Goal: Task Accomplishment & Management: Manage account settings

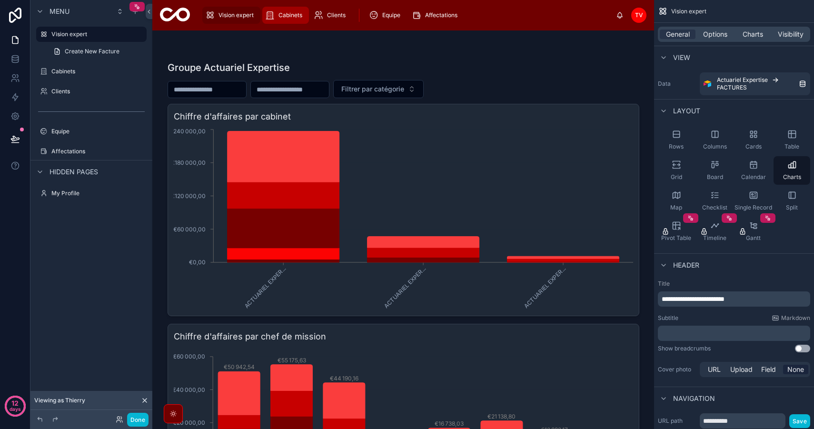
click at [289, 14] on span "Cabinets" at bounding box center [290, 15] width 24 height 8
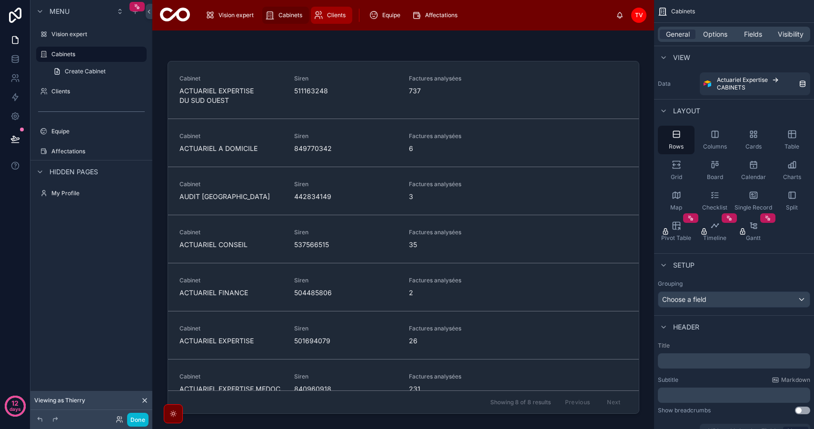
click at [324, 16] on div "Clients" at bounding box center [332, 15] width 36 height 15
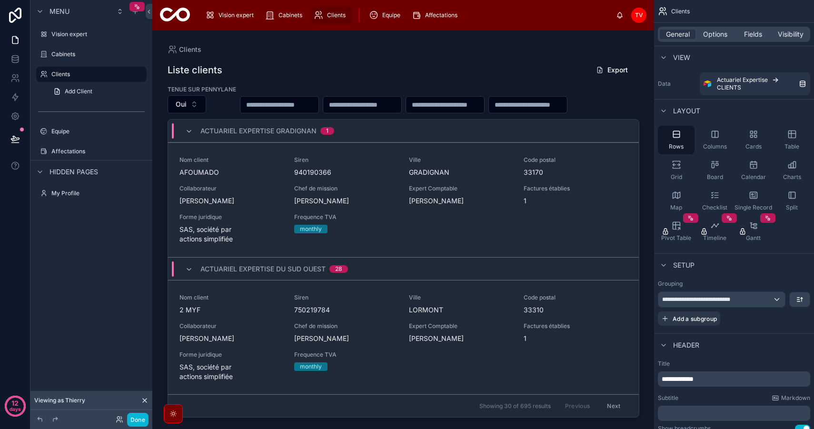
click at [175, 412] on icon at bounding box center [173, 414] width 8 height 8
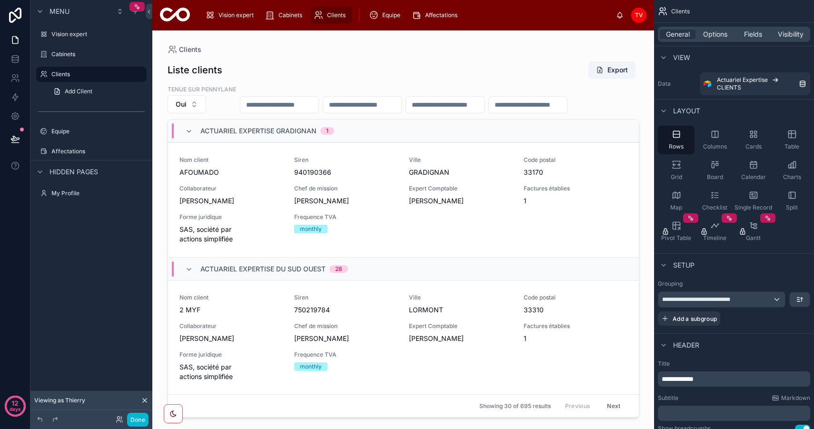
click at [301, 105] on div at bounding box center [403, 223] width 487 height 387
click at [297, 98] on input "text" at bounding box center [279, 104] width 78 height 13
click at [275, 10] on div "Cabinets" at bounding box center [285, 15] width 41 height 15
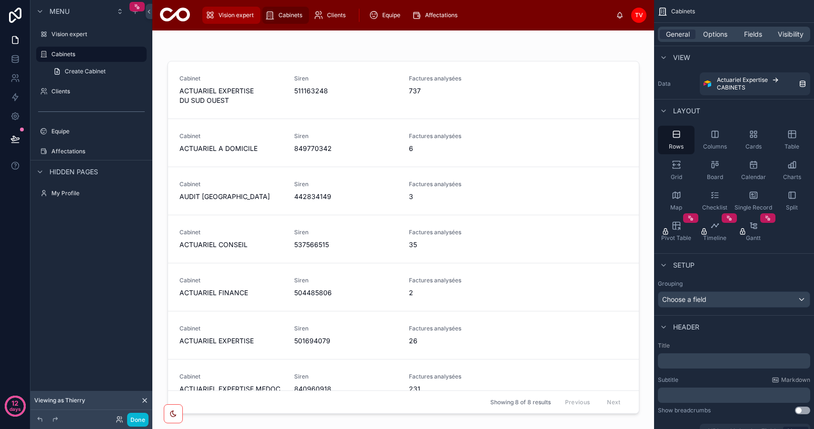
click at [237, 9] on div "Vision expert" at bounding box center [231, 15] width 52 height 15
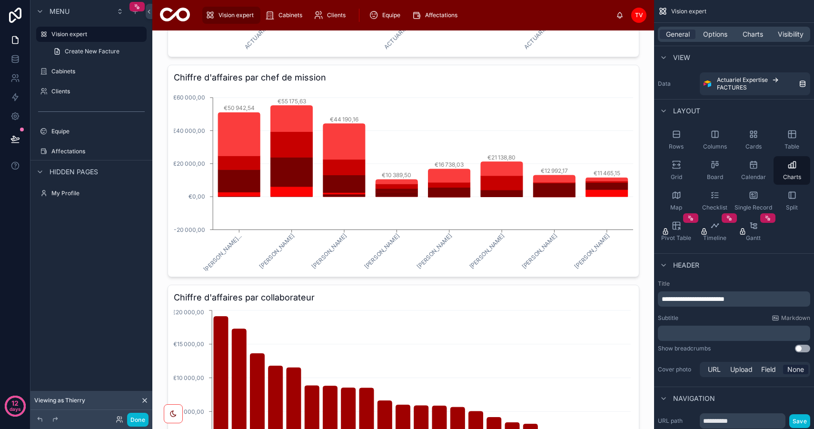
scroll to position [249, 0]
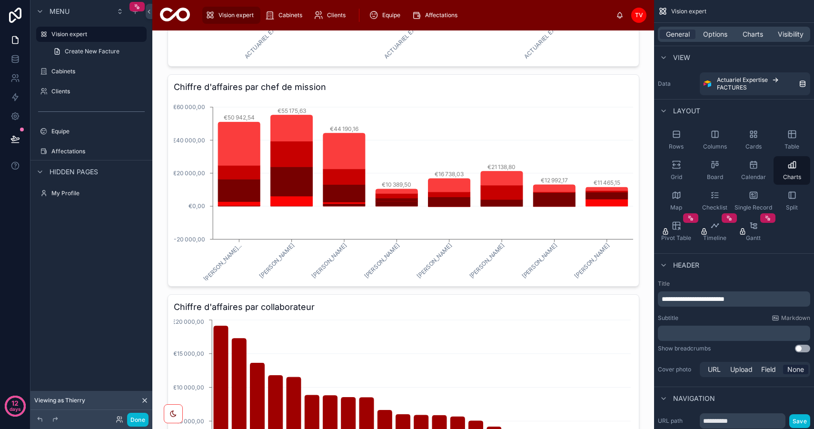
click at [433, 228] on div at bounding box center [403, 268] width 487 height 975
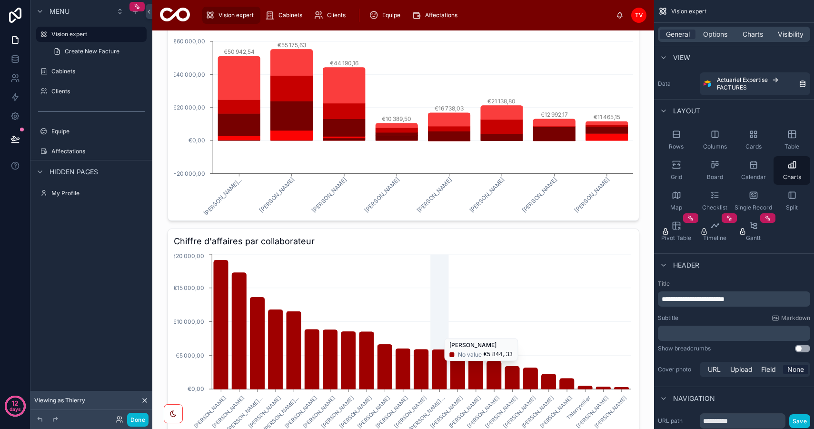
scroll to position [240, 0]
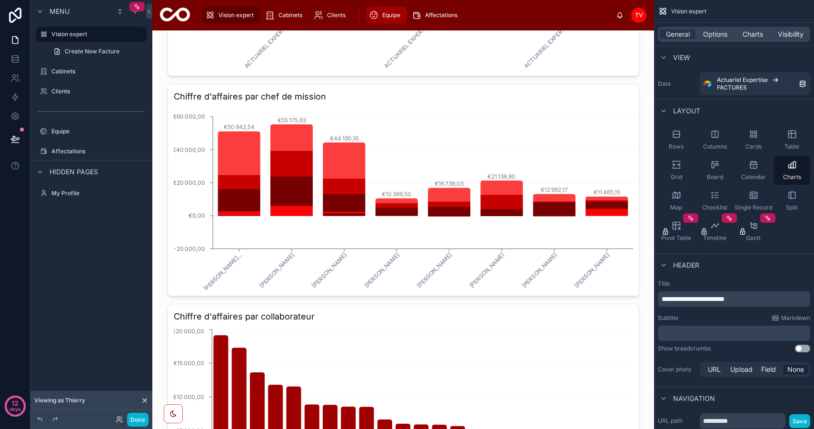
click at [395, 17] on span "Equipe" at bounding box center [391, 15] width 18 height 8
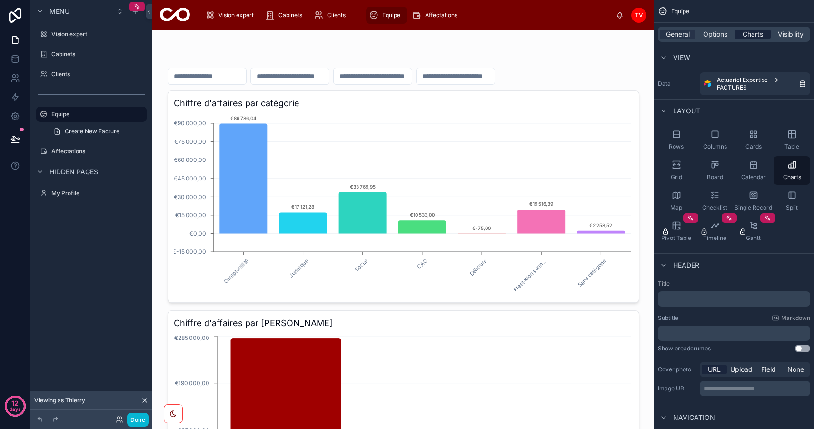
click at [759, 36] on span "Charts" at bounding box center [752, 35] width 20 height 10
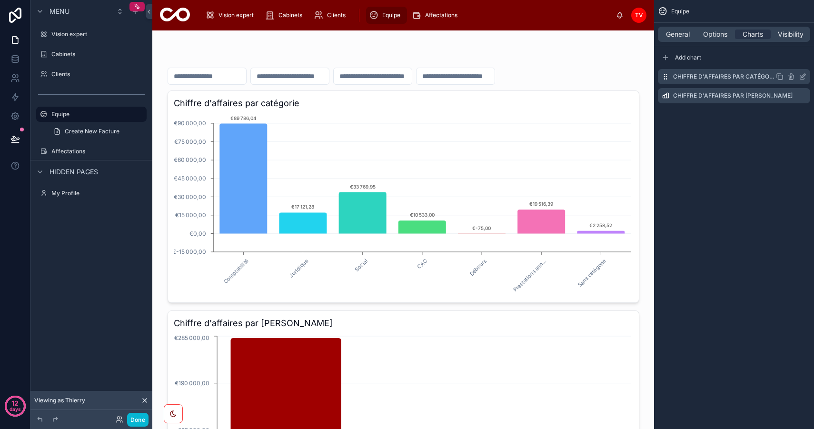
click at [687, 71] on div "Chiffre d'affaires par catégorie" at bounding box center [734, 76] width 152 height 15
click at [696, 59] on span "Add chart" at bounding box center [688, 58] width 26 height 8
click at [802, 113] on icon "scrollable content" at bounding box center [802, 115] width 8 height 8
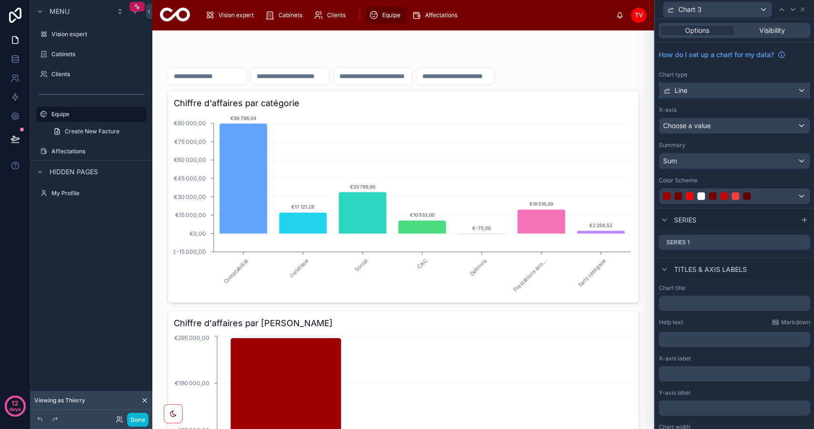
click at [719, 85] on div "Line" at bounding box center [734, 90] width 150 height 15
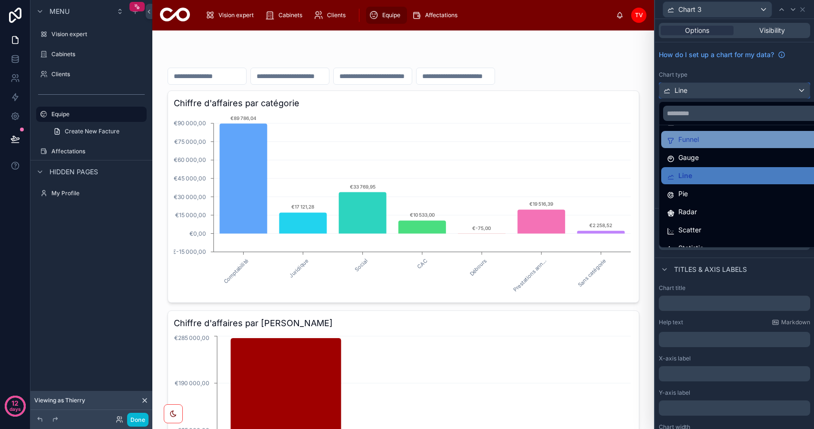
scroll to position [55, 0]
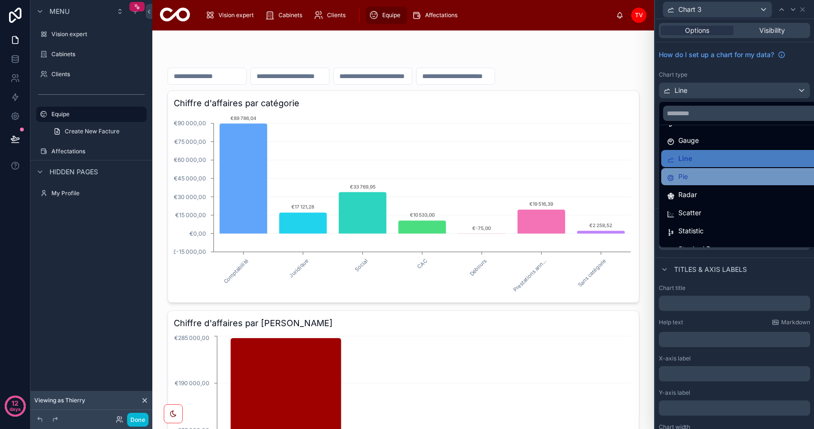
click at [713, 179] on div "Pie" at bounding box center [745, 176] width 157 height 11
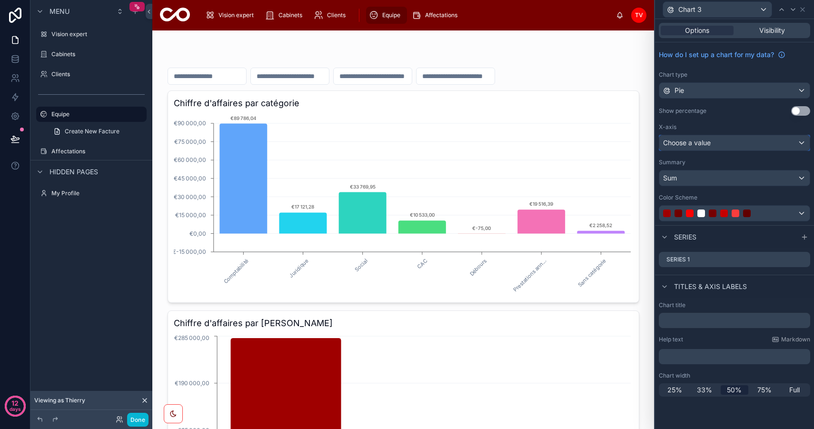
click at [722, 146] on div "Choose a value" at bounding box center [734, 142] width 150 height 15
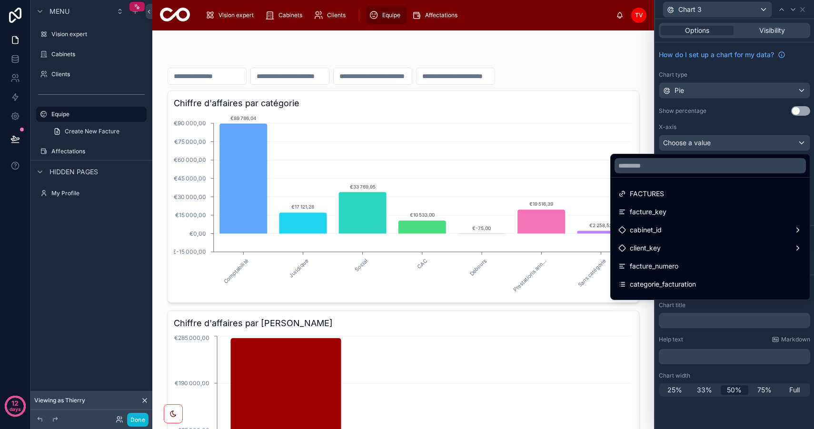
click at [722, 146] on div at bounding box center [734, 214] width 159 height 429
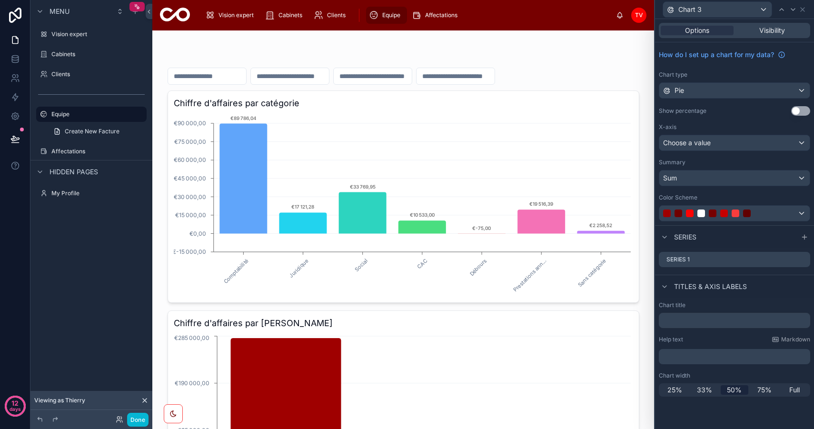
scroll to position [338, 0]
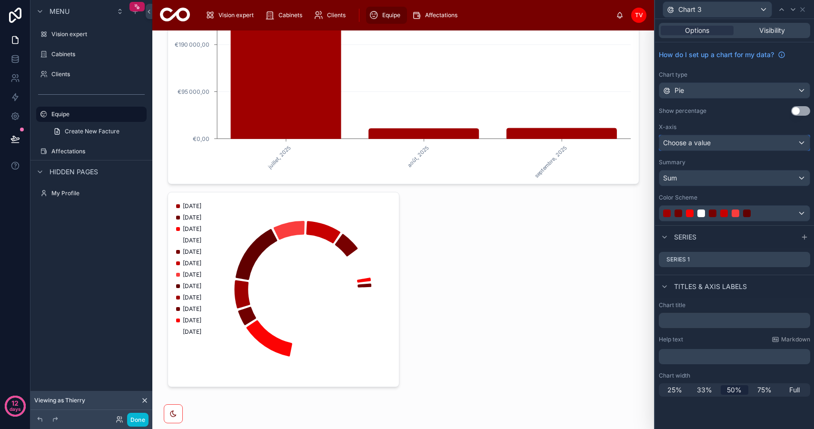
click at [707, 144] on span "Choose a value" at bounding box center [687, 142] width 48 height 8
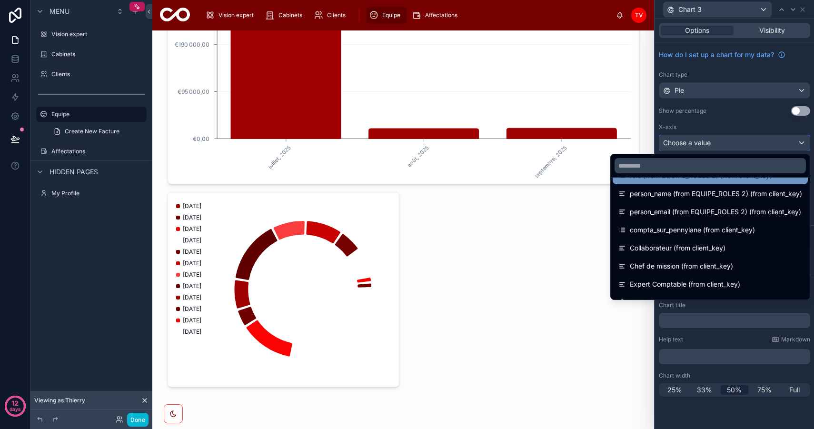
scroll to position [194, 0]
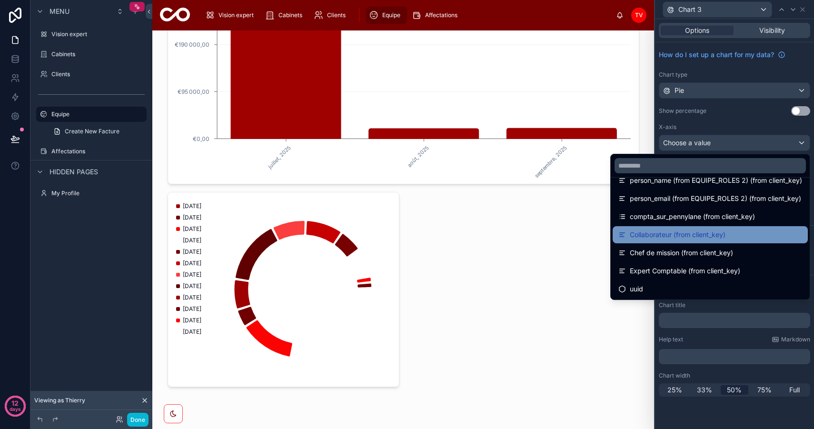
click at [699, 235] on span "Collaborateur (from client_key)" at bounding box center [678, 234] width 96 height 11
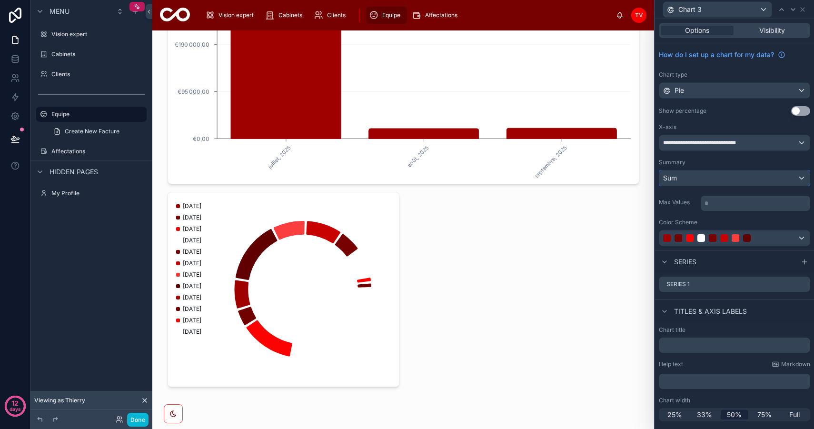
click at [738, 176] on div "Sum" at bounding box center [734, 177] width 150 height 15
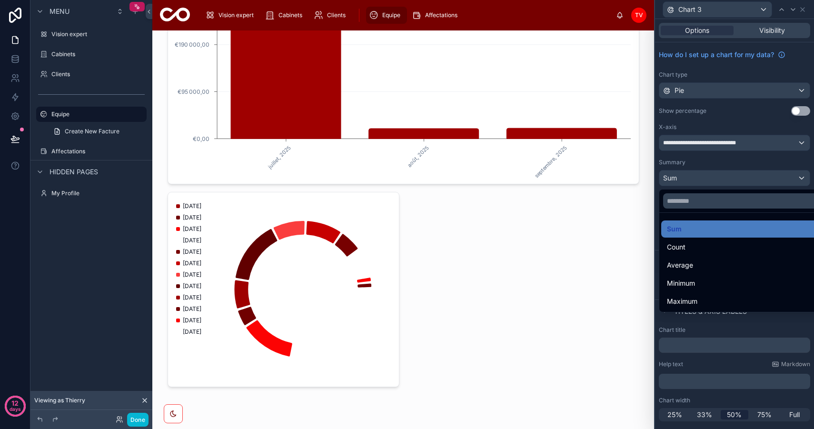
click at [723, 161] on div at bounding box center [734, 214] width 159 height 429
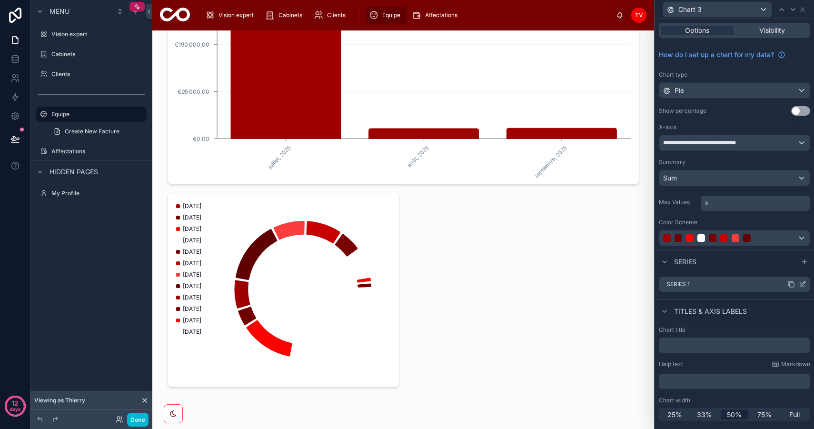
click at [800, 283] on icon at bounding box center [802, 284] width 8 height 8
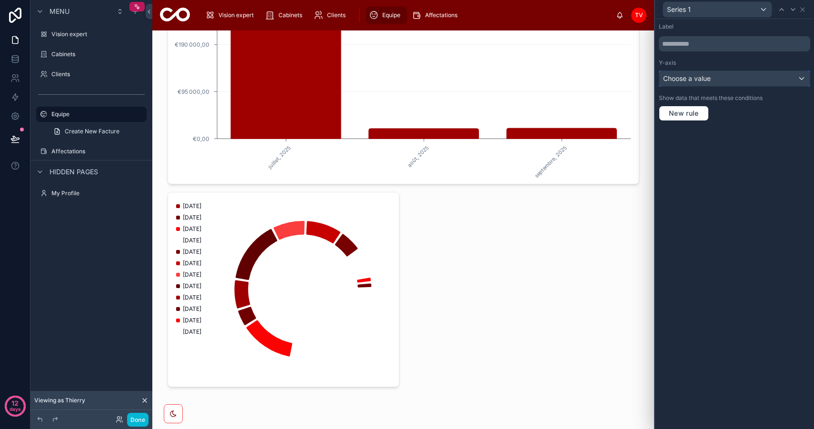
click at [704, 82] on span "Choose a value" at bounding box center [687, 78] width 48 height 8
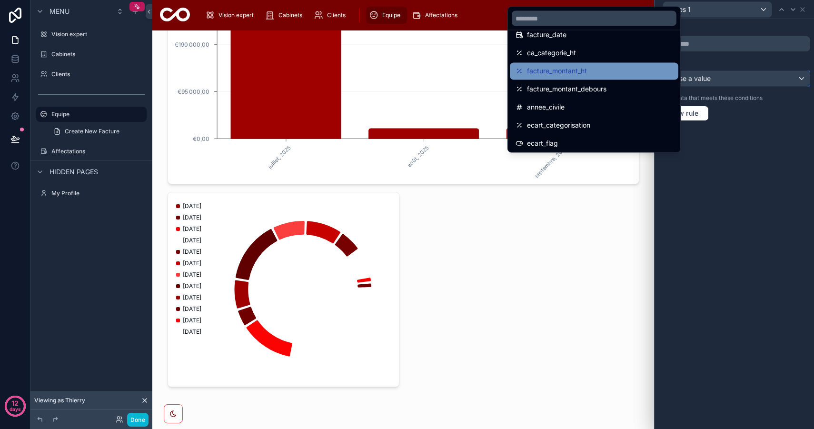
scroll to position [90, 0]
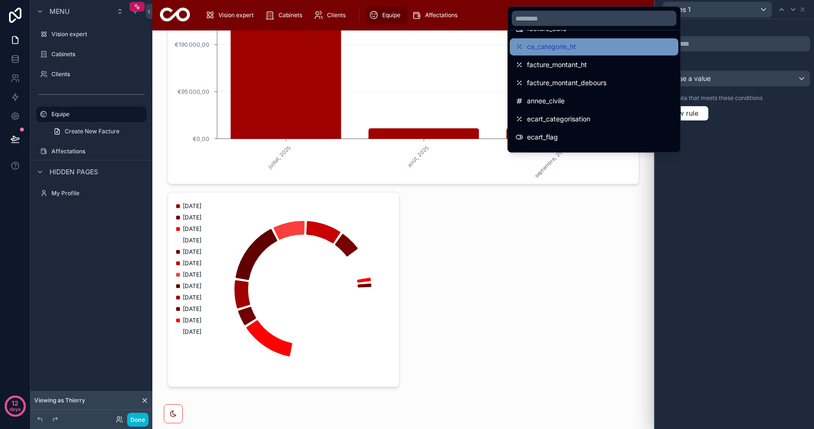
click at [577, 45] on div "ca_categorie_ht" at bounding box center [593, 46] width 157 height 11
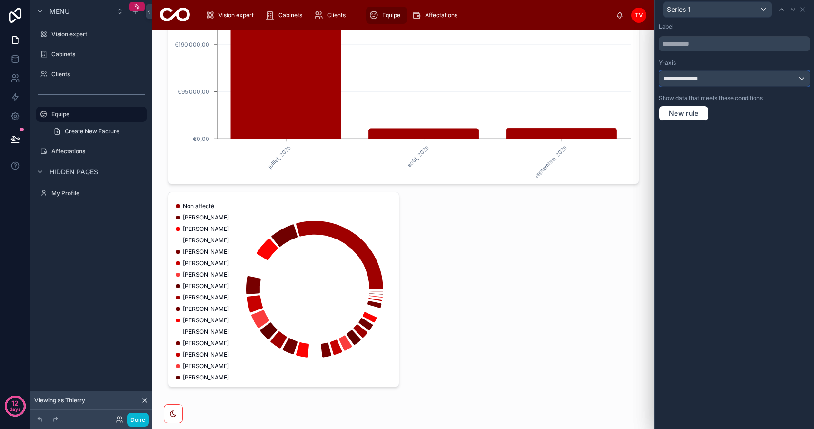
click at [689, 76] on span "**********" at bounding box center [684, 79] width 43 height 8
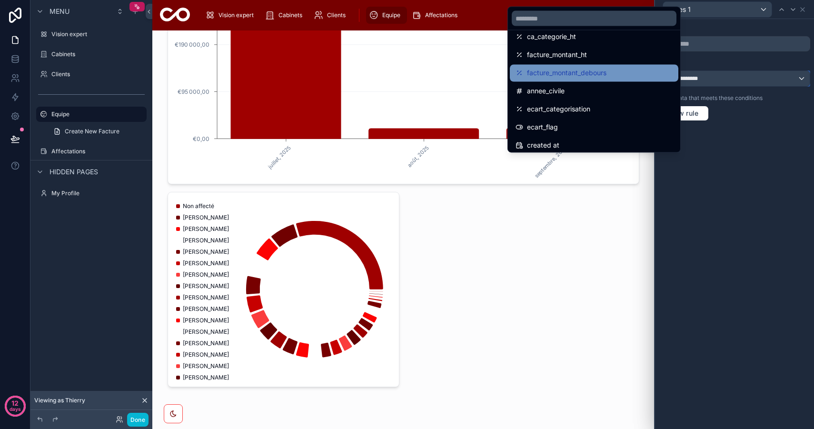
scroll to position [122, 0]
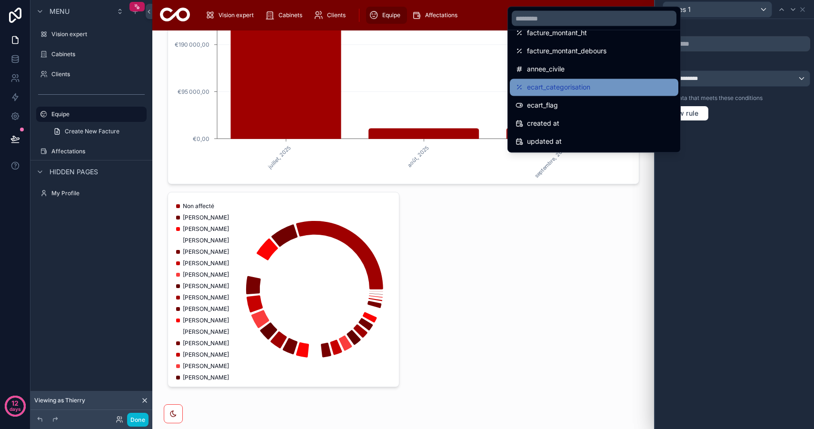
click at [587, 83] on span "ecart_categorisation" at bounding box center [558, 87] width 63 height 11
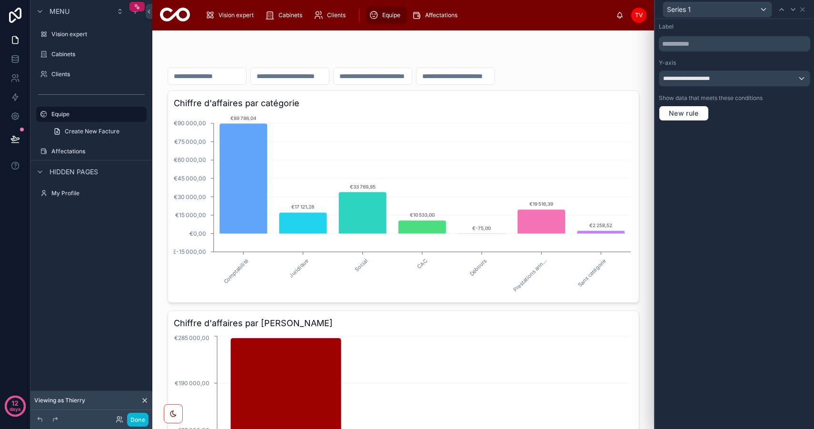
scroll to position [338, 0]
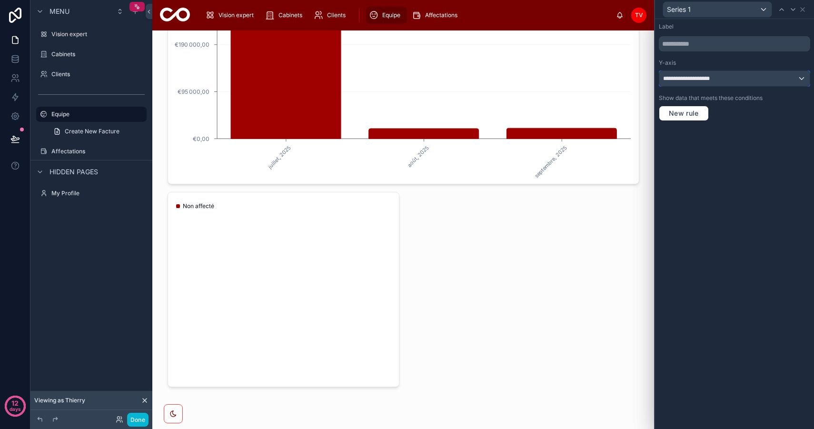
click at [678, 84] on div "**********" at bounding box center [734, 78] width 150 height 15
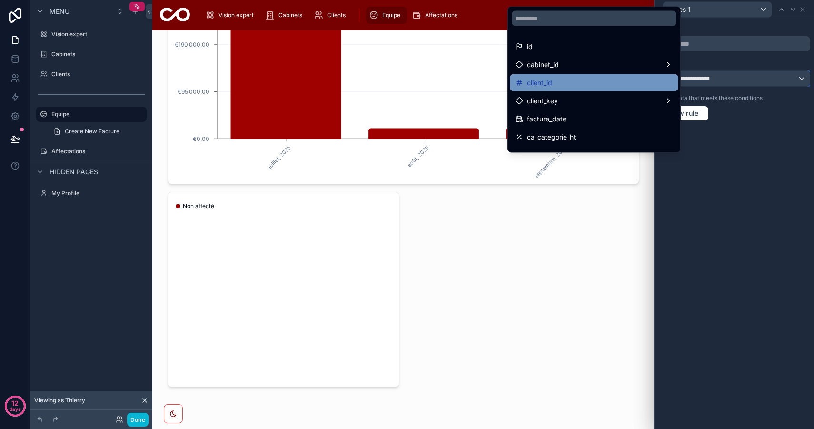
scroll to position [9, 0]
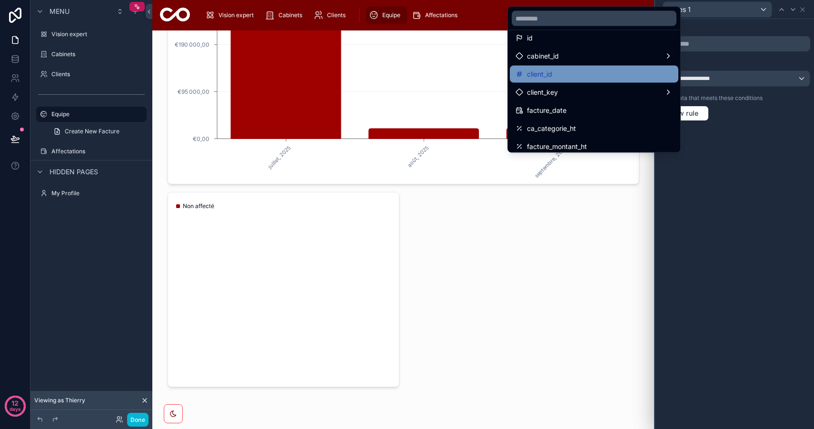
click at [576, 71] on div "client_id" at bounding box center [593, 74] width 157 height 11
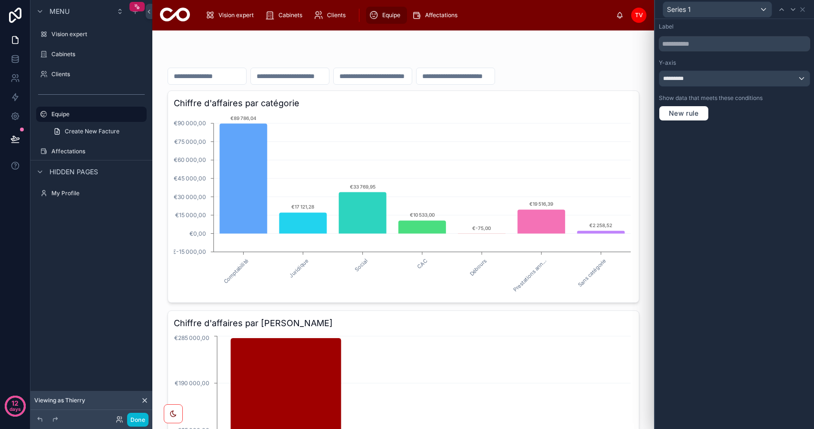
scroll to position [338, 0]
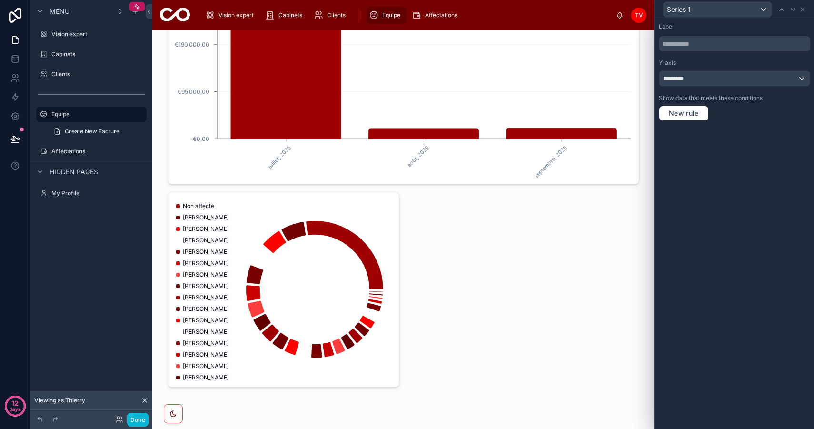
click at [416, 231] on div at bounding box center [403, 54] width 487 height 725
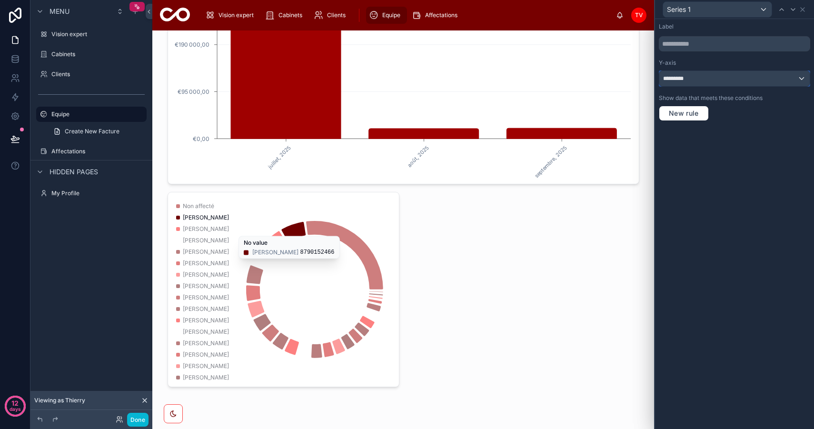
click at [699, 76] on div "*********" at bounding box center [734, 78] width 150 height 15
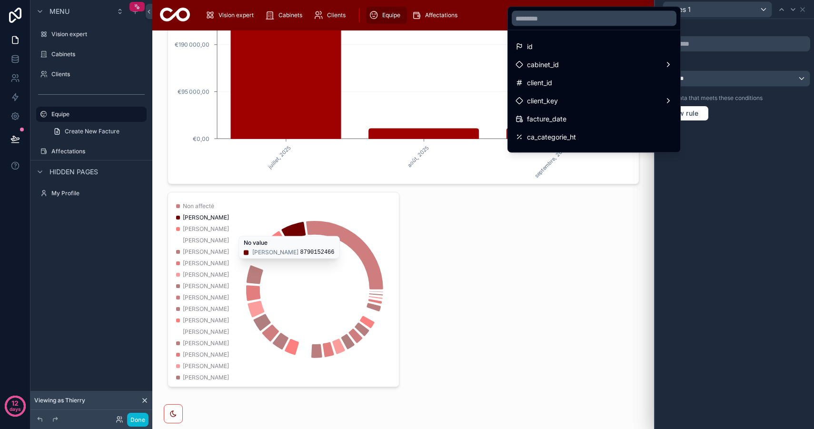
click at [772, 171] on div at bounding box center [734, 214] width 159 height 429
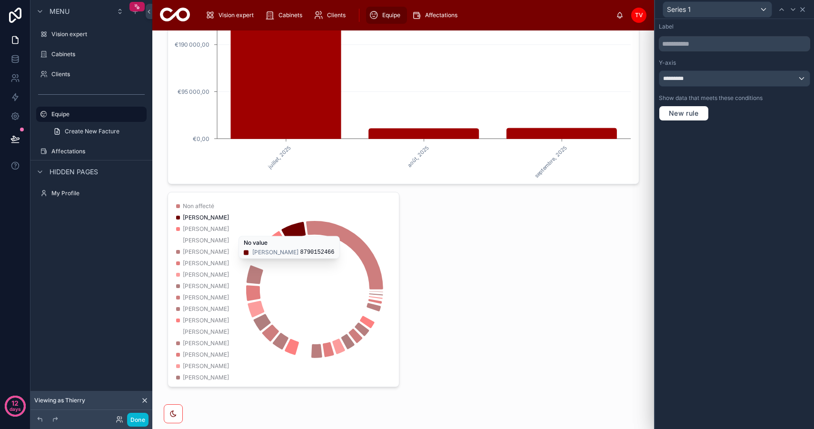
click at [805, 8] on icon at bounding box center [802, 10] width 8 height 8
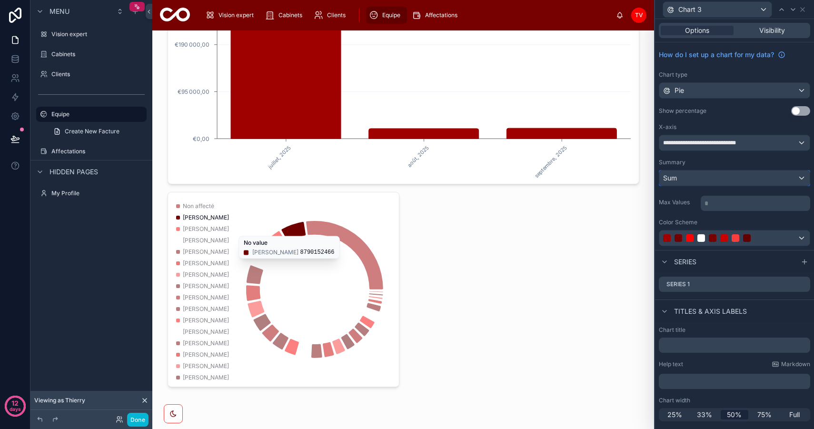
click at [694, 177] on div "Sum" at bounding box center [734, 177] width 150 height 15
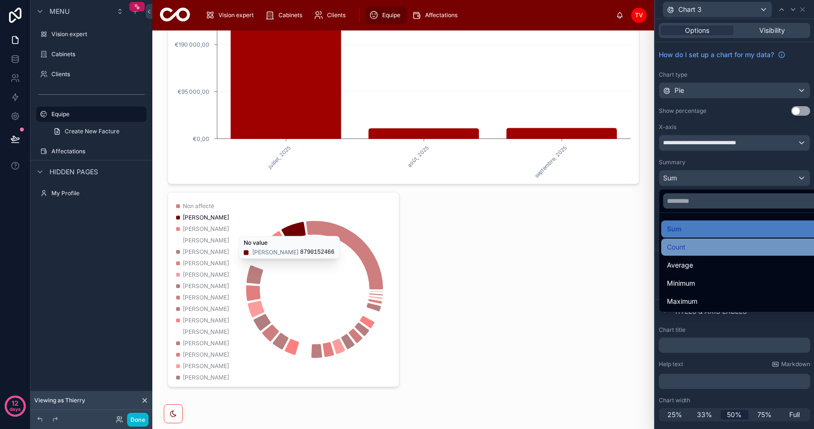
click at [695, 246] on div "Count" at bounding box center [745, 246] width 157 height 11
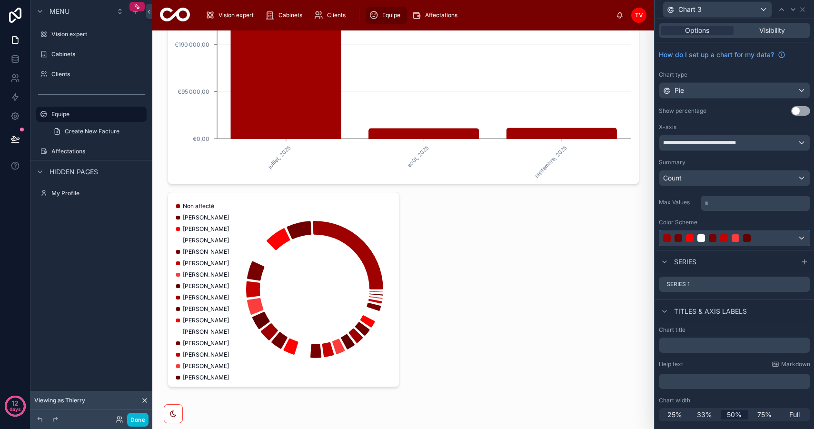
click at [707, 236] on div at bounding box center [724, 238] width 122 height 8
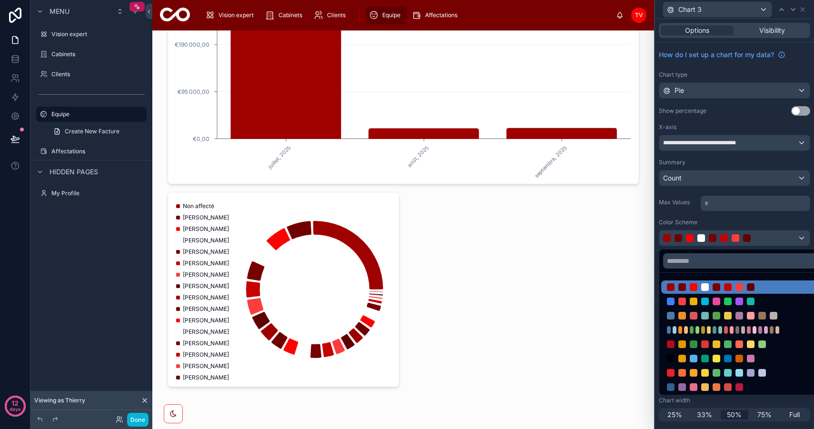
click at [705, 235] on div at bounding box center [734, 214] width 159 height 429
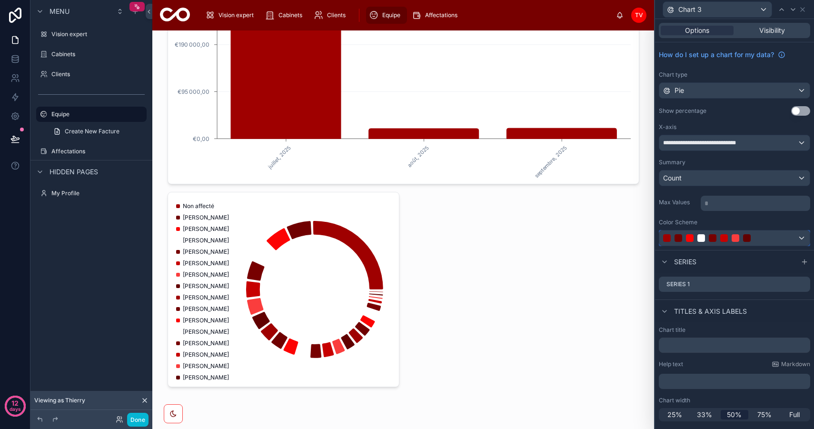
click at [702, 238] on div at bounding box center [701, 238] width 8 height 8
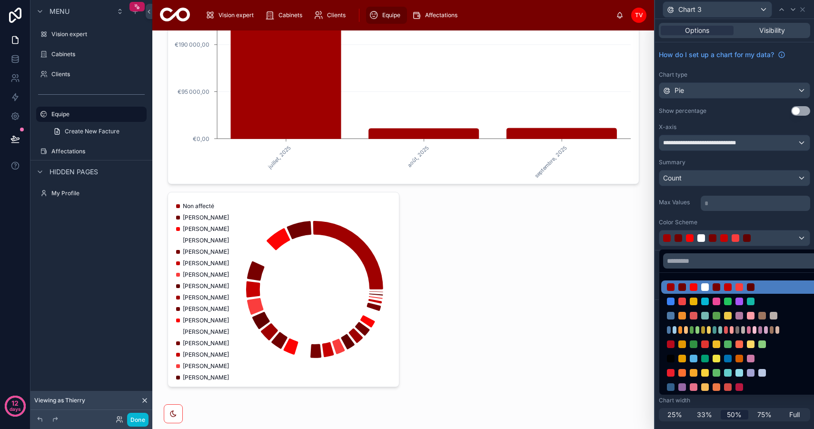
click at [702, 238] on div at bounding box center [734, 214] width 159 height 429
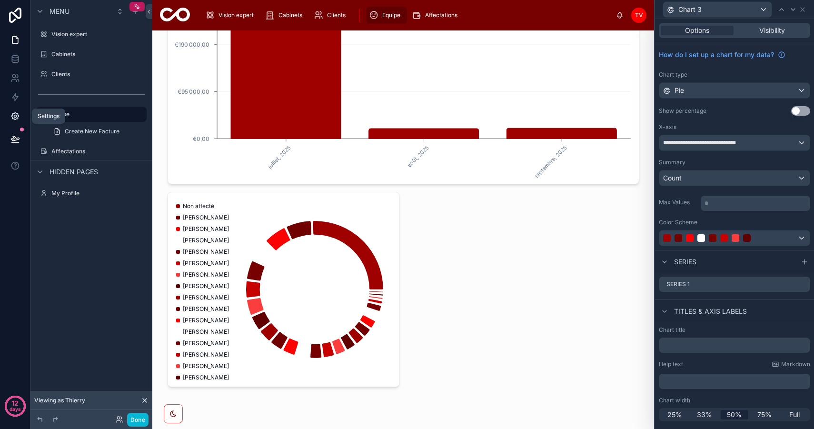
click at [17, 110] on link at bounding box center [15, 116] width 30 height 19
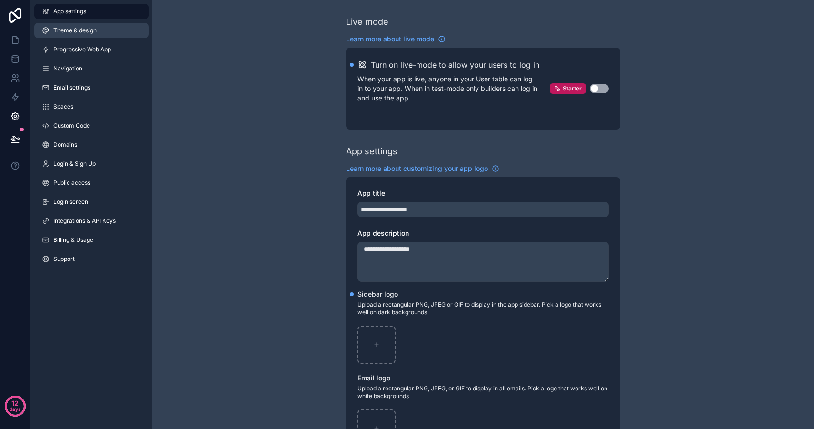
click at [95, 30] on span "Theme & design" at bounding box center [74, 31] width 43 height 8
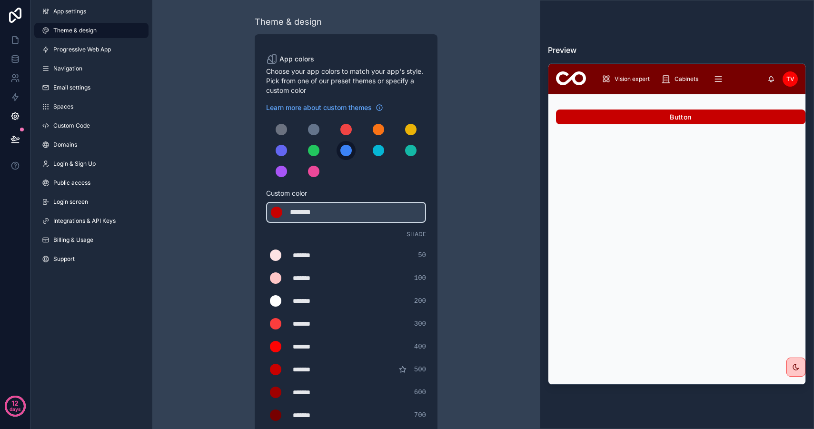
click at [350, 151] on div "scrollable content" at bounding box center [345, 150] width 11 height 11
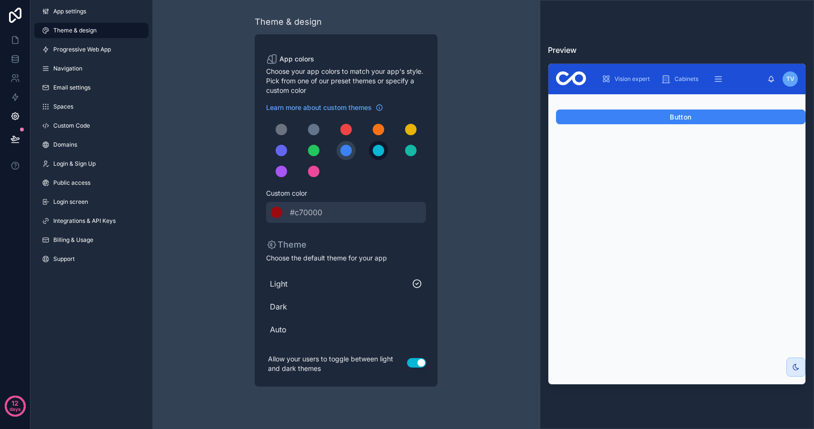
click at [376, 149] on div "scrollable content" at bounding box center [378, 150] width 11 height 11
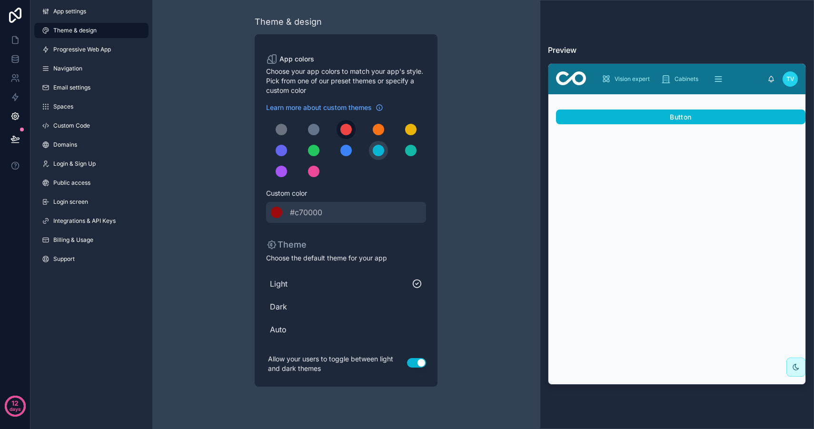
click at [354, 129] on button "scrollable content" at bounding box center [345, 129] width 19 height 19
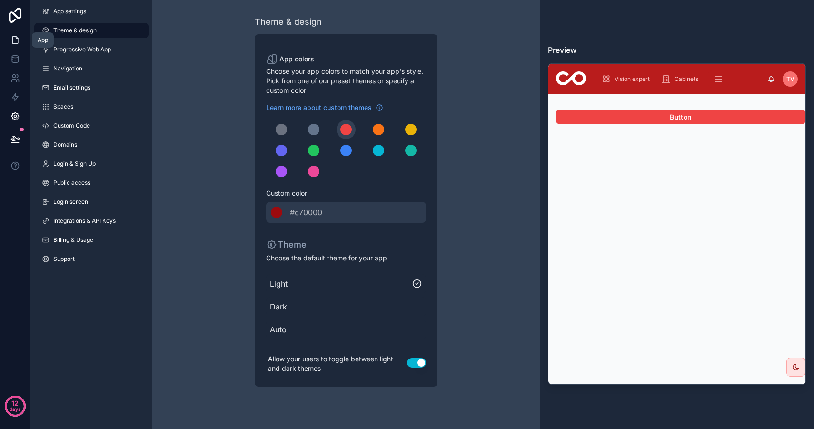
click at [16, 38] on icon at bounding box center [15, 40] width 6 height 7
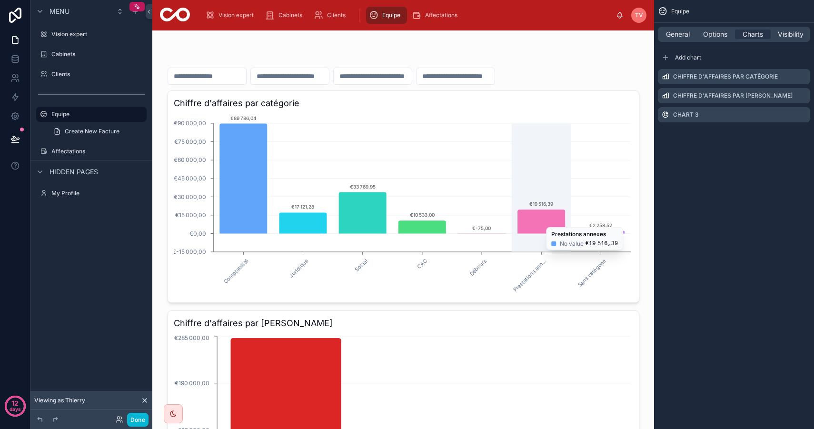
scroll to position [338, 0]
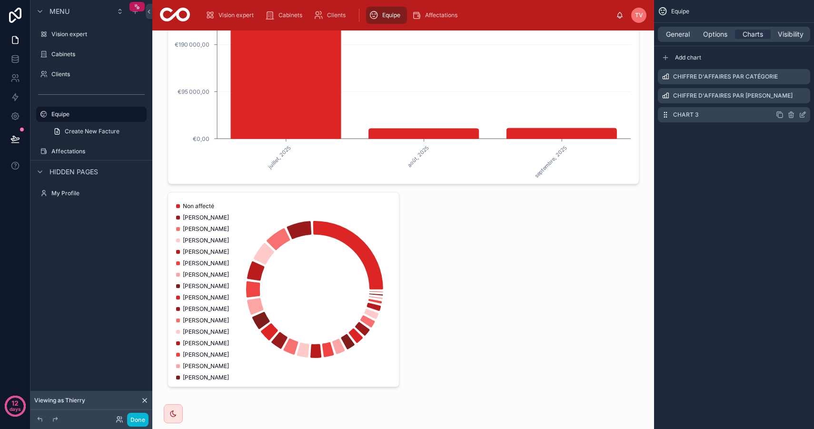
click at [803, 116] on icon "scrollable content" at bounding box center [802, 115] width 8 height 8
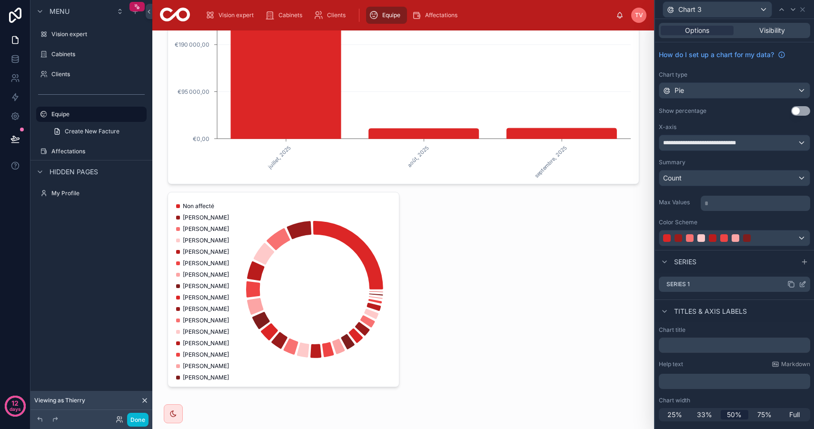
click at [804, 283] on icon at bounding box center [803, 283] width 4 height 4
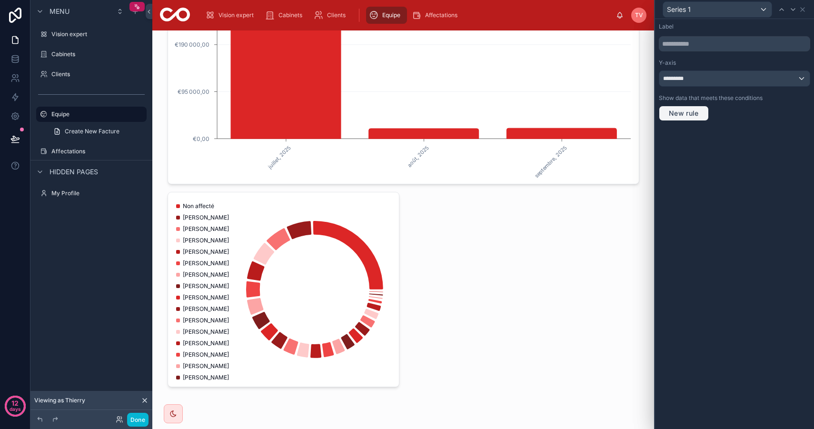
click at [694, 114] on span "New rule" at bounding box center [684, 113] width 38 height 9
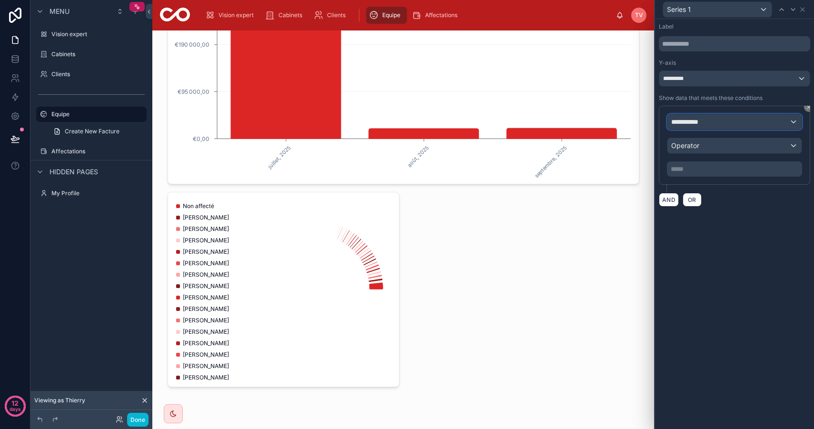
click at [702, 122] on span "**********" at bounding box center [688, 122] width 35 height 10
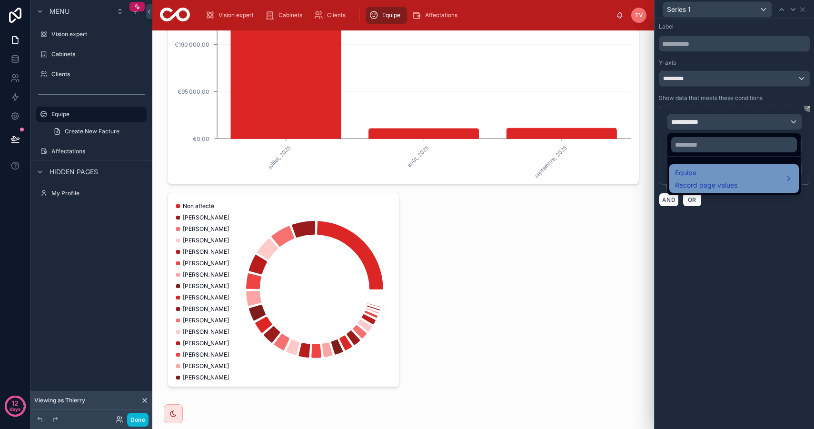
click at [708, 182] on span "Record page values" at bounding box center [706, 185] width 62 height 10
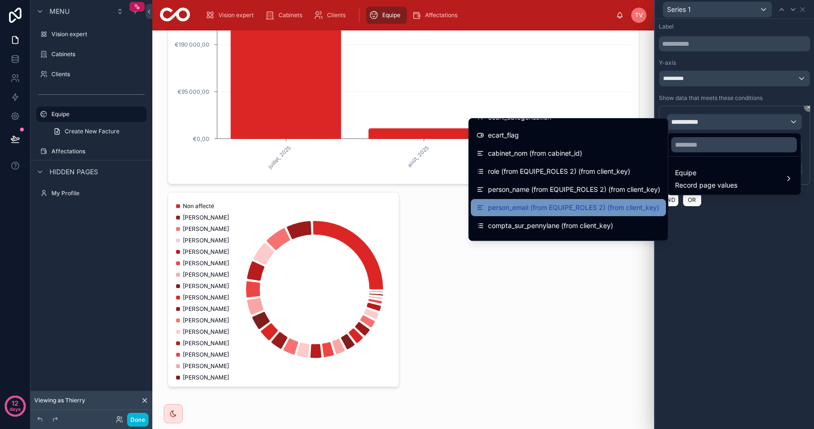
scroll to position [288, 0]
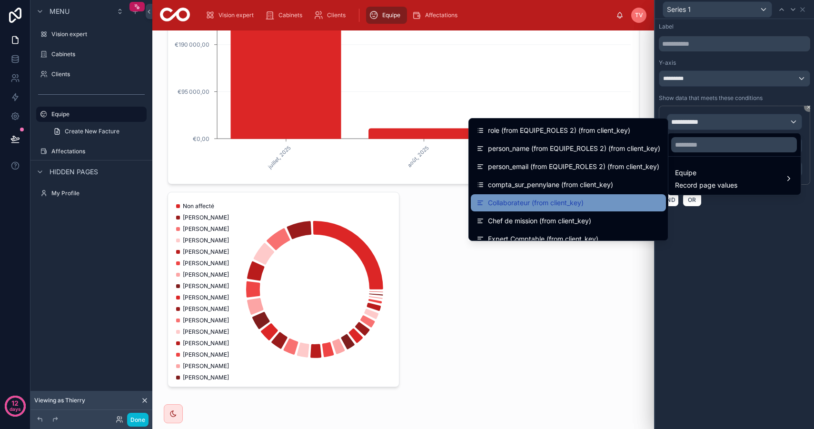
click at [552, 198] on span "Collaborateur (from client_key)" at bounding box center [536, 202] width 96 height 11
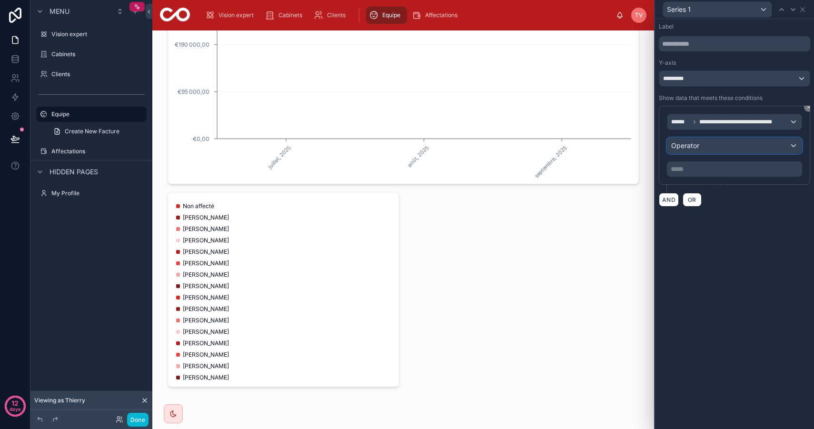
click at [692, 148] on span "Operator" at bounding box center [685, 145] width 28 height 8
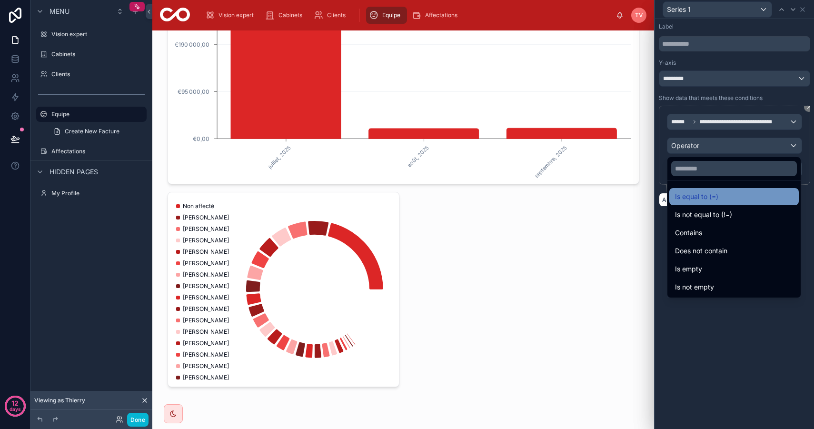
click at [728, 196] on div "Is equal to (=)" at bounding box center [734, 196] width 118 height 11
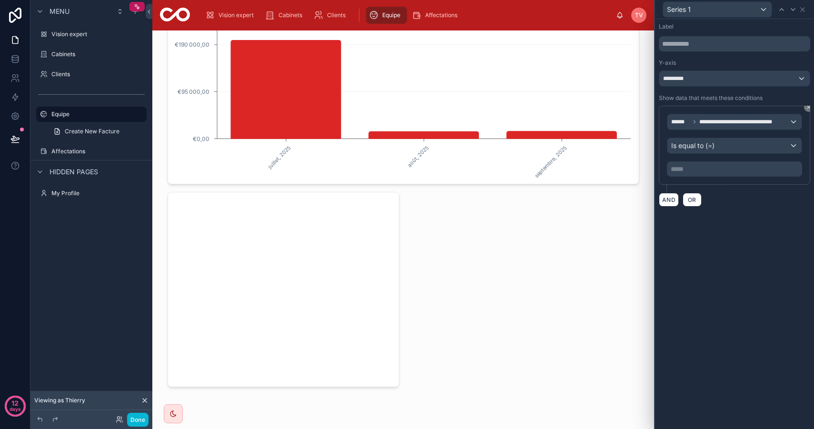
click at [699, 169] on p "***** ﻿" at bounding box center [734, 169] width 129 height 10
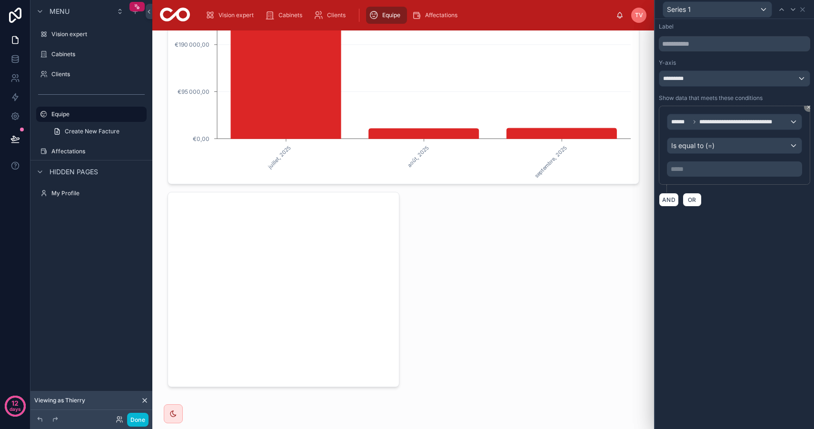
click at [699, 169] on p "***** ﻿" at bounding box center [734, 169] width 129 height 10
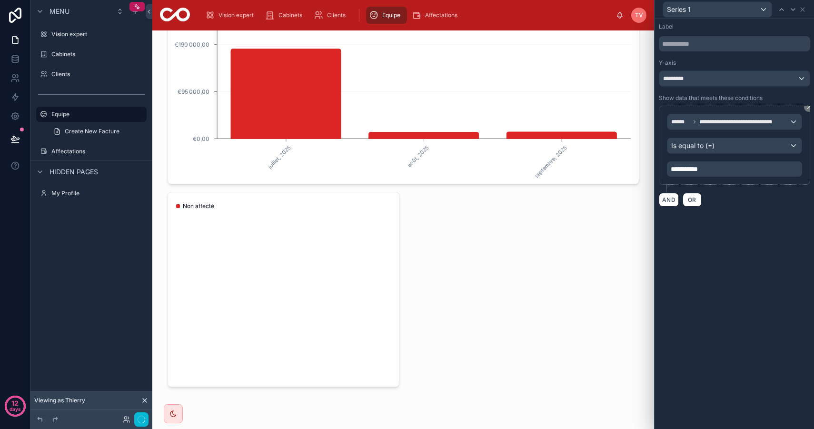
click at [729, 277] on div "**********" at bounding box center [734, 224] width 159 height 410
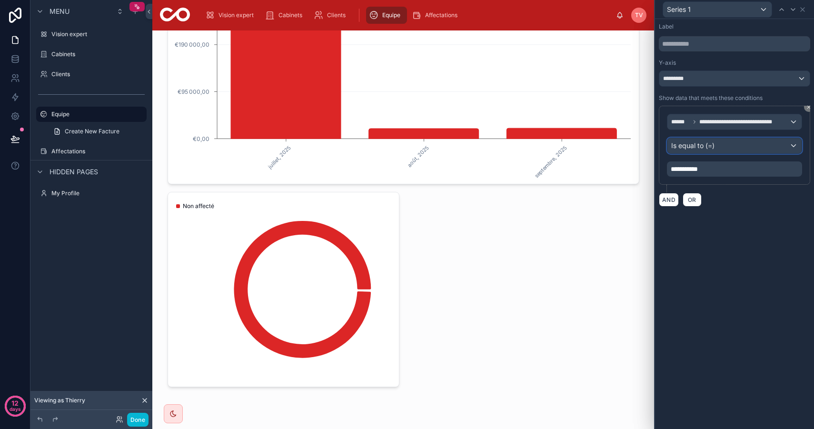
click at [711, 150] on div "Is equal to (=)" at bounding box center [734, 145] width 134 height 15
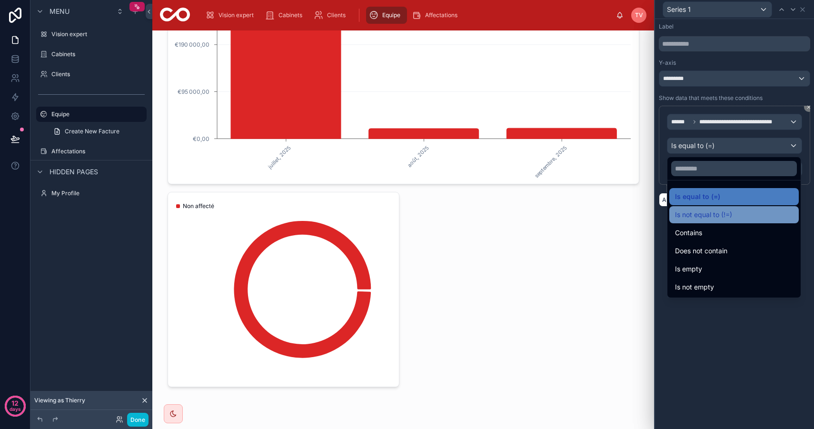
click at [715, 217] on span "Is not equal to (!=)" at bounding box center [703, 214] width 57 height 11
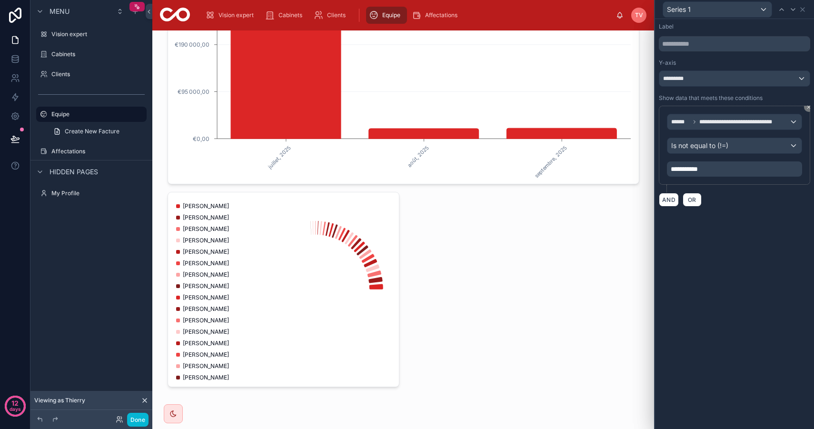
click at [714, 267] on div "**********" at bounding box center [734, 224] width 159 height 410
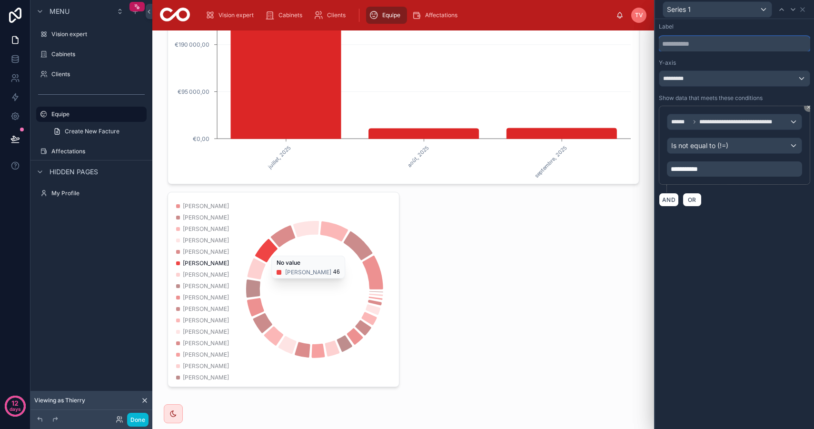
click at [720, 41] on input "text" at bounding box center [734, 43] width 151 height 15
type input "**********"
click at [734, 281] on div "**********" at bounding box center [734, 224] width 159 height 410
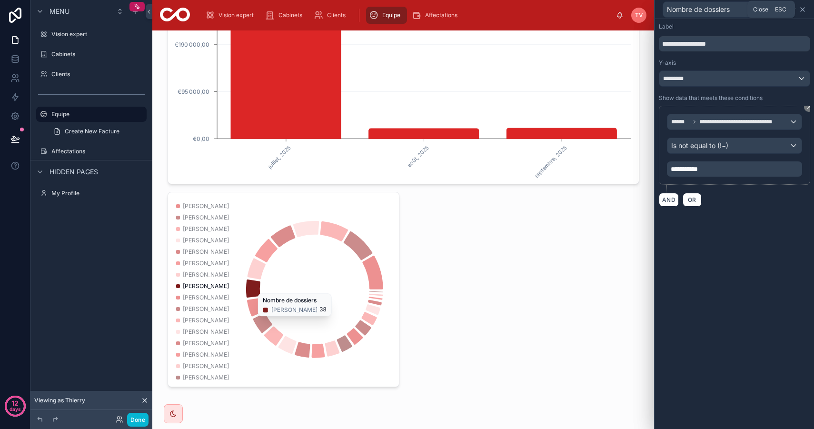
click at [804, 11] on icon at bounding box center [802, 10] width 4 height 4
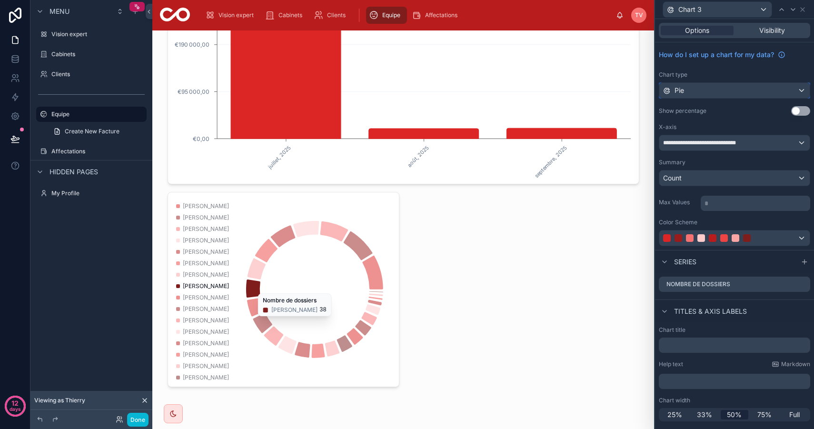
click at [708, 89] on div "Pie" at bounding box center [734, 90] width 150 height 15
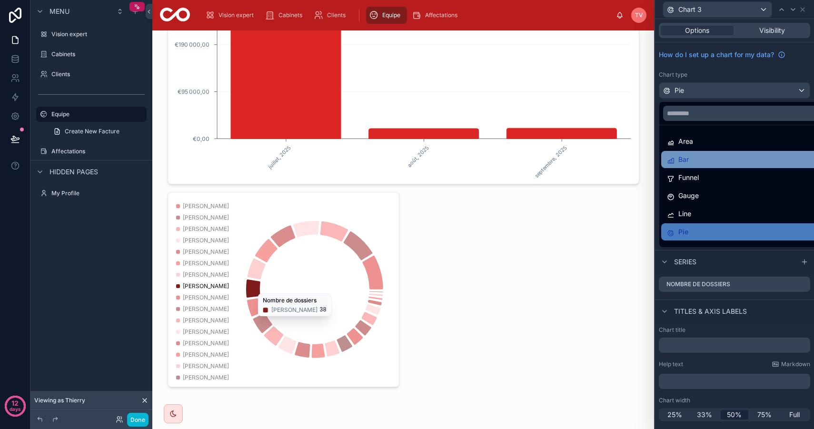
click at [709, 157] on div "Bar" at bounding box center [745, 159] width 157 height 11
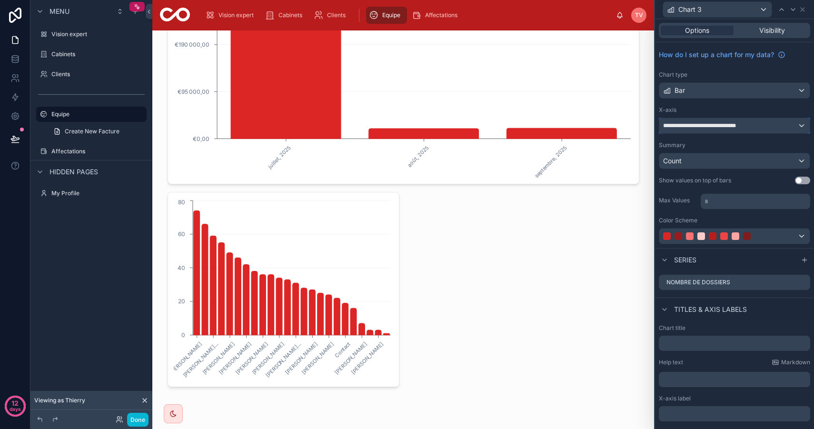
drag, startPoint x: 694, startPoint y: 126, endPoint x: 707, endPoint y: 128, distance: 13.5
click at [707, 128] on span "**********" at bounding box center [704, 126] width 83 height 8
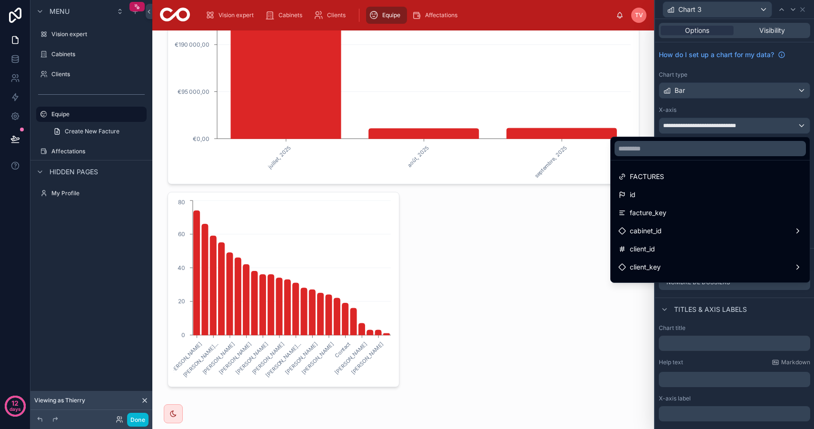
click at [706, 104] on div at bounding box center [734, 214] width 159 height 429
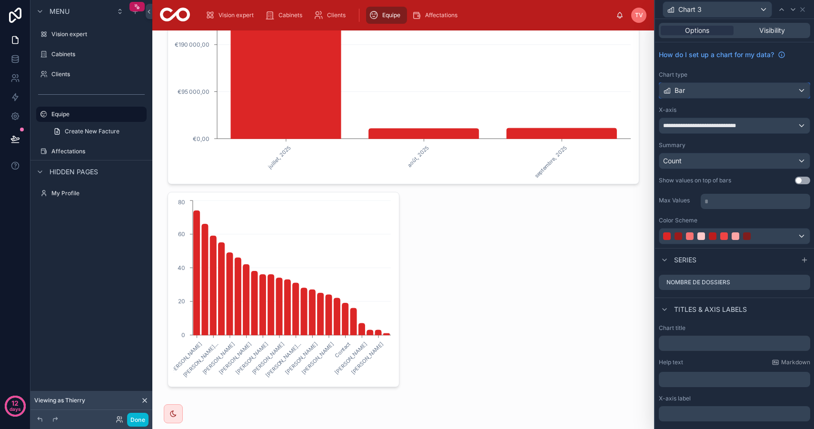
click at [699, 91] on div "Bar" at bounding box center [734, 90] width 150 height 15
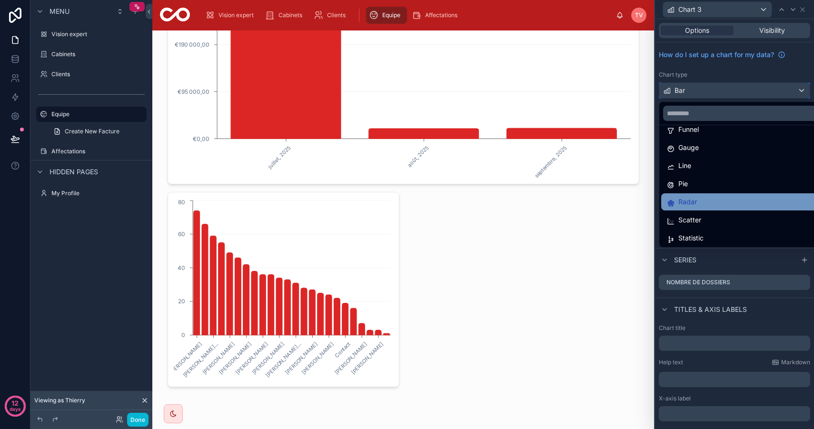
scroll to position [68, 0]
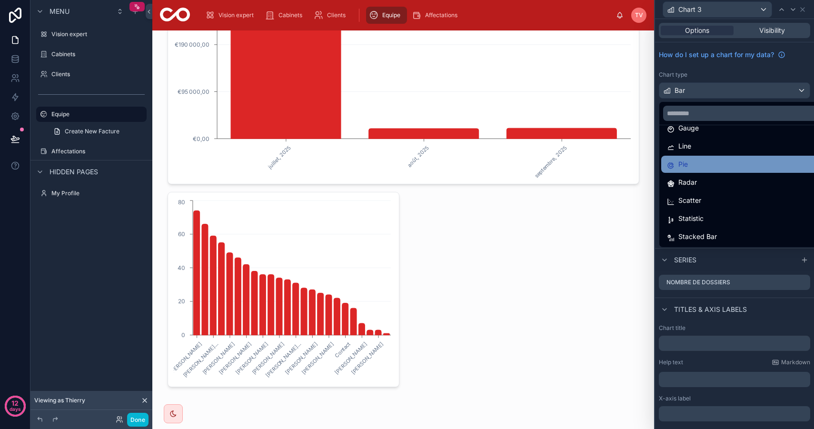
click at [702, 168] on div "Pie" at bounding box center [745, 163] width 157 height 11
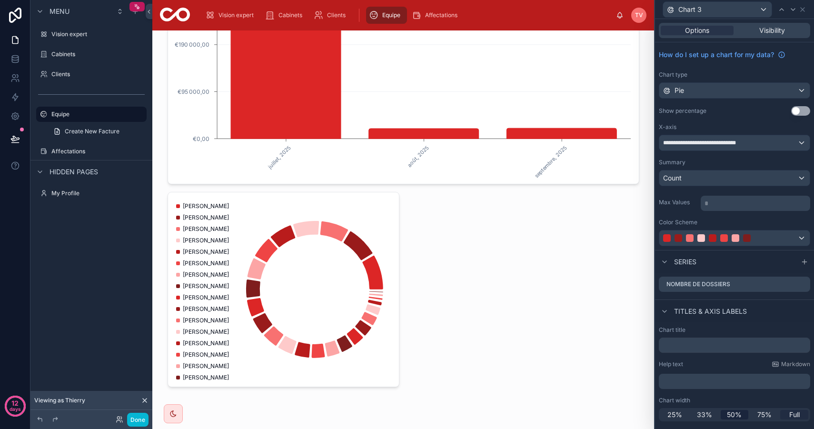
click at [796, 419] on span "Full" at bounding box center [794, 415] width 10 height 10
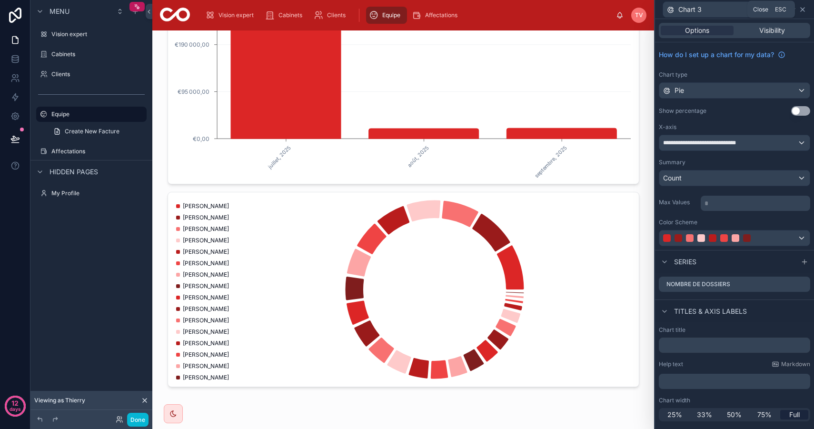
click at [802, 9] on icon at bounding box center [802, 10] width 4 height 4
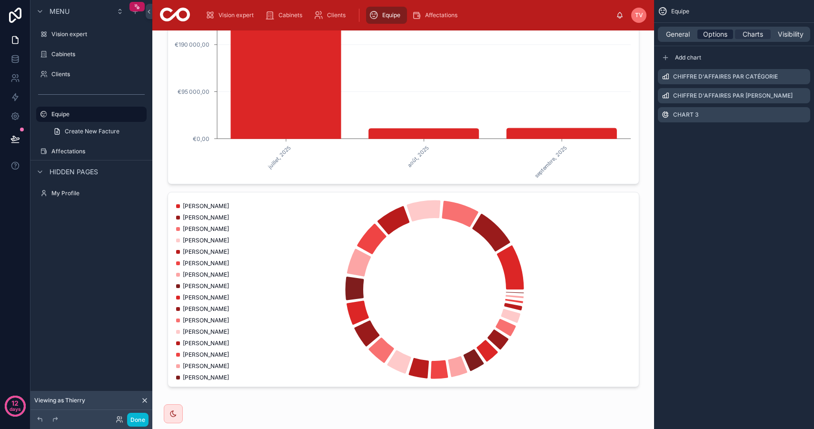
click at [718, 36] on span "Options" at bounding box center [715, 35] width 24 height 10
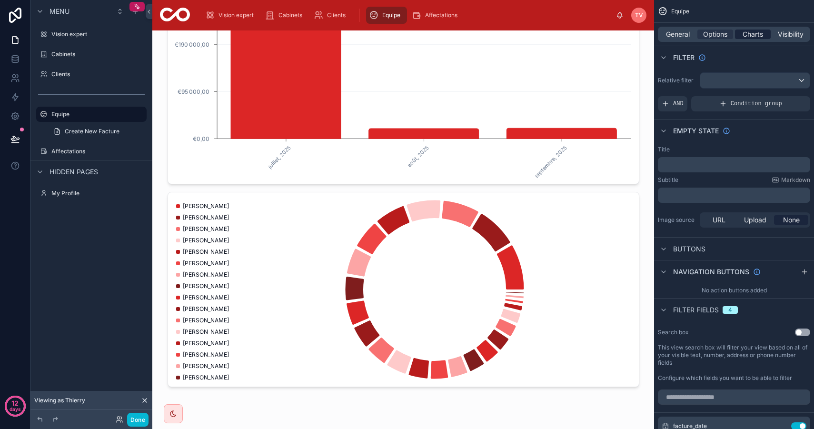
click at [749, 35] on span "Charts" at bounding box center [752, 35] width 20 height 10
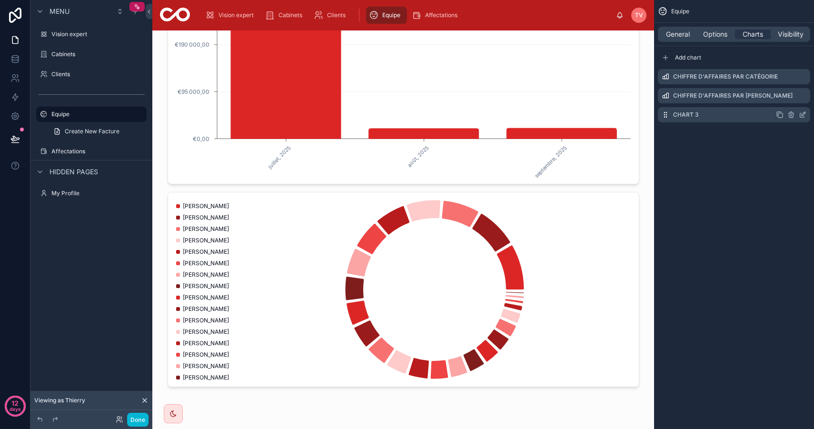
click at [802, 115] on icon "scrollable content" at bounding box center [803, 114] width 4 height 4
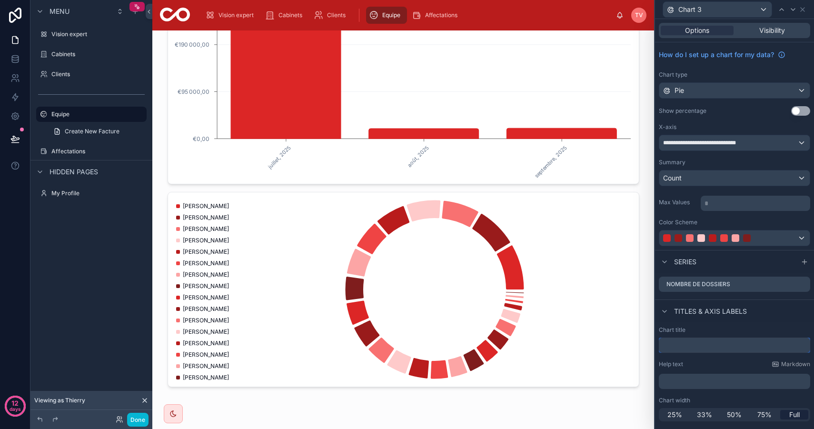
click at [689, 343] on input "text" at bounding box center [734, 344] width 151 height 15
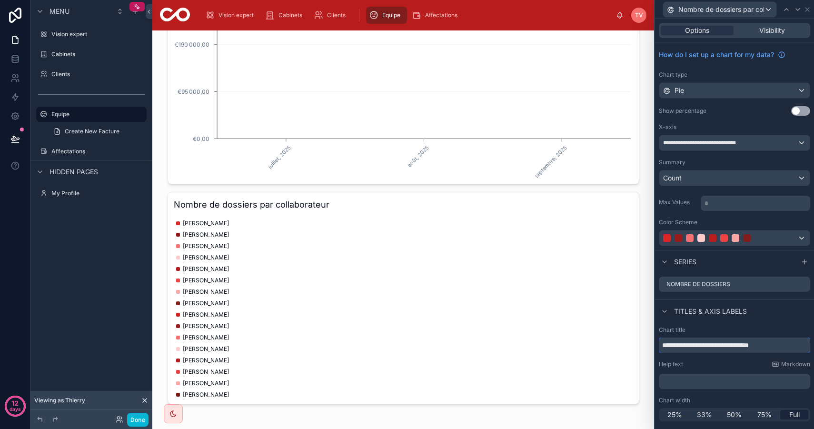
type input "**********"
click at [782, 314] on div "Titles & Axis labels" at bounding box center [734, 310] width 159 height 23
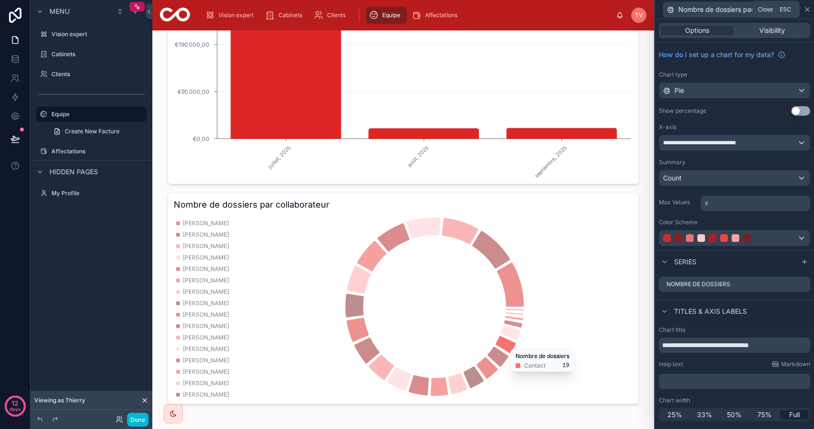
click at [808, 10] on icon at bounding box center [807, 10] width 4 height 4
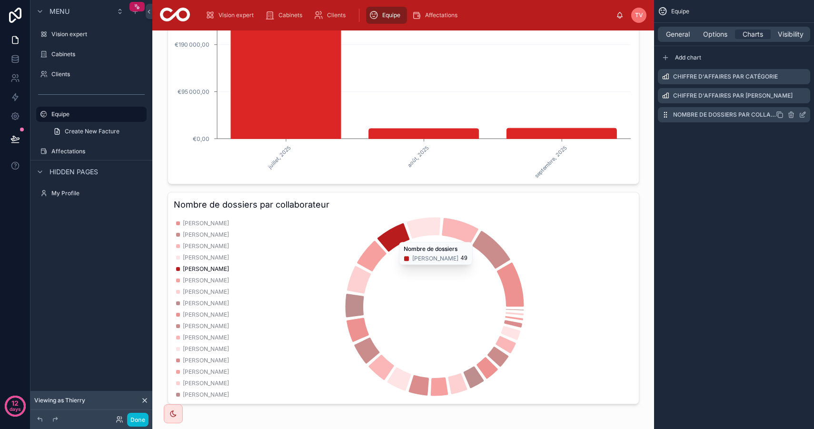
click at [781, 114] on icon "scrollable content" at bounding box center [780, 115] width 8 height 8
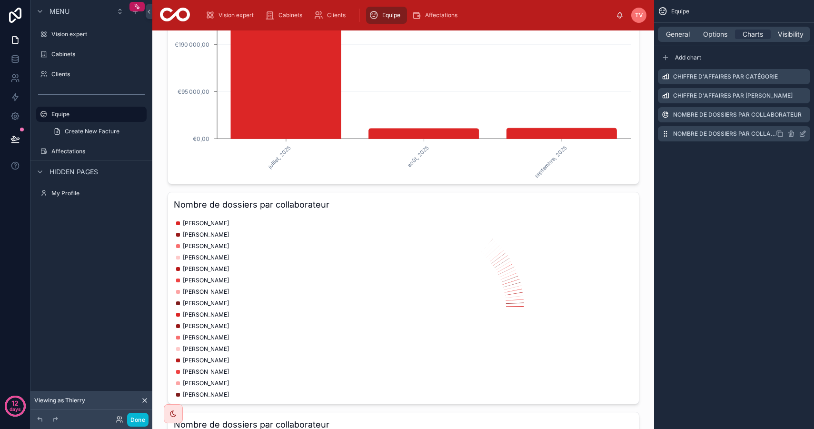
click at [761, 130] on label "Nombre de dossiers par collaborateur" at bounding box center [724, 134] width 103 height 8
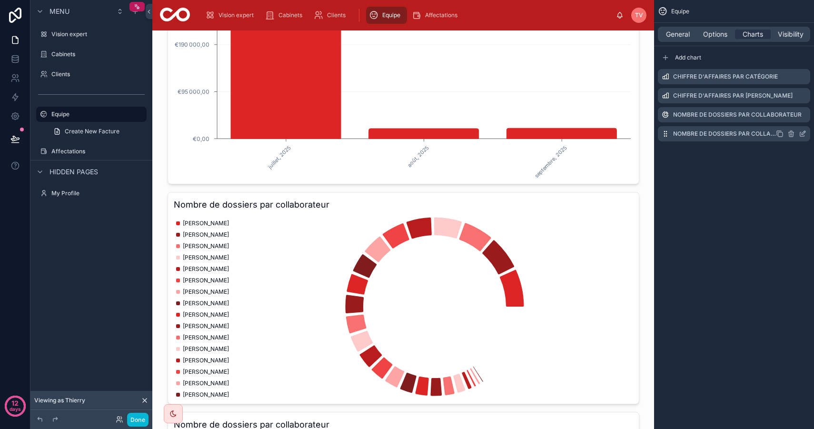
click at [803, 134] on icon "scrollable content" at bounding box center [802, 134] width 8 height 8
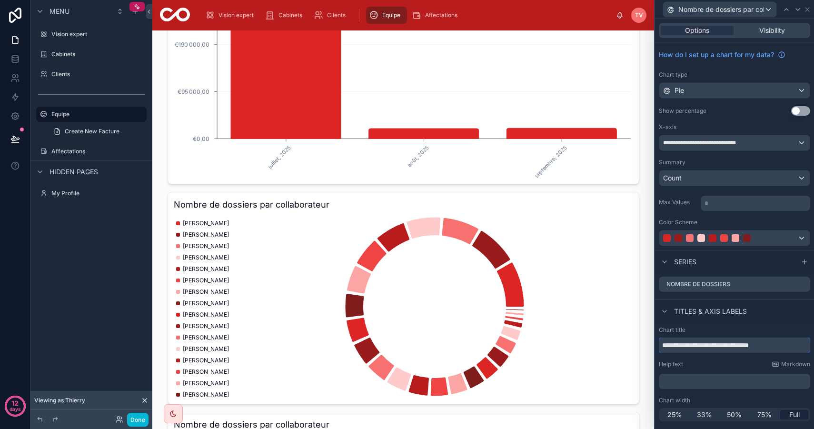
click at [758, 345] on input "**********" at bounding box center [734, 344] width 151 height 15
type input "**********"
click at [774, 311] on div "Titles & Axis labels" at bounding box center [734, 310] width 159 height 23
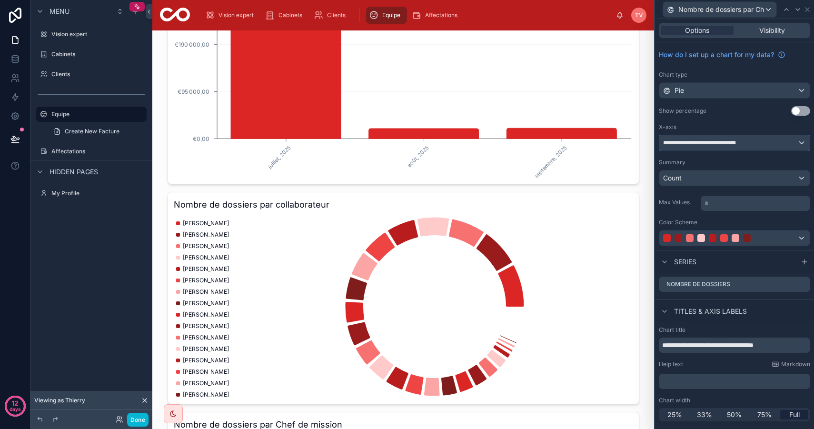
click at [704, 143] on span "**********" at bounding box center [704, 143] width 83 height 8
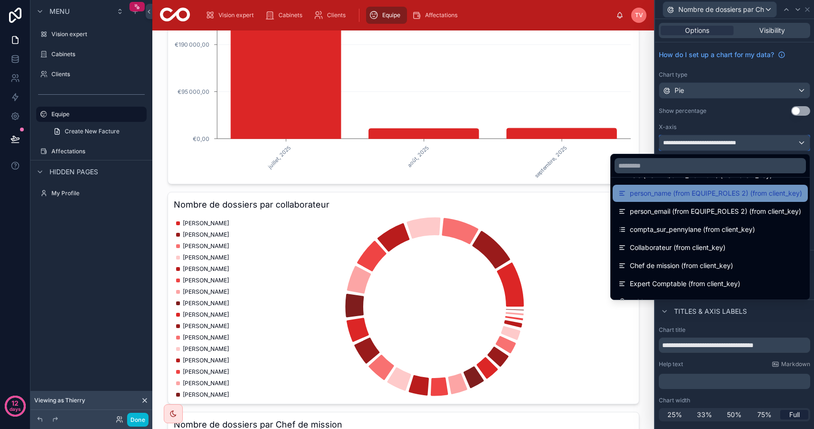
scroll to position [191, 0]
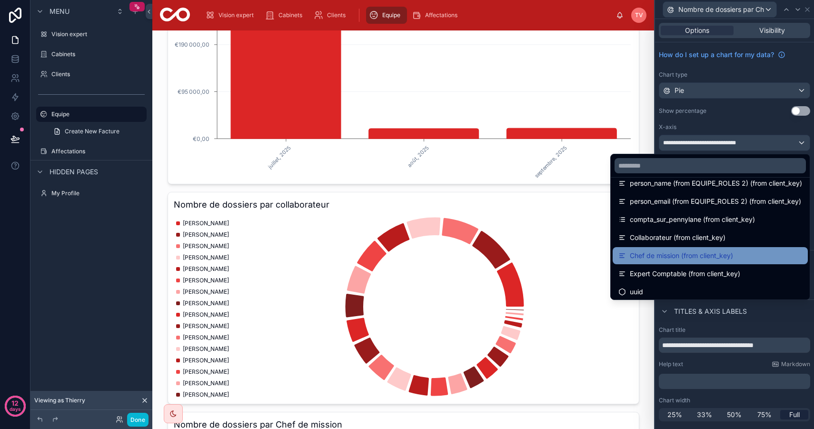
click at [725, 251] on span "Chef de mission (from client_key)" at bounding box center [681, 255] width 103 height 11
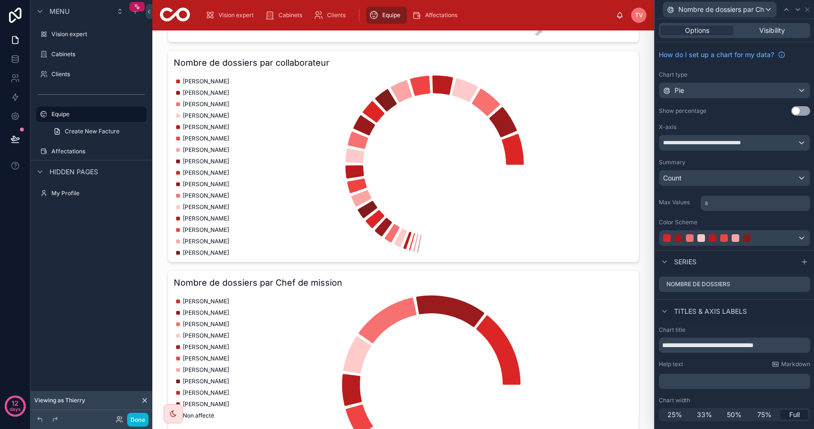
scroll to position [575, 0]
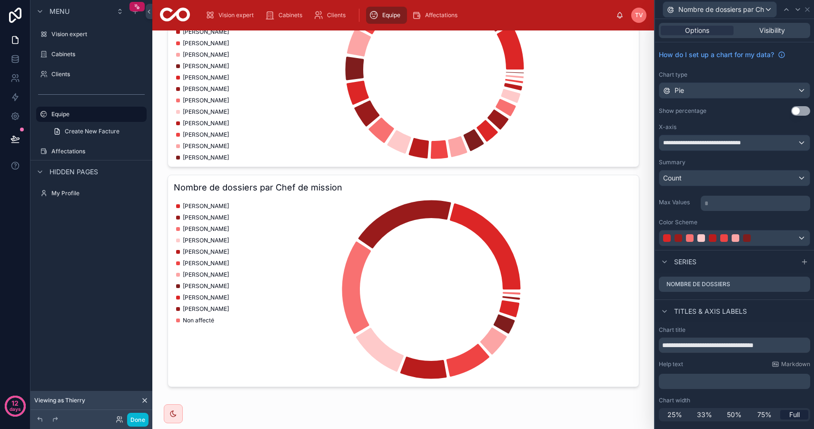
click at [798, 110] on button "Use setting" at bounding box center [800, 111] width 19 height 10
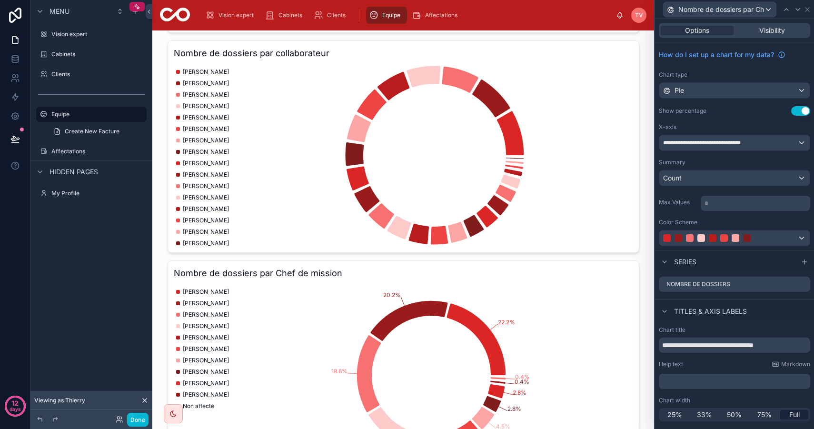
scroll to position [459, 0]
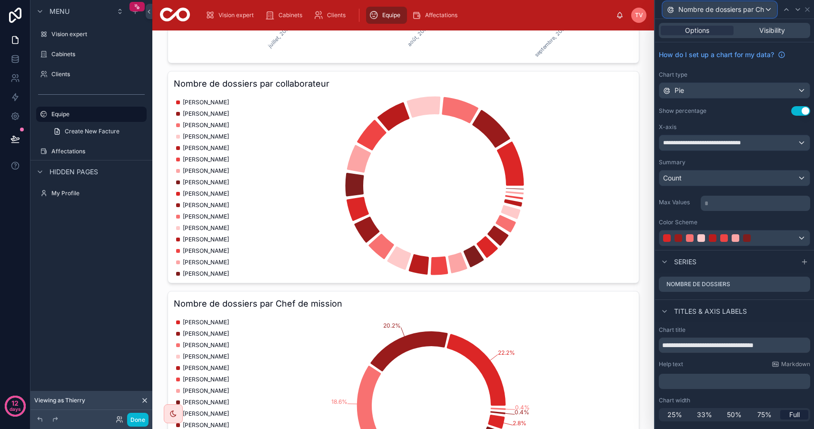
click at [758, 8] on span "Nombre de dossiers par Chef de mission" at bounding box center [721, 10] width 86 height 10
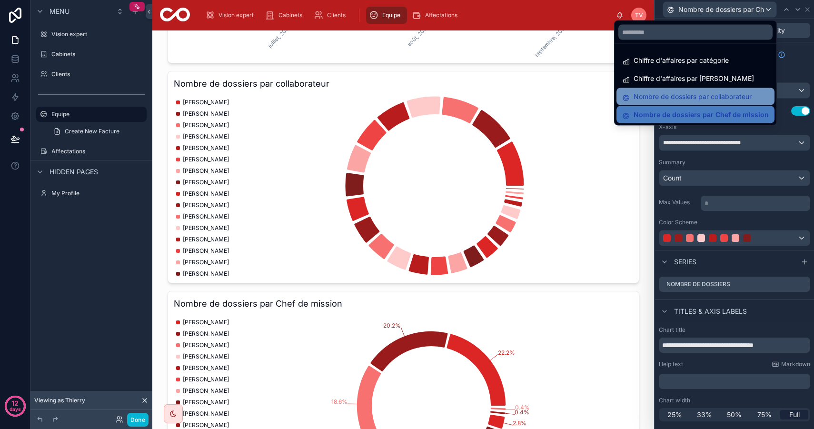
click at [745, 94] on span "Nombre de dossiers par collaborateur" at bounding box center [692, 96] width 118 height 11
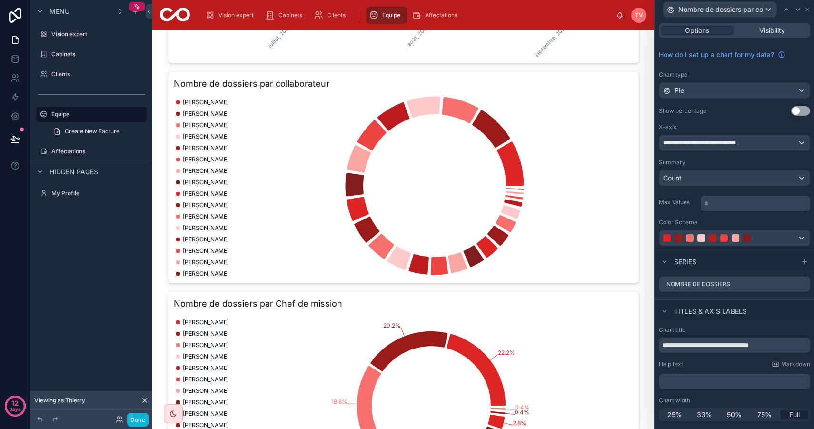
click at [804, 111] on button "Use setting" at bounding box center [800, 111] width 19 height 10
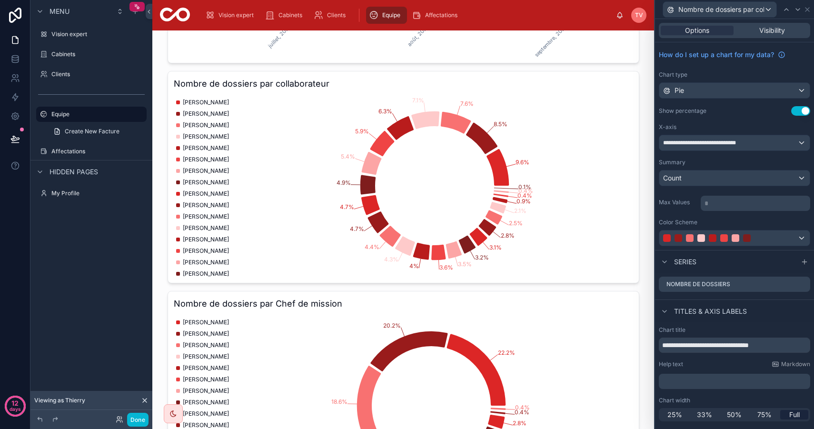
scroll to position [575, 0]
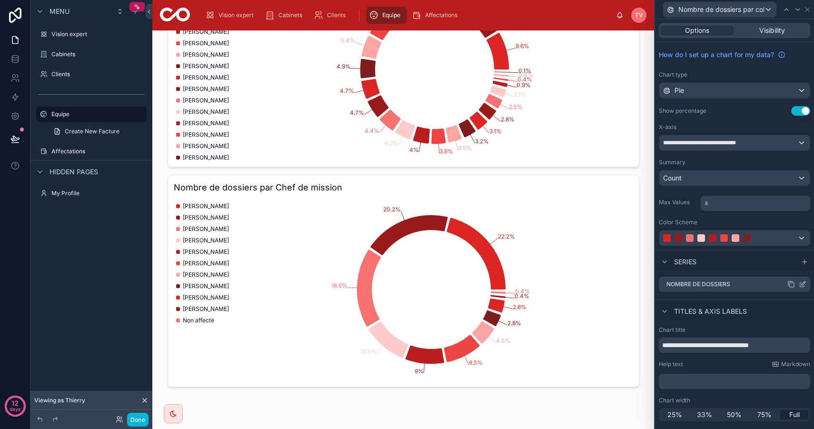
click at [801, 283] on icon at bounding box center [802, 284] width 8 height 8
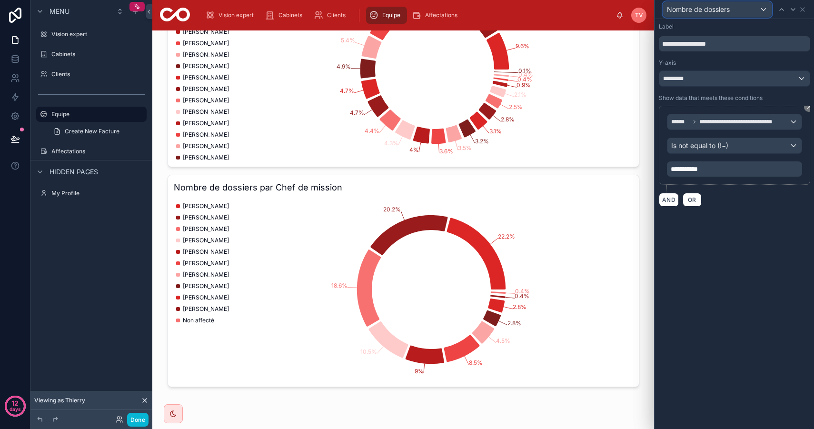
click at [717, 5] on span "Nombre de dossiers" at bounding box center [698, 10] width 63 height 10
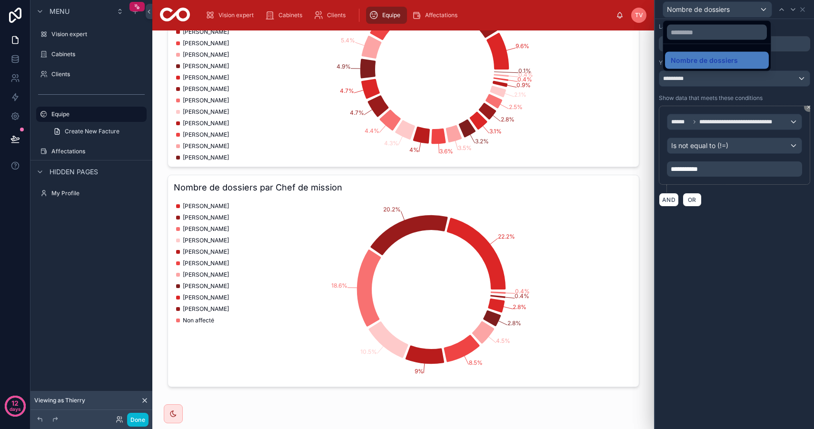
click at [803, 14] on div at bounding box center [734, 214] width 159 height 429
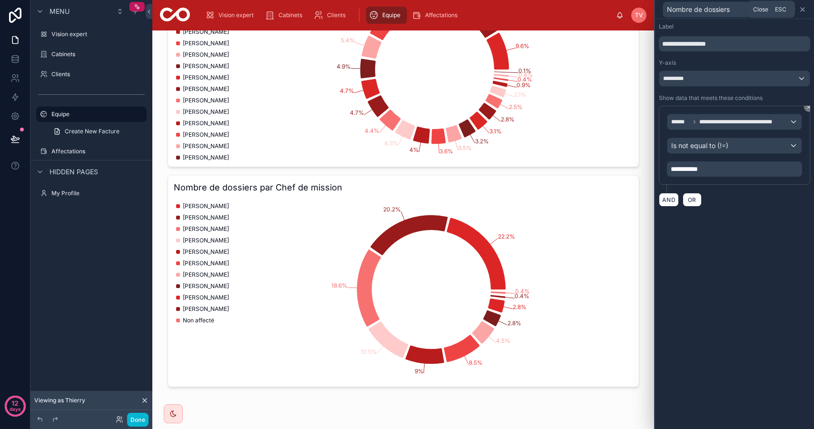
click at [803, 9] on icon at bounding box center [802, 10] width 8 height 8
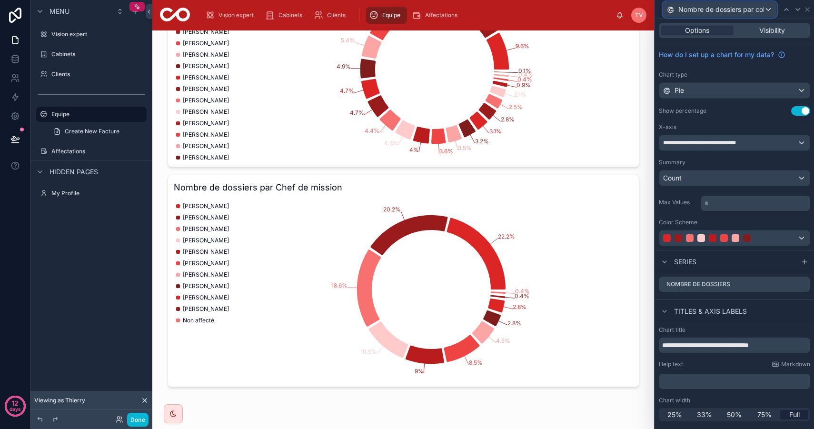
click at [716, 11] on span "Nombre de dossiers par collaborateur" at bounding box center [721, 10] width 86 height 10
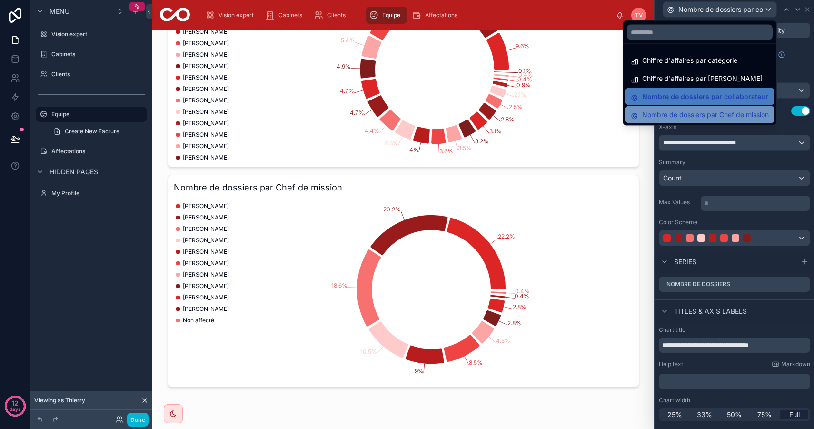
click at [715, 117] on span "Nombre de dossiers par Chef de mission" at bounding box center [705, 114] width 127 height 11
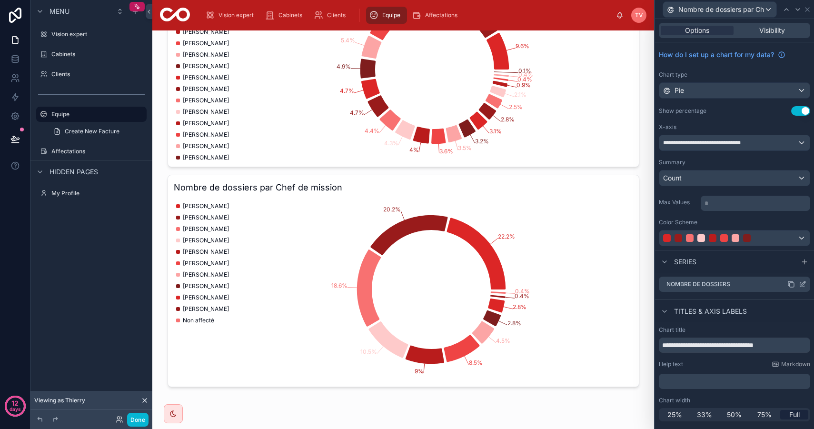
click at [803, 281] on icon at bounding box center [802, 284] width 8 height 8
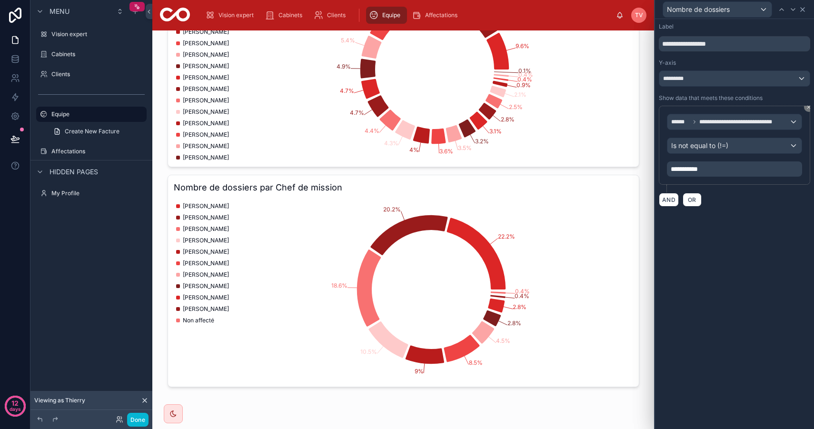
click at [806, 8] on icon at bounding box center [802, 10] width 8 height 8
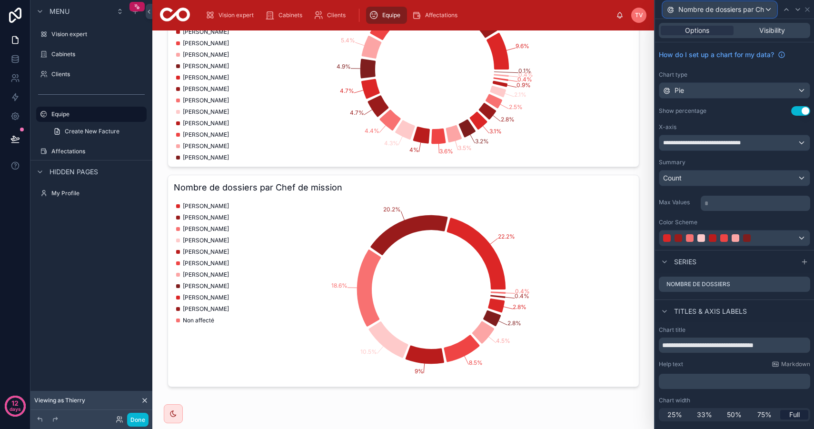
click at [742, 7] on span "Nombre de dossiers par Chef de mission" at bounding box center [721, 10] width 86 height 10
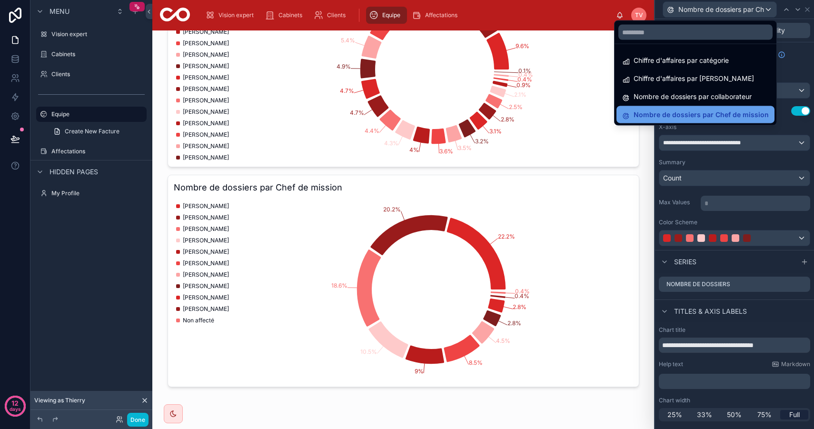
click at [742, 112] on span "Nombre de dossiers par Chef de mission" at bounding box center [700, 114] width 135 height 11
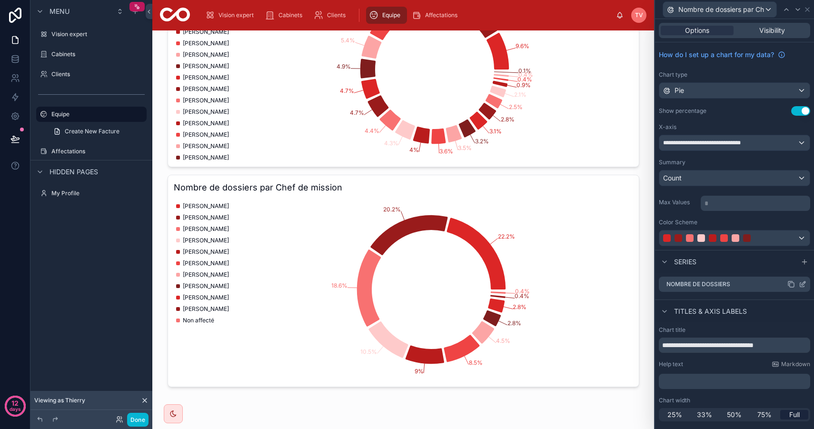
click at [803, 285] on icon at bounding box center [802, 284] width 8 height 8
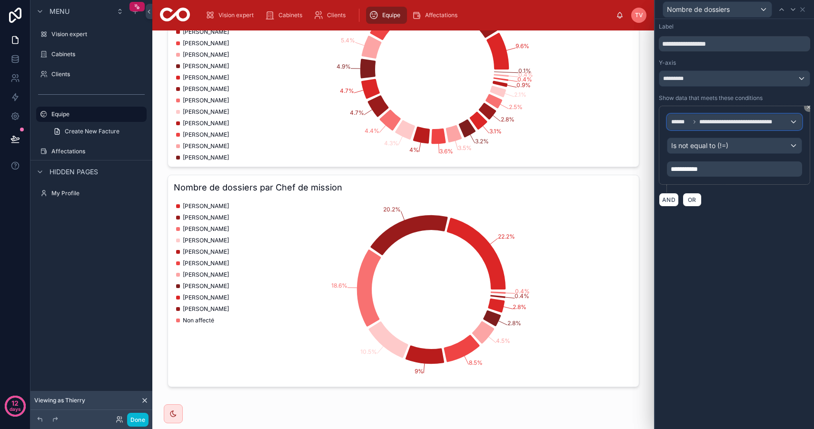
click at [744, 123] on span "**********" at bounding box center [740, 122] width 83 height 8
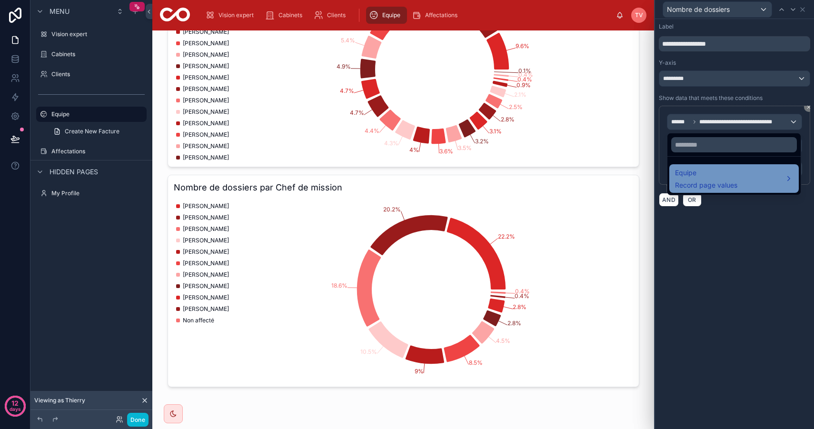
click at [747, 179] on div "Equipe Record page values" at bounding box center [734, 178] width 118 height 23
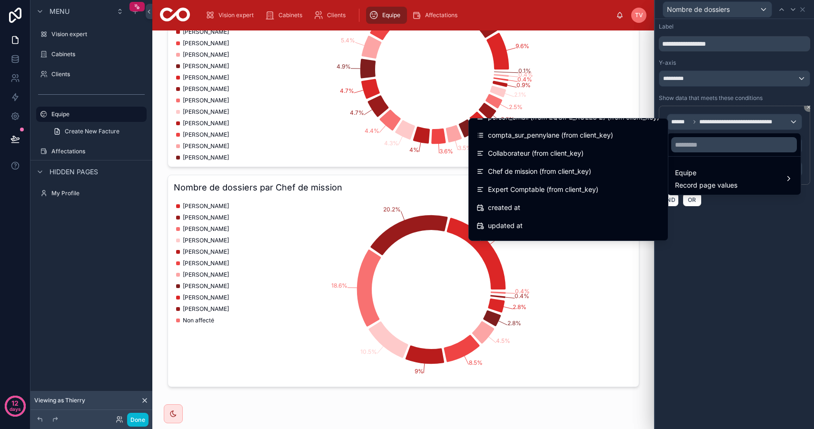
scroll to position [338, 0]
click at [574, 168] on span "Chef de mission (from client_key)" at bounding box center [539, 170] width 103 height 11
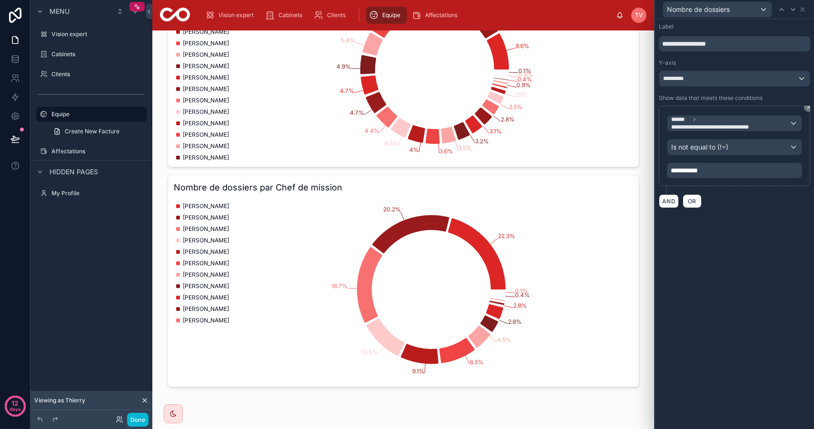
click at [727, 352] on div "**********" at bounding box center [734, 224] width 159 height 410
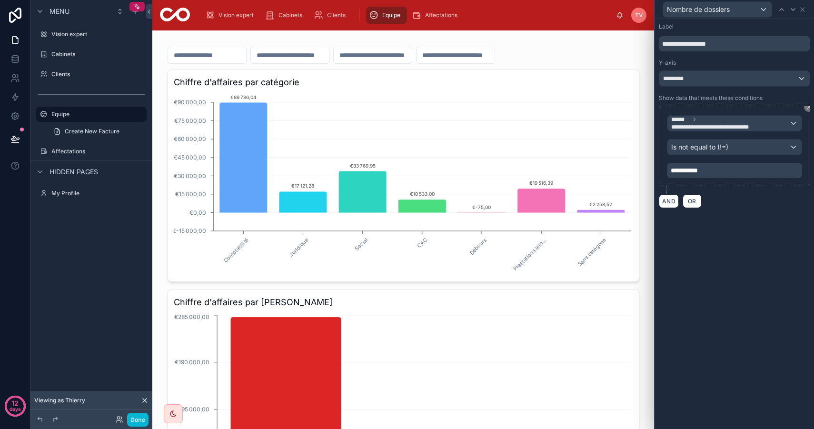
scroll to position [0, 0]
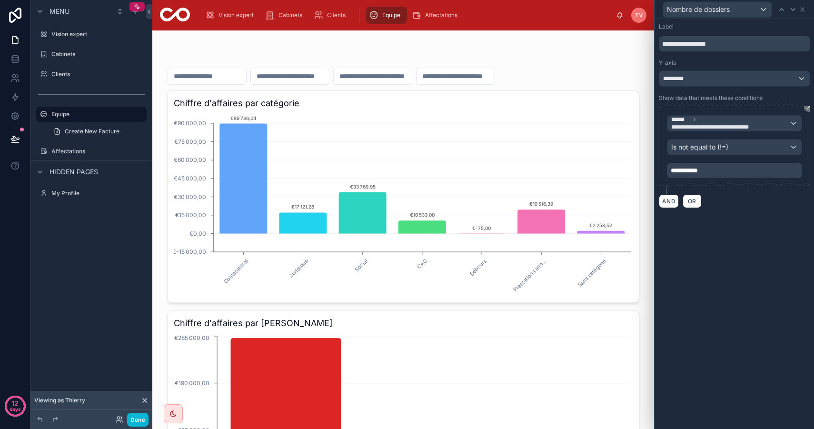
click at [412, 76] on input "text" at bounding box center [373, 75] width 78 height 13
type input "*****"
click at [431, 50] on div at bounding box center [403, 50] width 472 height 8
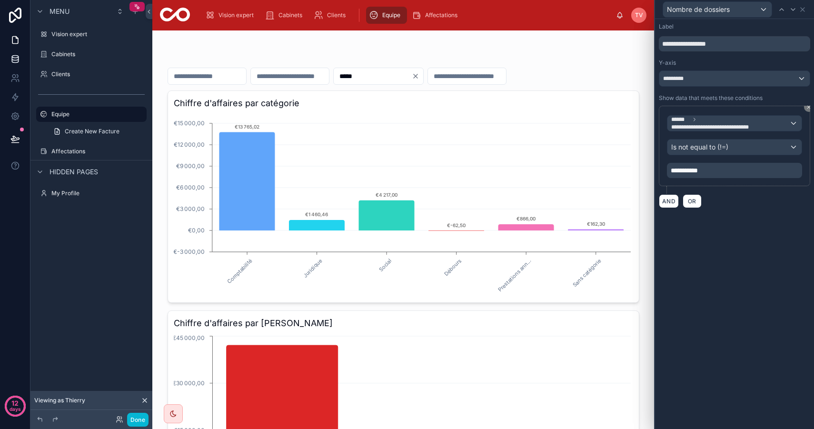
click at [22, 57] on link at bounding box center [15, 58] width 30 height 19
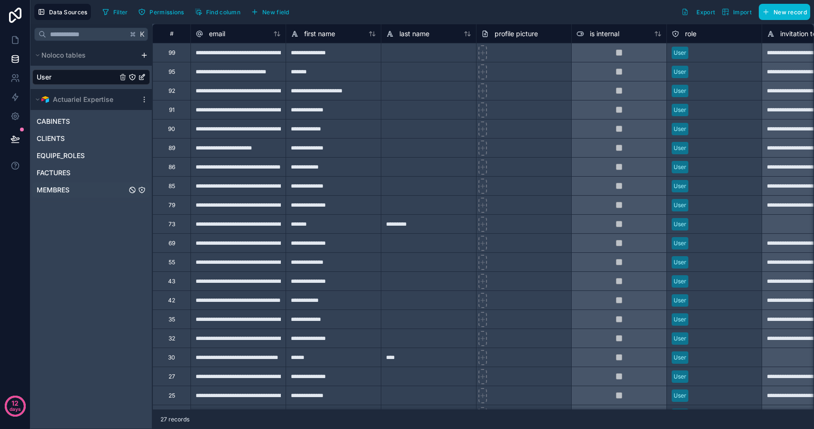
click at [86, 187] on link "MEMBRES" at bounding box center [82, 190] width 90 height 10
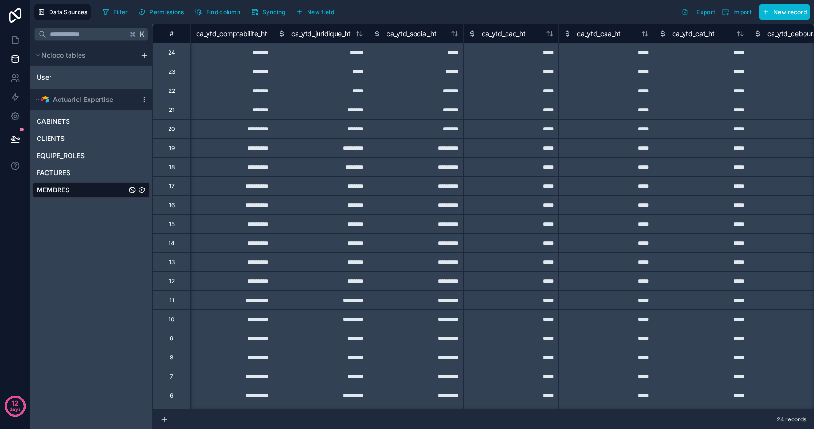
scroll to position [0, 741]
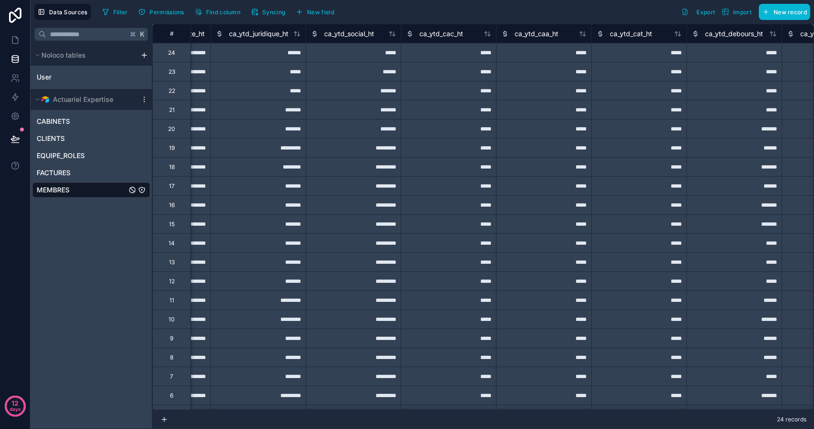
click at [143, 190] on icon "MEMBRES" at bounding box center [142, 190] width 8 height 8
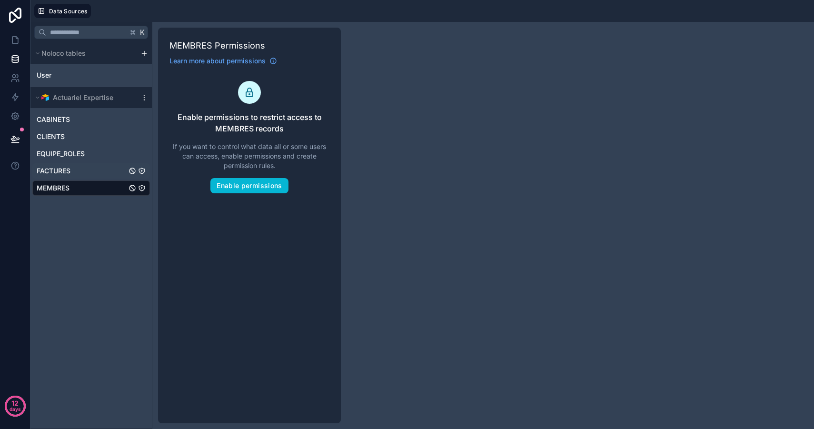
click at [63, 174] on span "FACTURES" at bounding box center [54, 171] width 34 height 10
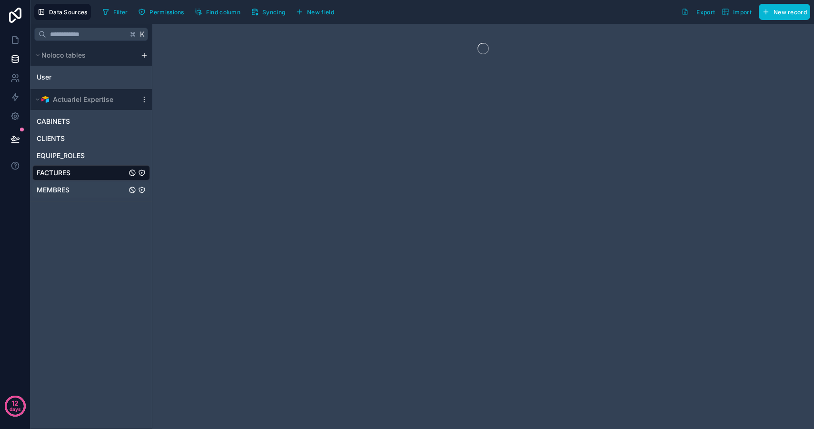
click at [63, 186] on span "MEMBRES" at bounding box center [53, 190] width 33 height 10
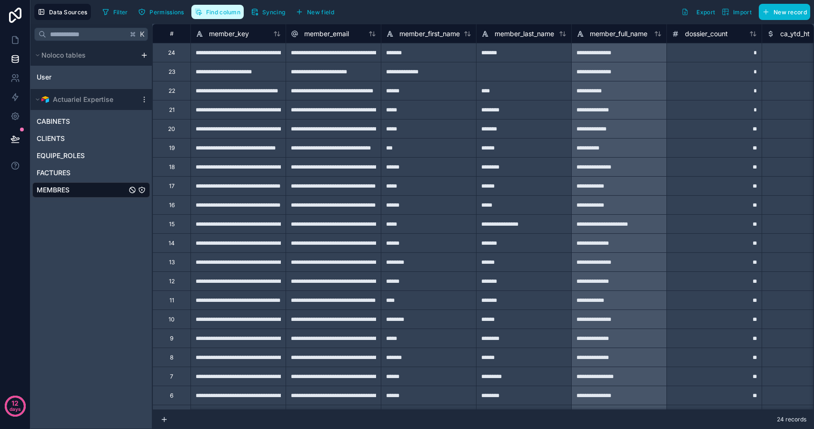
click at [215, 9] on span "Find column" at bounding box center [223, 12] width 34 height 7
click at [218, 9] on span "Find column" at bounding box center [223, 12] width 34 height 7
click at [104, 278] on div "K Noloco tables User Actuariel Expertise CABINETS CLIENTS EQUIPE_ROLES FACTURES…" at bounding box center [91, 226] width 122 height 405
click at [146, 101] on icon "scrollable content" at bounding box center [144, 100] width 8 height 8
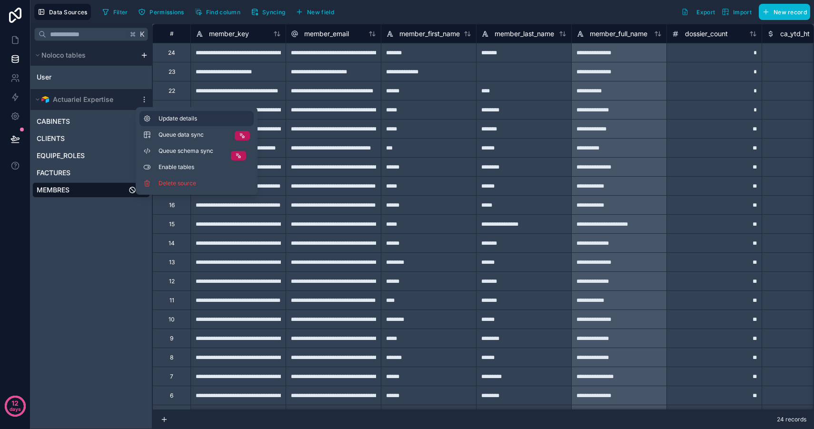
click at [202, 116] on span "Update details" at bounding box center [203, 119] width 91 height 8
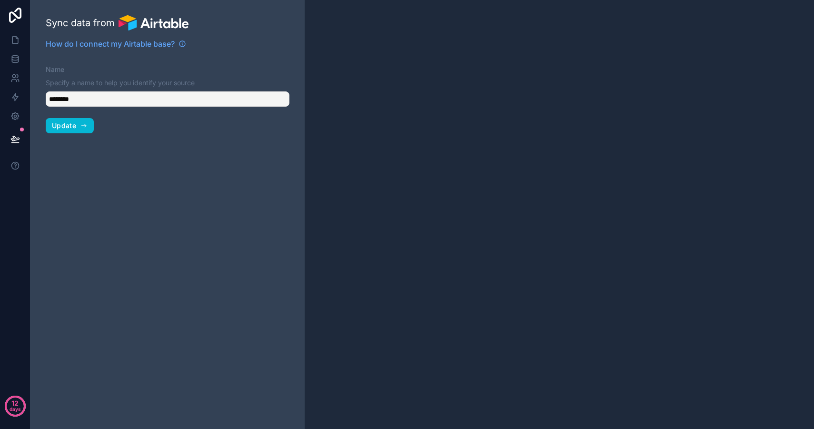
type input "**********"
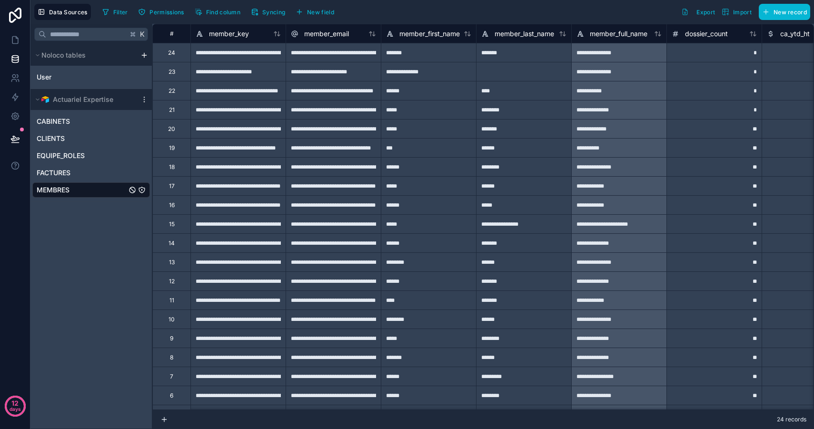
click at [139, 99] on div "scrollable content" at bounding box center [143, 100] width 11 height 8
click at [144, 99] on icon "scrollable content" at bounding box center [144, 99] width 0 height 0
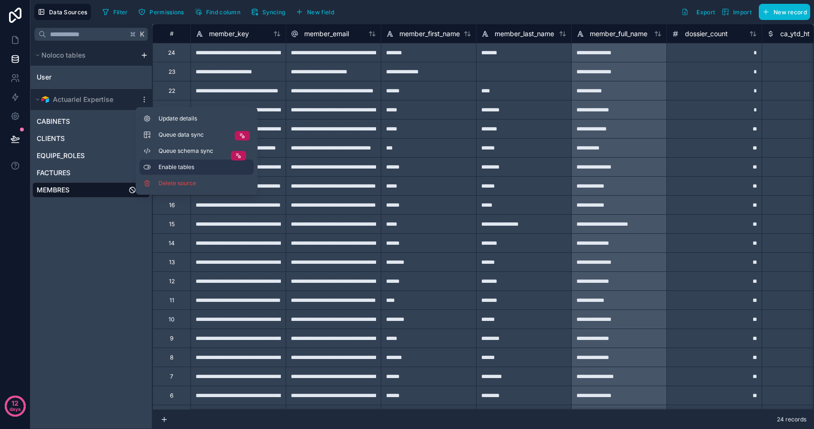
click at [211, 164] on span "Enable tables" at bounding box center [203, 167] width 91 height 8
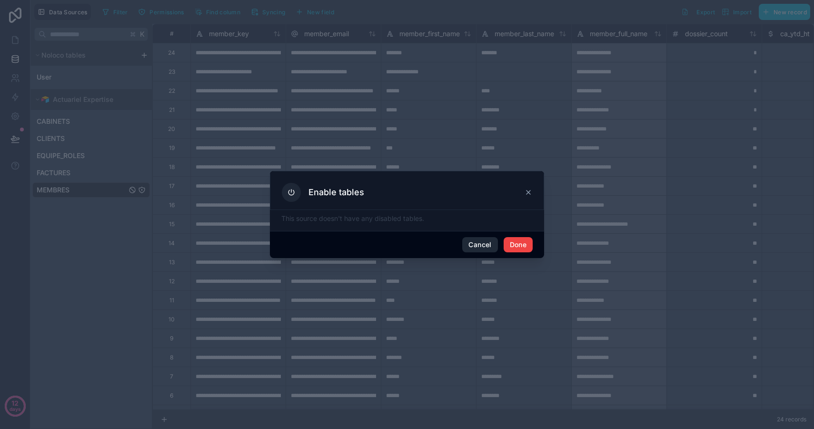
click at [478, 248] on button "Cancel" at bounding box center [479, 244] width 35 height 15
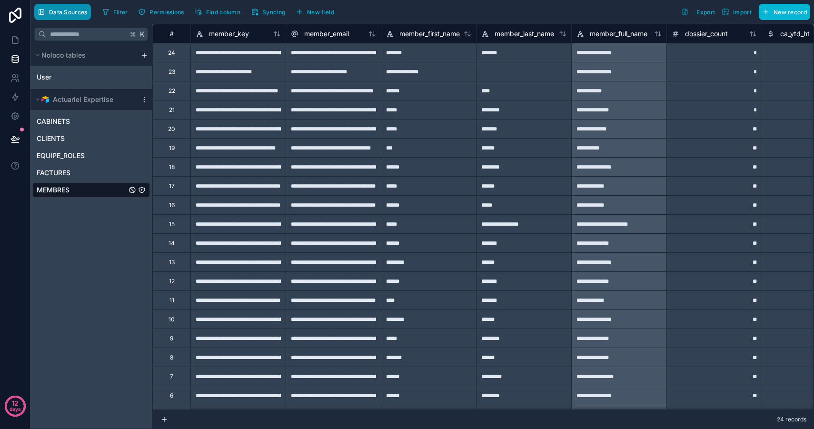
click at [80, 14] on span "Data Sources" at bounding box center [68, 12] width 39 height 7
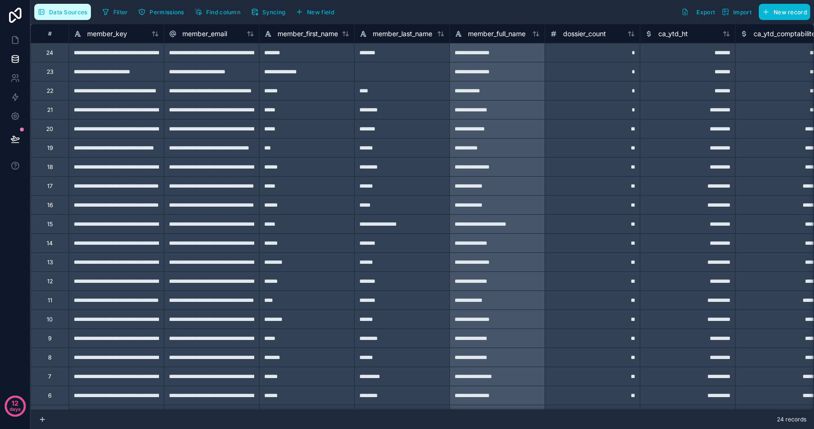
click at [67, 12] on span "Data Sources" at bounding box center [68, 12] width 39 height 7
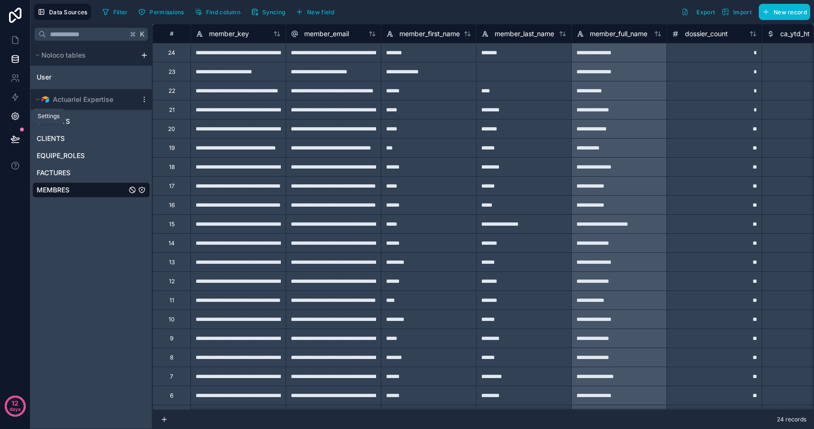
click at [15, 119] on icon at bounding box center [14, 116] width 7 height 7
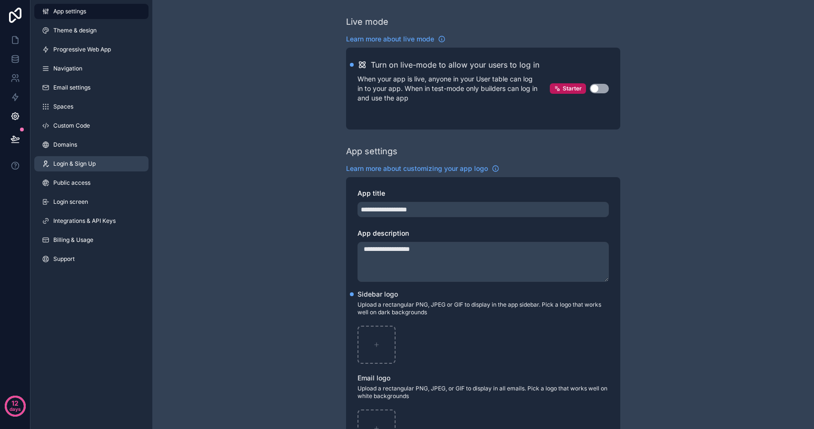
click at [116, 166] on link "Login & Sign Up" at bounding box center [91, 163] width 114 height 15
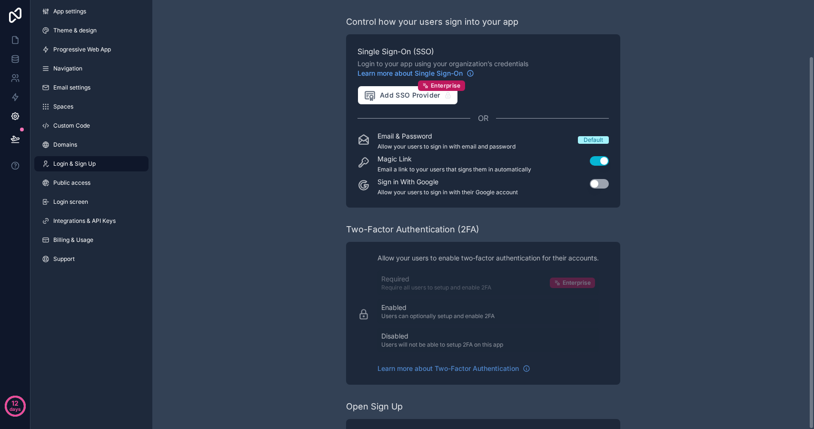
scroll to position [64, 0]
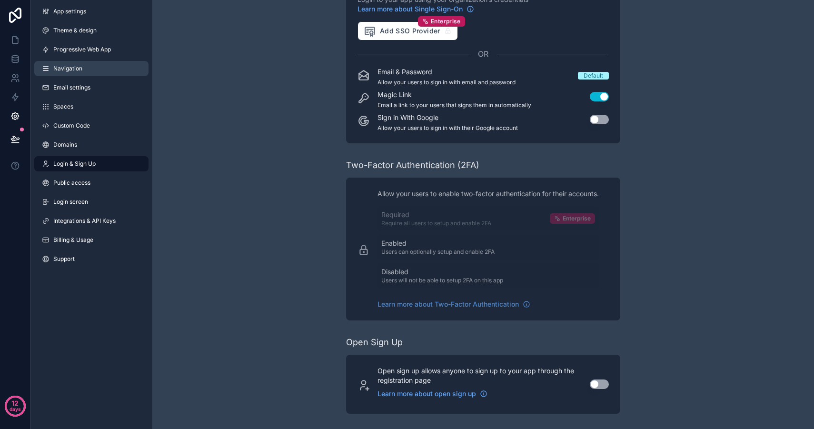
click at [95, 70] on link "Navigation" at bounding box center [91, 68] width 114 height 15
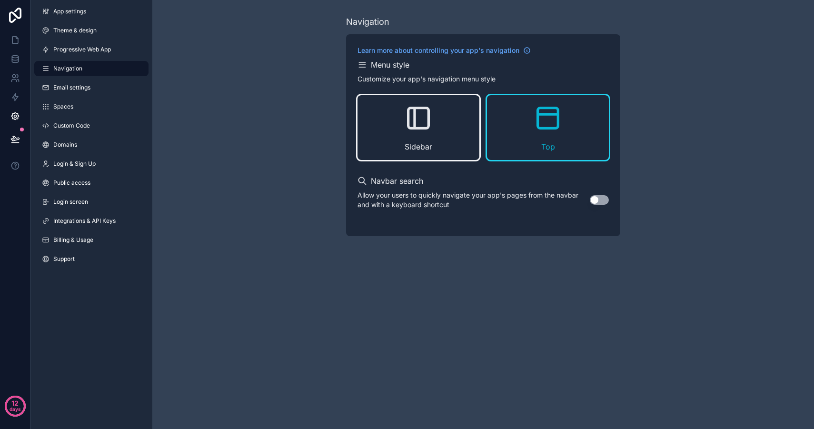
click at [388, 158] on div "Sidebar" at bounding box center [418, 127] width 122 height 65
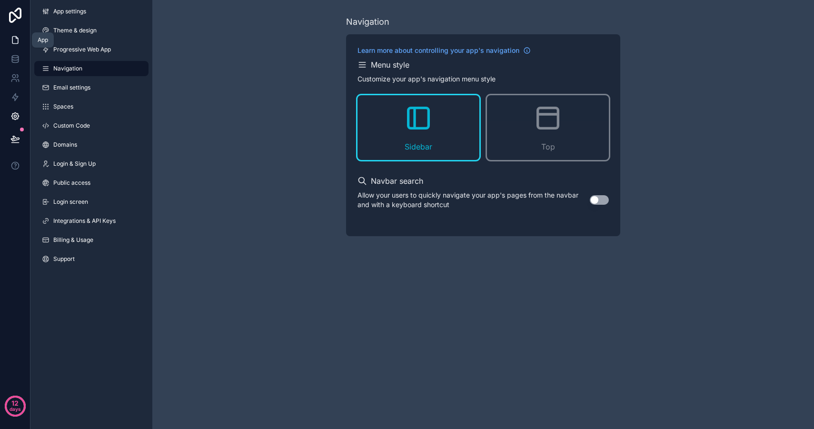
click at [14, 38] on icon at bounding box center [15, 40] width 10 height 10
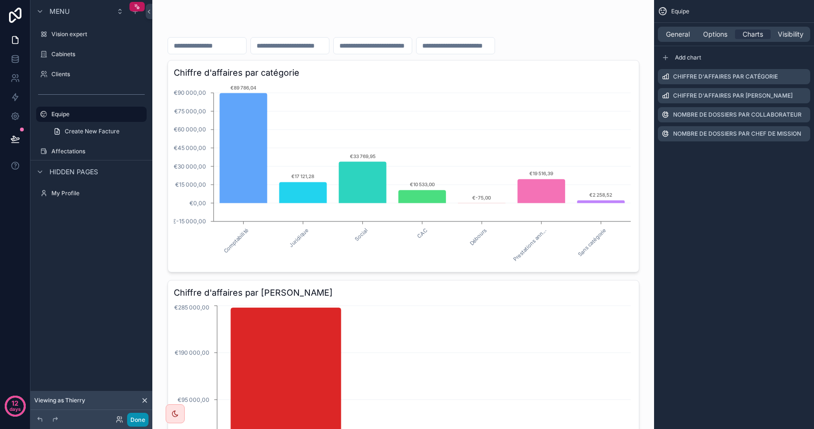
click at [144, 419] on button "Done" at bounding box center [137, 420] width 21 height 14
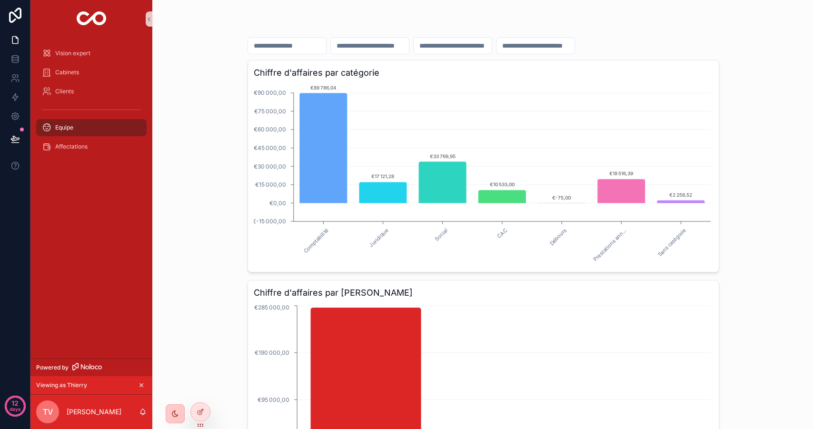
click at [177, 414] on icon "scrollable content" at bounding box center [175, 414] width 8 height 8
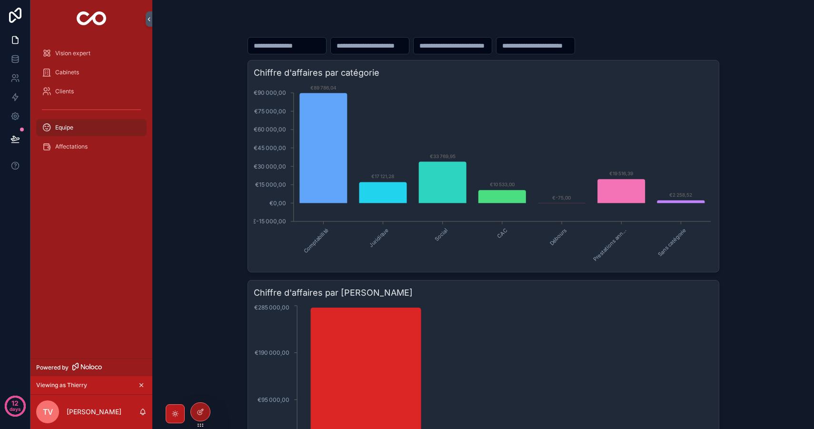
click at [175, 414] on icon "scrollable content" at bounding box center [175, 414] width 8 height 8
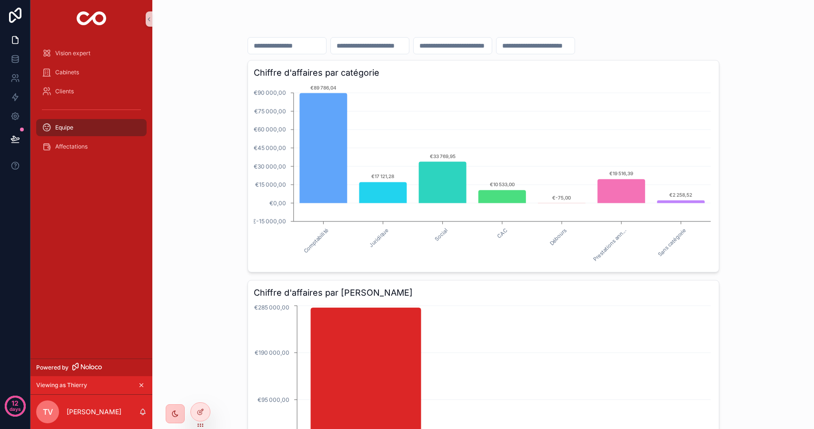
scroll to position [533, 0]
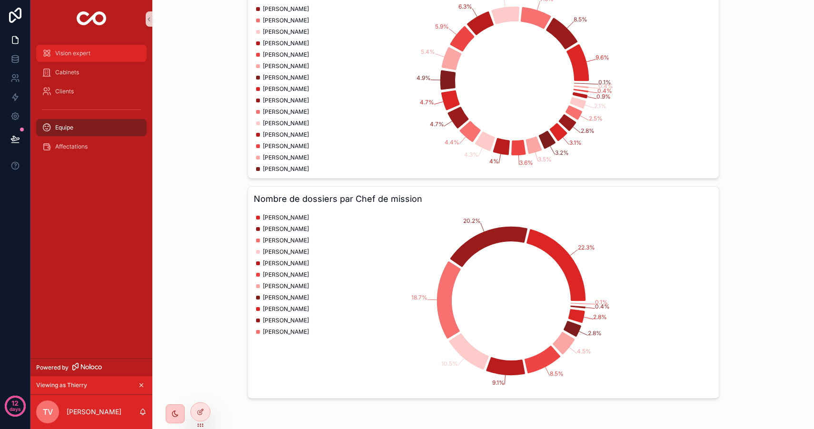
click at [79, 46] on div "Vision expert" at bounding box center [91, 53] width 99 height 15
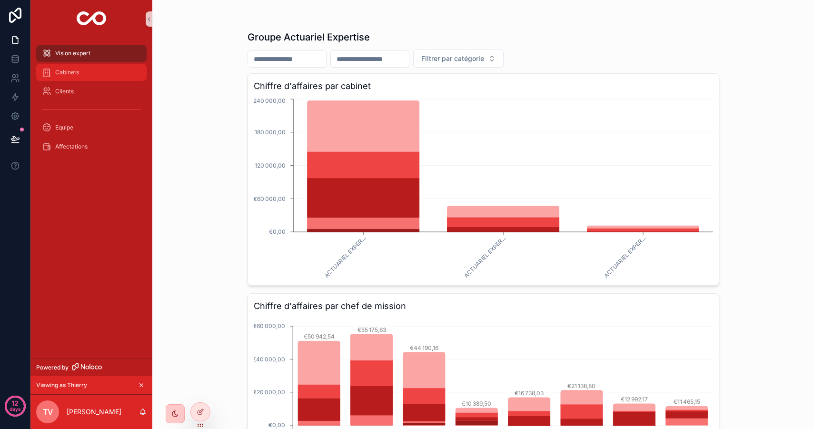
click at [76, 69] on span "Cabinets" at bounding box center [67, 73] width 24 height 8
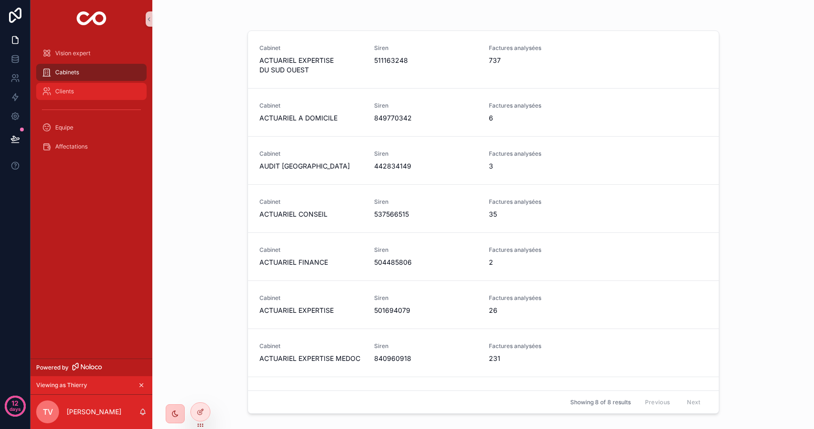
click at [90, 95] on div "Clients" at bounding box center [91, 91] width 99 height 15
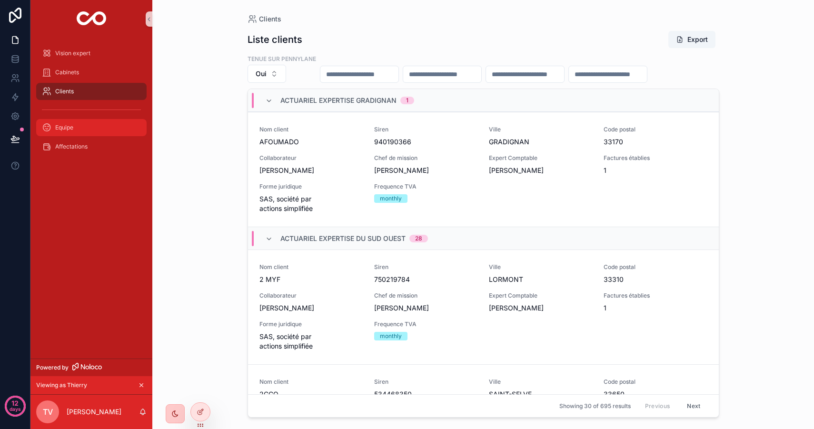
click at [89, 128] on div "Equipe" at bounding box center [91, 127] width 99 height 15
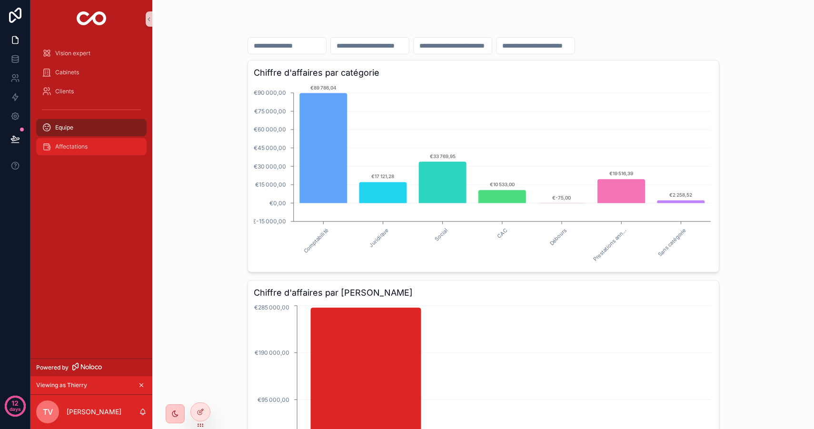
click at [92, 144] on div "Affectations" at bounding box center [91, 146] width 99 height 15
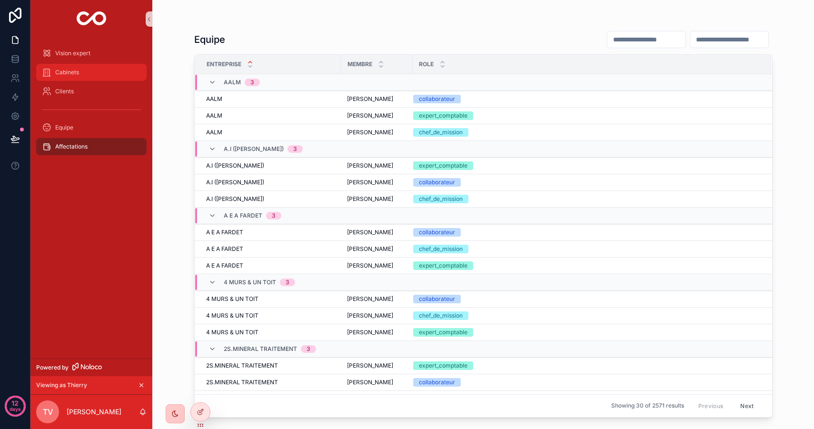
click at [82, 72] on div "Cabinets" at bounding box center [91, 72] width 99 height 15
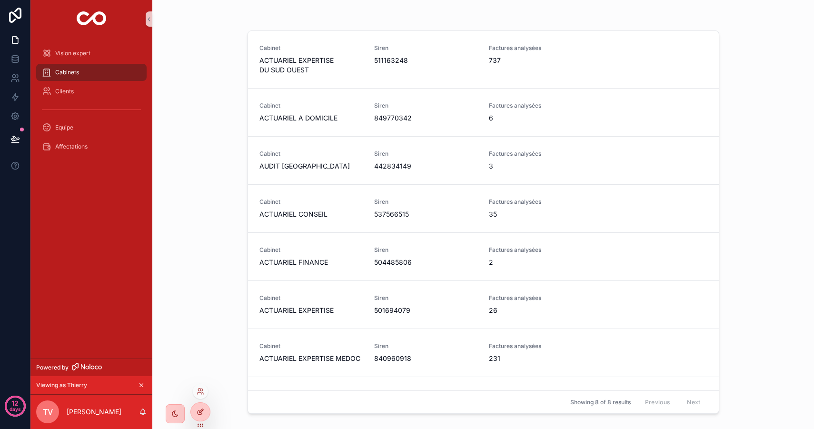
click at [197, 412] on icon at bounding box center [201, 412] width 8 height 8
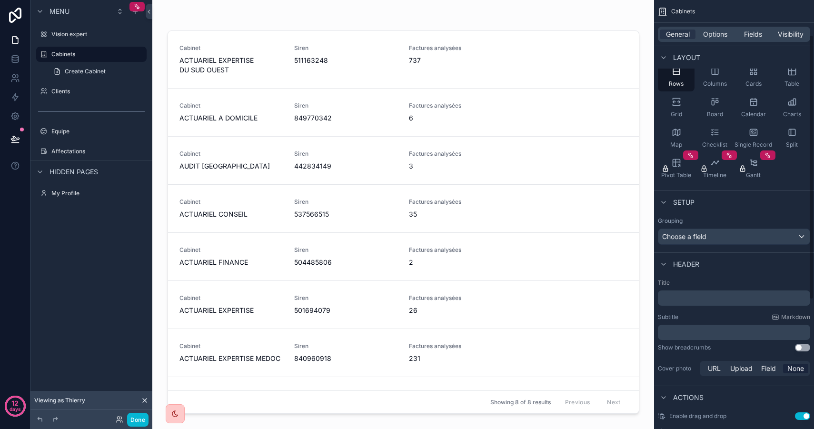
scroll to position [86, 0]
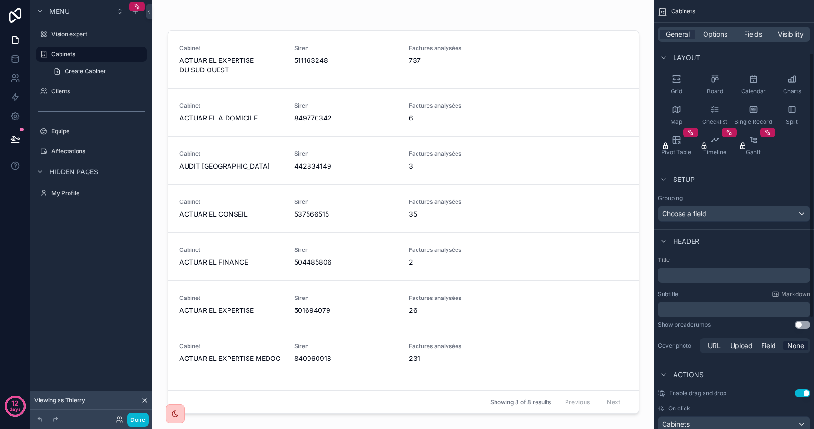
click at [699, 276] on p "﻿" at bounding box center [734, 275] width 147 height 10
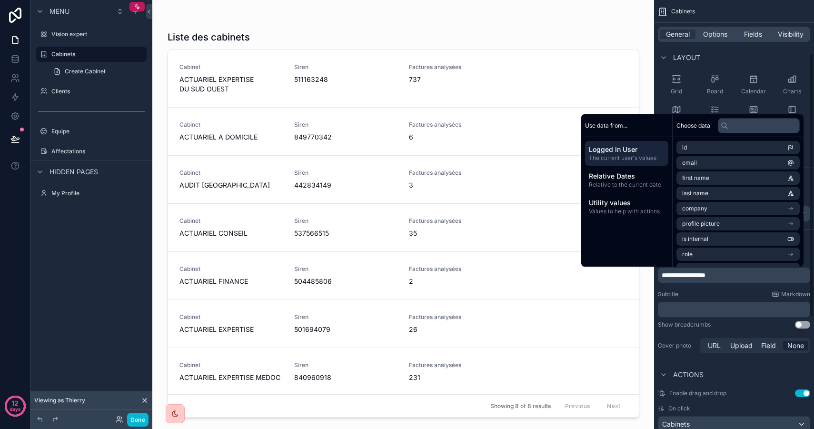
click at [712, 288] on div "**********" at bounding box center [734, 305] width 160 height 107
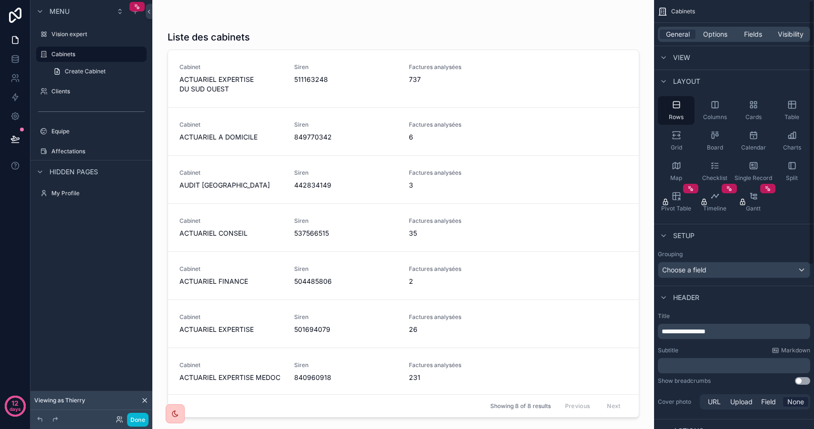
scroll to position [0, 0]
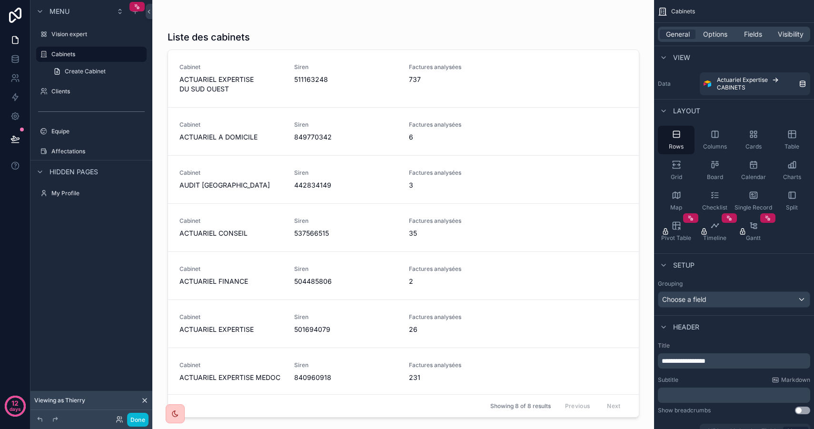
click at [546, 30] on div "scrollable content" at bounding box center [403, 208] width 487 height 417
click at [140, 417] on button "Done" at bounding box center [137, 420] width 21 height 14
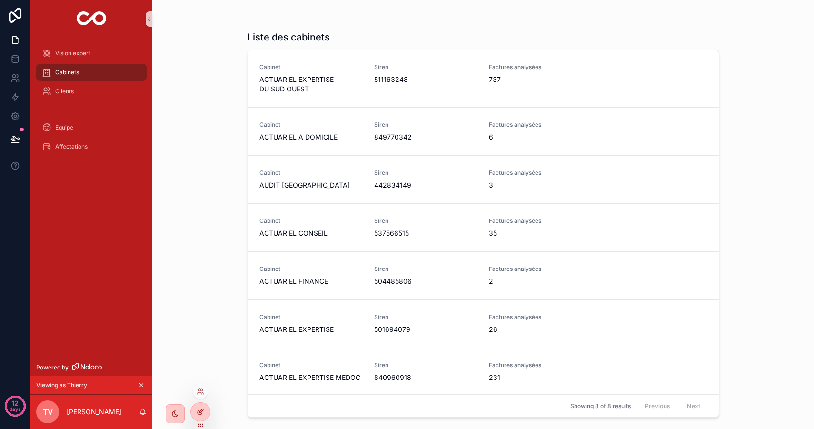
click at [206, 414] on div at bounding box center [200, 412] width 19 height 18
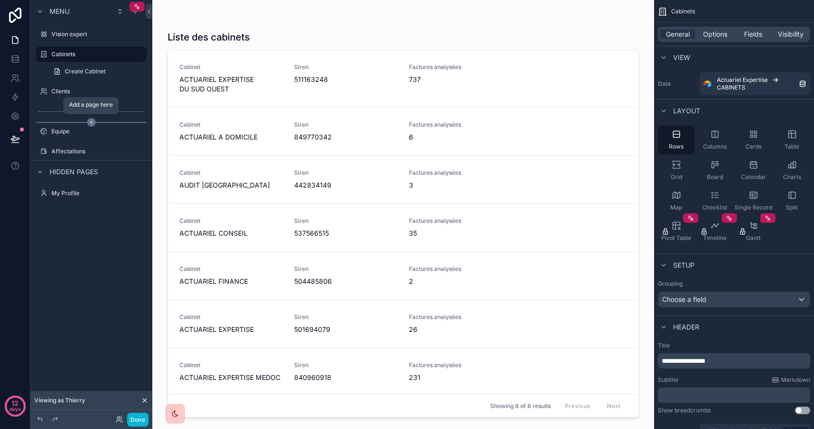
click at [89, 121] on icon "scrollable content" at bounding box center [91, 122] width 9 height 9
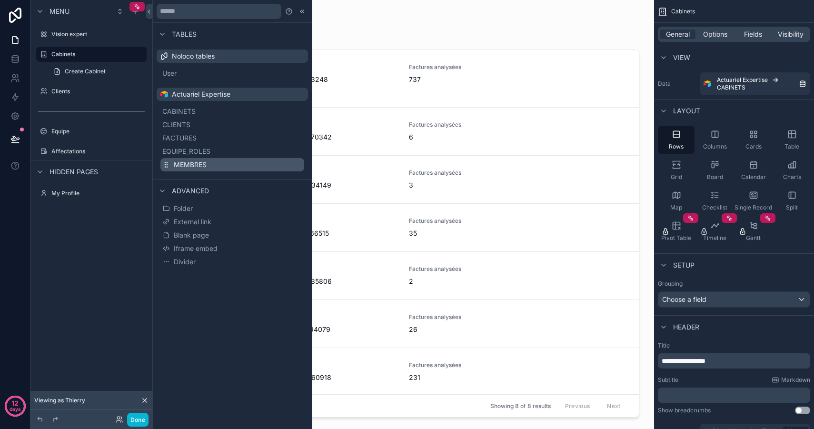
click at [188, 161] on span "MEMBRES" at bounding box center [190, 165] width 33 height 10
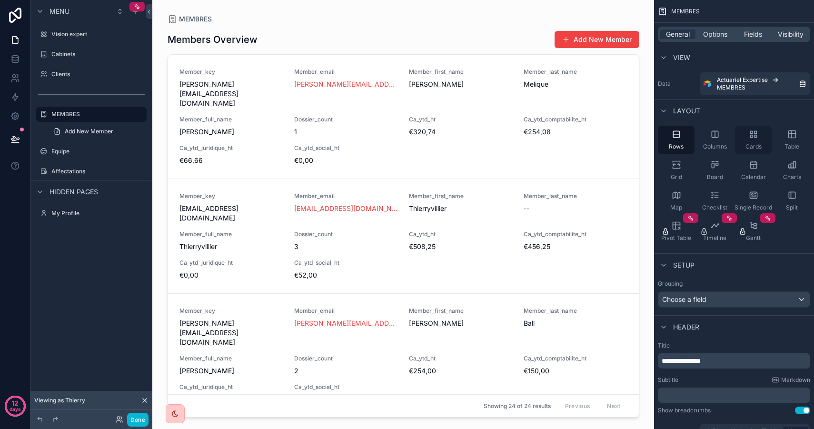
click at [757, 139] on div "Cards" at bounding box center [753, 140] width 37 height 29
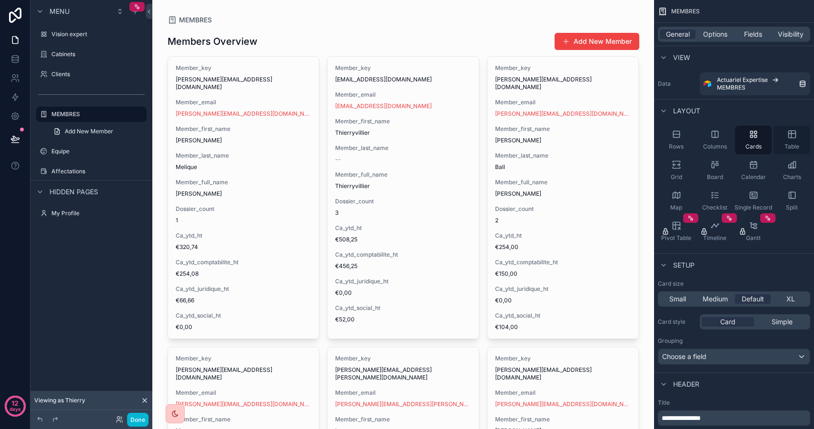
click at [792, 138] on icon "scrollable content" at bounding box center [791, 134] width 7 height 7
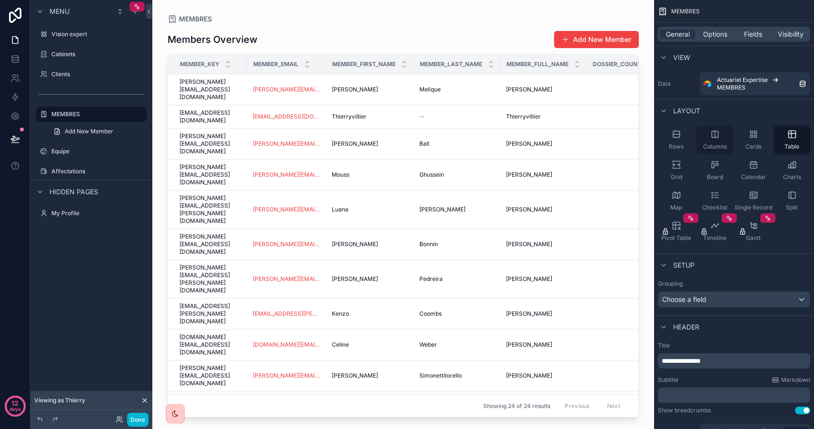
click at [714, 141] on div "Columns" at bounding box center [714, 140] width 37 height 29
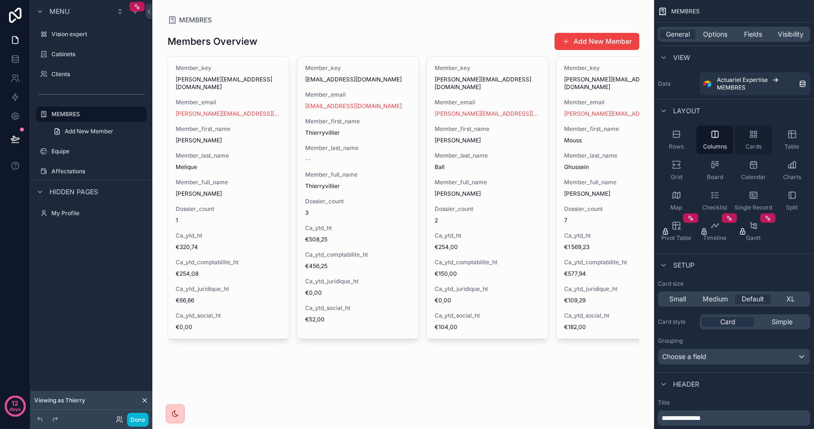
click at [754, 134] on icon "scrollable content" at bounding box center [754, 134] width 10 height 10
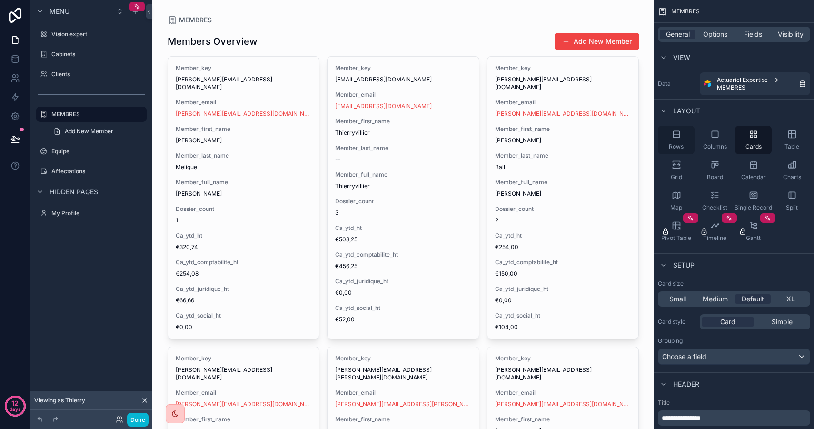
click at [683, 140] on div "Rows" at bounding box center [676, 140] width 37 height 29
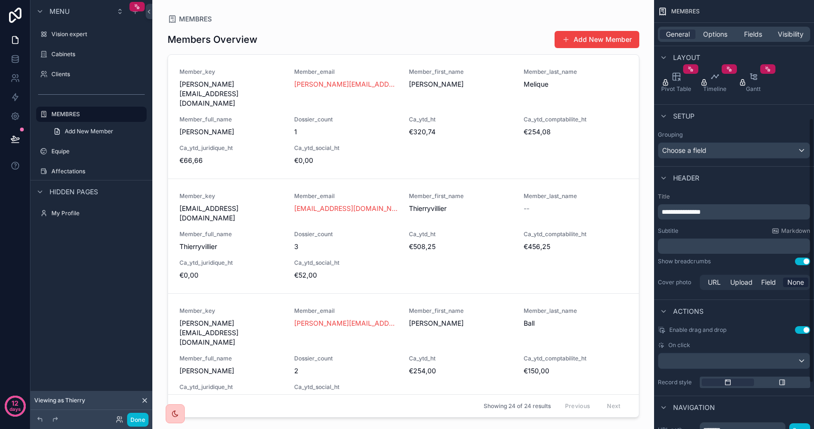
scroll to position [108, 0]
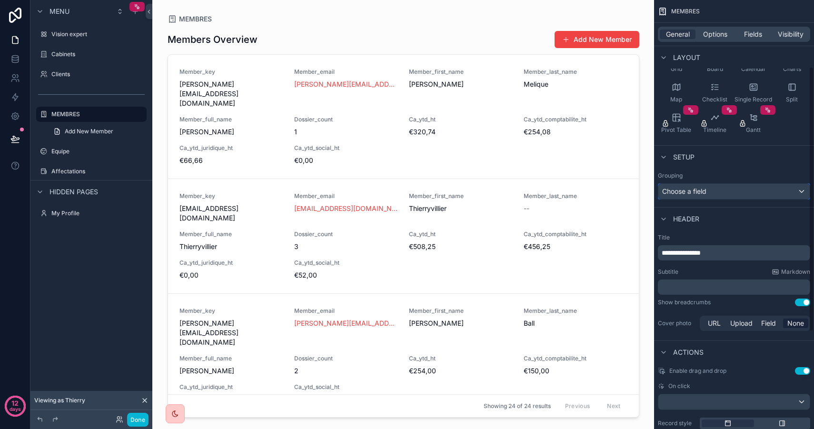
click at [718, 194] on div "Choose a field" at bounding box center [733, 191] width 151 height 15
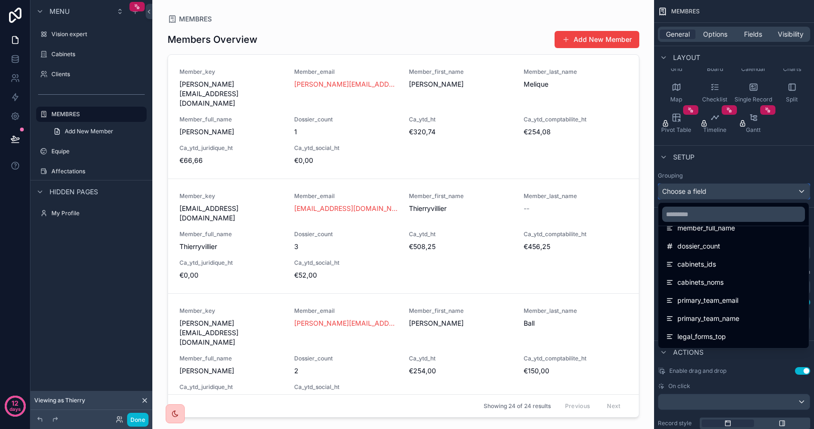
scroll to position [143, 0]
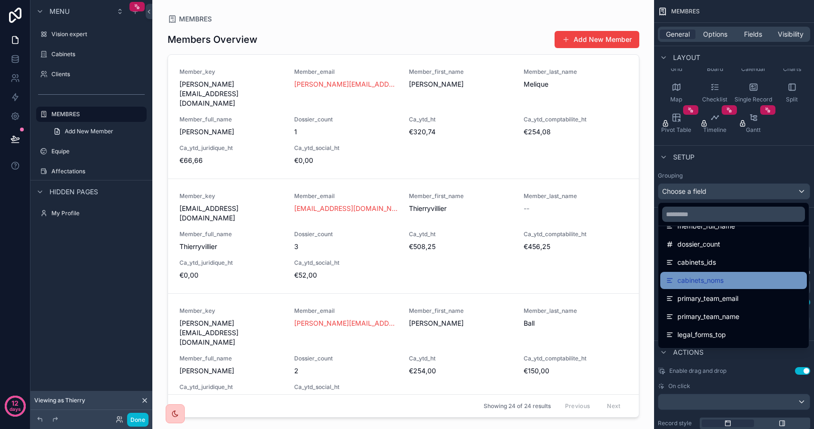
click at [730, 279] on div "cabinets_noms" at bounding box center [733, 280] width 135 height 11
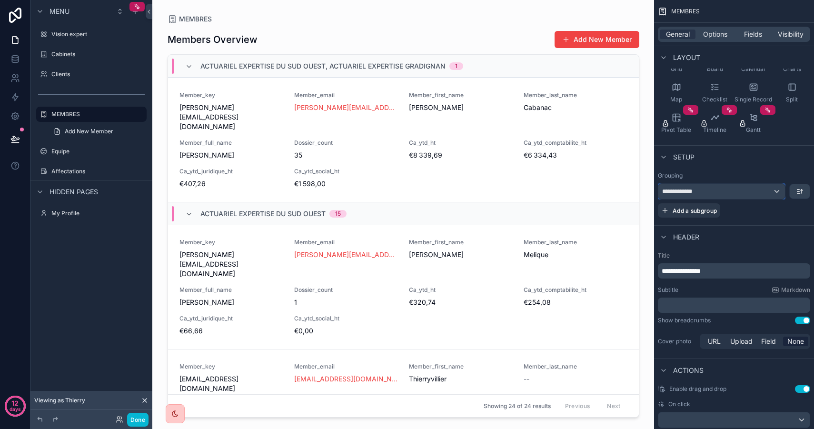
click at [703, 188] on div "**********" at bounding box center [721, 191] width 127 height 15
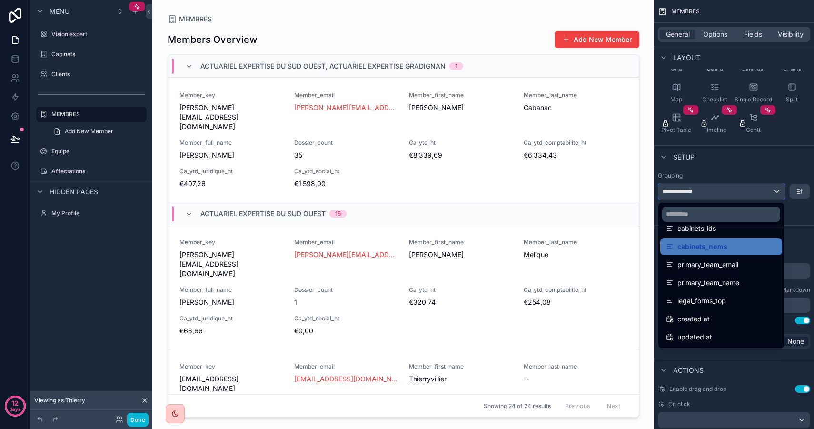
scroll to position [194, 0]
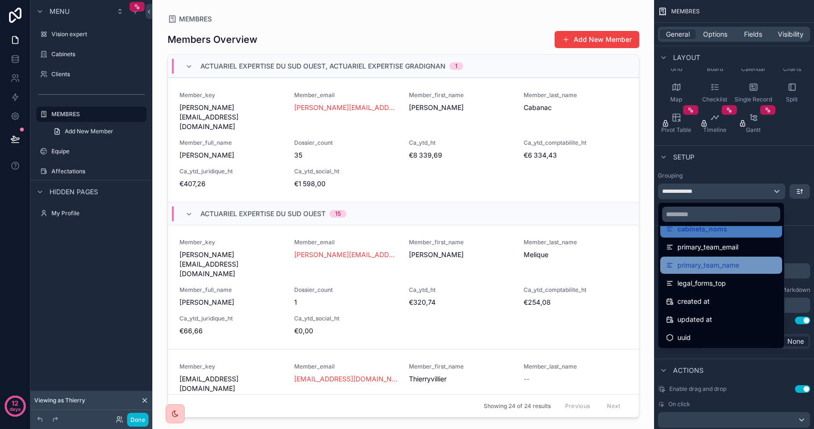
click at [734, 266] on span "primary_team_name" at bounding box center [708, 264] width 62 height 11
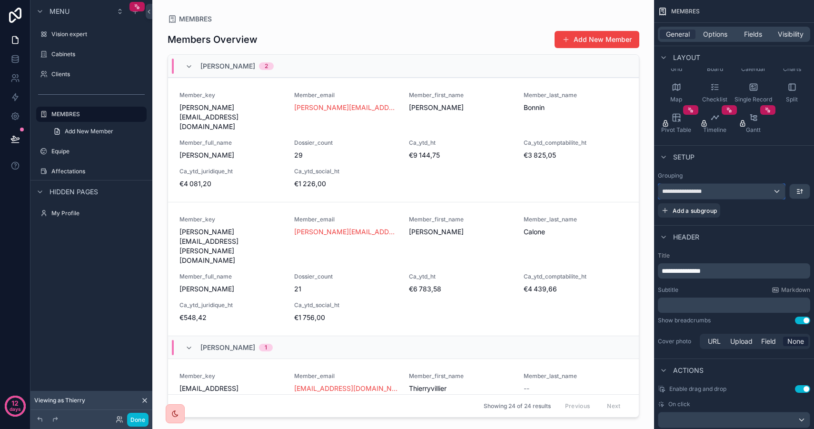
click at [732, 188] on div "**********" at bounding box center [721, 191] width 127 height 15
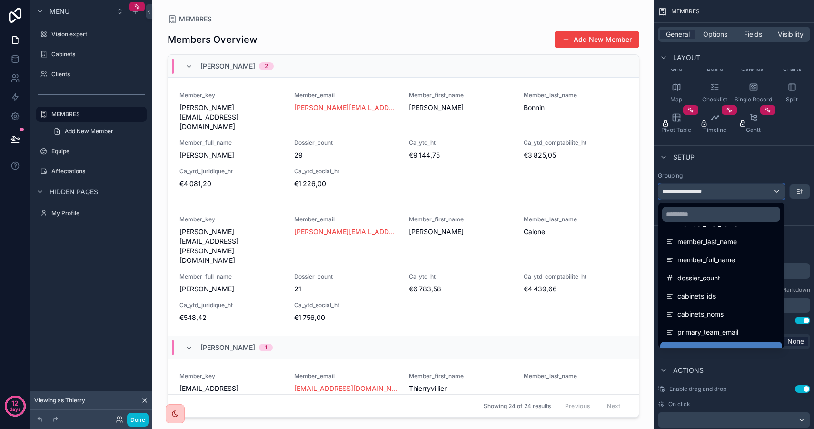
scroll to position [104, 0]
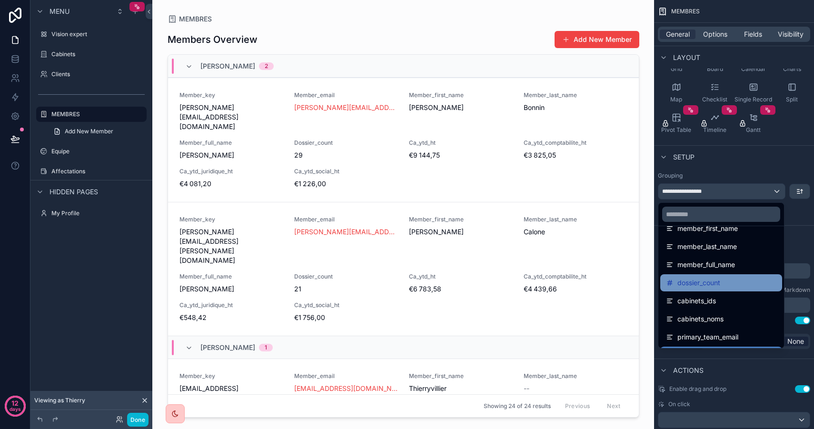
click at [724, 282] on div "dossier_count" at bounding box center [721, 282] width 110 height 11
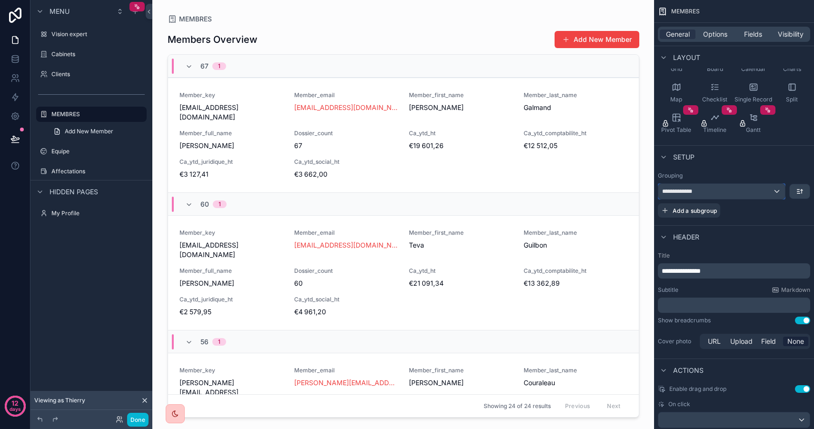
click at [707, 191] on div "**********" at bounding box center [721, 191] width 127 height 15
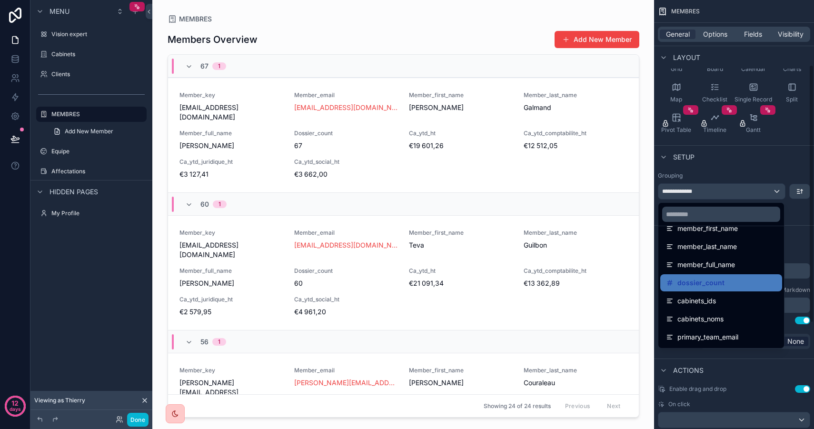
click at [765, 173] on div "scrollable content" at bounding box center [407, 214] width 814 height 429
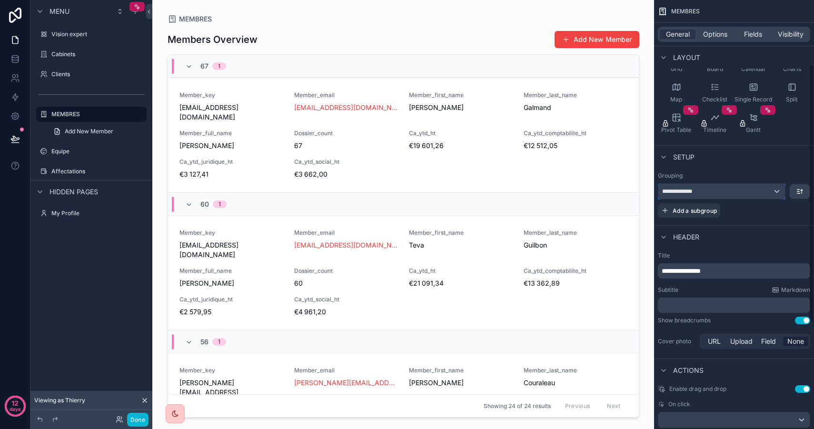
click at [721, 189] on div "**********" at bounding box center [721, 191] width 127 height 15
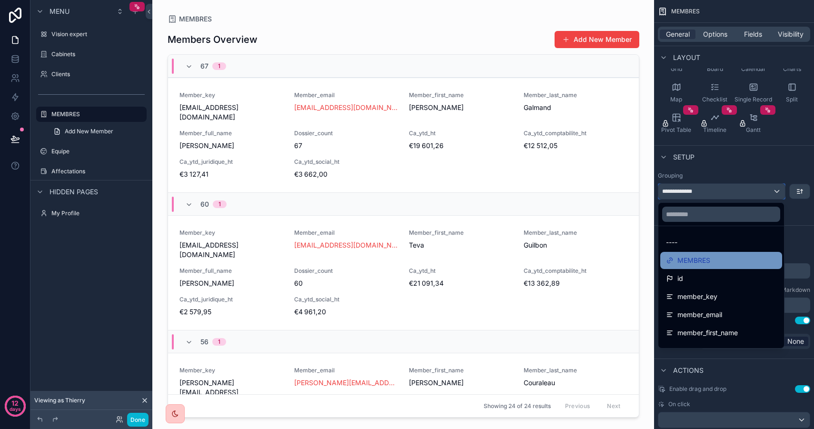
scroll to position [98, 0]
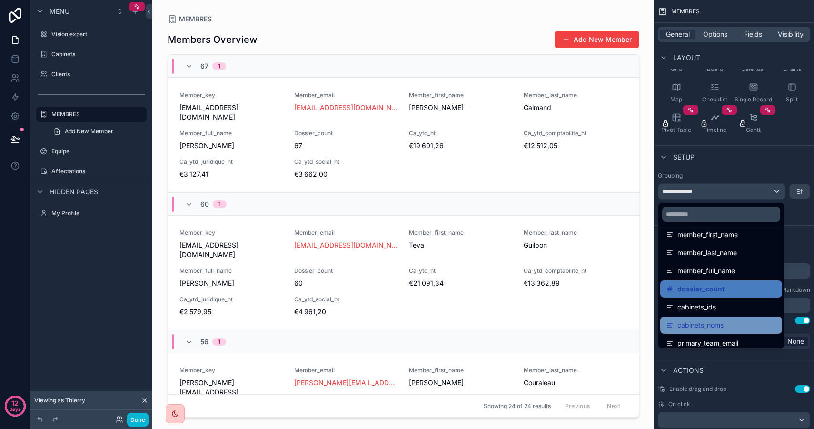
click at [740, 322] on div "cabinets_noms" at bounding box center [721, 324] width 110 height 11
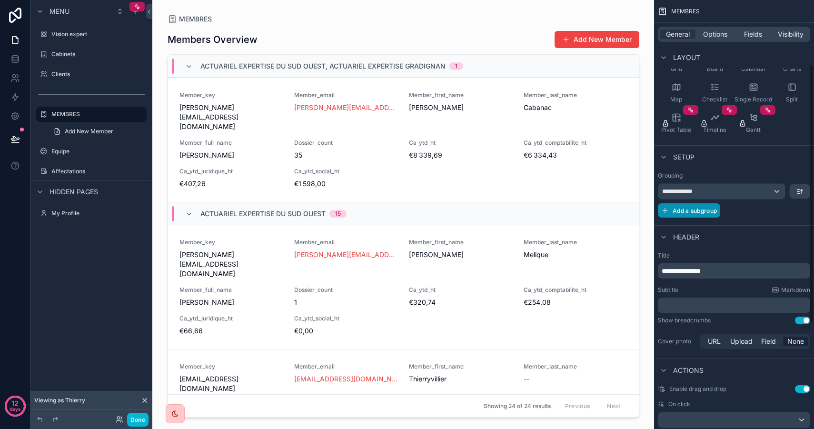
click at [706, 212] on span "Add a subgroup" at bounding box center [694, 210] width 44 height 7
click at [732, 213] on div "Choose a field" at bounding box center [722, 211] width 128 height 15
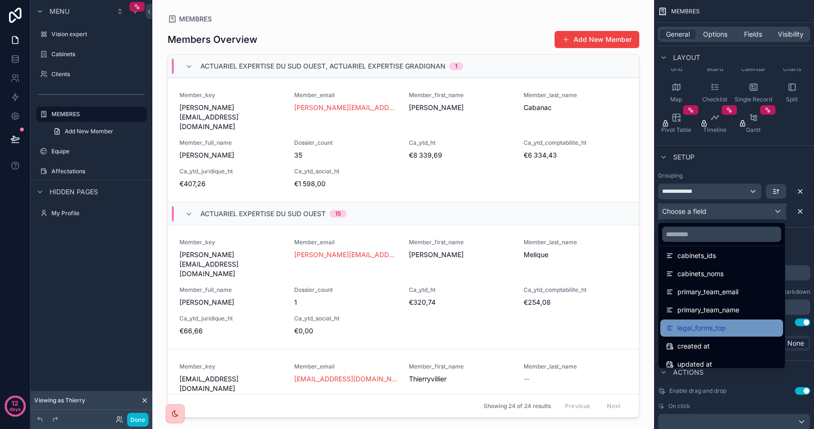
scroll to position [194, 0]
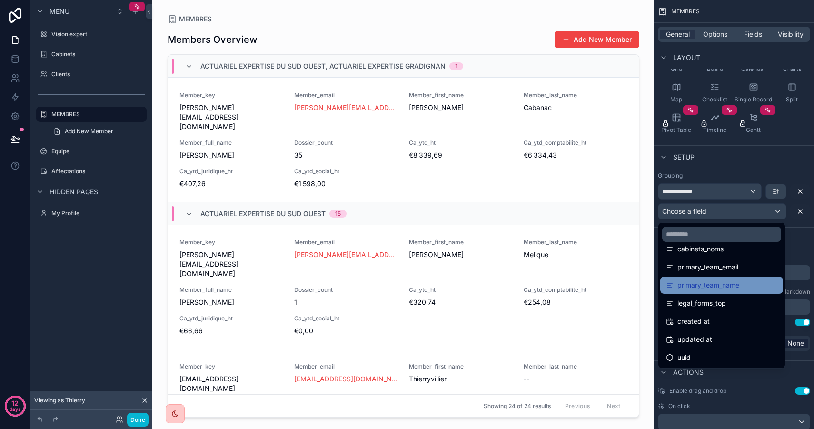
click at [728, 285] on span "primary_team_name" at bounding box center [708, 284] width 62 height 11
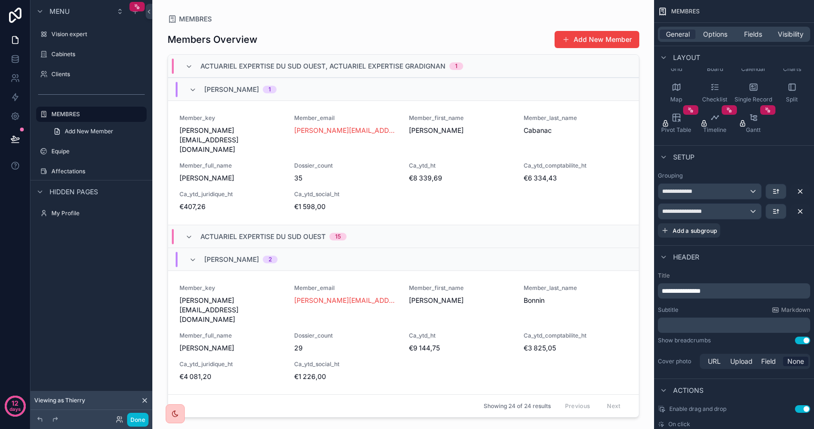
click at [733, 160] on div "Setup" at bounding box center [734, 156] width 160 height 23
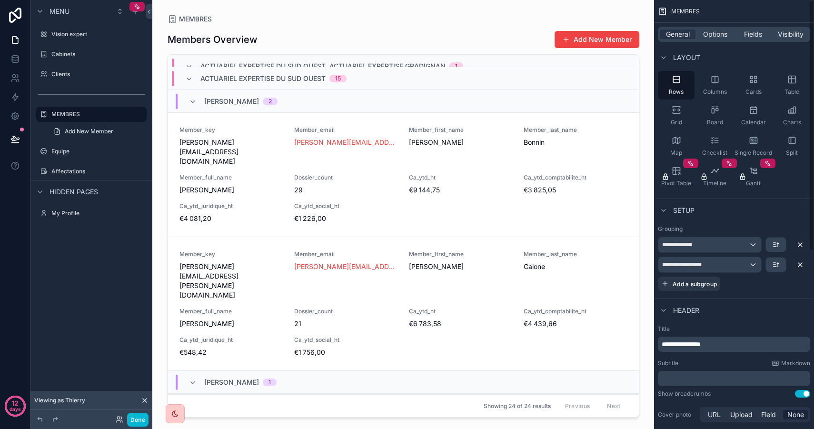
scroll to position [0, 0]
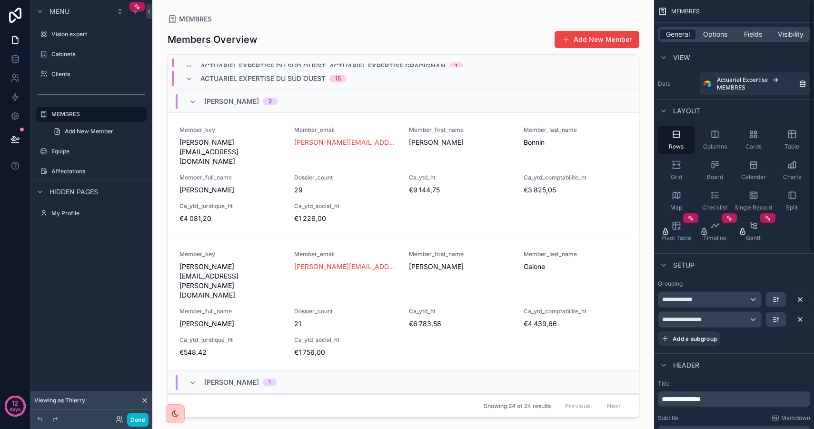
click at [681, 33] on span "General" at bounding box center [678, 35] width 24 height 10
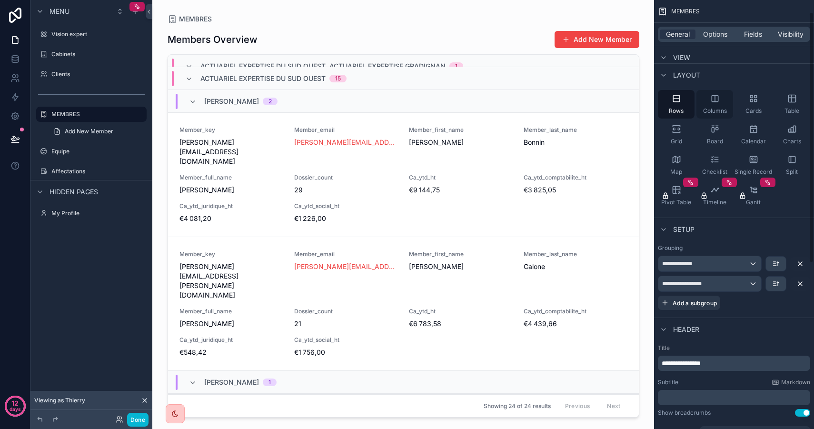
scroll to position [1, 0]
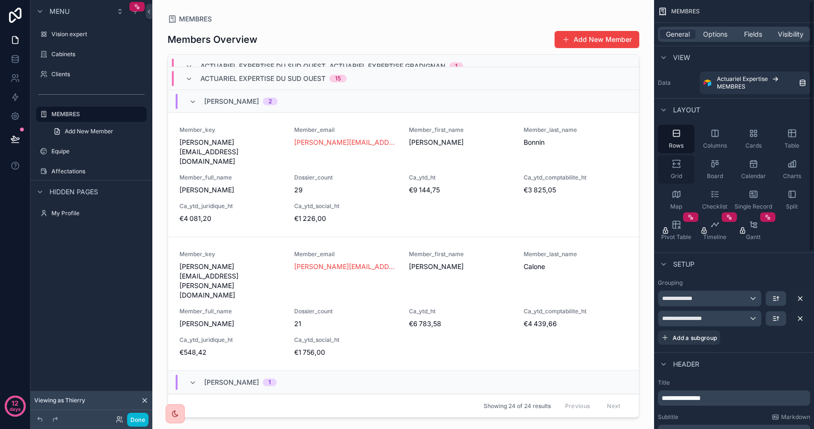
click at [688, 168] on div "Grid" at bounding box center [676, 169] width 37 height 29
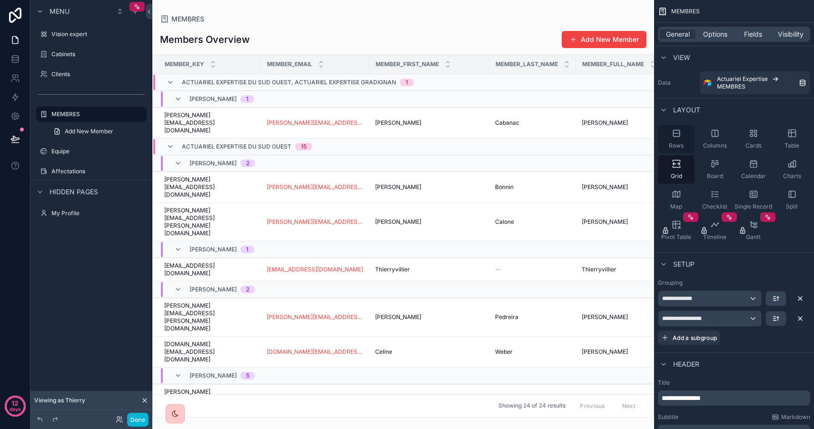
click at [685, 135] on div "Rows" at bounding box center [676, 139] width 37 height 29
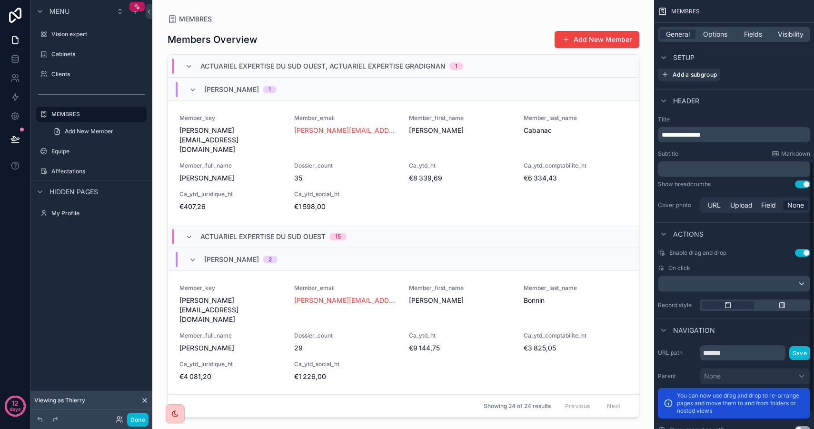
scroll to position [303, 0]
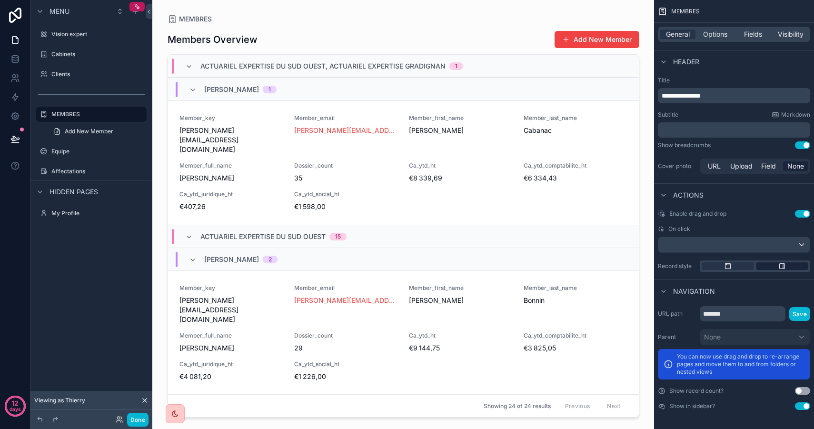
click at [781, 266] on icon "scrollable content" at bounding box center [782, 266] width 8 height 8
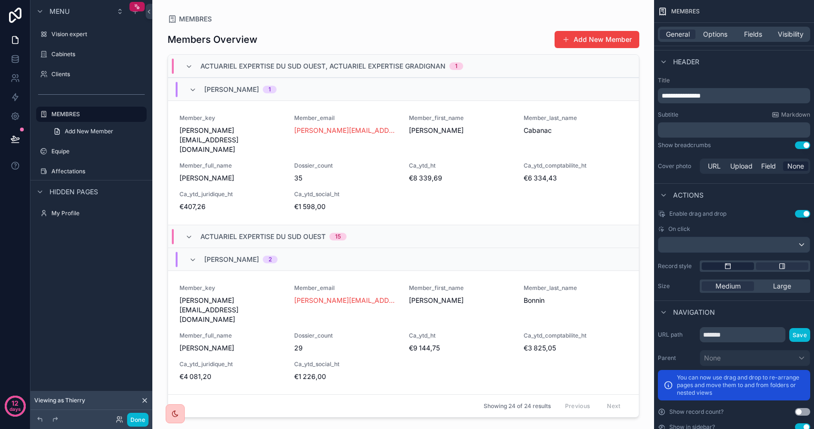
click at [731, 263] on div "scrollable content" at bounding box center [727, 266] width 52 height 8
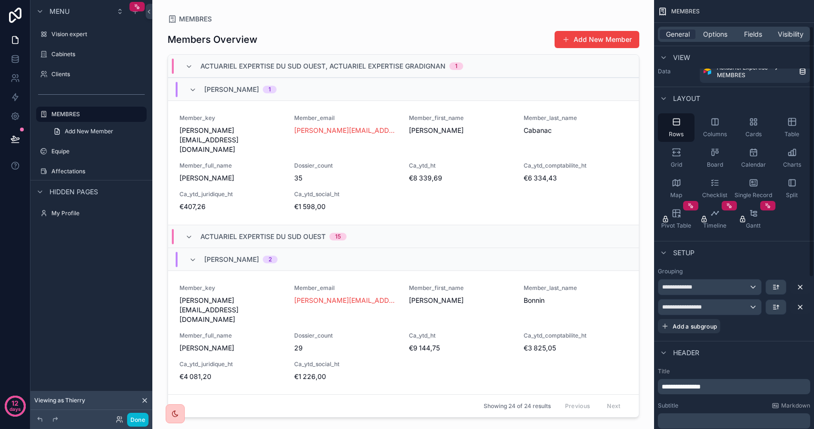
scroll to position [0, 0]
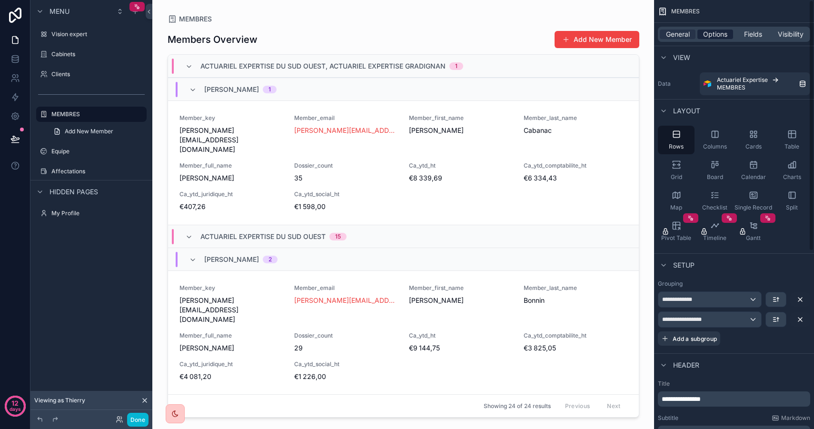
click at [715, 38] on span "Options" at bounding box center [715, 35] width 24 height 10
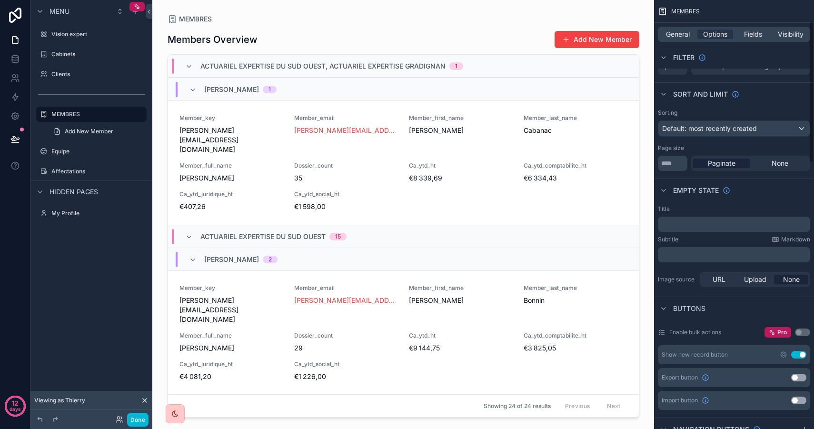
scroll to position [72, 0]
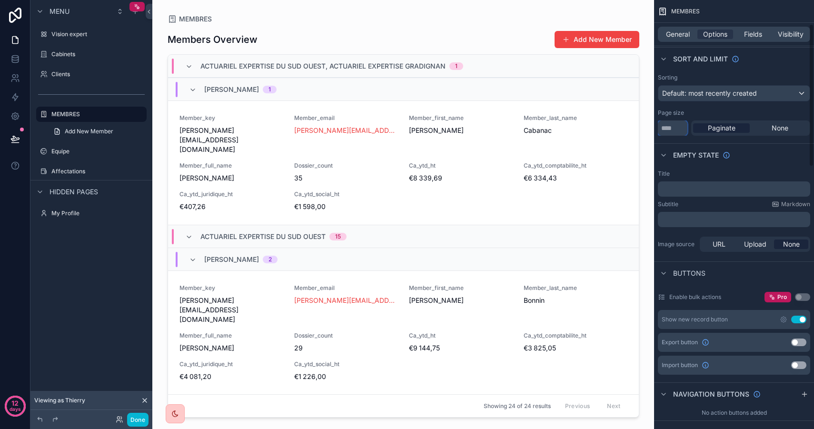
drag, startPoint x: 672, startPoint y: 126, endPoint x: 648, endPoint y: 126, distance: 24.7
click at [648, 126] on div "Vision expert Cabinets Clients MEMBRES Equipe Affectations My Profile Powered b…" at bounding box center [482, 214] width 661 height 429
type input "**"
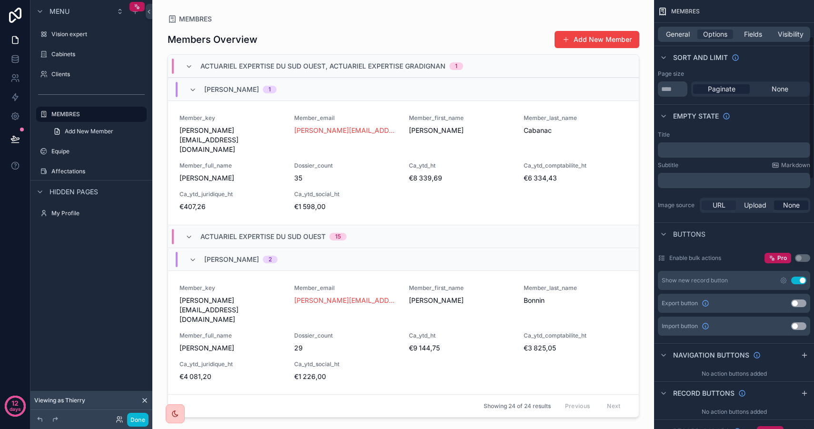
scroll to position [112, 0]
click at [799, 280] on button "Use setting" at bounding box center [798, 279] width 15 height 8
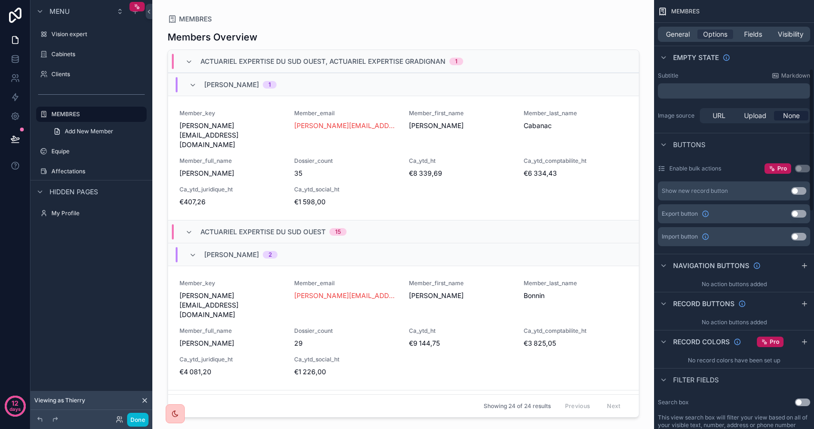
scroll to position [206, 0]
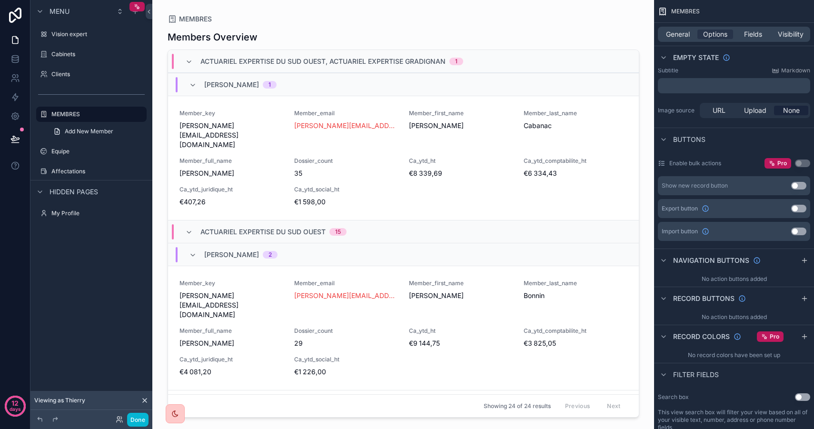
click at [798, 208] on button "Use setting" at bounding box center [798, 209] width 15 height 8
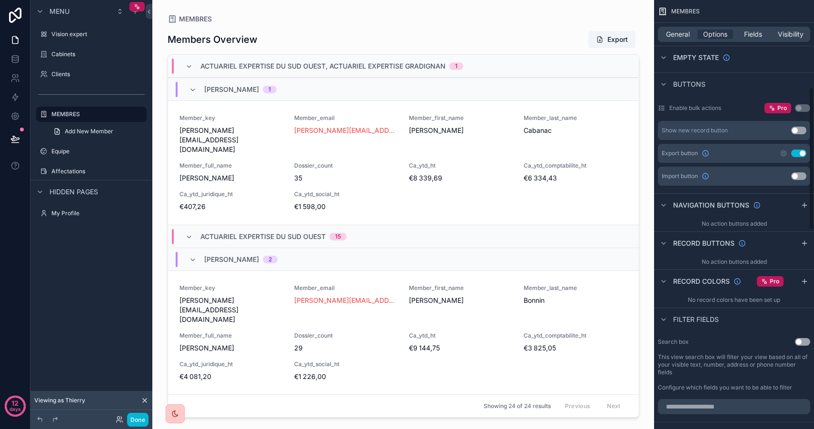
scroll to position [264, 0]
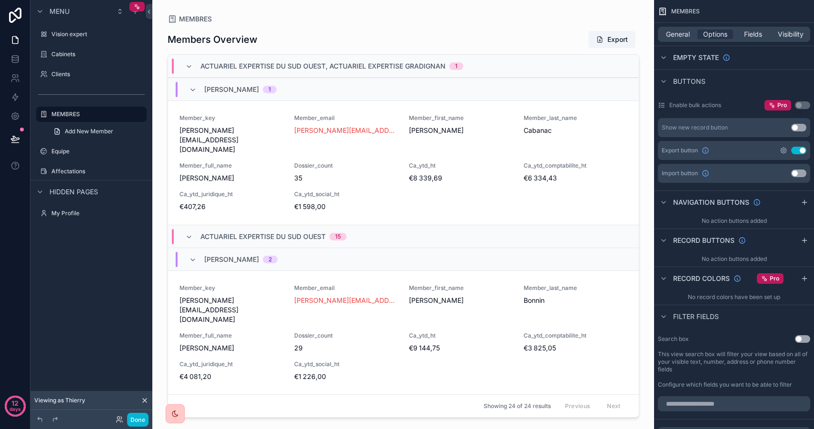
click at [783, 150] on icon "scrollable content" at bounding box center [783, 151] width 8 height 8
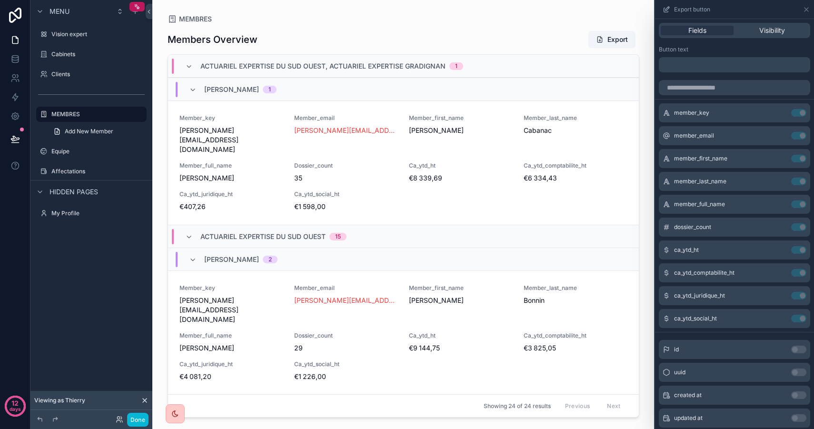
click at [698, 67] on p "﻿" at bounding box center [735, 64] width 146 height 11
click at [706, 54] on div "Button text ********" at bounding box center [734, 59] width 151 height 27
click at [807, 9] on icon at bounding box center [806, 10] width 8 height 8
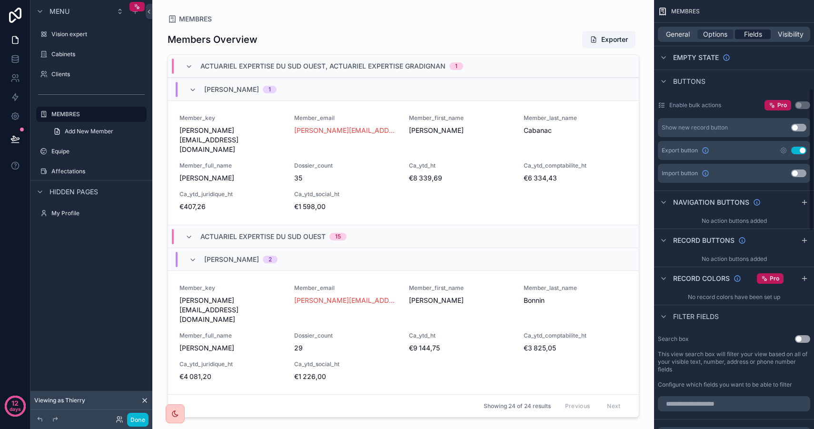
click at [752, 30] on span "Fields" at bounding box center [753, 35] width 18 height 10
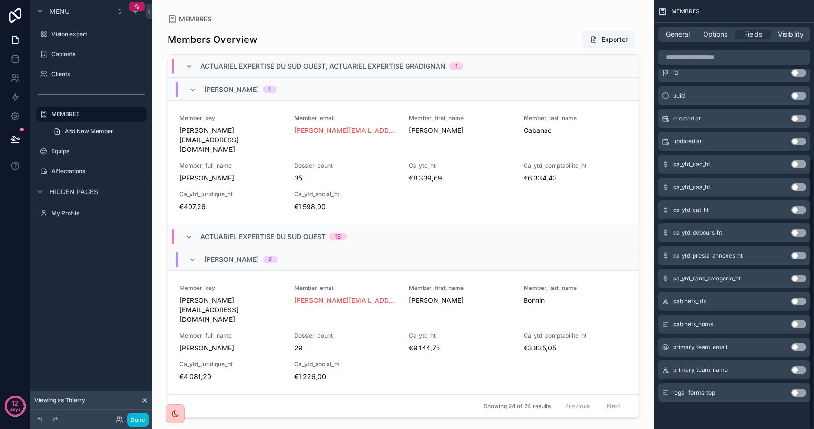
scroll to position [0, 0]
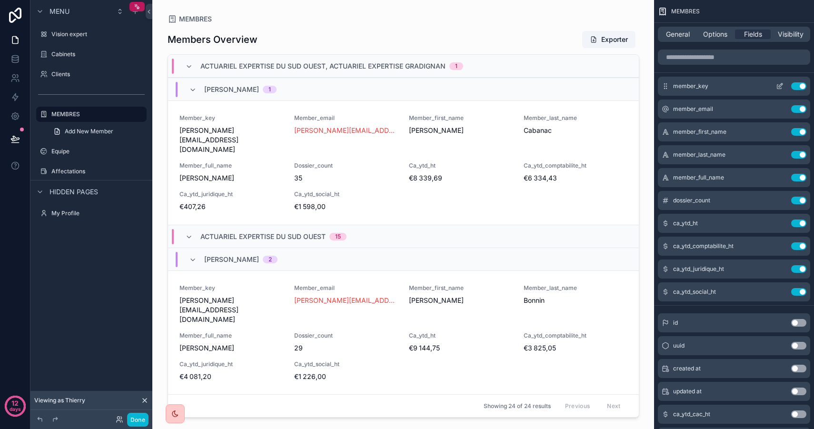
click at [798, 87] on button "Use setting" at bounding box center [798, 86] width 15 height 8
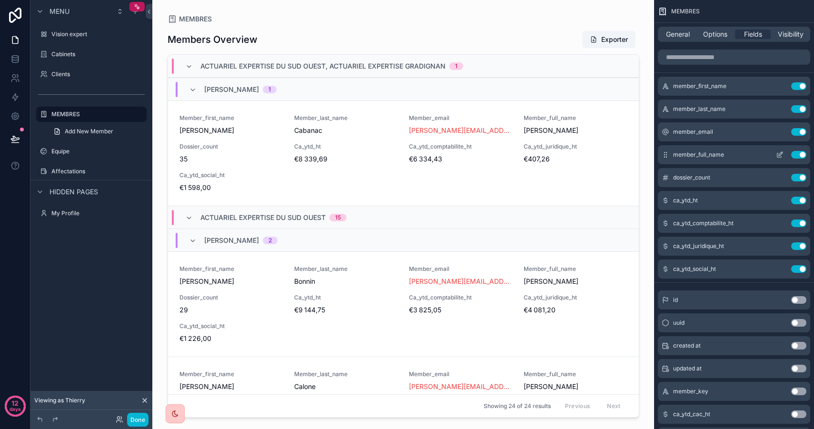
click at [795, 152] on button "Use setting" at bounding box center [798, 155] width 15 height 8
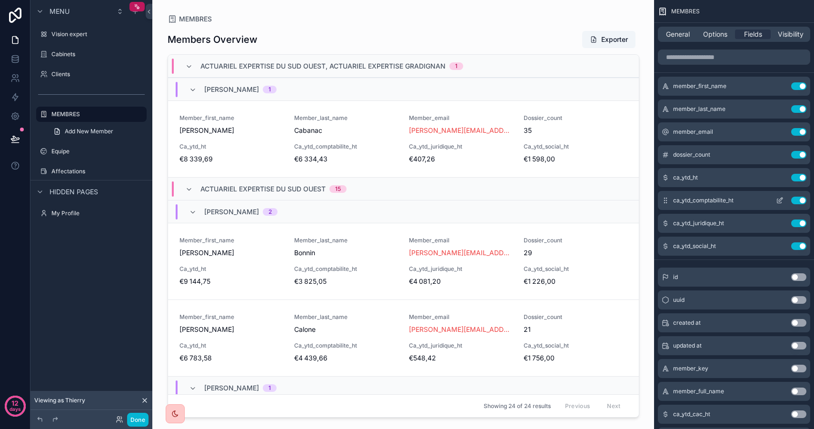
click at [802, 203] on button "Use setting" at bounding box center [798, 201] width 15 height 8
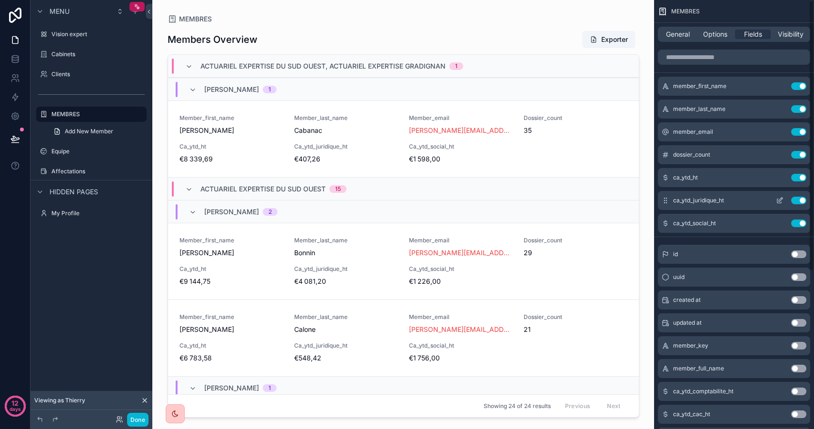
click at [801, 200] on button "Use setting" at bounding box center [798, 201] width 15 height 8
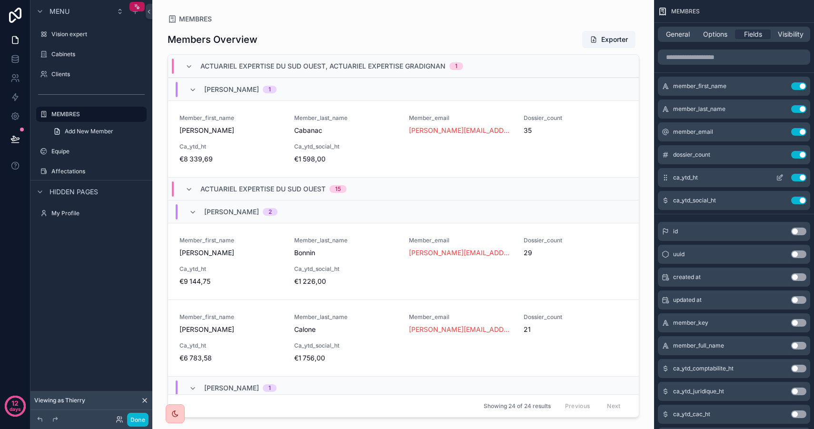
click at [798, 176] on button "Use setting" at bounding box center [798, 178] width 15 height 8
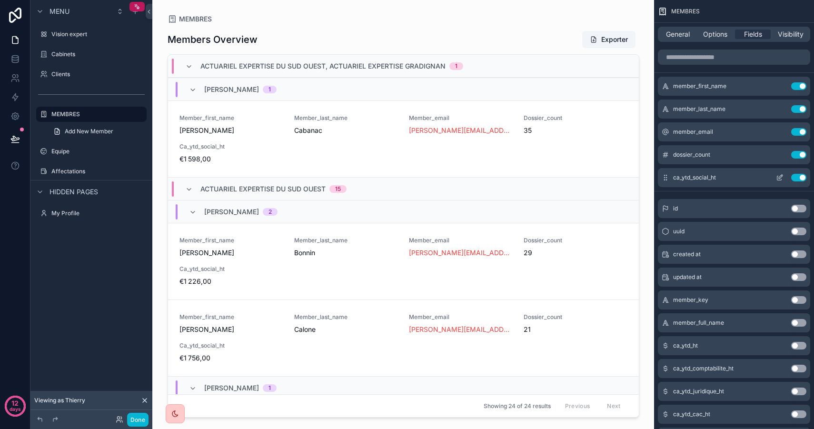
click at [800, 177] on button "Use setting" at bounding box center [798, 178] width 15 height 8
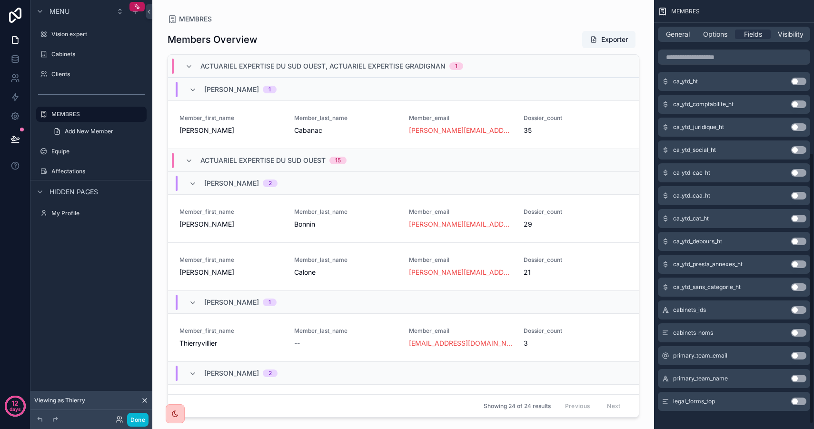
scroll to position [242, 0]
click at [799, 330] on button "Use setting" at bounding box center [798, 332] width 15 height 8
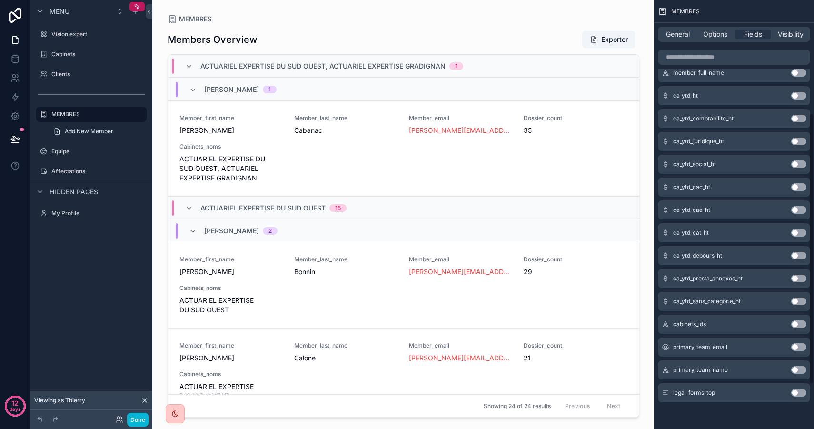
scroll to position [0, 0]
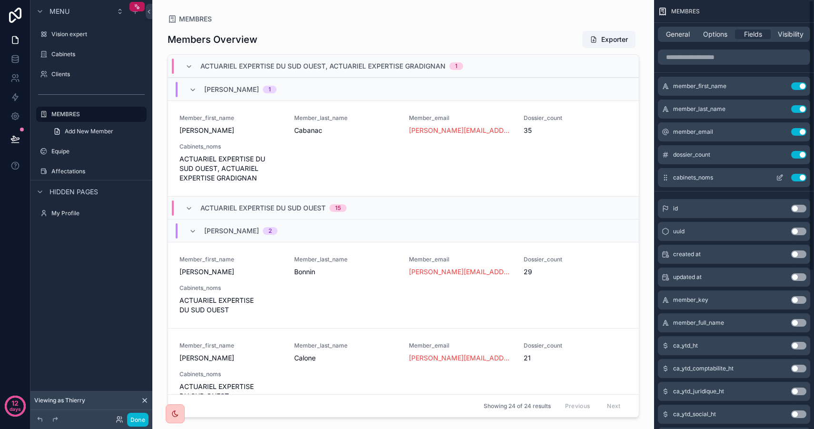
click at [799, 177] on button "Use setting" at bounding box center [798, 178] width 15 height 8
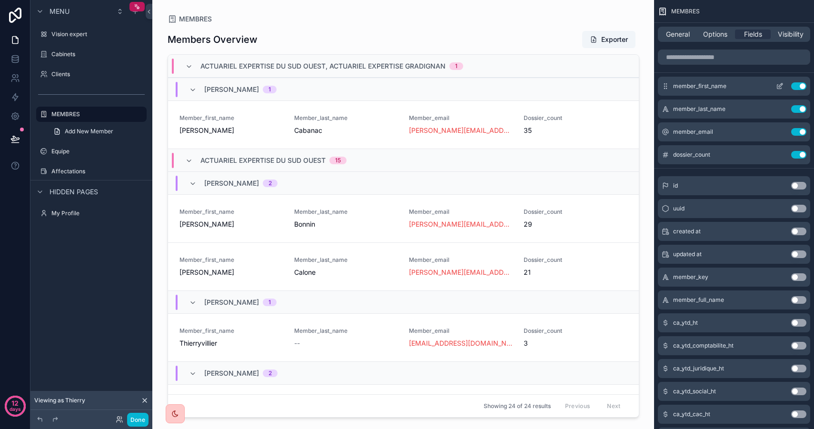
click at [778, 86] on icon "scrollable content" at bounding box center [780, 85] width 4 height 4
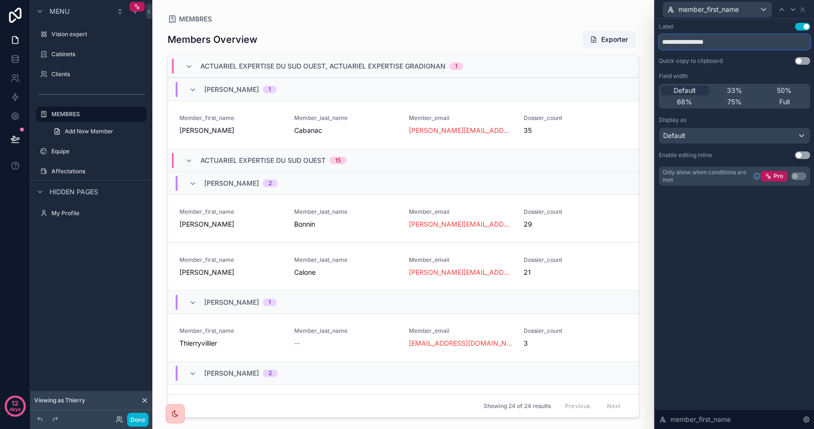
drag, startPoint x: 741, startPoint y: 40, endPoint x: 621, endPoint y: 24, distance: 121.5
click at [621, 24] on div "**********" at bounding box center [407, 214] width 814 height 429
type input "******"
click at [748, 9] on div "member_first_name" at bounding box center [717, 9] width 108 height 15
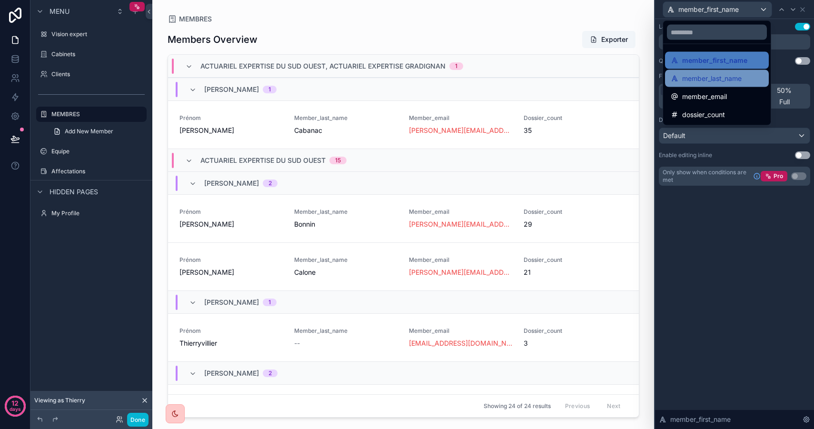
click at [717, 82] on span "member_last_name" at bounding box center [711, 78] width 59 height 11
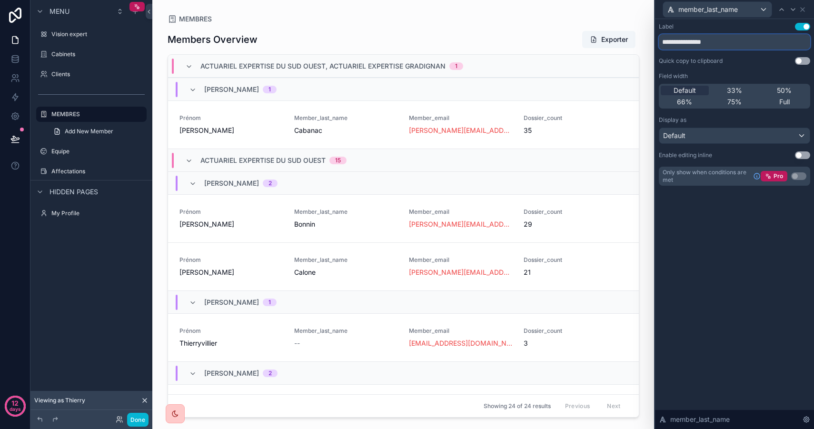
drag, startPoint x: 731, startPoint y: 43, endPoint x: 639, endPoint y: 26, distance: 93.9
click at [639, 26] on div "**********" at bounding box center [407, 214] width 814 height 429
type input "***"
click at [695, 3] on div "member_last_name" at bounding box center [717, 9] width 108 height 15
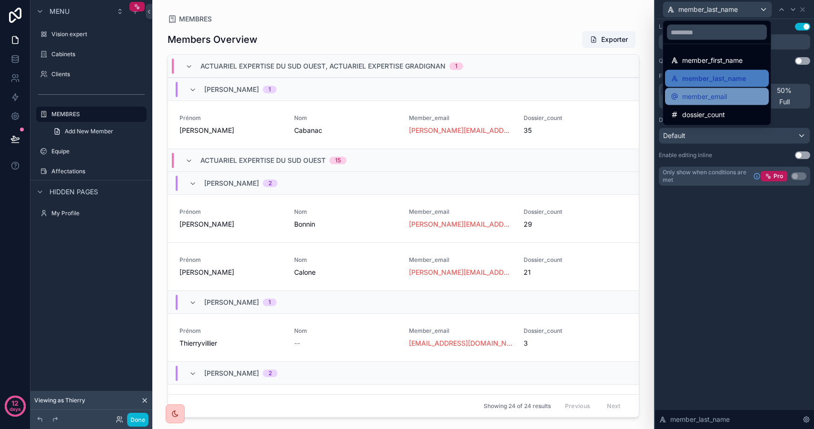
click at [705, 94] on span "member_email" at bounding box center [704, 96] width 45 height 11
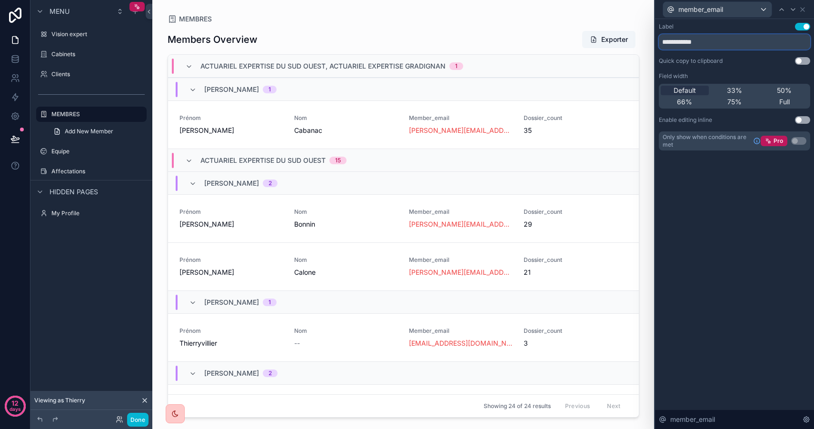
drag, startPoint x: 710, startPoint y: 40, endPoint x: 630, endPoint y: 34, distance: 80.7
click at [630, 34] on div "**********" at bounding box center [407, 214] width 814 height 429
type input "*"
type input "****"
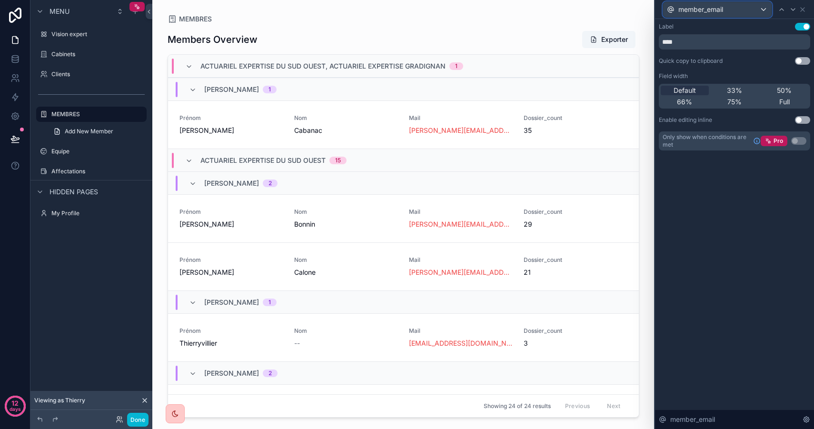
click at [689, 7] on span "member_email" at bounding box center [700, 10] width 45 height 10
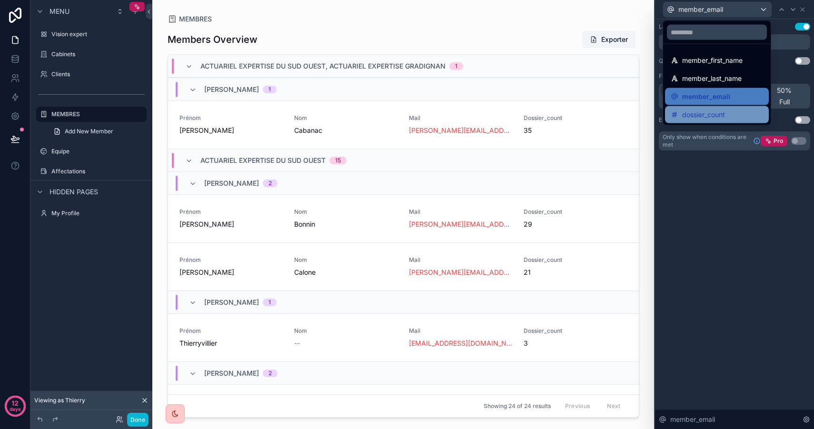
click at [717, 118] on span "dossier_count" at bounding box center [703, 114] width 43 height 11
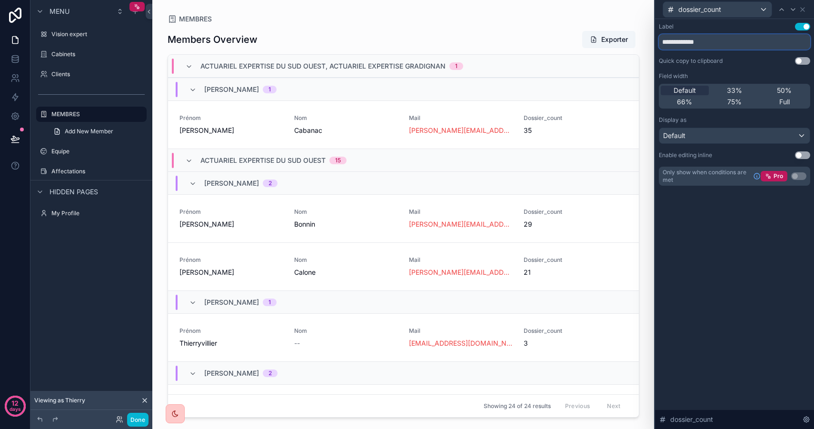
click at [715, 48] on input "**********" at bounding box center [734, 41] width 151 height 15
drag, startPoint x: 720, startPoint y: 44, endPoint x: 624, endPoint y: 18, distance: 99.3
click at [624, 18] on div "**********" at bounding box center [407, 214] width 814 height 429
type input "**********"
click at [707, 215] on div "**********" at bounding box center [734, 224] width 159 height 410
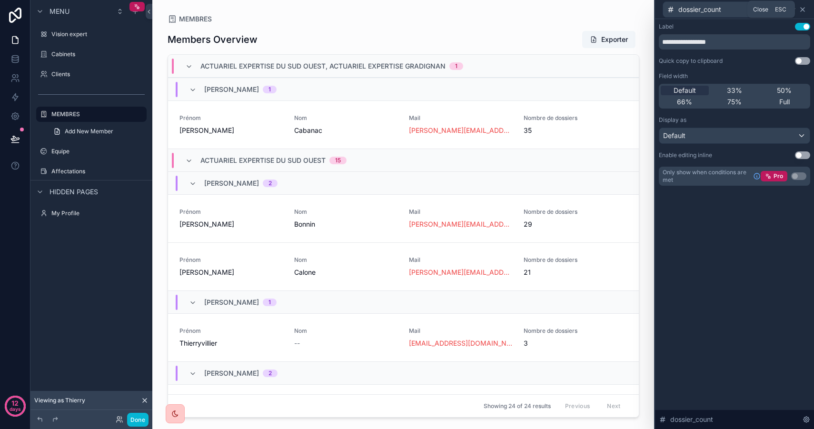
click at [802, 11] on icon at bounding box center [802, 10] width 8 height 8
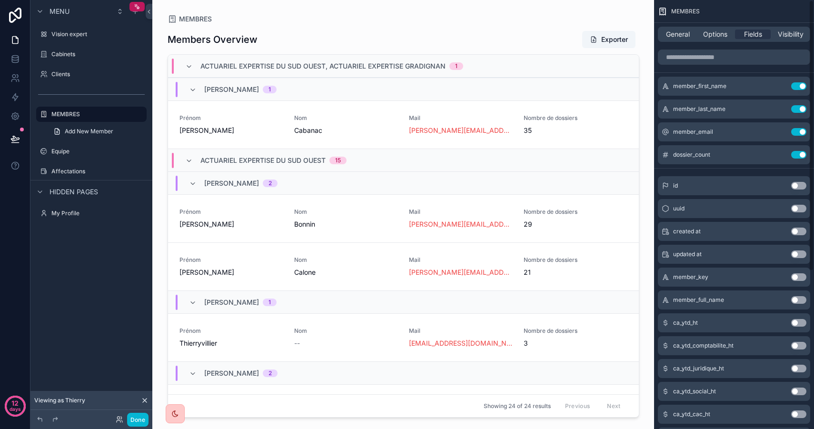
click at [633, 13] on div "scrollable content" at bounding box center [403, 208] width 487 height 417
click at [716, 37] on span "Options" at bounding box center [715, 35] width 24 height 10
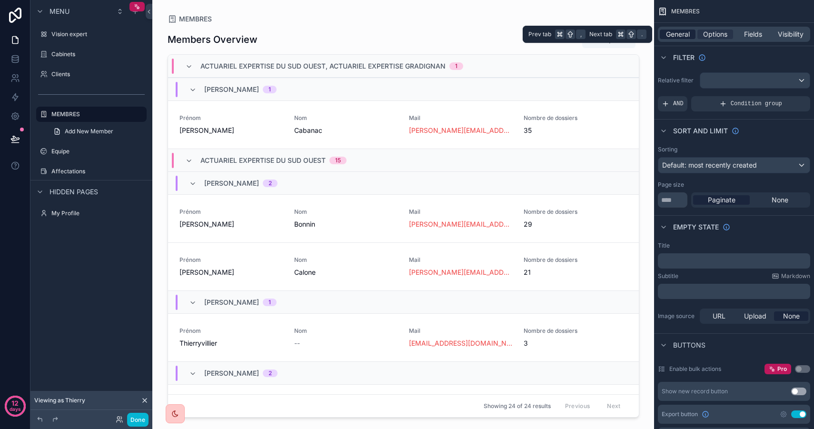
click at [683, 34] on span "General" at bounding box center [678, 35] width 24 height 10
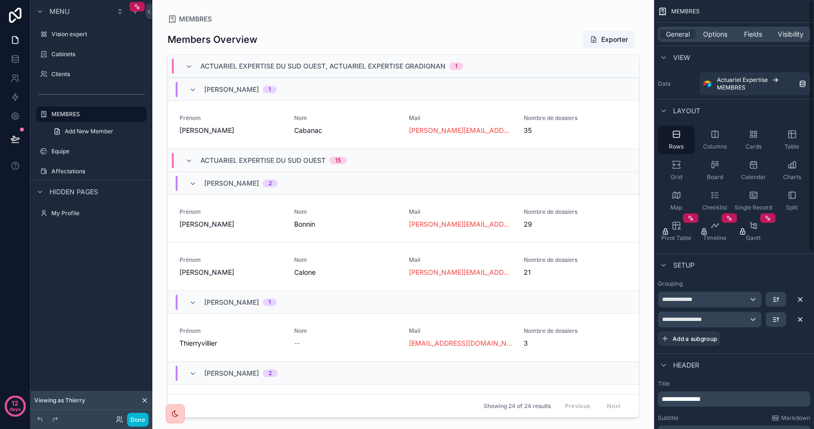
drag, startPoint x: 797, startPoint y: 136, endPoint x: 813, endPoint y: 175, distance: 42.4
click at [813, 175] on div "Rows Columns Cards Table Grid Board Calendar Charts Map Checklist Single Record…" at bounding box center [734, 186] width 160 height 128
click at [613, 20] on div "MEMBRES" at bounding box center [403, 19] width 472 height 8
click at [135, 420] on button "Done" at bounding box center [137, 420] width 21 height 14
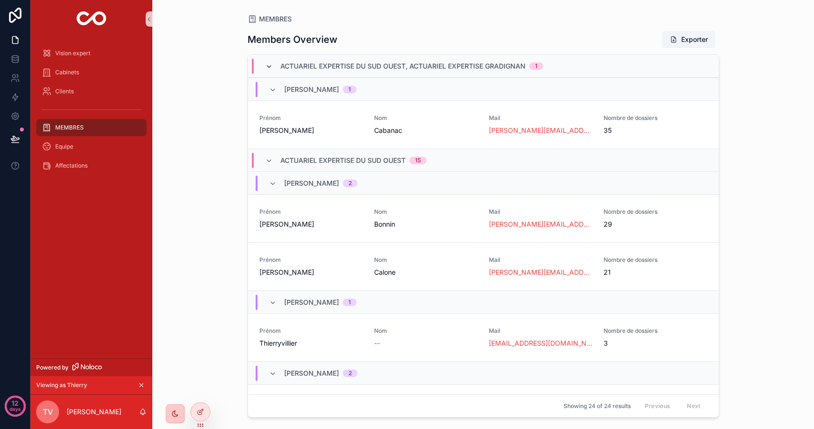
click at [268, 68] on icon "scrollable content" at bounding box center [269, 67] width 8 height 8
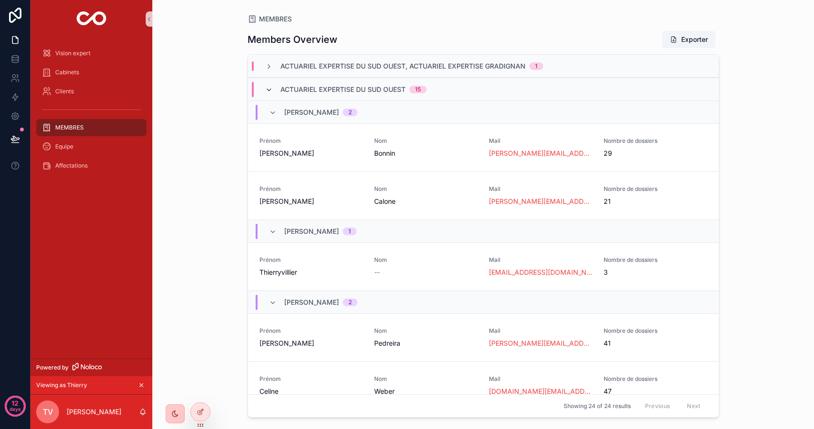
click at [267, 86] on icon "scrollable content" at bounding box center [269, 90] width 8 height 8
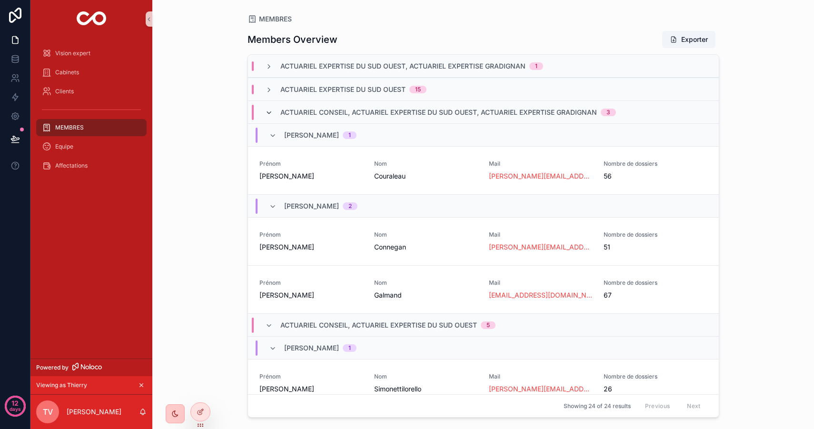
click at [269, 114] on icon "scrollable content" at bounding box center [269, 113] width 8 height 8
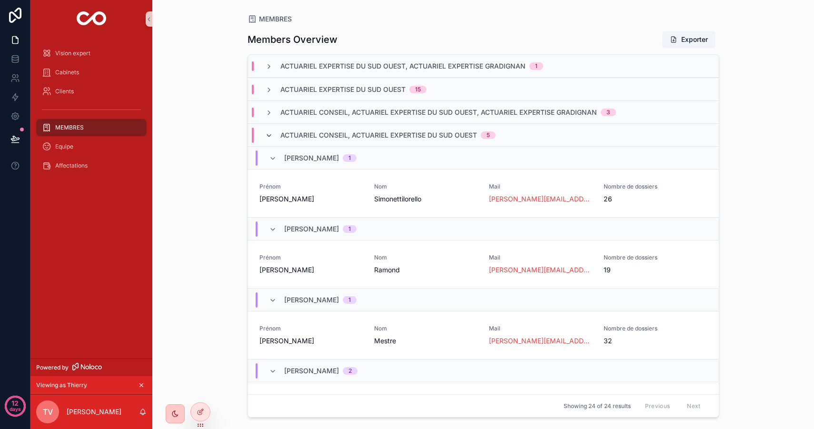
click at [270, 137] on icon "scrollable content" at bounding box center [269, 136] width 8 height 8
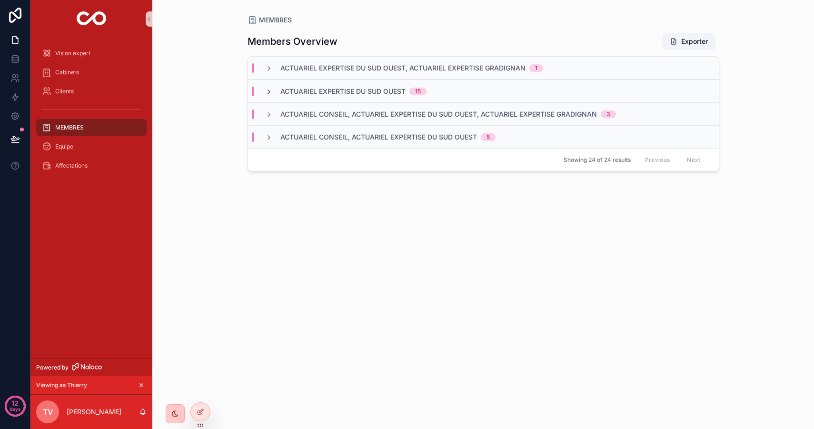
click at [270, 90] on icon "scrollable content" at bounding box center [269, 92] width 8 height 8
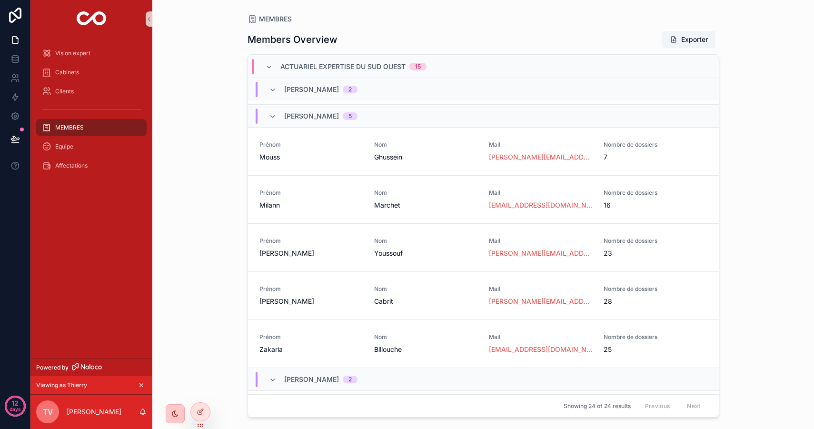
scroll to position [304, 0]
click at [412, 348] on span "Billouche" at bounding box center [425, 351] width 103 height 10
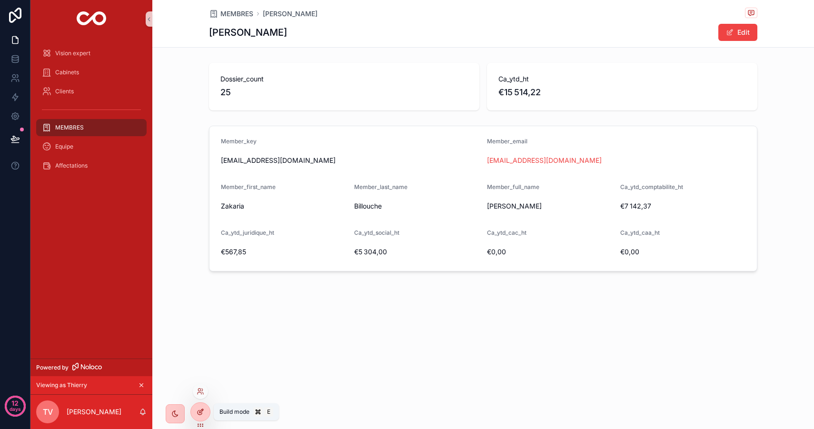
click at [199, 409] on icon at bounding box center [201, 412] width 8 height 8
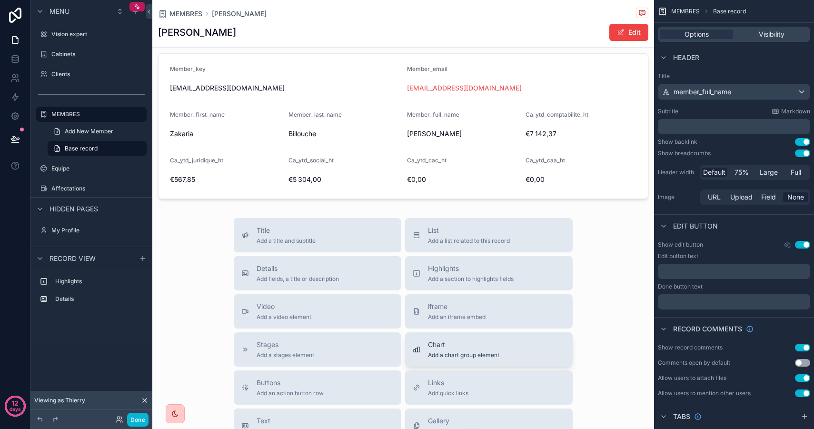
click at [469, 349] on span "Chart" at bounding box center [463, 345] width 71 height 10
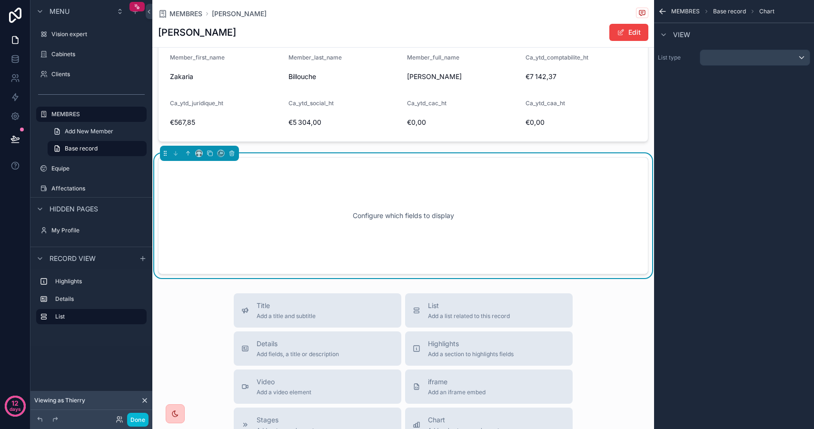
scroll to position [131, 0]
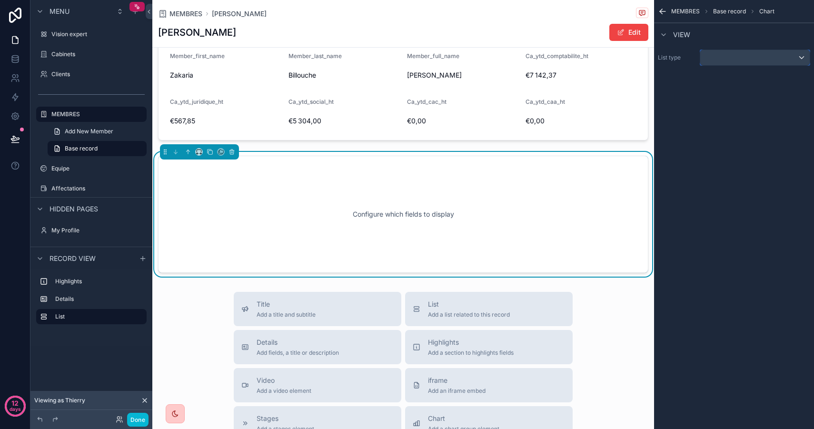
click at [729, 58] on div "scrollable content" at bounding box center [754, 57] width 109 height 15
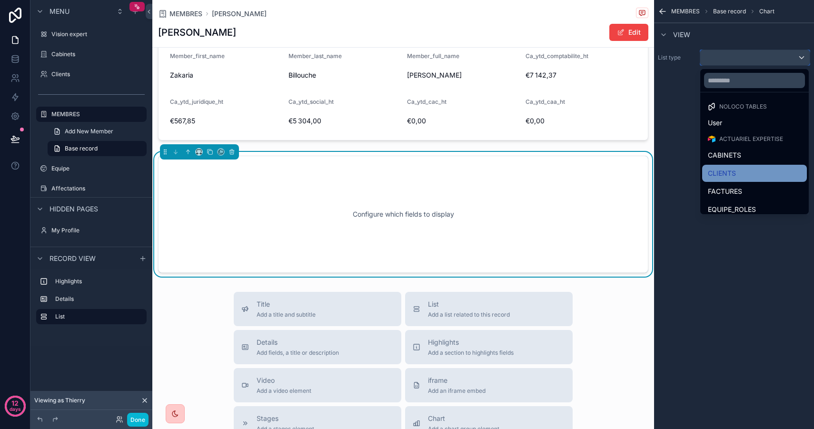
scroll to position [24, 0]
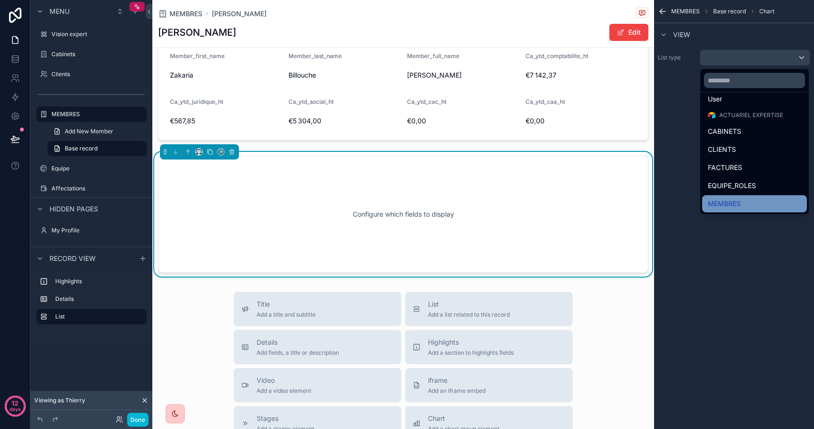
click at [751, 203] on div "MEMBRES" at bounding box center [754, 203] width 93 height 11
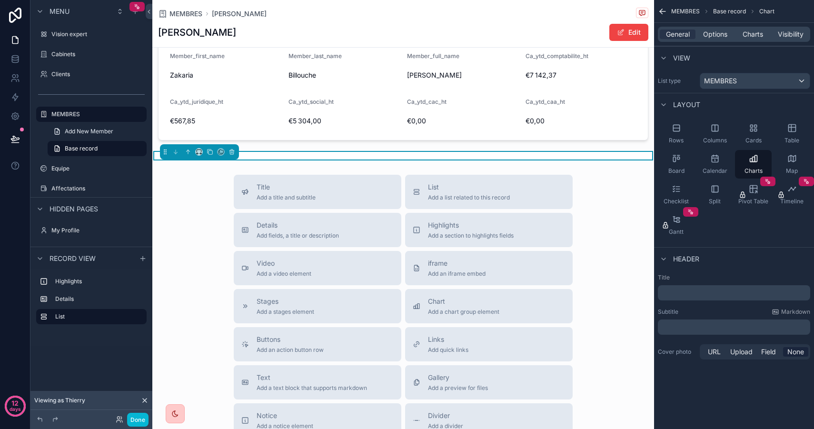
click at [685, 287] on div "﻿" at bounding box center [734, 292] width 152 height 15
click at [685, 289] on p "﻿" at bounding box center [734, 293] width 147 height 10
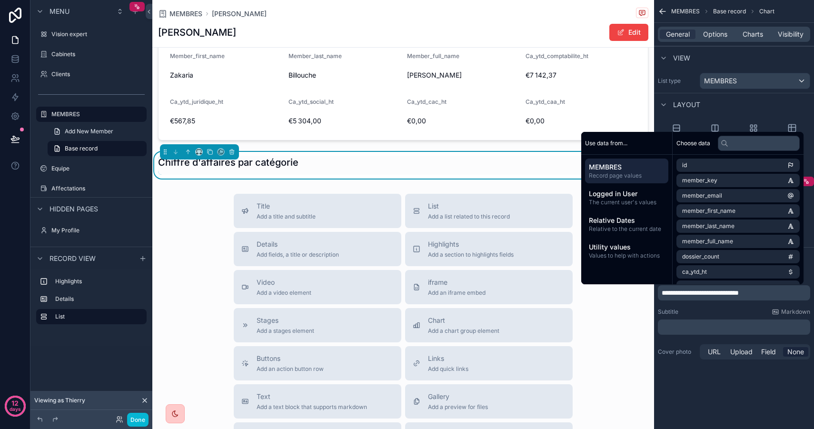
click at [710, 389] on div "**********" at bounding box center [734, 214] width 160 height 429
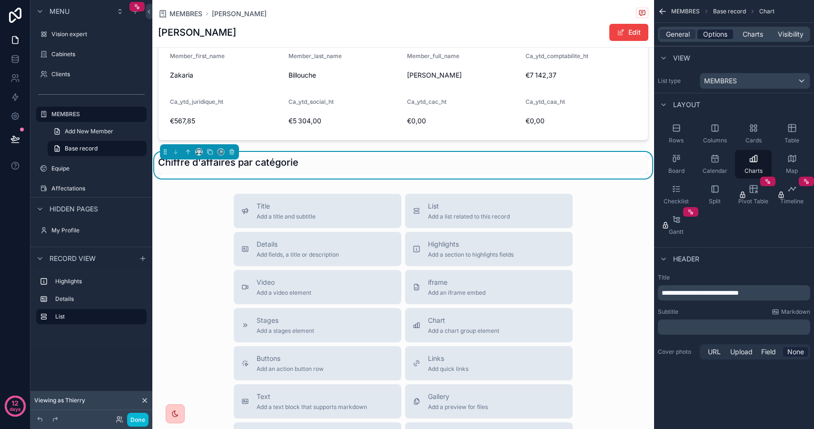
click at [725, 33] on span "Options" at bounding box center [715, 35] width 24 height 10
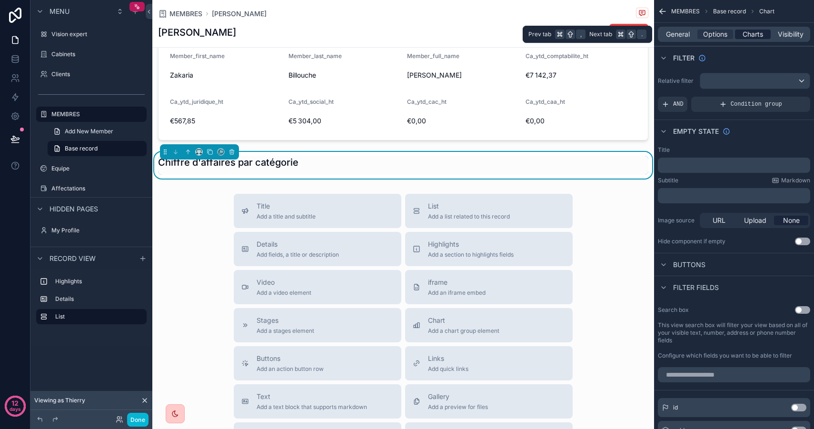
click at [752, 32] on span "Charts" at bounding box center [752, 35] width 20 height 10
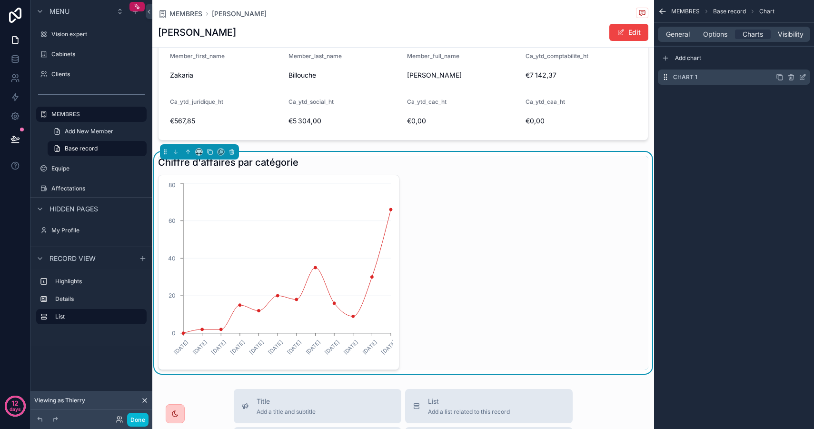
click at [804, 77] on icon "scrollable content" at bounding box center [802, 77] width 8 height 8
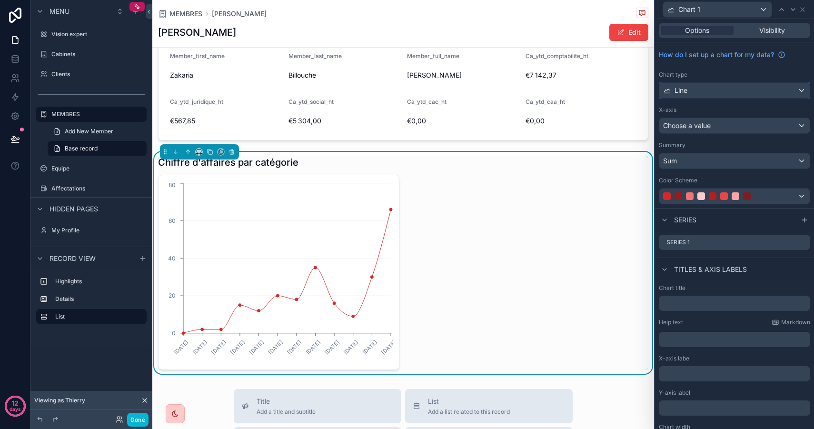
click at [717, 92] on div "Line" at bounding box center [734, 90] width 150 height 15
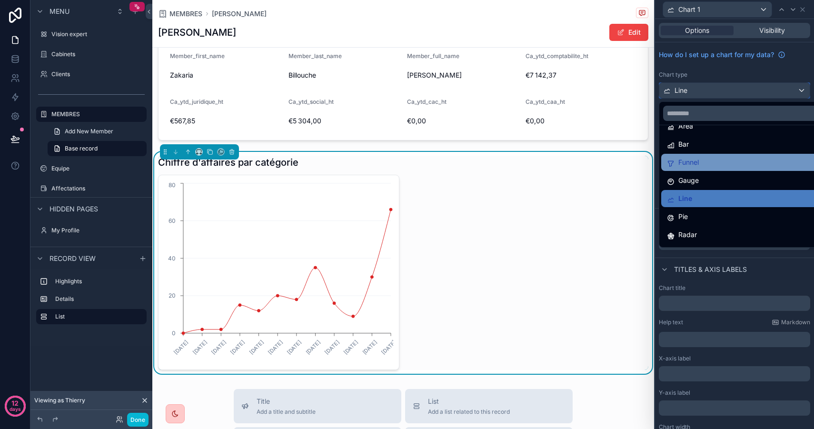
scroll to position [22, 0]
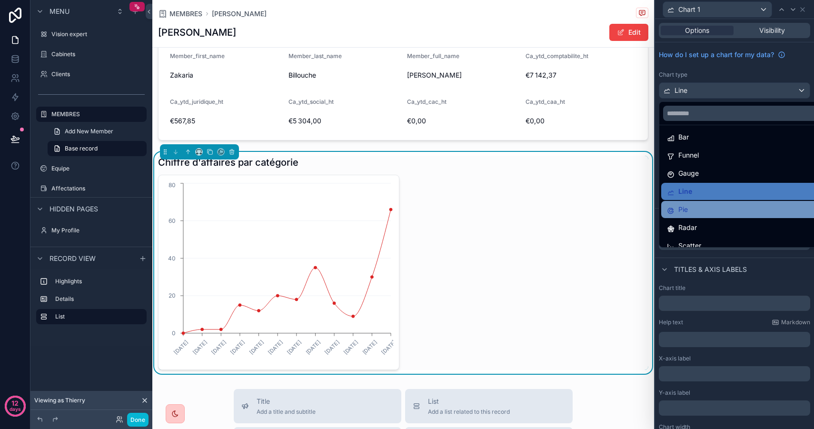
click at [702, 207] on div "Pie" at bounding box center [745, 209] width 157 height 11
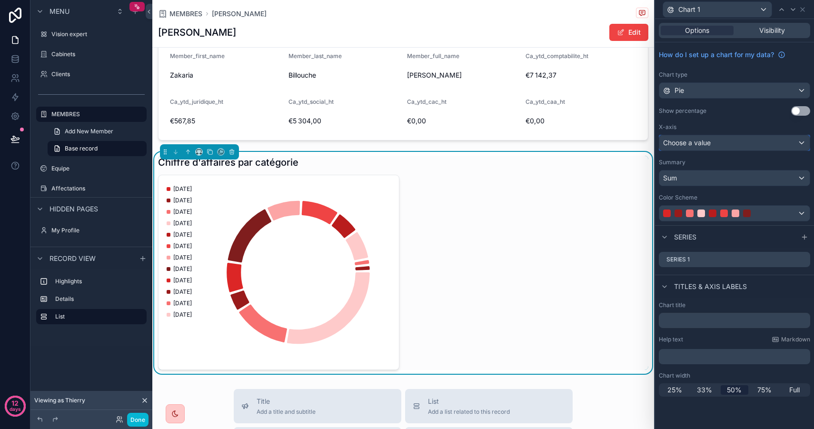
click at [717, 142] on div "Choose a value" at bounding box center [734, 142] width 150 height 15
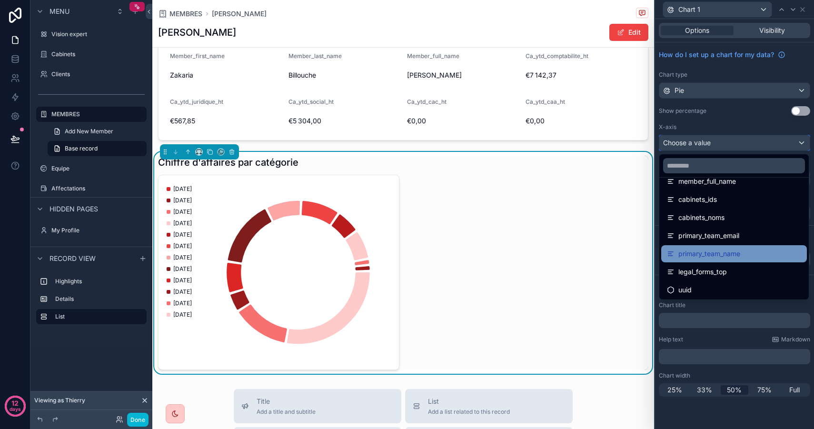
scroll to position [104, 0]
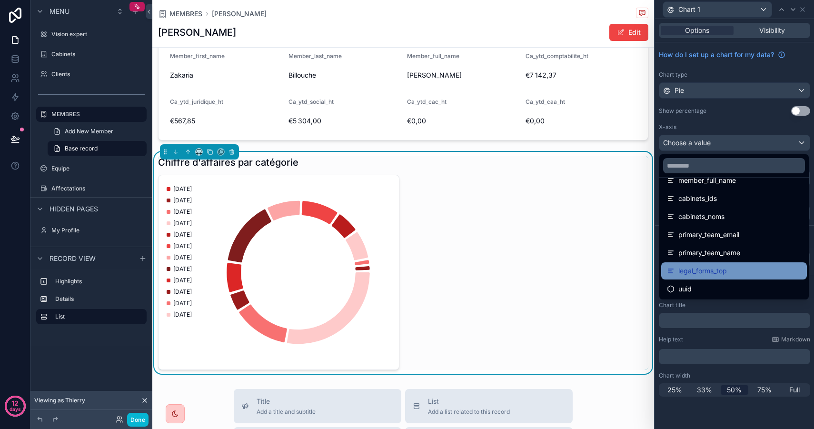
click at [743, 272] on div "legal_forms_top" at bounding box center [734, 270] width 134 height 11
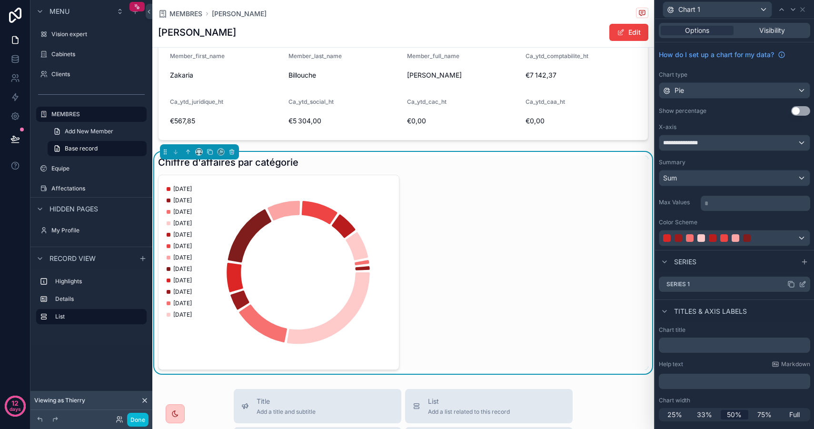
click at [800, 284] on icon at bounding box center [802, 284] width 8 height 8
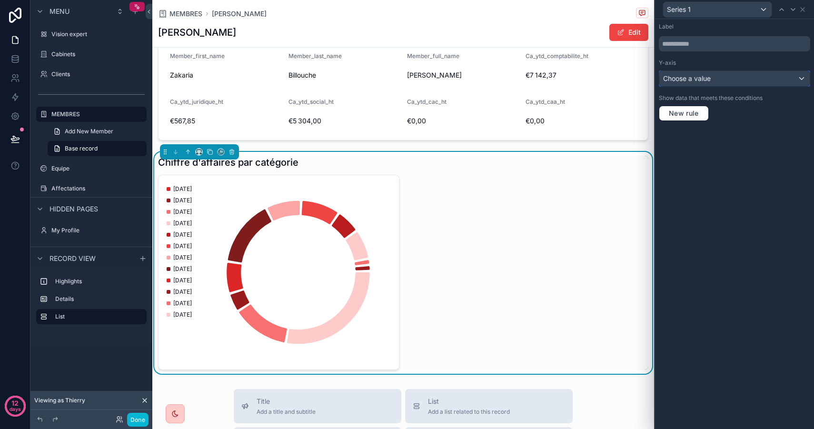
click at [714, 79] on div "Choose a value" at bounding box center [734, 78] width 150 height 15
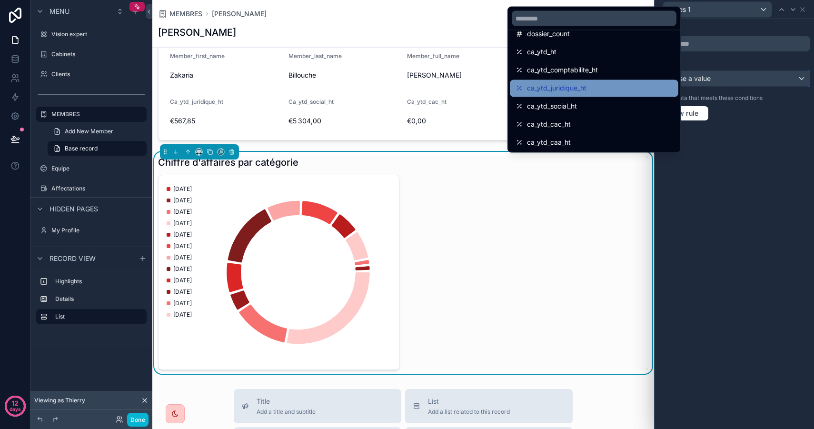
scroll to position [12, 0]
click at [585, 86] on span "ca_ytd_comptabilite_ht" at bounding box center [562, 88] width 71 height 11
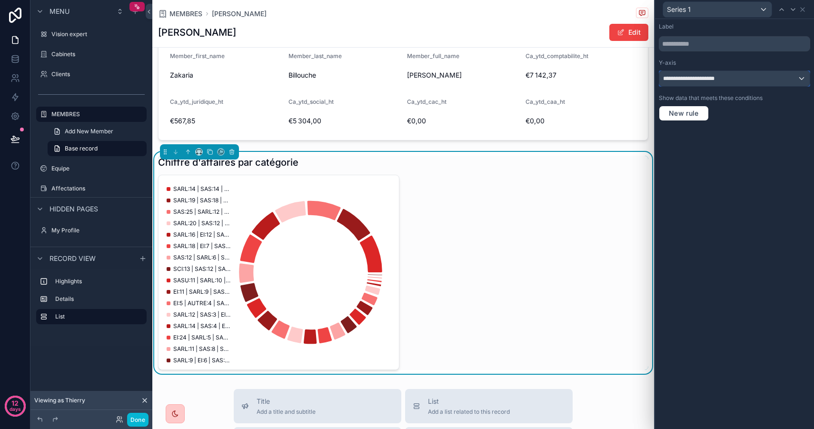
click at [724, 78] on div "**********" at bounding box center [734, 78] width 150 height 15
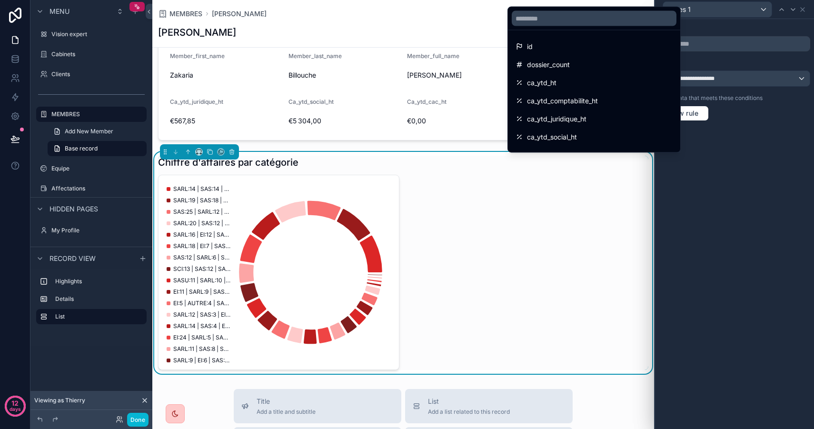
click at [731, 76] on div at bounding box center [734, 214] width 159 height 429
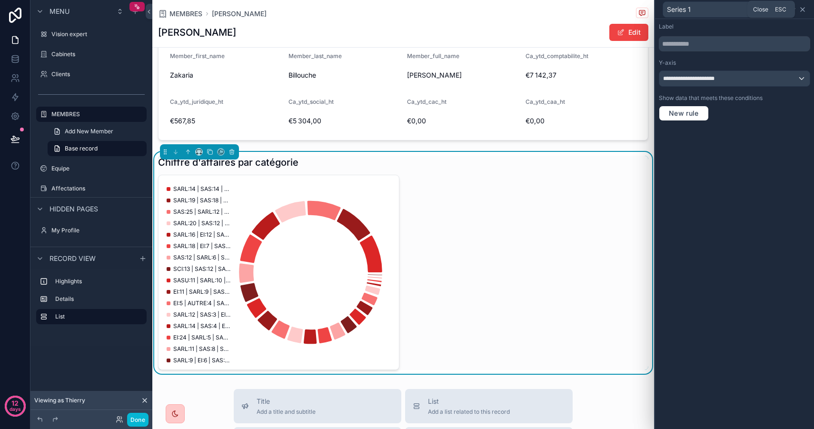
click at [805, 9] on icon at bounding box center [802, 10] width 8 height 8
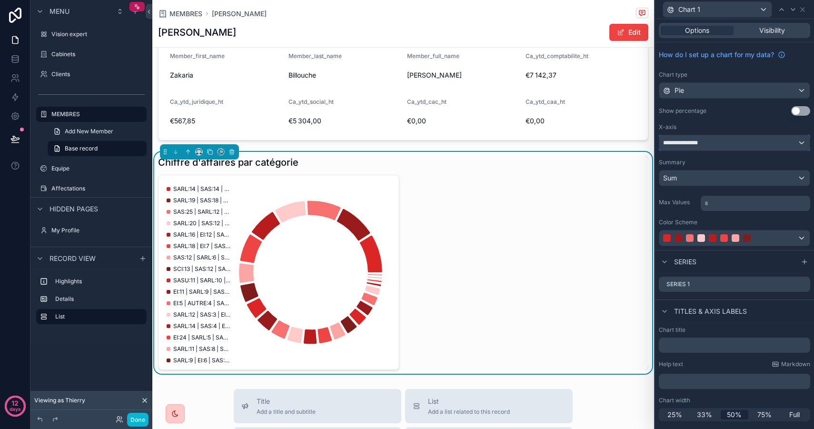
click at [722, 142] on div "**********" at bounding box center [734, 142] width 150 height 15
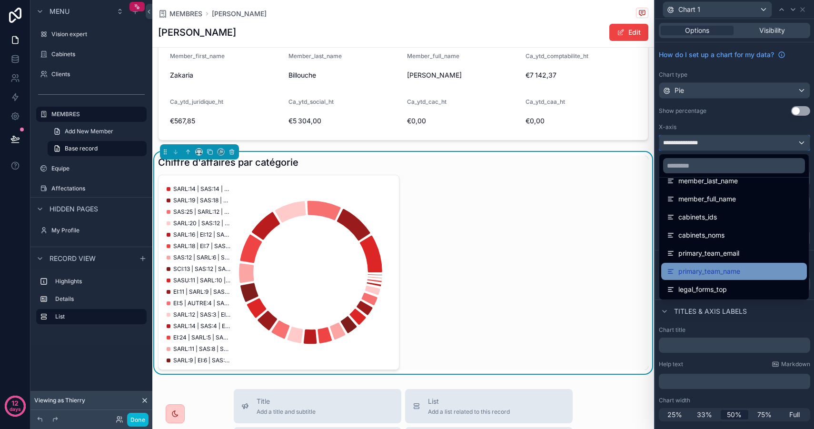
scroll to position [77, 0]
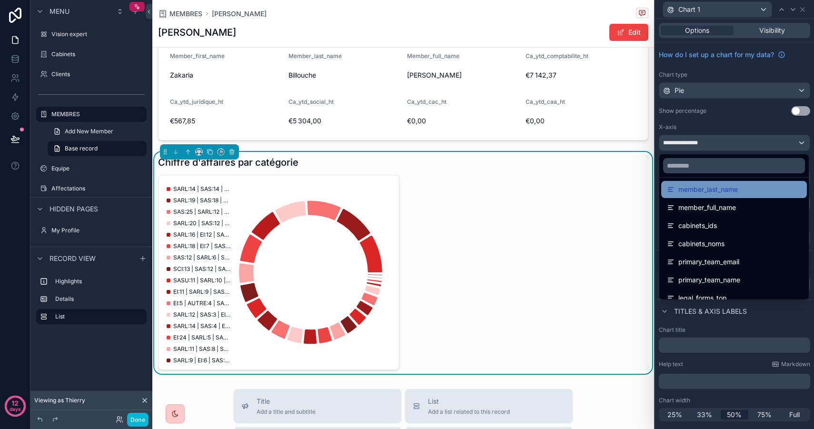
click at [745, 196] on div "member_last_name" at bounding box center [734, 189] width 146 height 17
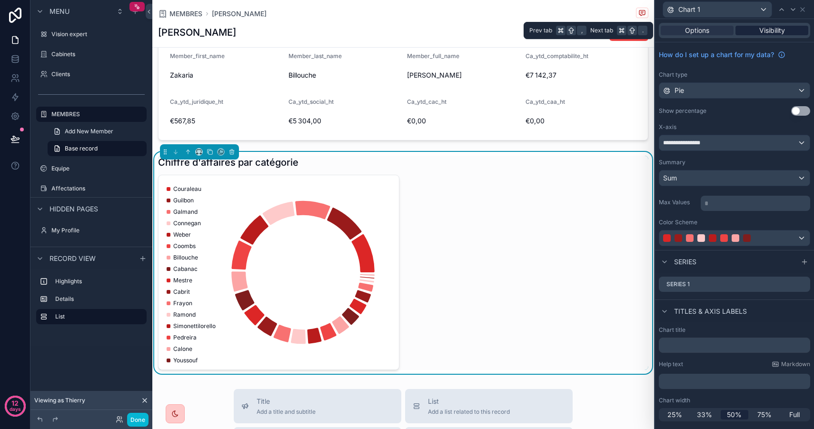
click at [764, 32] on span "Visibility" at bounding box center [772, 31] width 26 height 10
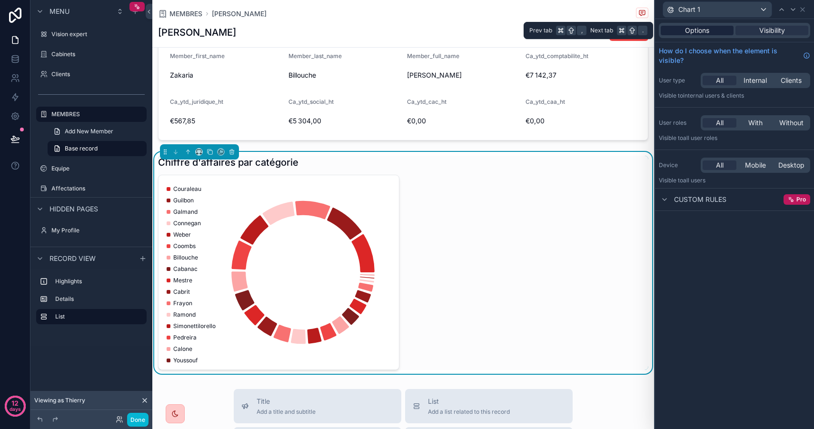
click at [709, 29] on div "Options" at bounding box center [696, 31] width 73 height 10
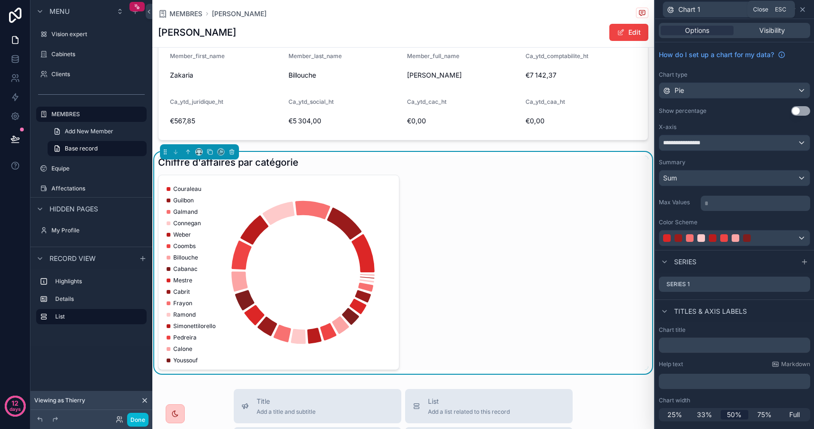
click at [805, 9] on icon at bounding box center [802, 10] width 8 height 8
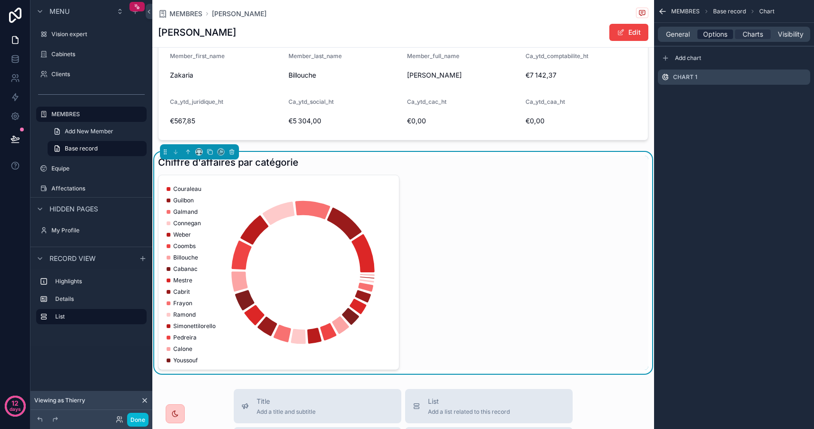
click at [723, 36] on span "Options" at bounding box center [715, 35] width 24 height 10
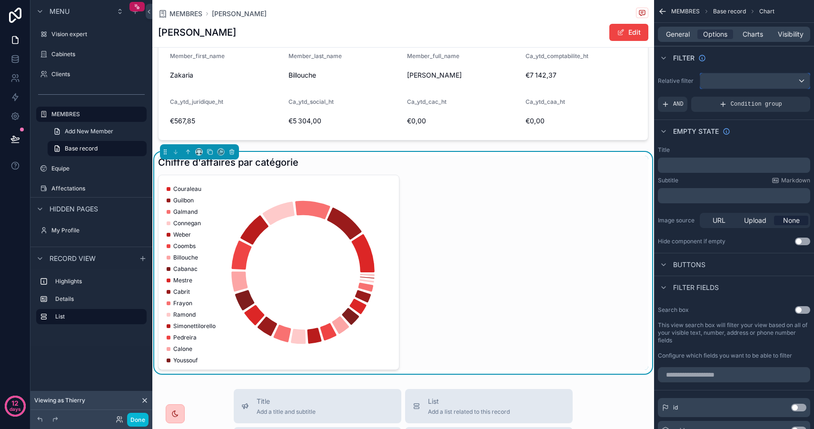
click at [732, 79] on div "scrollable content" at bounding box center [754, 80] width 109 height 15
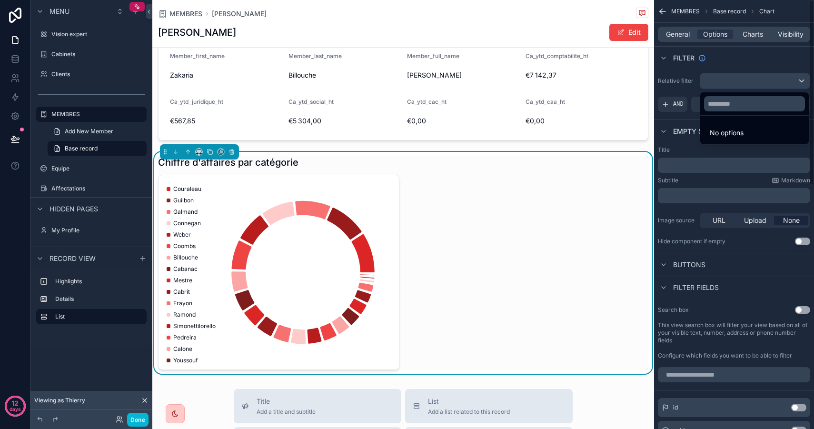
click at [725, 78] on div "scrollable content" at bounding box center [407, 214] width 814 height 429
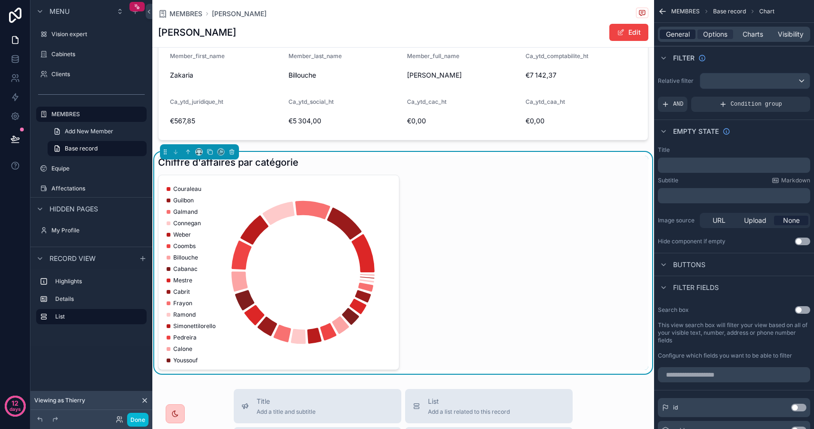
click at [685, 37] on span "General" at bounding box center [678, 35] width 24 height 10
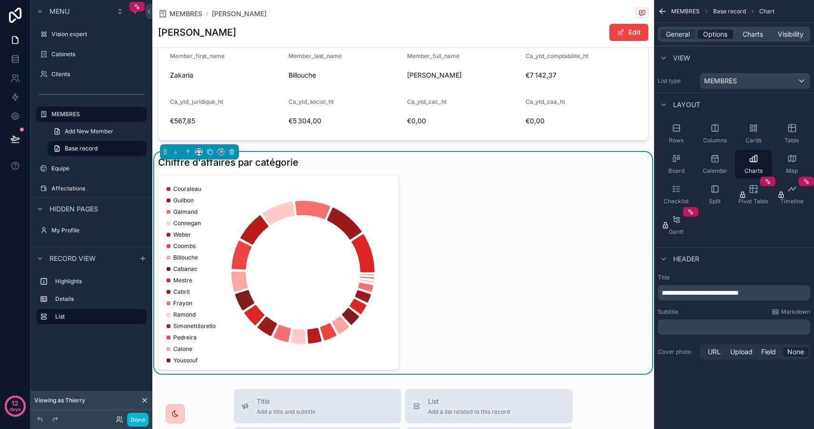
click at [716, 37] on span "Options" at bounding box center [715, 35] width 24 height 10
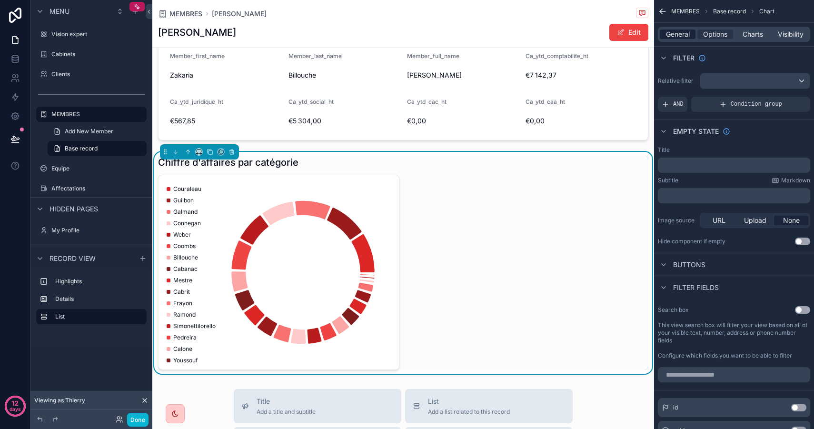
click at [685, 34] on span "General" at bounding box center [678, 35] width 24 height 10
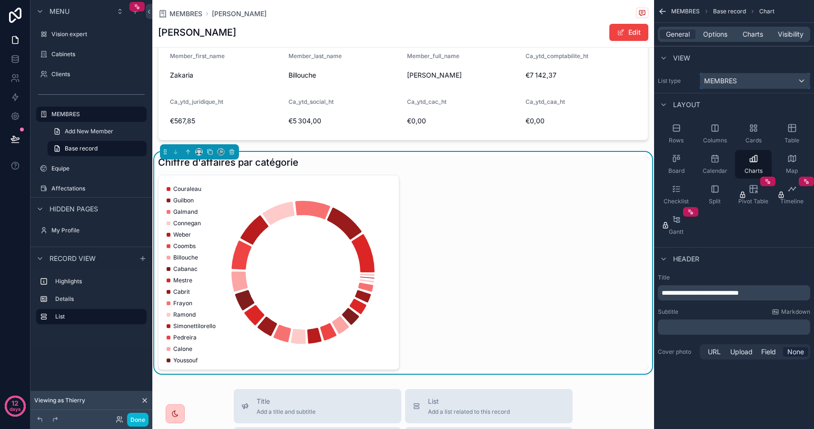
click at [733, 80] on span "MEMBRES" at bounding box center [720, 81] width 33 height 10
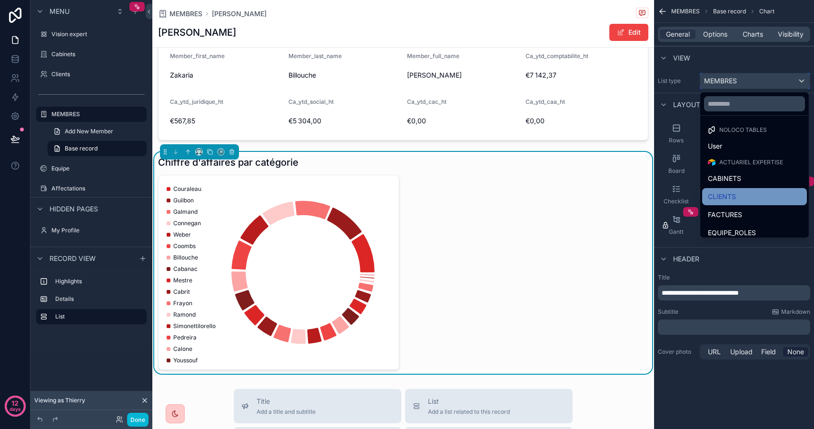
scroll to position [24, 0]
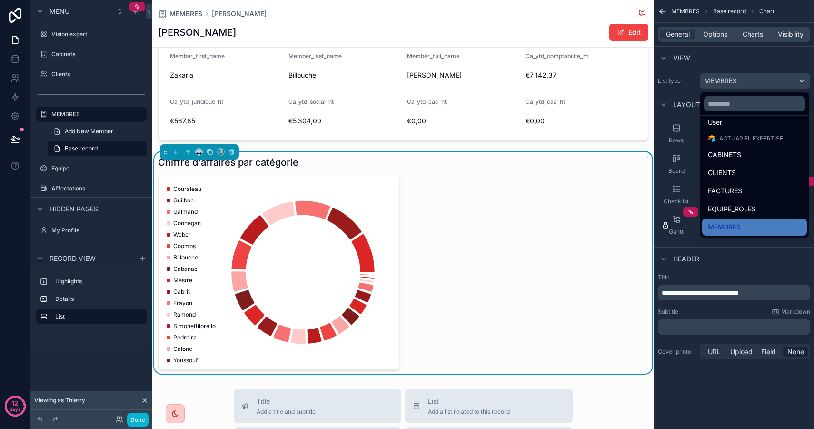
click at [721, 384] on div "scrollable content" at bounding box center [407, 214] width 814 height 429
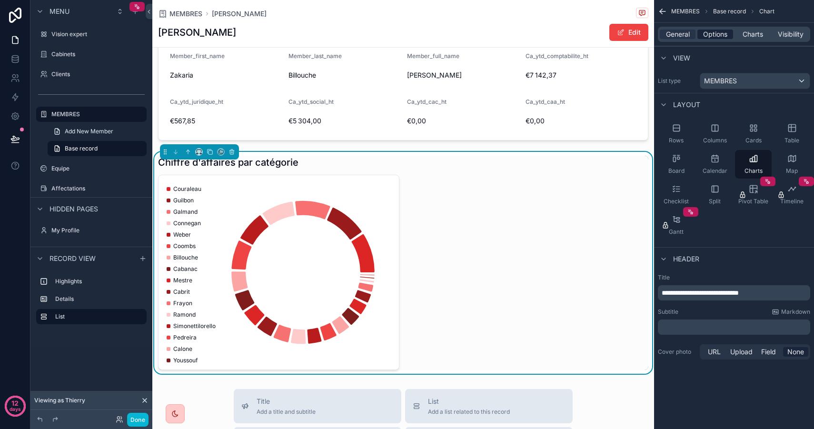
click at [718, 31] on span "Options" at bounding box center [715, 35] width 24 height 10
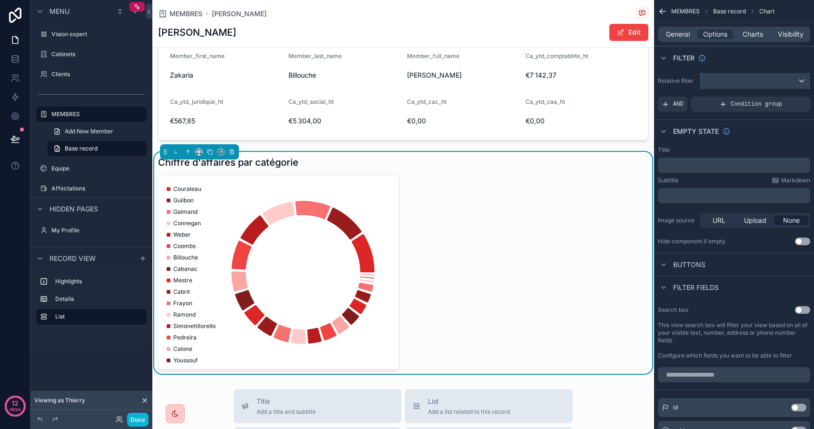
click at [776, 74] on div "scrollable content" at bounding box center [754, 80] width 109 height 15
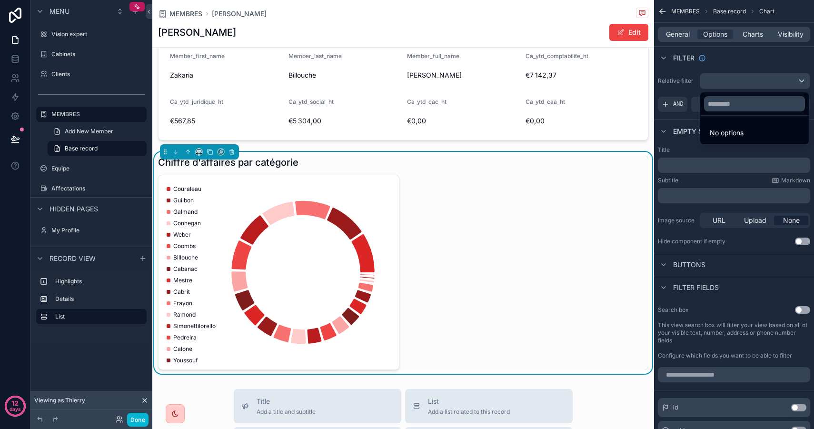
click at [733, 137] on li "No options" at bounding box center [754, 132] width 105 height 19
click at [735, 79] on div "scrollable content" at bounding box center [407, 214] width 814 height 429
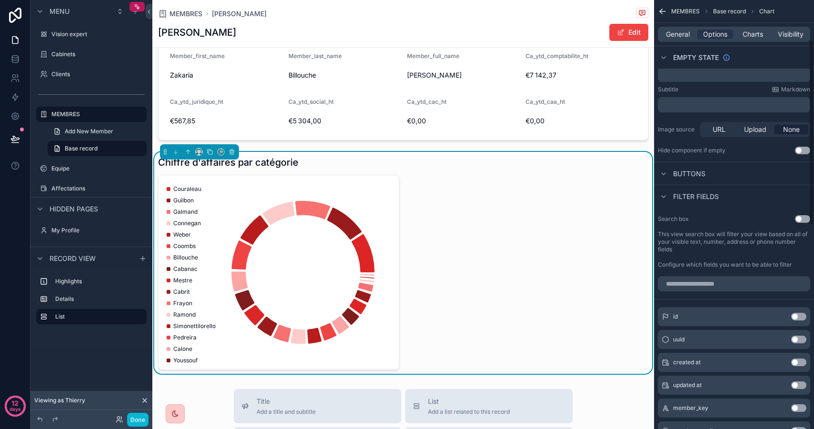
scroll to position [93, 0]
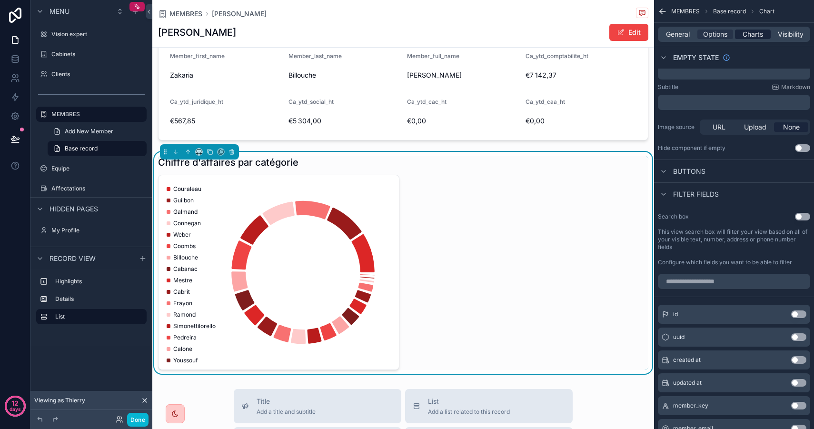
click at [753, 34] on span "Charts" at bounding box center [752, 35] width 20 height 10
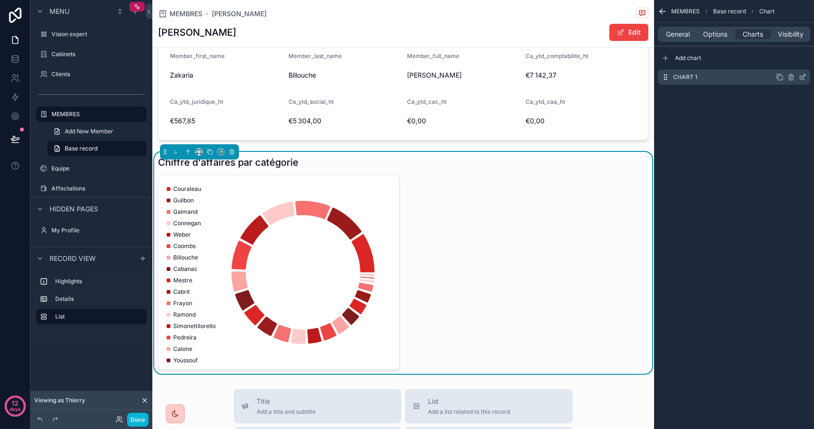
click at [801, 76] on icon "scrollable content" at bounding box center [802, 77] width 8 height 8
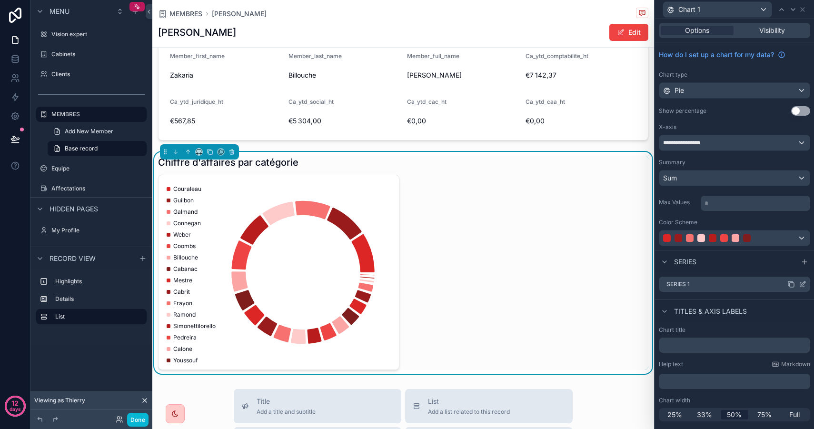
click at [803, 283] on icon at bounding box center [802, 284] width 8 height 8
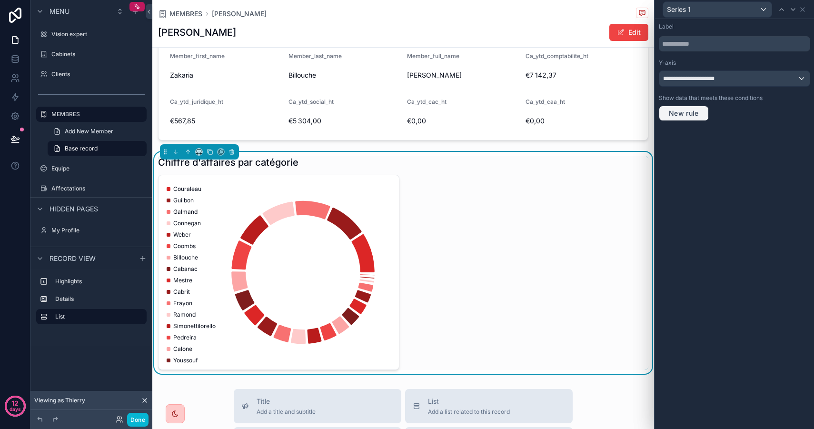
click at [690, 116] on span "New rule" at bounding box center [684, 113] width 38 height 9
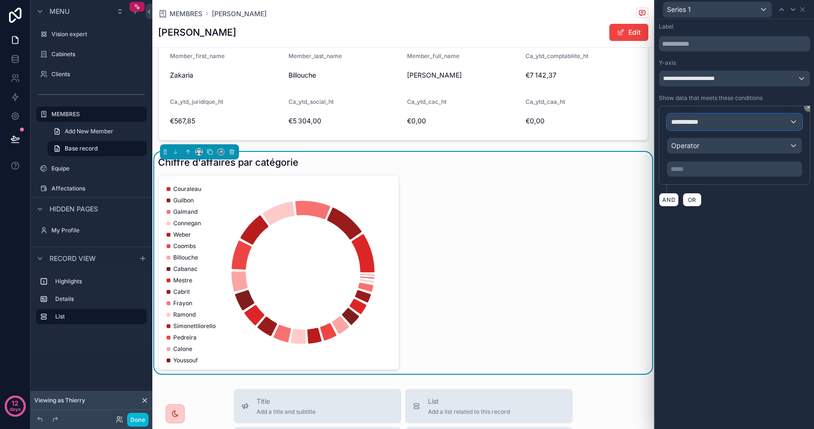
click at [704, 119] on span "**********" at bounding box center [688, 122] width 35 height 10
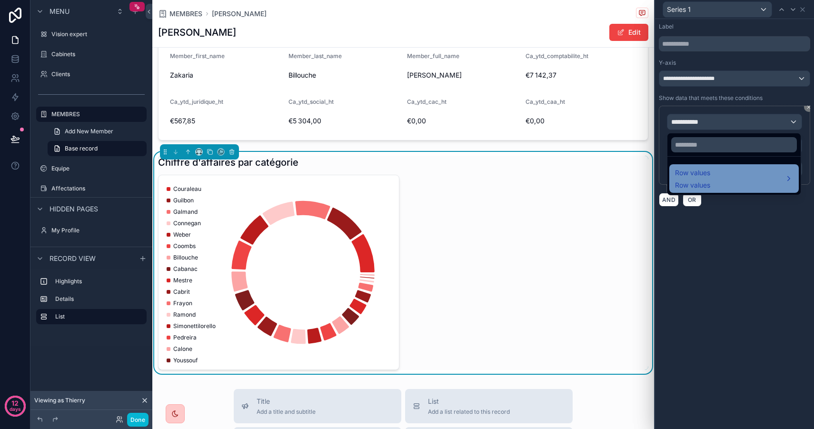
click at [719, 180] on div "Row values Row values" at bounding box center [734, 178] width 118 height 23
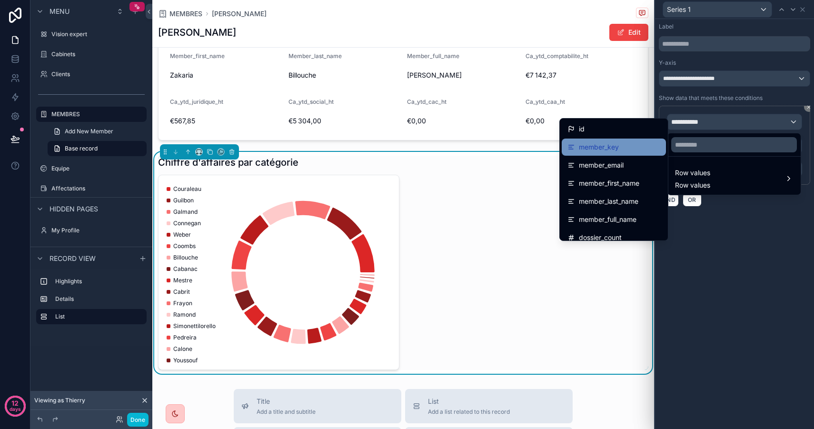
click at [628, 151] on div "member_key" at bounding box center [613, 146] width 93 height 11
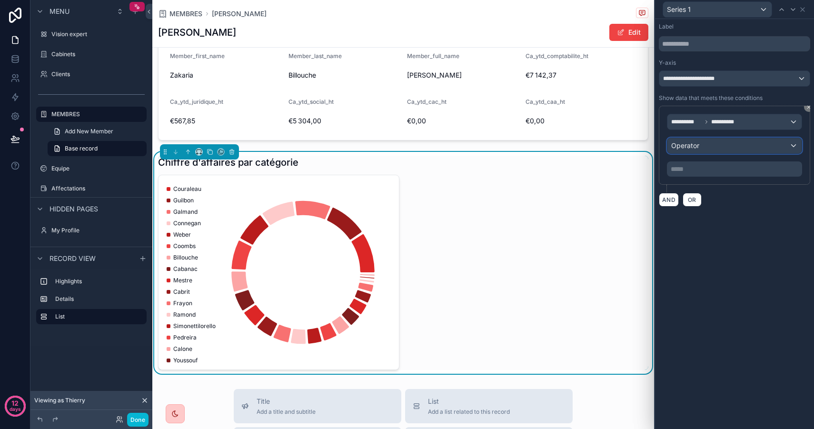
click at [704, 144] on div "Operator" at bounding box center [734, 145] width 134 height 15
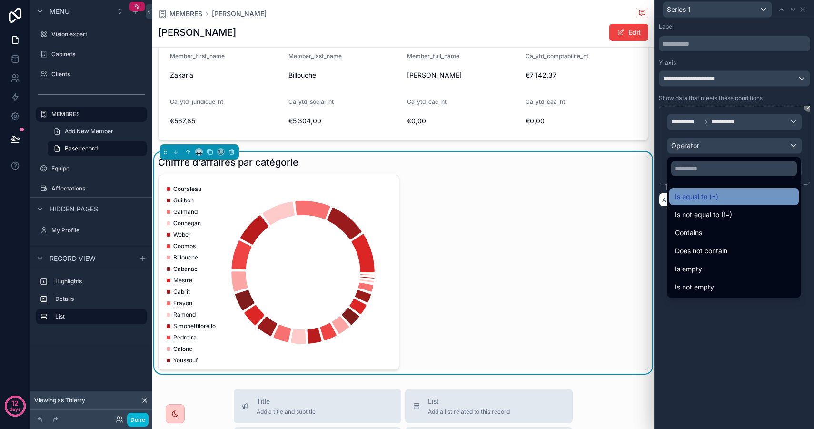
click at [720, 197] on div "Is equal to (=)" at bounding box center [734, 196] width 118 height 11
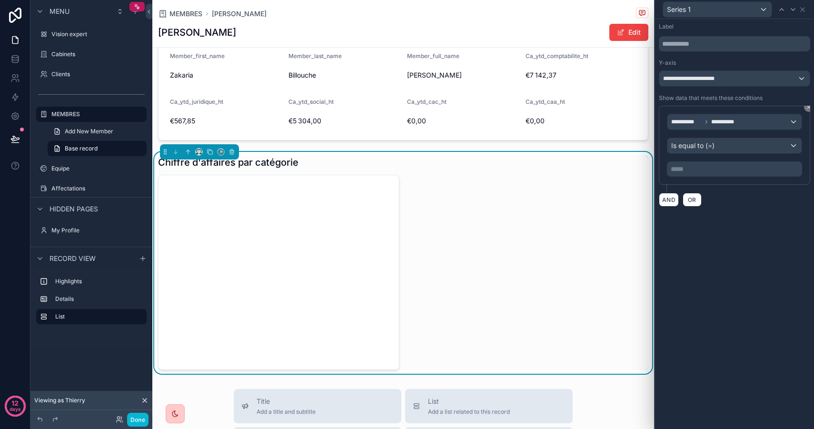
click at [699, 170] on p "***** ﻿" at bounding box center [734, 169] width 129 height 10
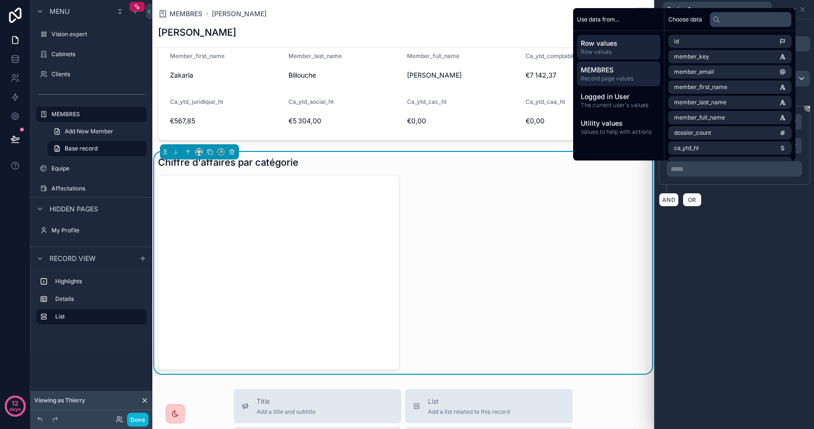
click at [623, 74] on span "MEMBRES" at bounding box center [619, 70] width 76 height 10
click at [716, 55] on li "member_key" at bounding box center [729, 56] width 123 height 13
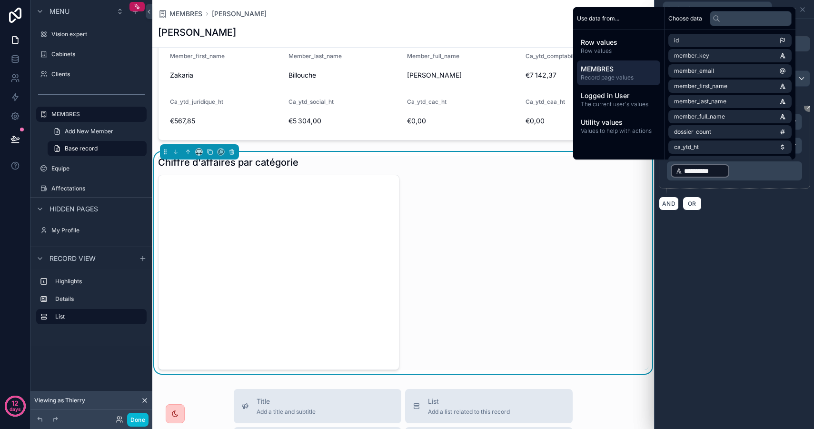
click at [746, 283] on div "**********" at bounding box center [734, 224] width 159 height 410
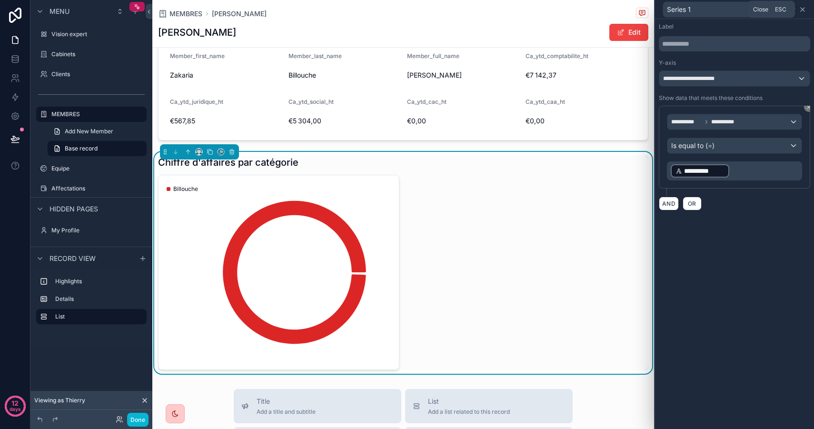
click at [804, 8] on icon at bounding box center [802, 10] width 8 height 8
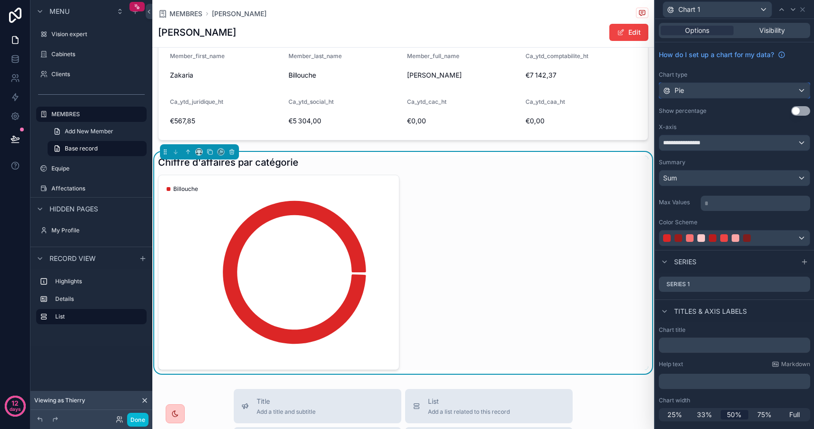
click at [705, 85] on div "Pie" at bounding box center [734, 90] width 150 height 15
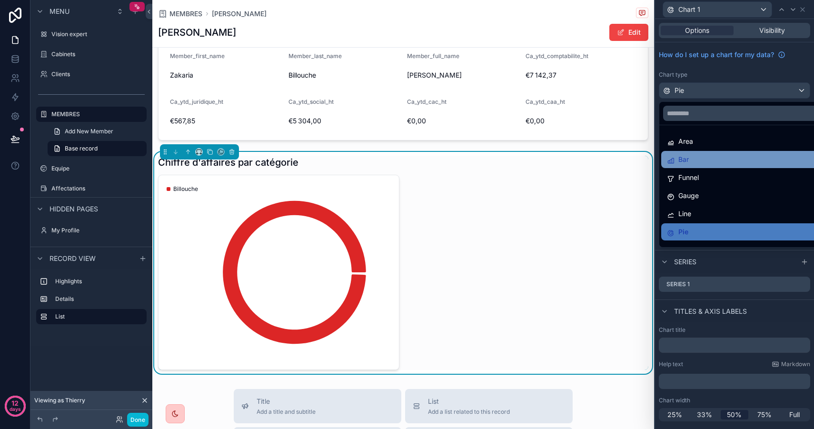
click at [727, 161] on div "Bar" at bounding box center [745, 159] width 157 height 11
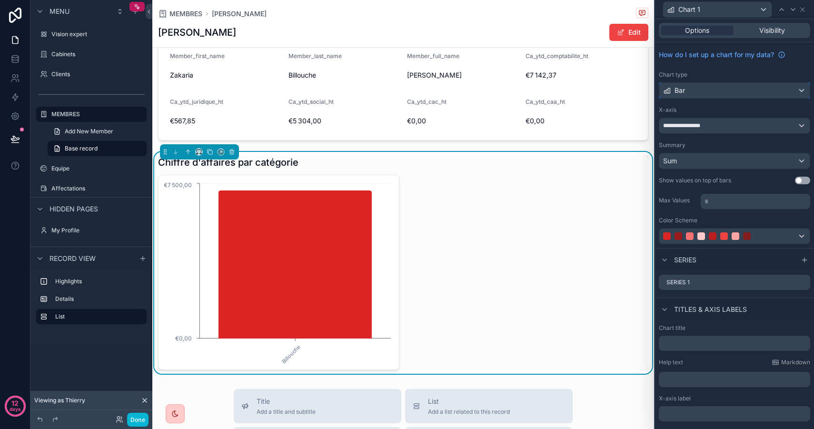
click at [719, 87] on div "Bar" at bounding box center [734, 90] width 150 height 15
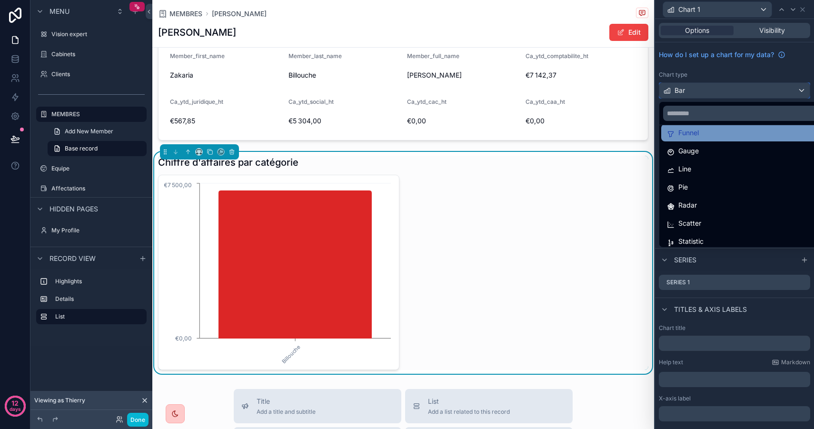
scroll to position [68, 0]
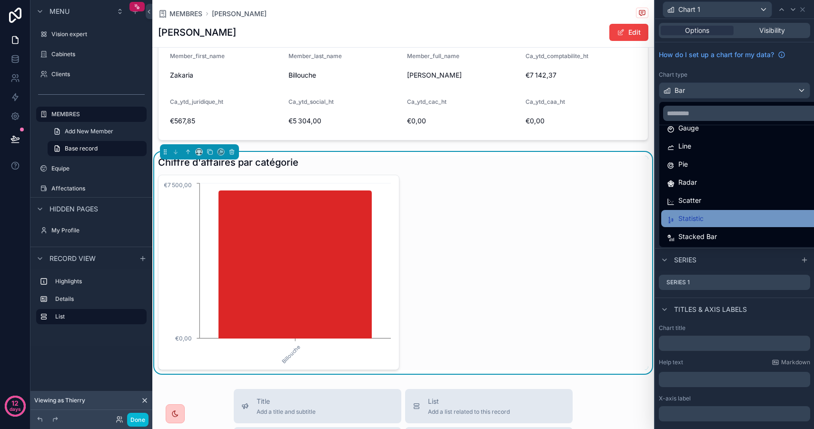
click at [740, 217] on div "Statistic" at bounding box center [745, 218] width 157 height 11
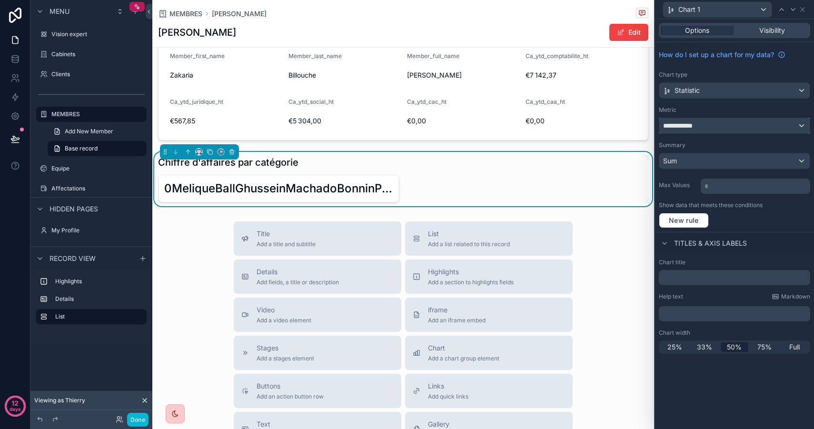
click at [707, 121] on div "**********" at bounding box center [734, 125] width 150 height 15
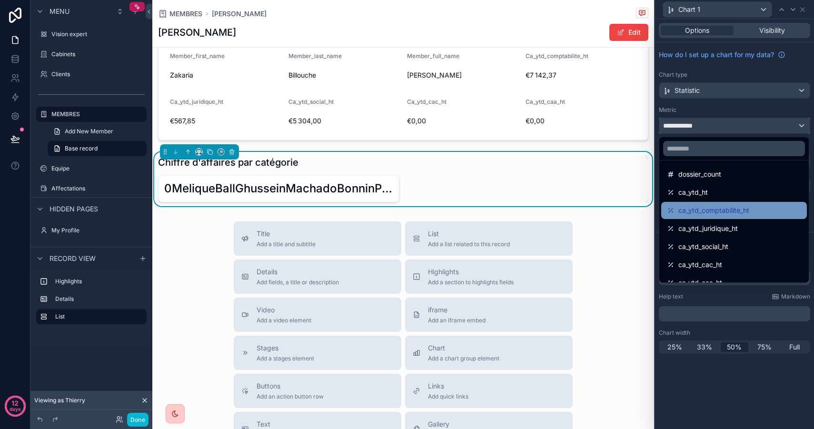
scroll to position [22, 0]
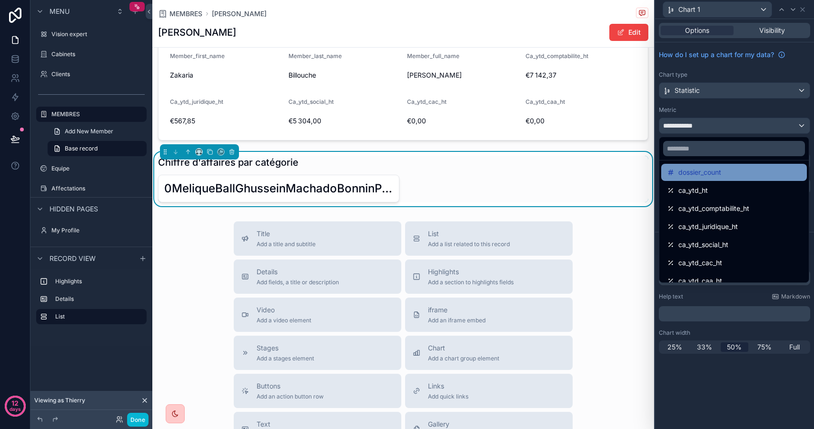
click at [719, 174] on span "dossier_count" at bounding box center [699, 172] width 43 height 11
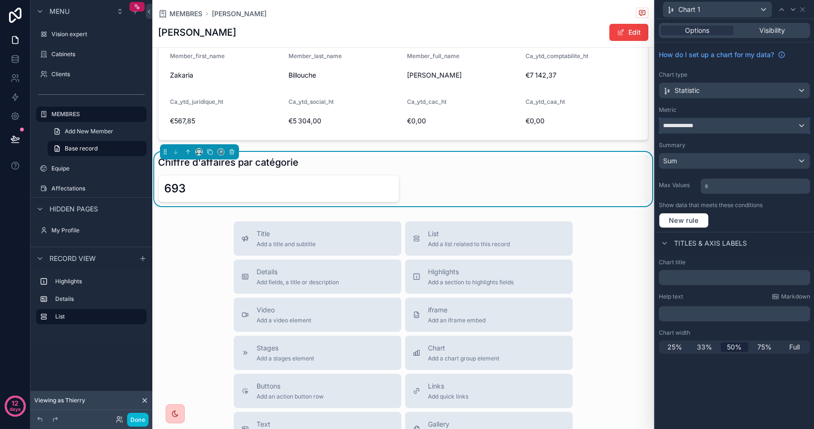
click at [722, 122] on div "**********" at bounding box center [734, 125] width 150 height 15
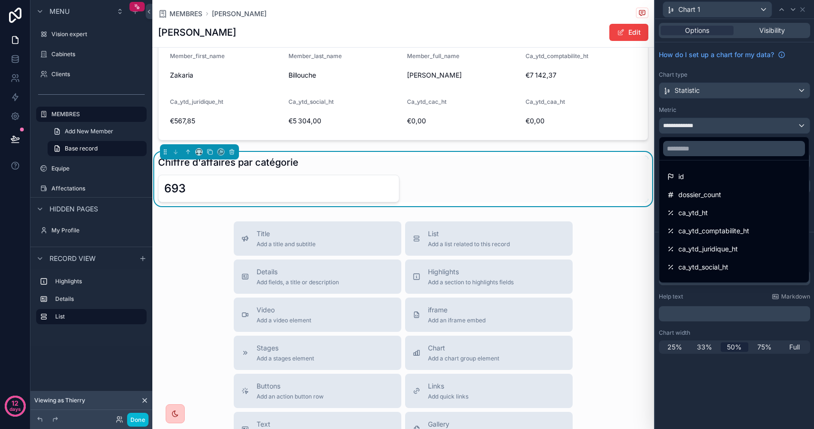
click at [724, 121] on div at bounding box center [734, 214] width 159 height 429
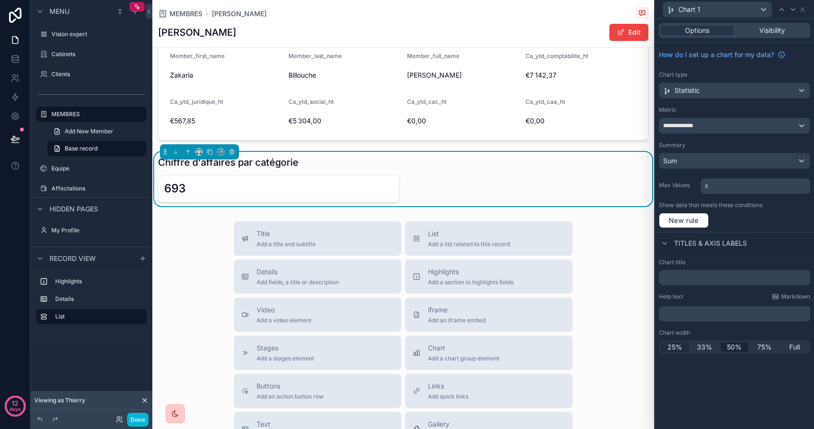
click at [680, 346] on span "25%" at bounding box center [674, 347] width 15 height 10
click at [201, 153] on icon "scrollable content" at bounding box center [199, 151] width 7 height 7
click at [222, 192] on div "25%" at bounding box center [218, 187] width 30 height 11
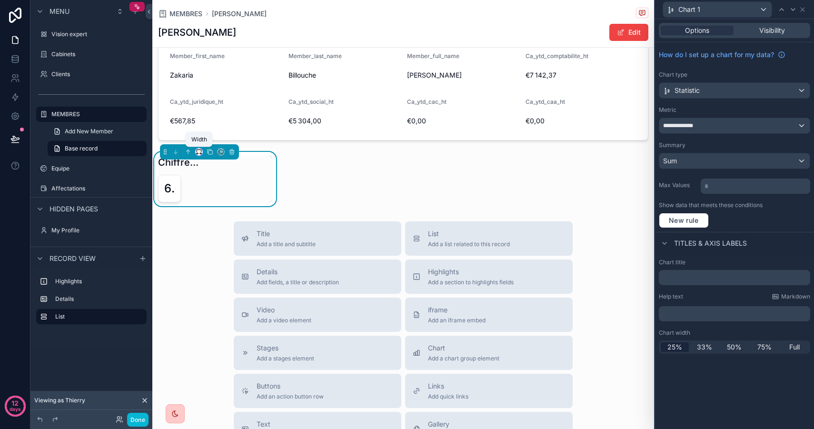
click at [201, 153] on icon "scrollable content" at bounding box center [201, 154] width 1 height 2
click at [201, 153] on div "scrollable content" at bounding box center [407, 214] width 814 height 429
click at [799, 347] on div "Full" at bounding box center [794, 347] width 28 height 10
click at [791, 347] on span "Full" at bounding box center [794, 347] width 10 height 10
click at [766, 345] on span "75%" at bounding box center [764, 347] width 14 height 10
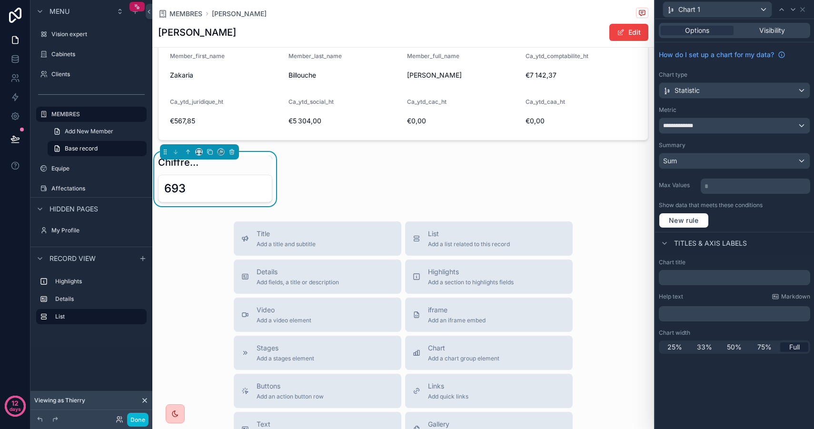
click at [790, 345] on span "Full" at bounding box center [794, 347] width 10 height 10
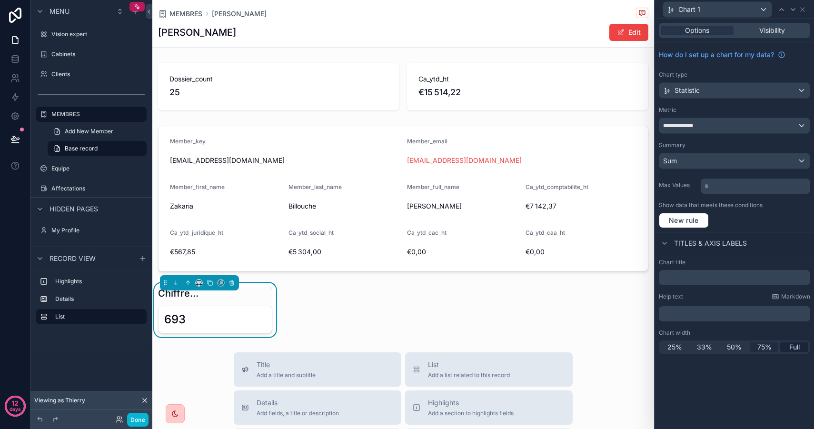
click at [766, 346] on span "75%" at bounding box center [764, 347] width 14 height 10
click at [782, 345] on div "Full" at bounding box center [794, 347] width 28 height 10
click at [792, 345] on span "Full" at bounding box center [794, 347] width 10 height 10
click at [230, 282] on icon "scrollable content" at bounding box center [231, 282] width 7 height 7
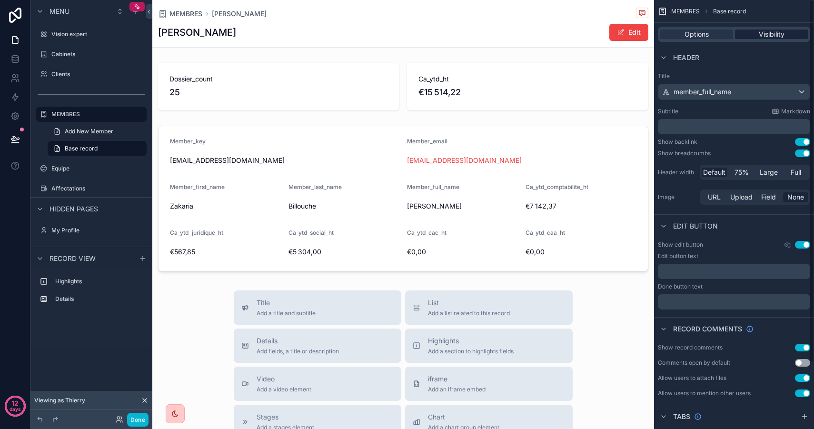
click at [769, 34] on span "Visibility" at bounding box center [771, 35] width 26 height 10
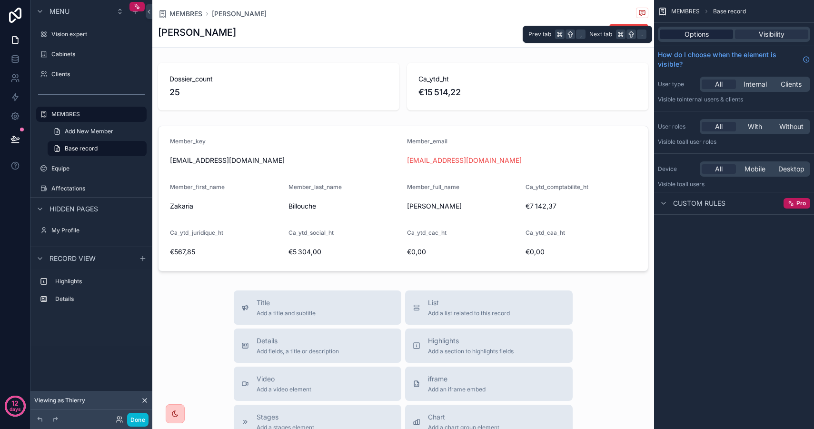
click at [693, 37] on span "Options" at bounding box center [696, 35] width 24 height 10
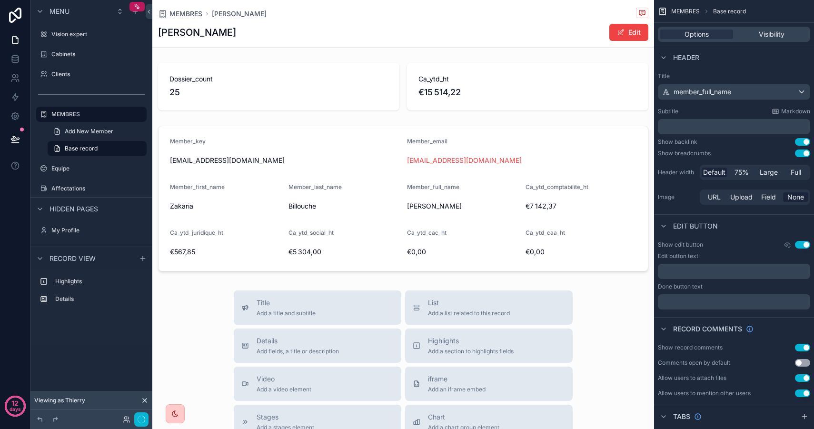
click at [690, 13] on span "MEMBRES" at bounding box center [685, 12] width 29 height 8
click at [689, 8] on span "MEMBRES" at bounding box center [685, 12] width 29 height 8
click at [581, 19] on div "Record comments ]" at bounding box center [593, 13] width 85 height 17
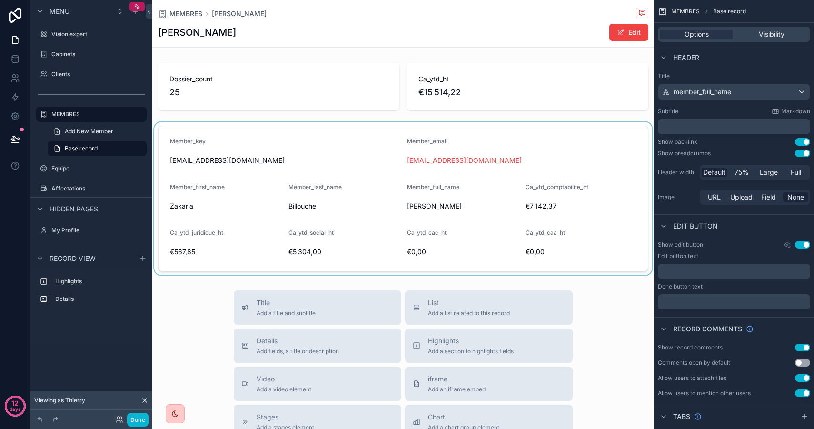
click at [585, 199] on div "scrollable content" at bounding box center [403, 198] width 502 height 153
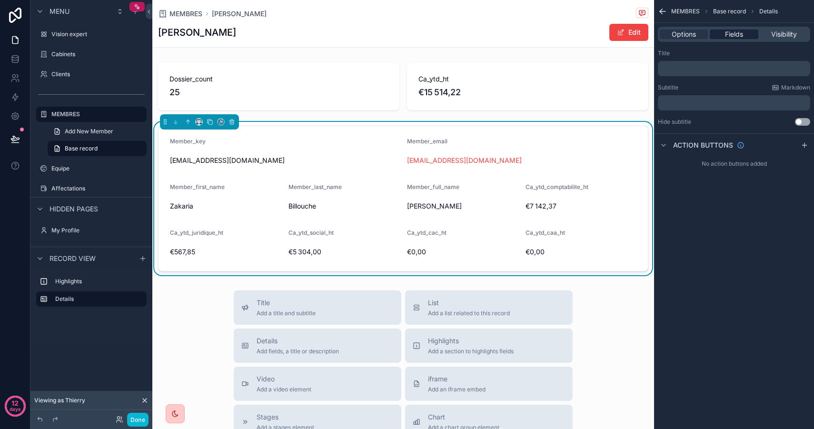
click at [738, 31] on span "Fields" at bounding box center [734, 35] width 18 height 10
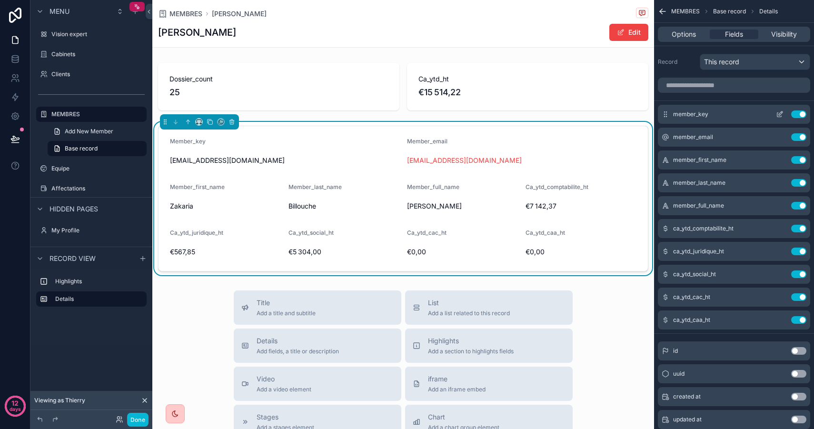
click at [779, 113] on icon "scrollable content" at bounding box center [780, 113] width 4 height 4
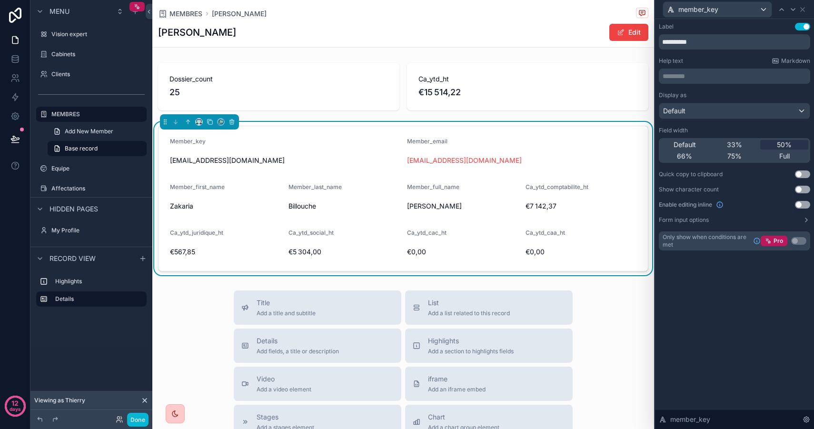
click at [803, 29] on button "Use setting" at bounding box center [802, 27] width 15 height 8
click at [804, 10] on icon at bounding box center [802, 10] width 8 height 8
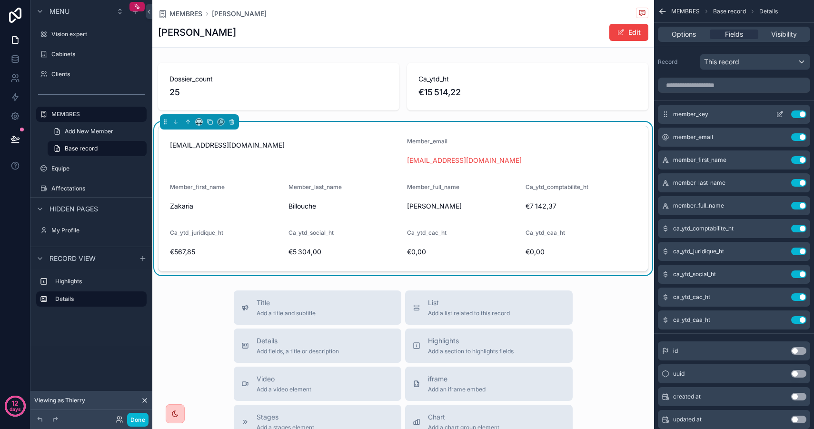
click at [804, 113] on button "Use setting" at bounding box center [798, 114] width 15 height 8
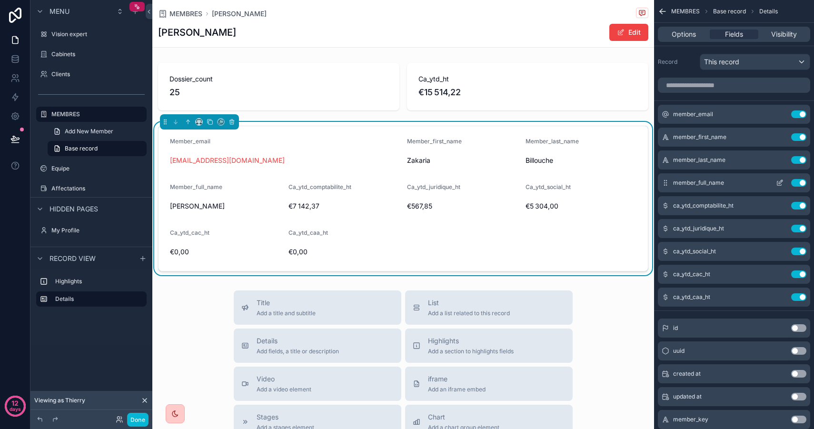
click at [800, 182] on button "Use setting" at bounding box center [798, 183] width 15 height 8
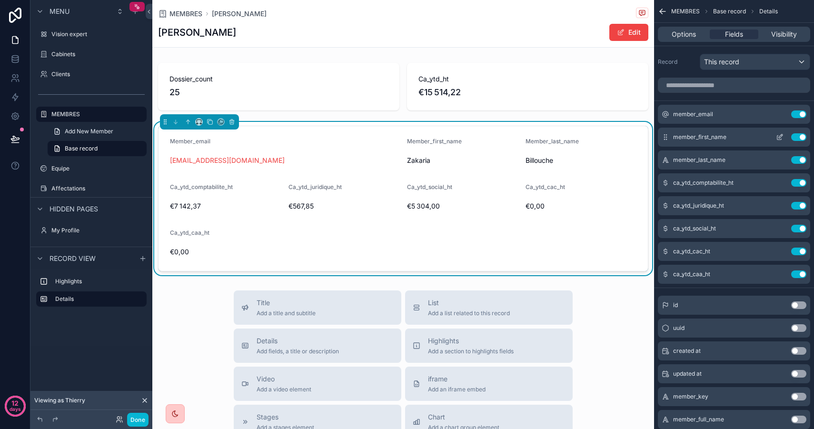
click at [778, 137] on icon "scrollable content" at bounding box center [780, 136] width 4 height 4
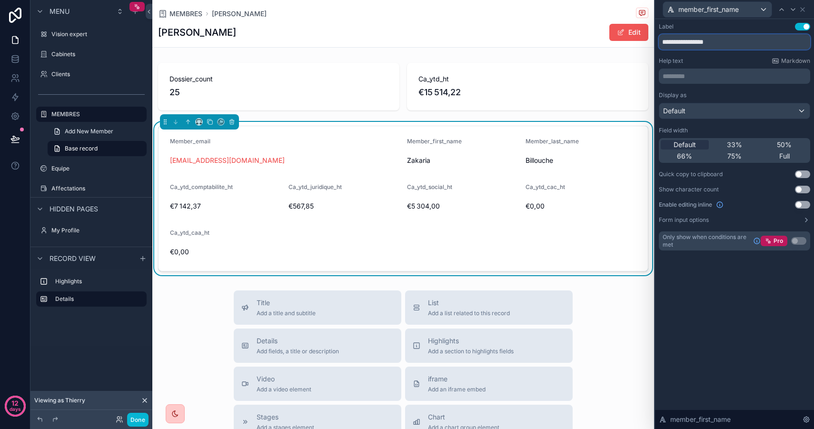
drag, startPoint x: 729, startPoint y: 38, endPoint x: 630, endPoint y: 28, distance: 99.5
click at [630, 28] on div "**********" at bounding box center [407, 214] width 814 height 429
type input "******"
click at [743, 13] on div "member_first_name" at bounding box center [717, 9] width 108 height 15
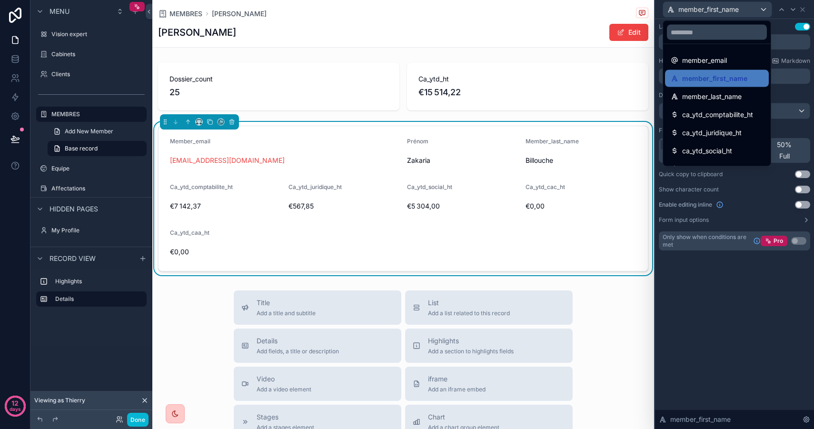
click at [728, 92] on span "member_last_name" at bounding box center [711, 96] width 59 height 11
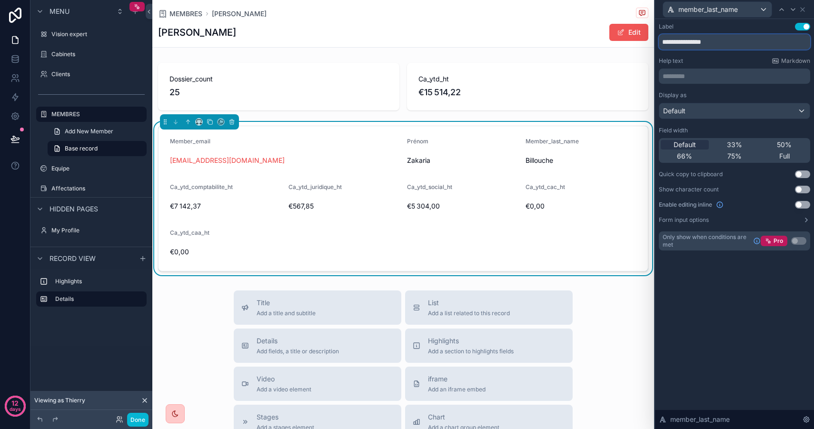
drag, startPoint x: 730, startPoint y: 42, endPoint x: 630, endPoint y: 37, distance: 100.1
click at [630, 37] on div "**********" at bounding box center [407, 214] width 814 height 429
type input "***"
click at [711, 10] on span "member_last_name" at bounding box center [707, 10] width 59 height 10
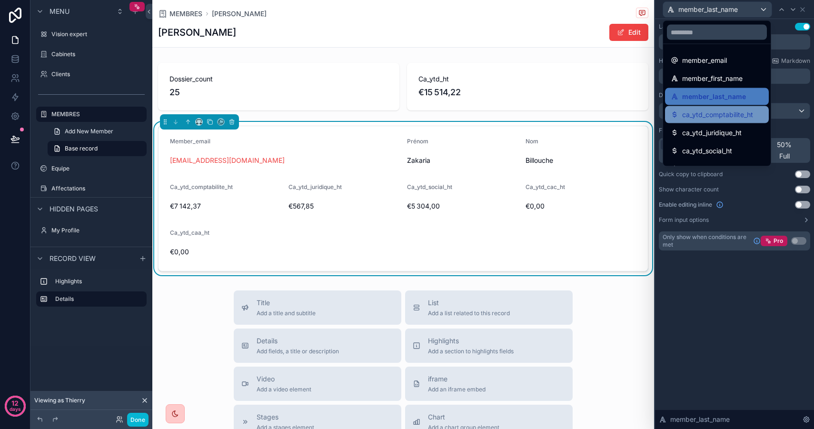
click at [734, 114] on span "ca_ytd_comptabilite_ht" at bounding box center [717, 114] width 71 height 11
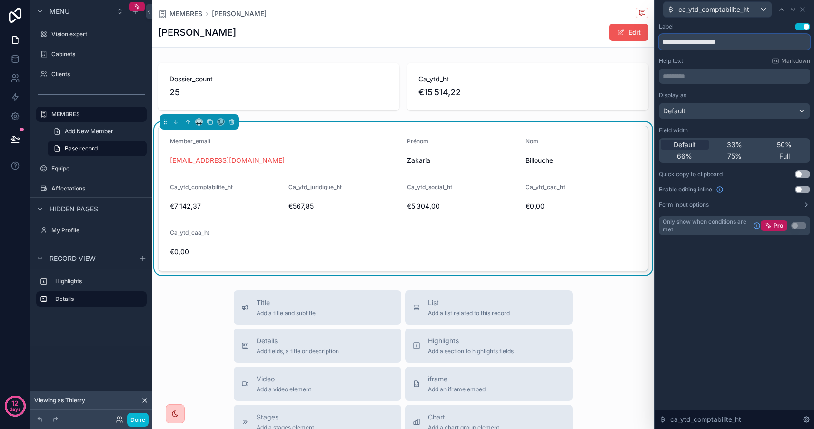
drag, startPoint x: 746, startPoint y: 39, endPoint x: 622, endPoint y: 27, distance: 124.8
click at [622, 27] on div "**********" at bounding box center [407, 214] width 814 height 429
type input "**"
type input "**********"
click at [704, 8] on span "ca_ytd_comptabilite_ht" at bounding box center [713, 10] width 71 height 10
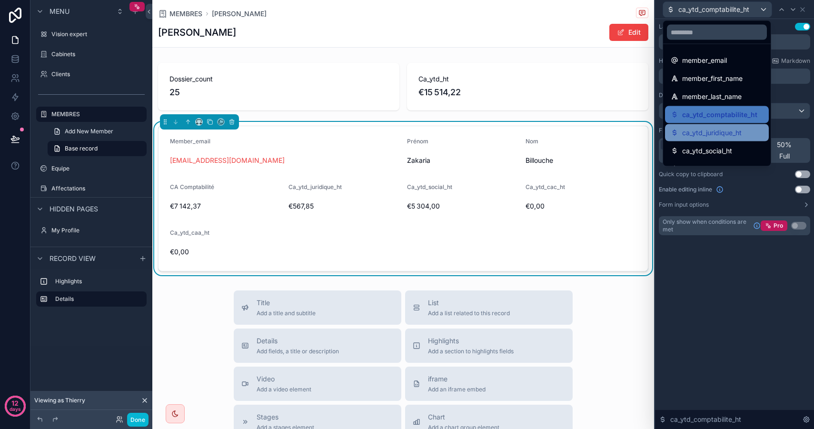
click at [744, 132] on div "ca_ytd_juridique_ht" at bounding box center [716, 132] width 92 height 11
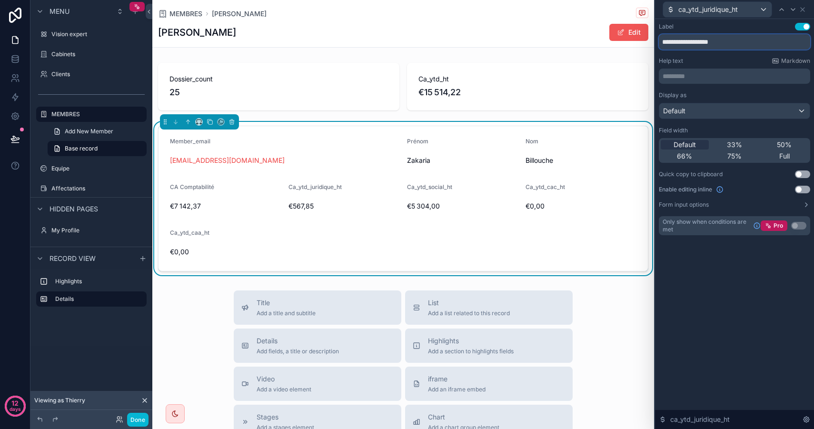
drag, startPoint x: 737, startPoint y: 44, endPoint x: 614, endPoint y: 26, distance: 124.2
click at [614, 28] on div "**********" at bounding box center [407, 214] width 814 height 429
type input "**********"
click at [699, 10] on span "ca_ytd_juridique_ht" at bounding box center [707, 10] width 59 height 10
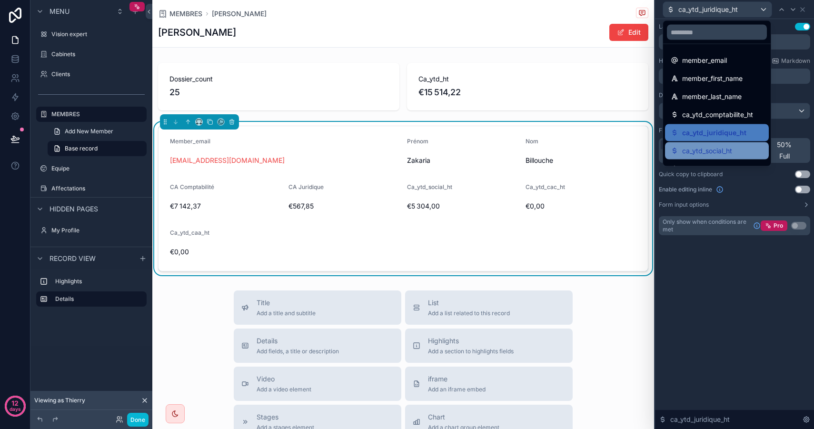
click at [726, 148] on span "ca_ytd_social_ht" at bounding box center [707, 150] width 50 height 11
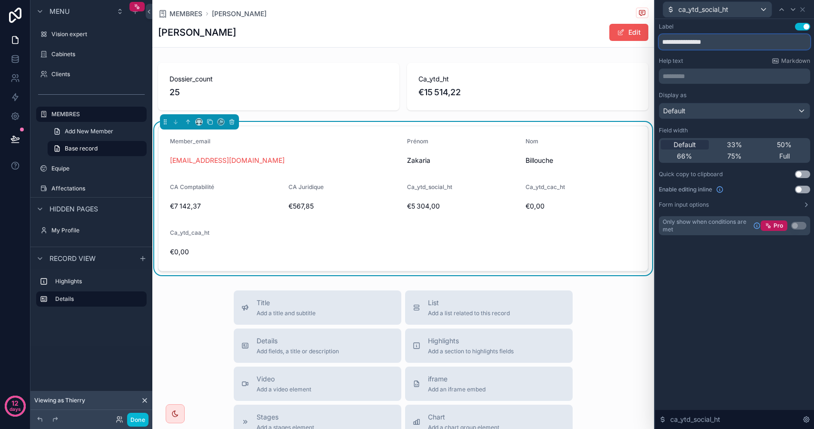
drag, startPoint x: 727, startPoint y: 46, endPoint x: 616, endPoint y: 27, distance: 112.4
click at [616, 28] on div "**********" at bounding box center [407, 214] width 814 height 429
type input "*********"
click at [696, 10] on span "ca_ytd_social_ht" at bounding box center [703, 10] width 50 height 10
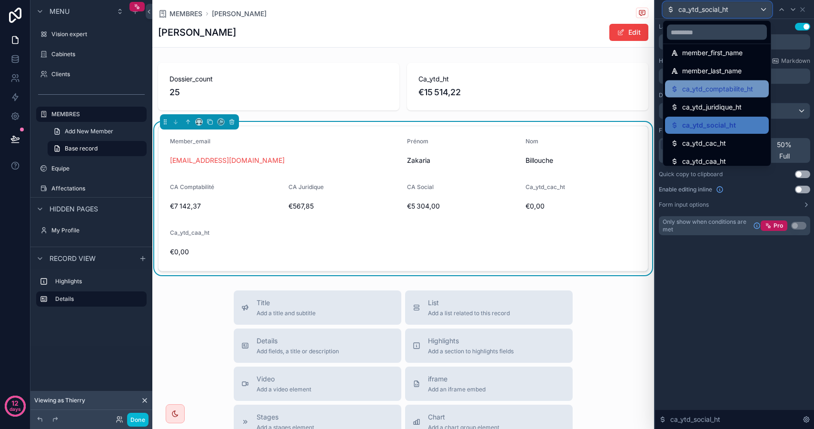
scroll to position [31, 0]
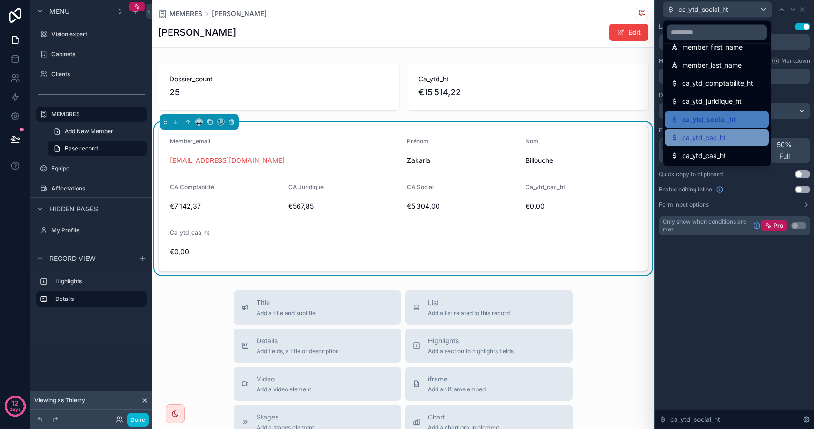
click at [730, 135] on div "ca_ytd_cac_ht" at bounding box center [716, 137] width 92 height 11
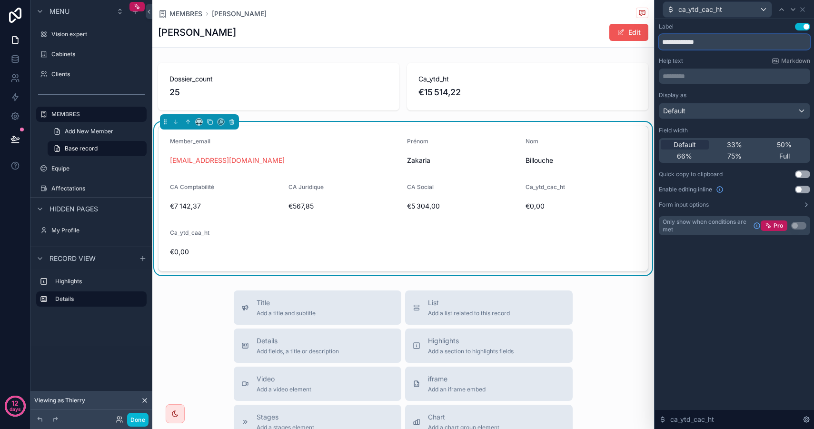
drag, startPoint x: 729, startPoint y: 40, endPoint x: 617, endPoint y: 26, distance: 112.7
click at [617, 26] on div "**********" at bounding box center [407, 214] width 814 height 429
type input "******"
click at [723, 6] on div "ca_ytd_cac_ht" at bounding box center [717, 9] width 108 height 15
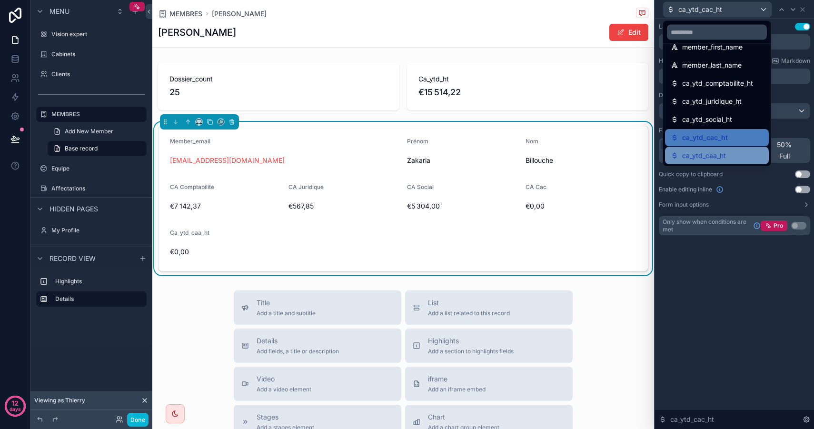
click at [732, 158] on div "ca_ytd_caa_ht" at bounding box center [716, 155] width 92 height 11
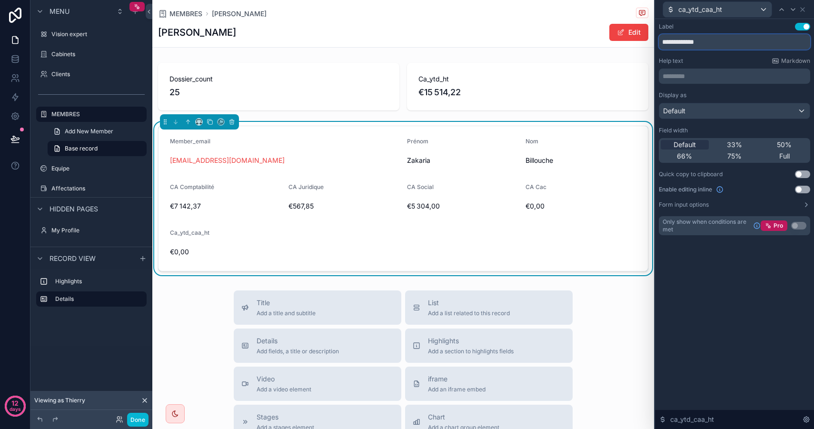
drag, startPoint x: 723, startPoint y: 44, endPoint x: 597, endPoint y: 30, distance: 126.9
click at [597, 30] on div "**********" at bounding box center [407, 214] width 814 height 429
type input "******"
click at [708, 8] on span "ca_ytd_caa_ht" at bounding box center [700, 10] width 44 height 10
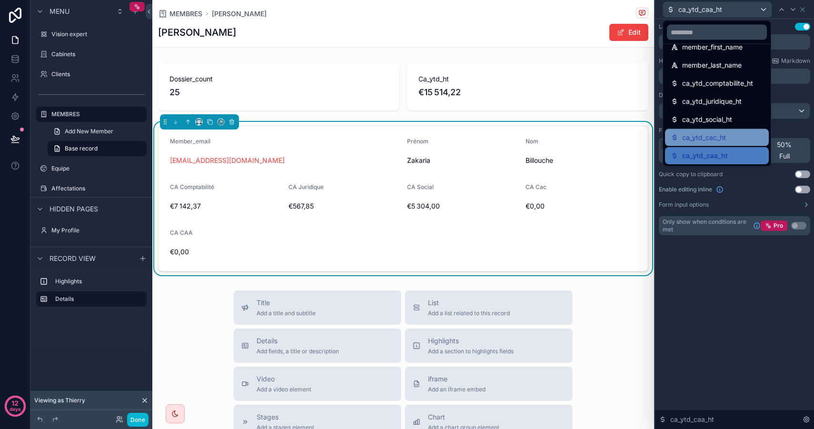
click at [746, 137] on div "ca_ytd_cac_ht" at bounding box center [716, 137] width 92 height 11
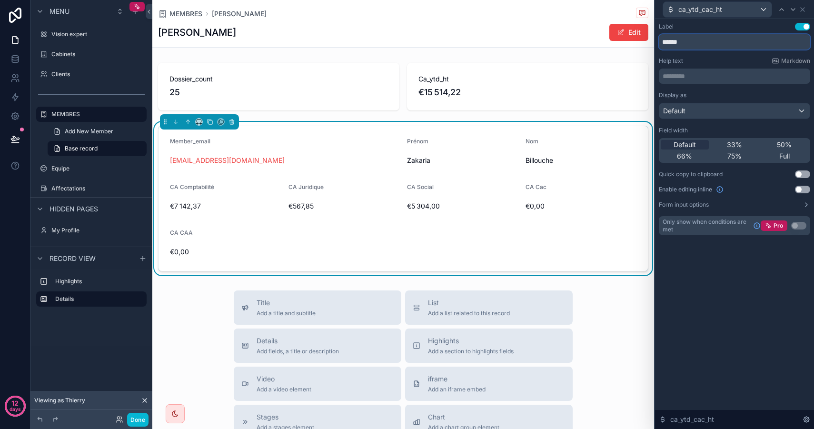
click at [697, 43] on input "******" at bounding box center [734, 41] width 151 height 15
type input "******"
click at [739, 297] on div "Label Use setting ****** Help text Markdown ﻿ Display as Default Field width De…" at bounding box center [734, 224] width 159 height 410
click at [804, 10] on icon at bounding box center [802, 10] width 8 height 8
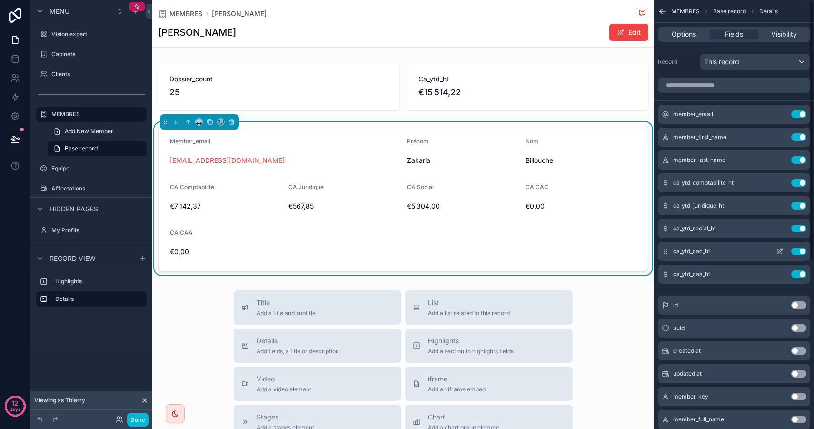
click at [797, 251] on button "Use setting" at bounding box center [798, 251] width 15 height 8
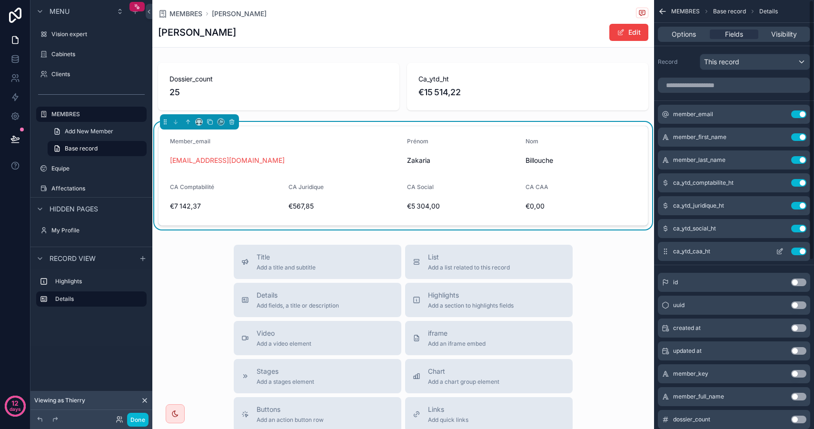
click at [797, 251] on button "Use setting" at bounding box center [798, 251] width 15 height 8
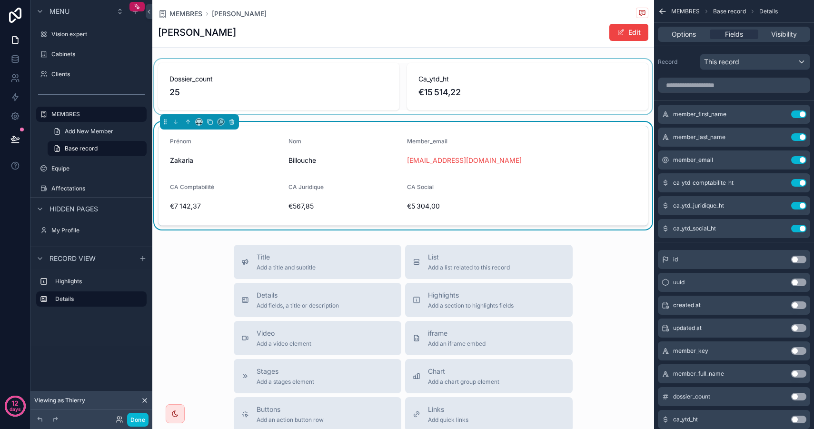
click at [514, 79] on div "scrollable content" at bounding box center [403, 86] width 502 height 55
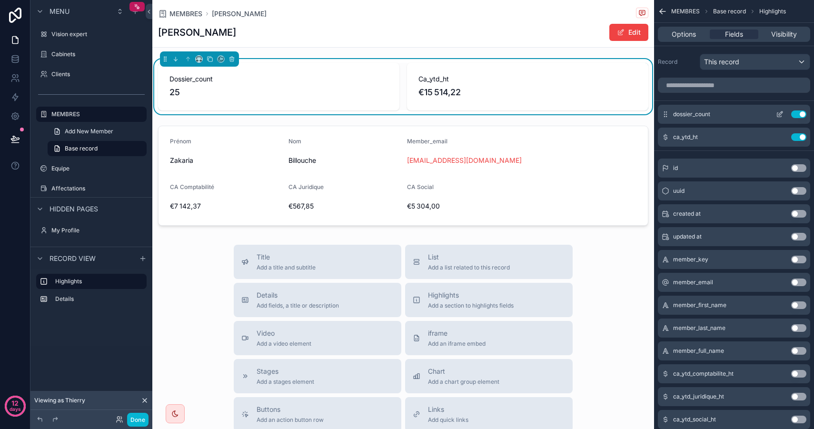
click at [783, 116] on button "scrollable content" at bounding box center [779, 114] width 15 height 8
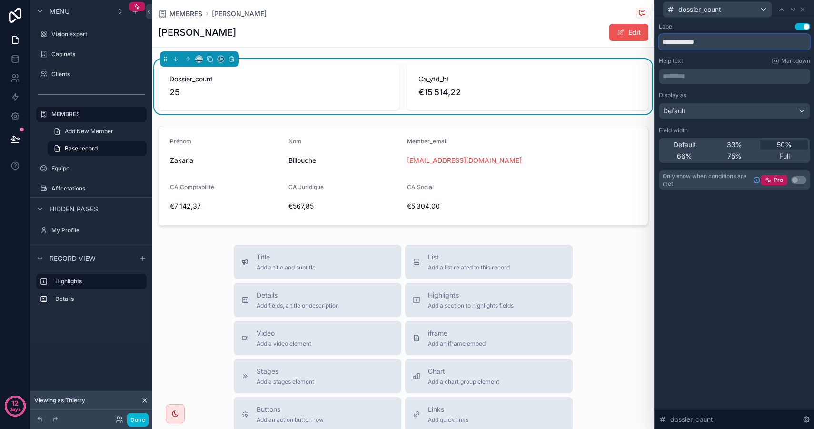
drag, startPoint x: 719, startPoint y: 39, endPoint x: 644, endPoint y: 37, distance: 75.2
click at [644, 37] on div "**********" at bounding box center [407, 214] width 814 height 429
type input "**********"
click at [739, 10] on div "dossier_count" at bounding box center [717, 9] width 108 height 15
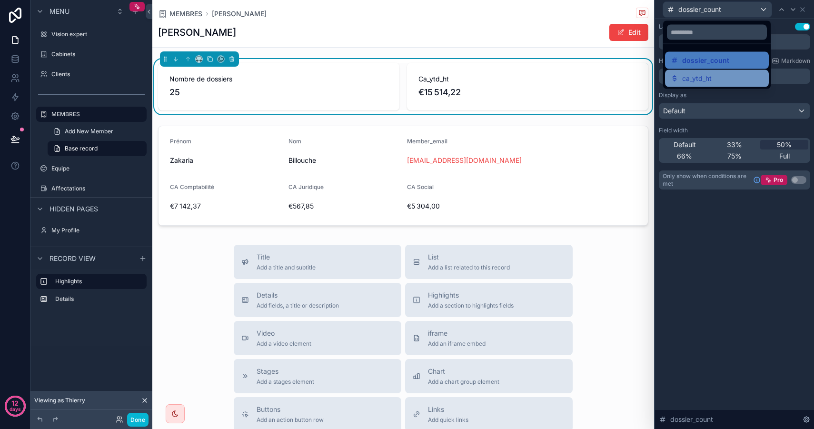
click at [729, 83] on div "ca_ytd_ht" at bounding box center [716, 78] width 92 height 11
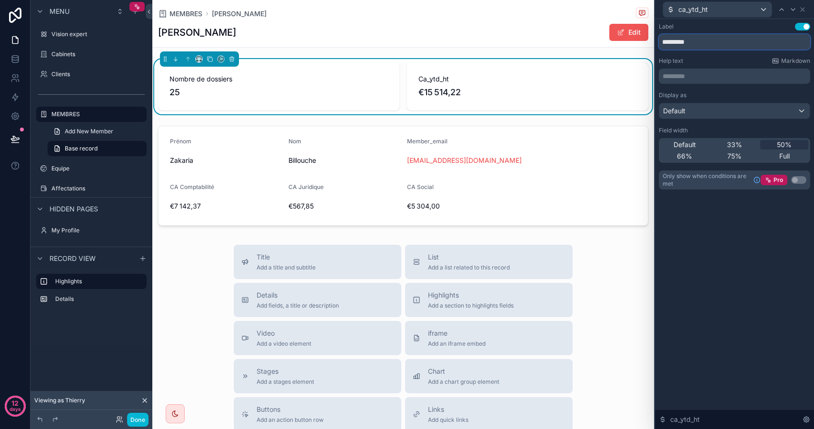
drag, startPoint x: 717, startPoint y: 41, endPoint x: 639, endPoint y: 38, distance: 78.1
click at [639, 38] on div "ca_ytd_ht Label Use setting ********* Help text Markdown ********* ﻿ Display as…" at bounding box center [407, 214] width 814 height 429
type input "**********"
click at [711, 258] on div "**********" at bounding box center [734, 224] width 159 height 410
click at [804, 8] on icon at bounding box center [802, 10] width 8 height 8
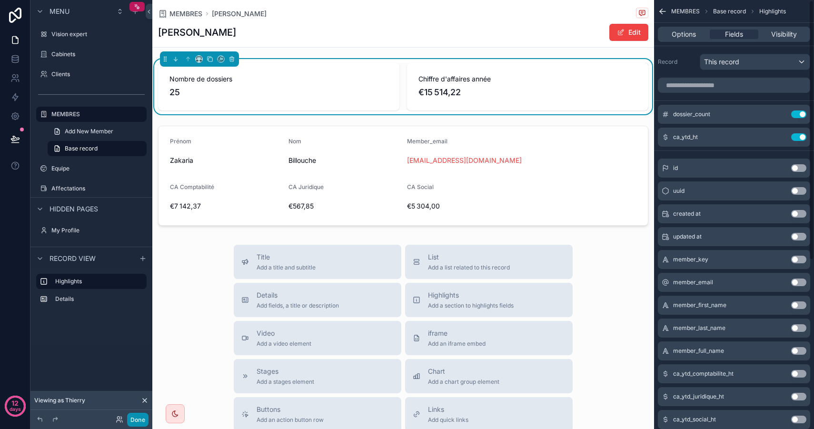
click at [138, 419] on button "Done" at bounding box center [137, 420] width 21 height 14
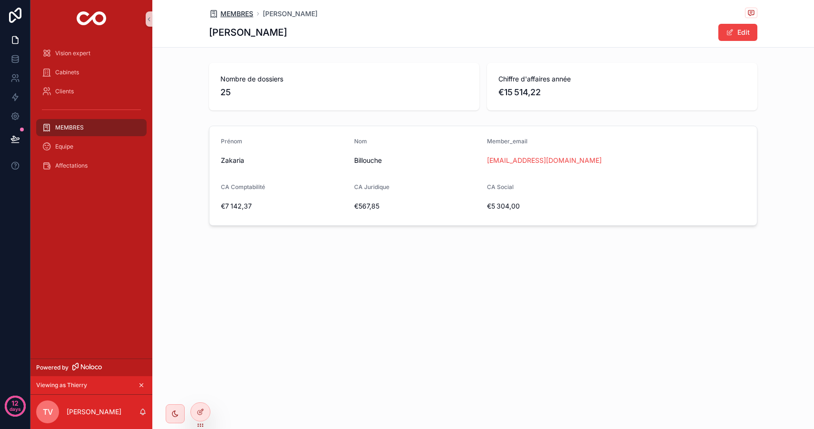
click at [238, 13] on span "MEMBRES" at bounding box center [236, 14] width 33 height 10
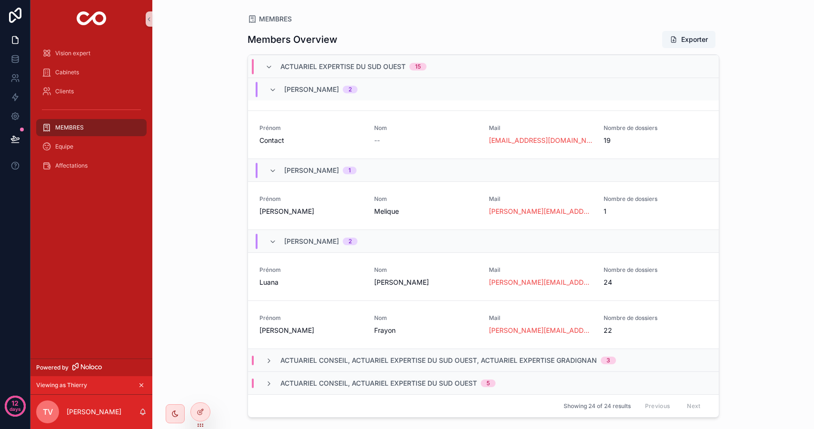
scroll to position [631, 0]
click at [408, 208] on span "Melique" at bounding box center [425, 213] width 103 height 10
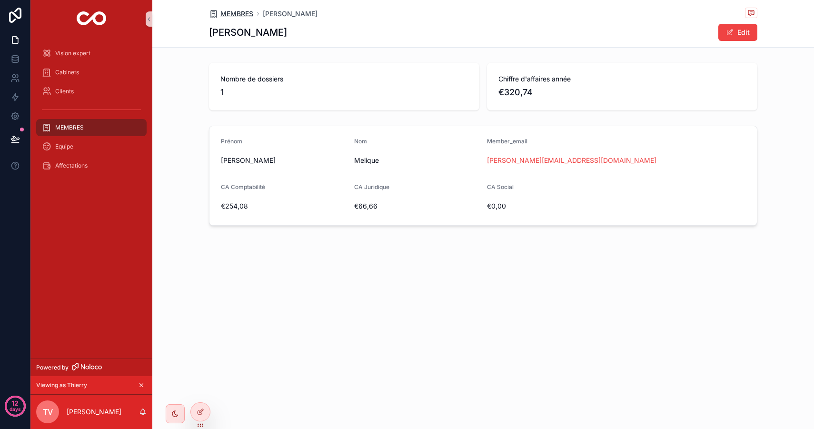
click at [249, 14] on span "MEMBRES" at bounding box center [236, 14] width 33 height 10
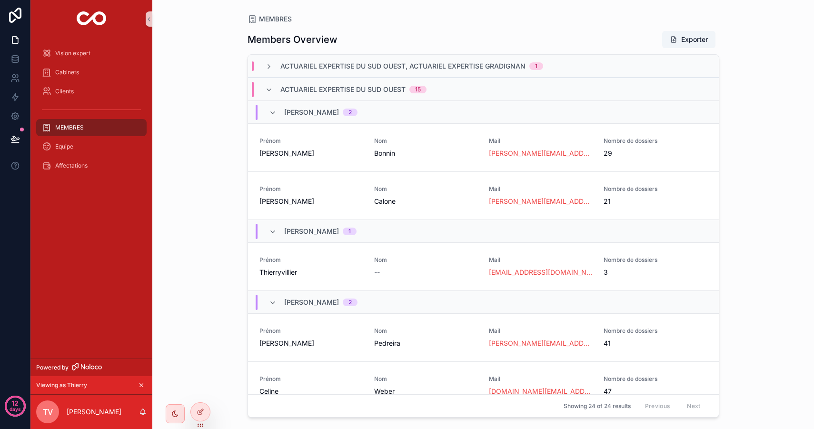
click at [273, 87] on div "ACTUARIEL EXPERTISE DU SUD OUEST 15" at bounding box center [345, 89] width 161 height 15
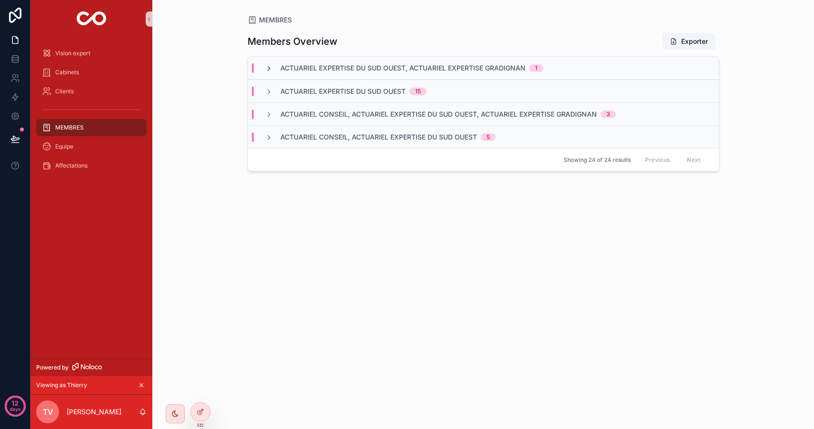
click at [265, 65] on icon "scrollable content" at bounding box center [269, 69] width 8 height 8
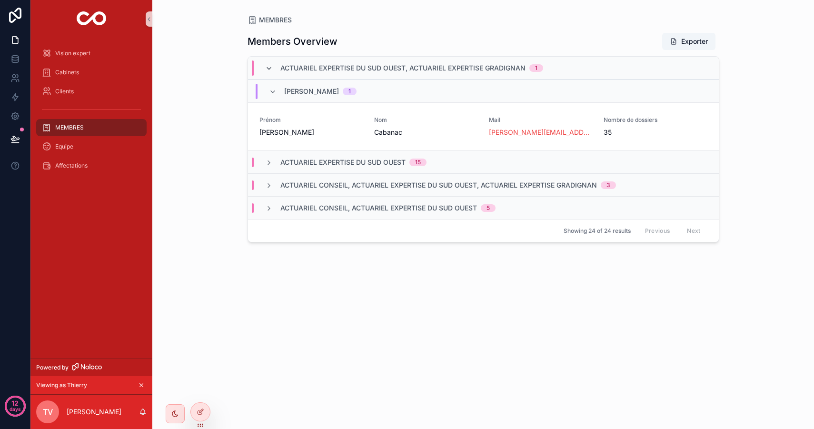
click at [265, 65] on icon "scrollable content" at bounding box center [269, 69] width 8 height 8
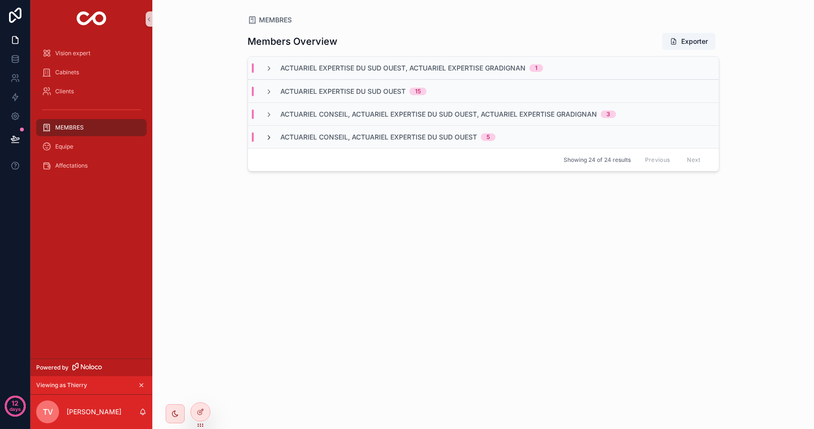
click at [266, 134] on icon "scrollable content" at bounding box center [269, 138] width 8 height 8
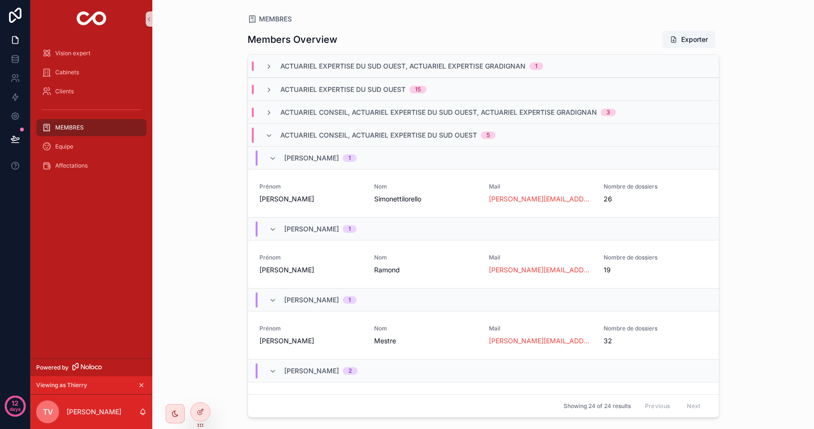
click at [268, 157] on div "Mouss Ghussein 1" at bounding box center [312, 157] width 110 height 15
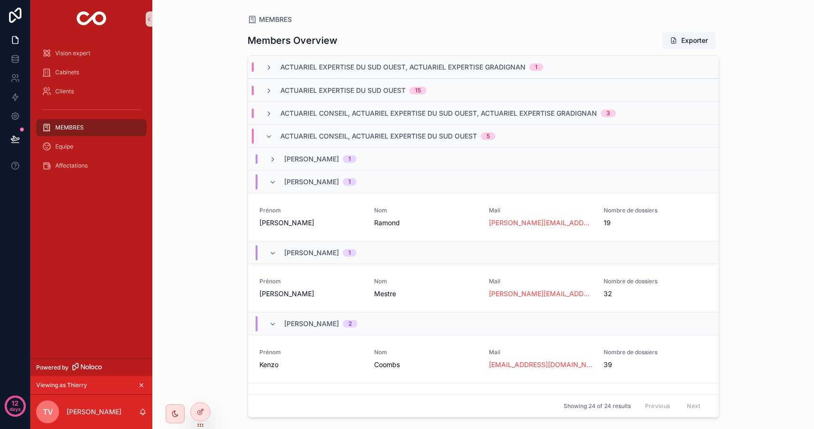
click at [268, 176] on div "Jonathan Ramond 1" at bounding box center [312, 181] width 110 height 15
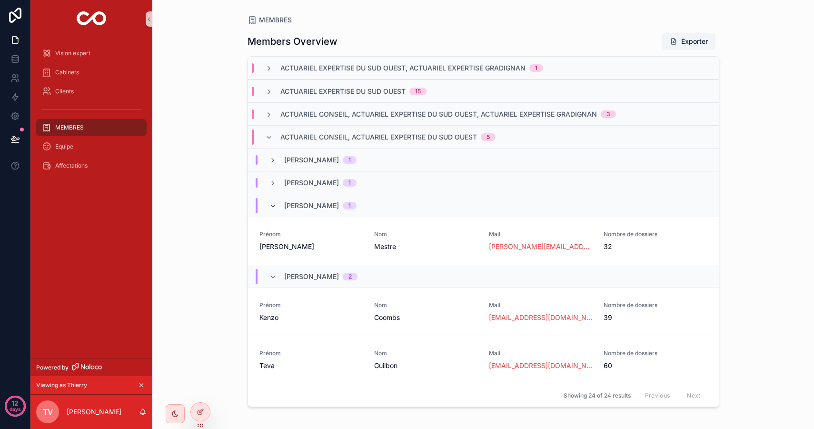
click at [274, 208] on icon "scrollable content" at bounding box center [273, 206] width 8 height 8
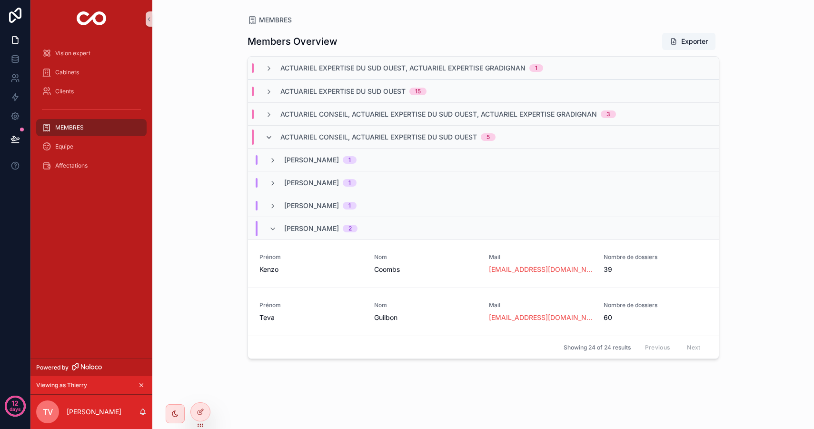
click at [271, 134] on icon "scrollable content" at bounding box center [269, 138] width 8 height 8
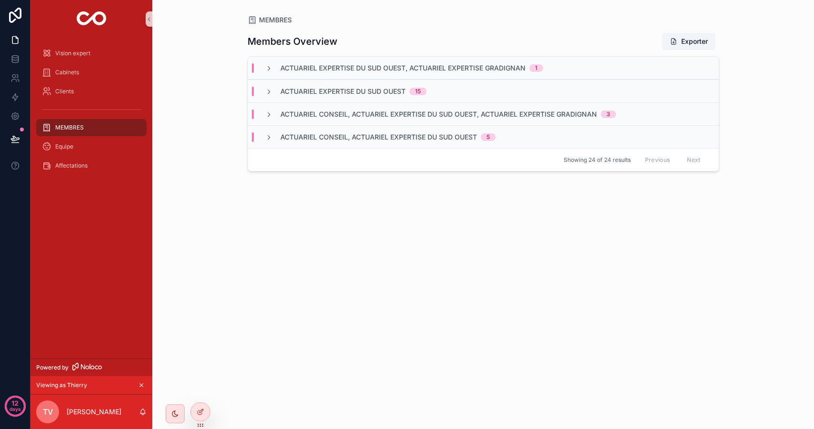
click at [263, 89] on div "ACTUARIEL EXPERTISE DU SUD OUEST 15" at bounding box center [346, 92] width 184 height 10
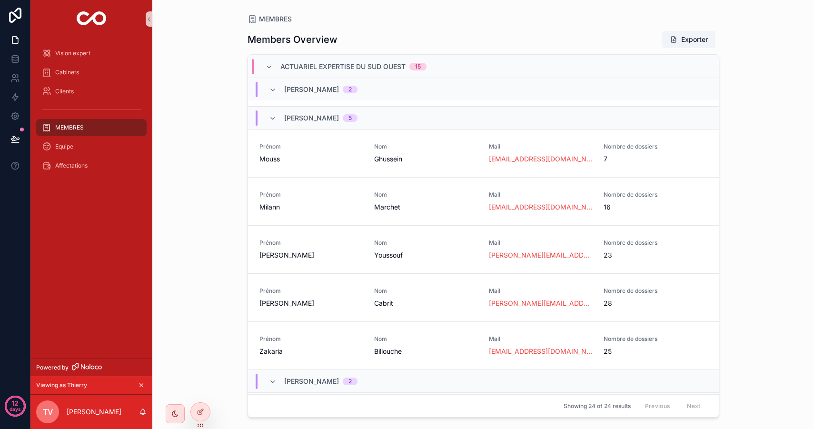
scroll to position [304, 0]
click at [430, 251] on span "Youssouf" at bounding box center [425, 254] width 103 height 10
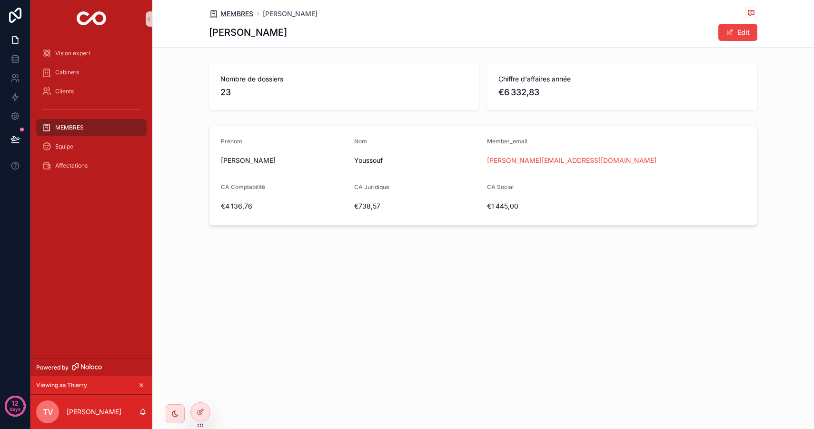
click at [249, 12] on span "MEMBRES" at bounding box center [236, 14] width 33 height 10
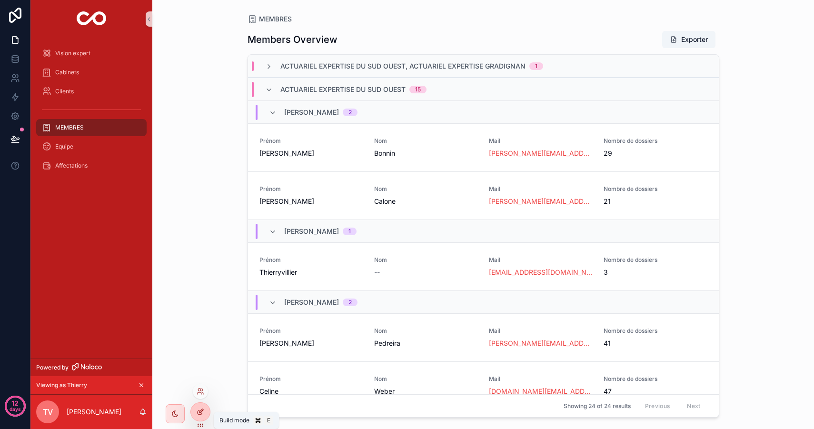
click at [202, 412] on icon at bounding box center [201, 412] width 8 height 8
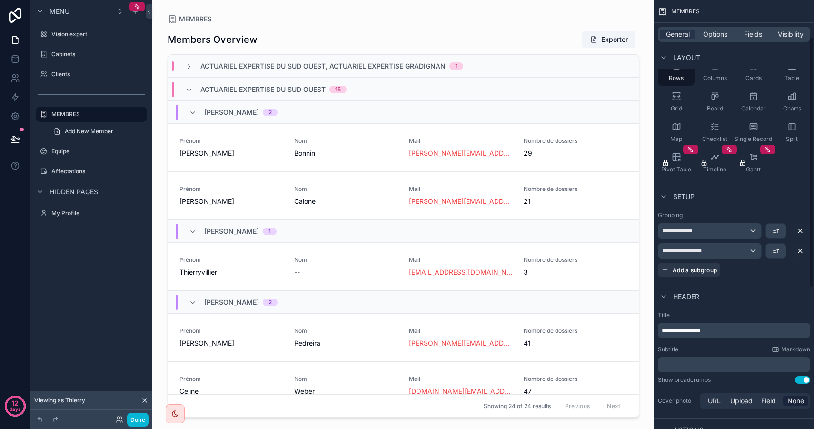
scroll to position [73, 0]
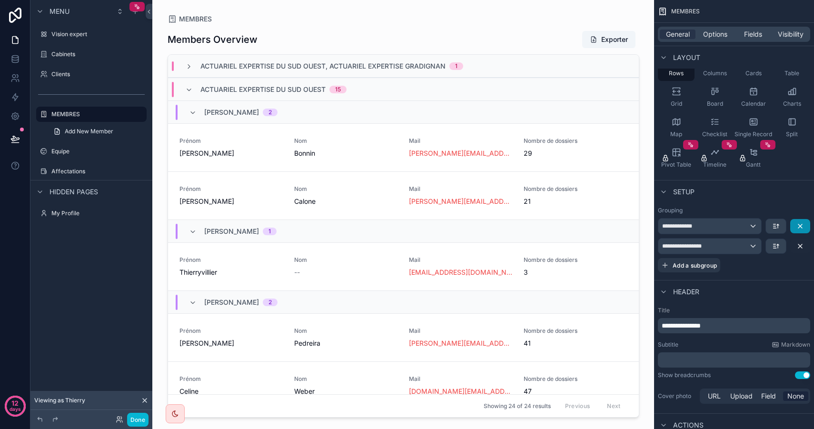
click at [802, 227] on icon "scrollable content" at bounding box center [800, 226] width 8 height 8
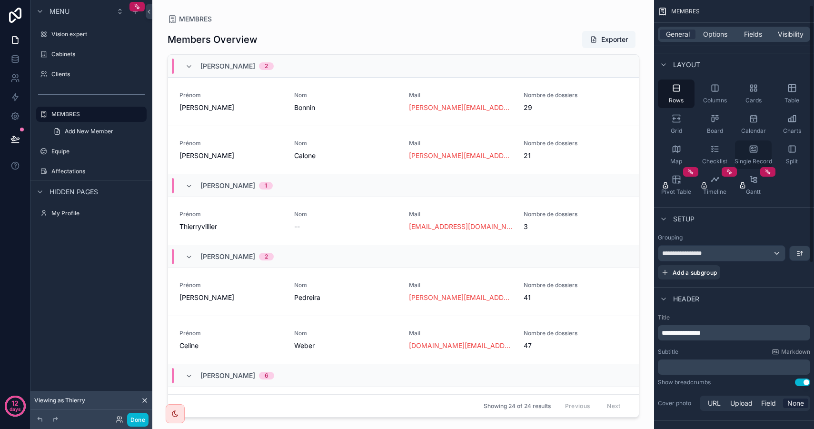
scroll to position [9, 0]
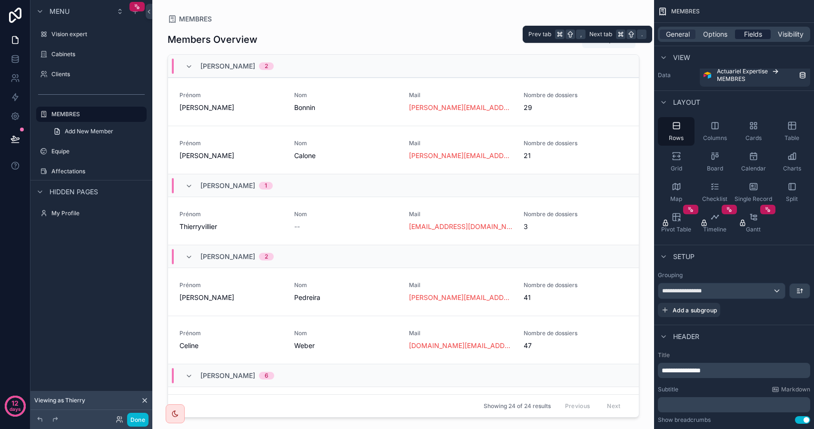
click at [749, 36] on span "Fields" at bounding box center [753, 35] width 18 height 10
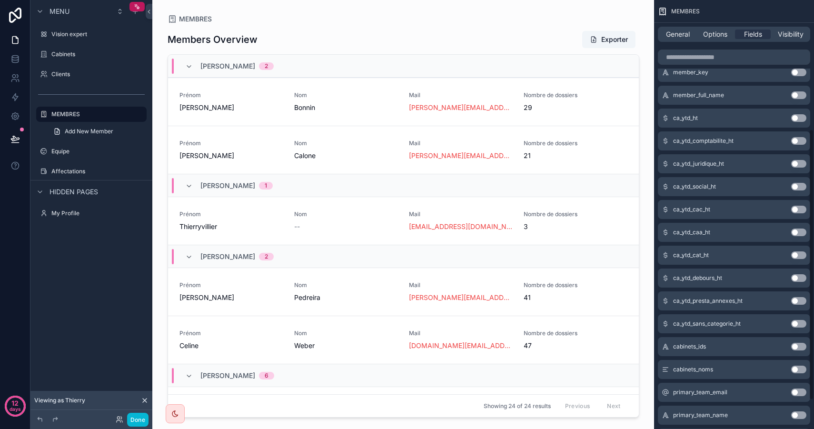
scroll to position [250, 0]
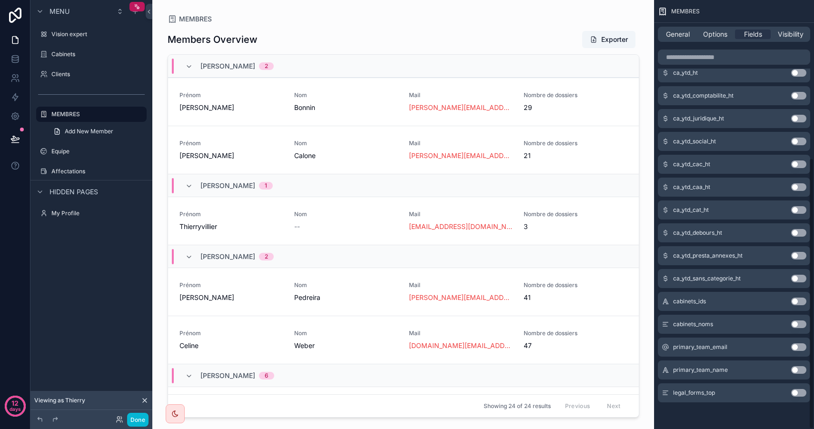
click at [798, 322] on button "Use setting" at bounding box center [798, 324] width 15 height 8
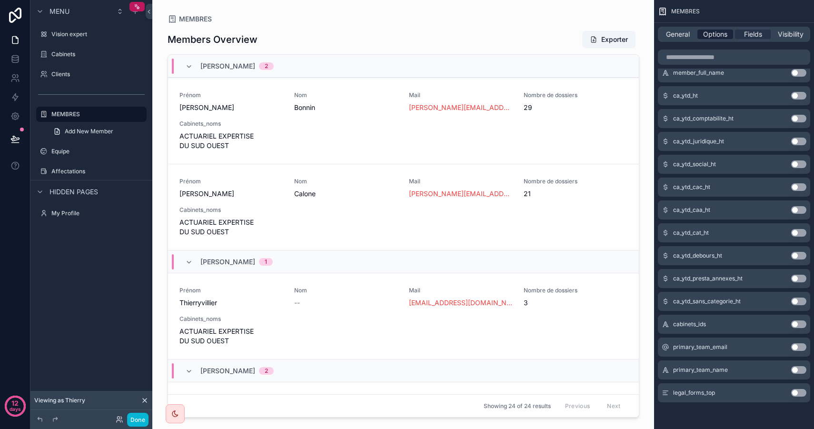
click at [705, 30] on span "Options" at bounding box center [715, 35] width 24 height 10
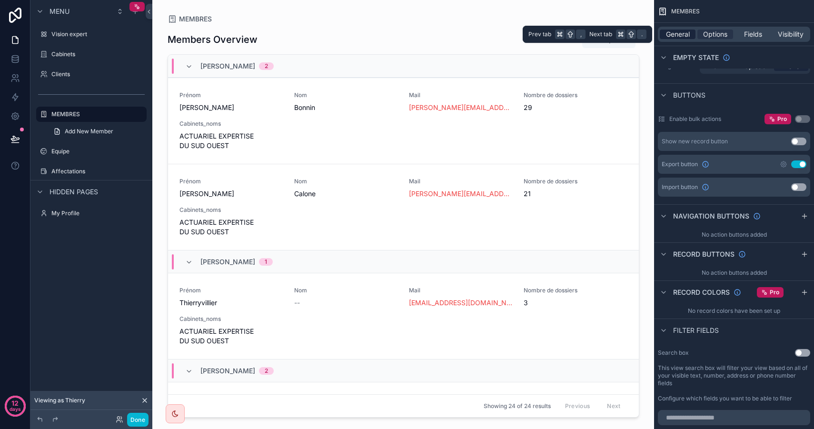
click at [678, 30] on span "General" at bounding box center [678, 35] width 24 height 10
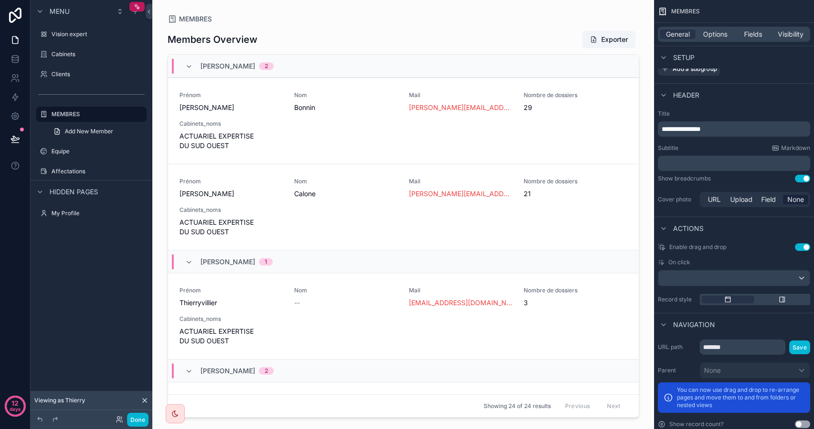
scroll to position [0, 0]
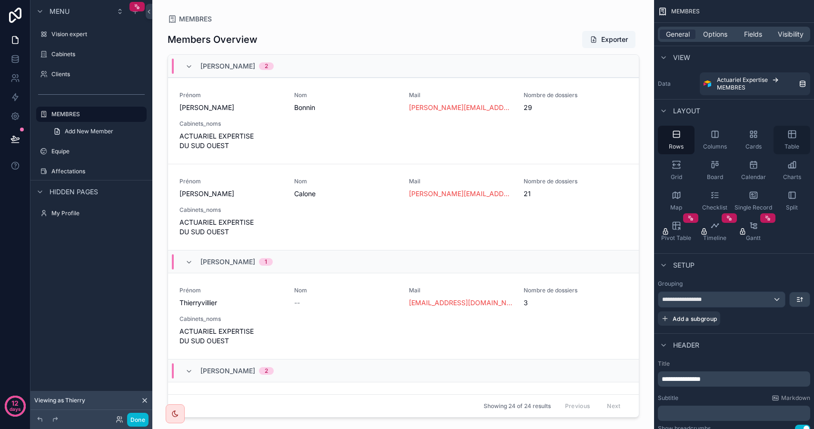
click at [787, 138] on icon "scrollable content" at bounding box center [792, 134] width 10 height 10
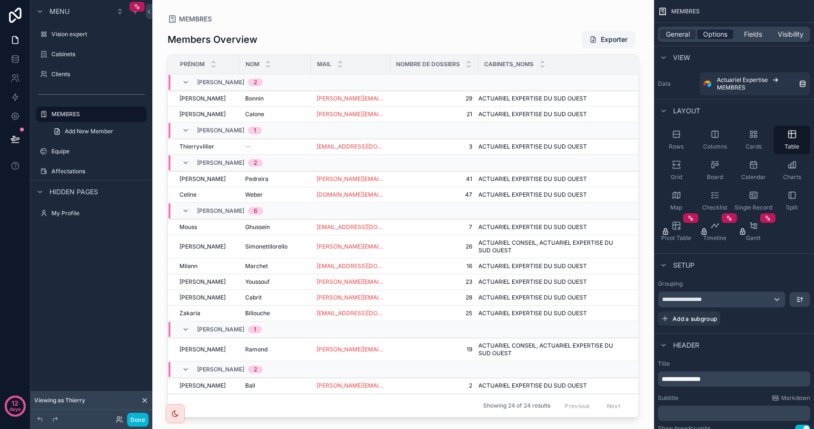
click at [714, 34] on span "Options" at bounding box center [715, 35] width 24 height 10
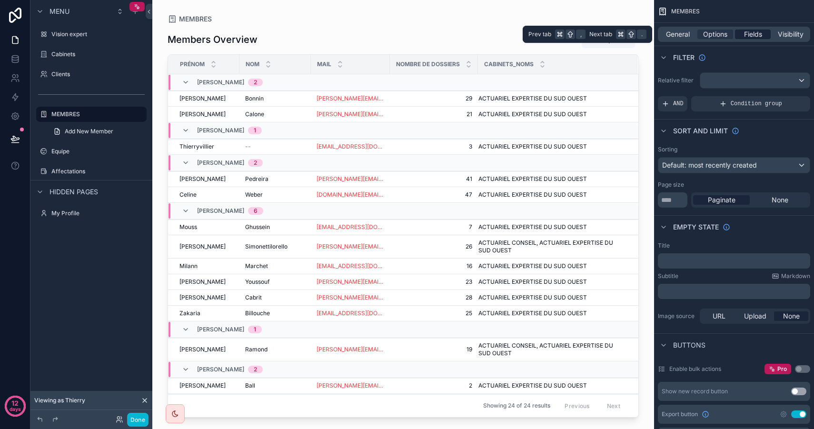
click at [754, 33] on span "Fields" at bounding box center [753, 35] width 18 height 10
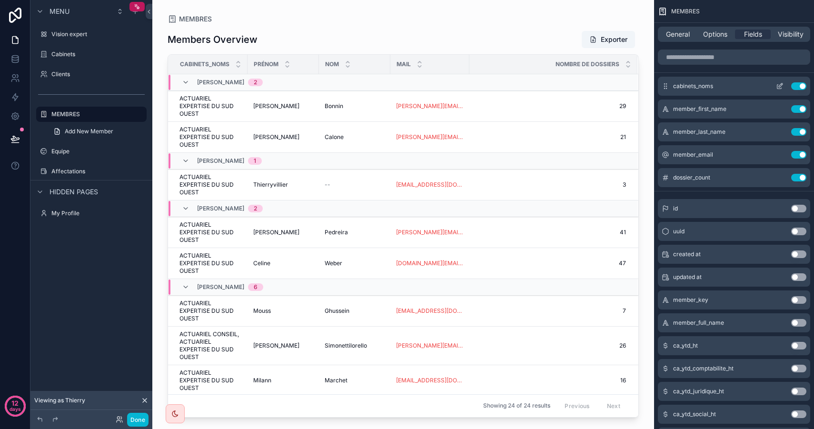
click at [781, 84] on icon "scrollable content" at bounding box center [781, 84] width 1 height 1
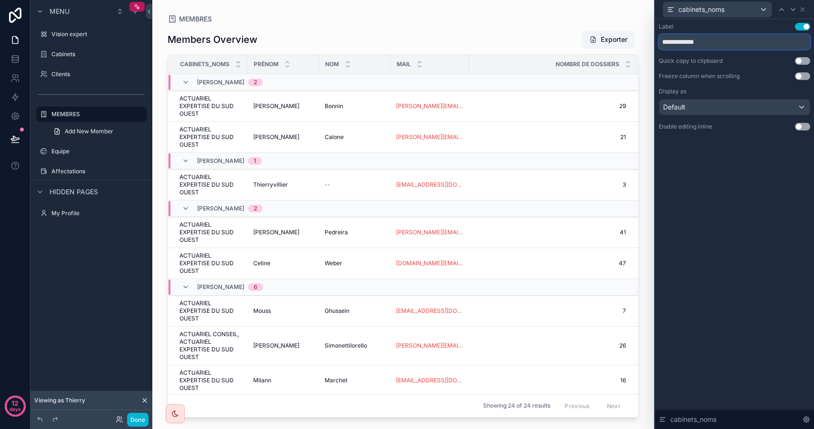
drag, startPoint x: 718, startPoint y: 44, endPoint x: 639, endPoint y: 34, distance: 79.6
click at [639, 34] on div "**********" at bounding box center [407, 214] width 814 height 429
type input "**********"
click at [721, 176] on div "**********" at bounding box center [734, 224] width 159 height 410
click at [801, 9] on icon at bounding box center [802, 10] width 4 height 4
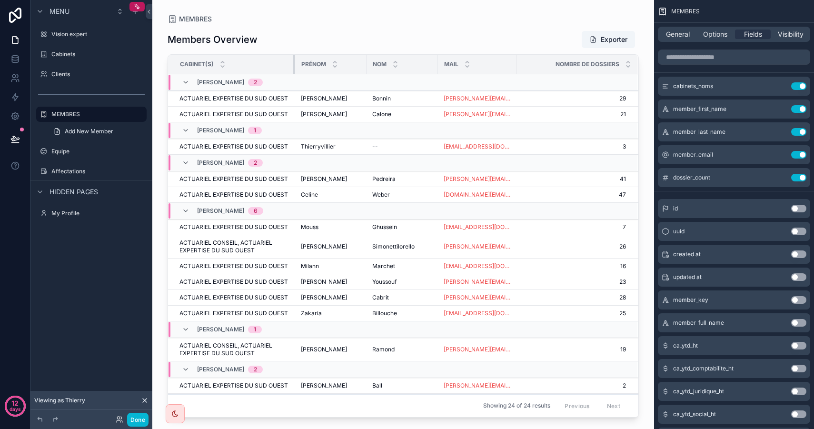
drag, startPoint x: 245, startPoint y: 62, endPoint x: 293, endPoint y: 63, distance: 48.1
click at [293, 63] on th "Cabinet(s)" at bounding box center [231, 65] width 127 height 20
click at [367, 63] on div "Nom" at bounding box center [402, 64] width 70 height 18
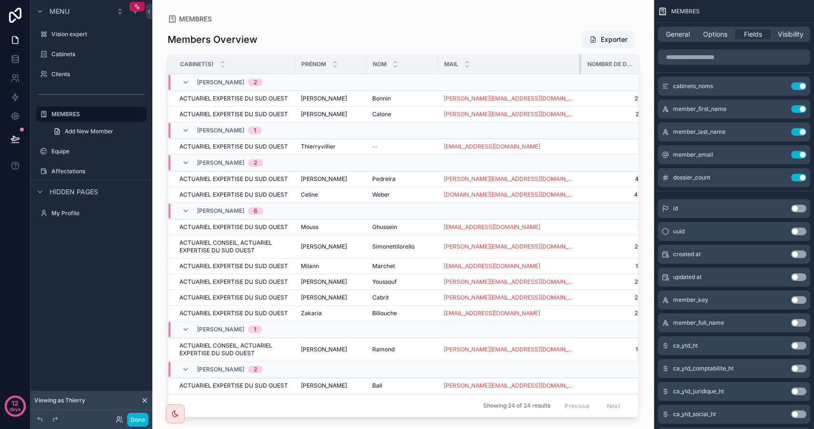
drag, startPoint x: 515, startPoint y: 60, endPoint x: 571, endPoint y: 60, distance: 55.7
click at [579, 60] on div "scrollable content" at bounding box center [581, 64] width 4 height 19
drag, startPoint x: 571, startPoint y: 63, endPoint x: 546, endPoint y: 61, distance: 25.3
click at [546, 61] on div "scrollable content" at bounding box center [547, 64] width 4 height 19
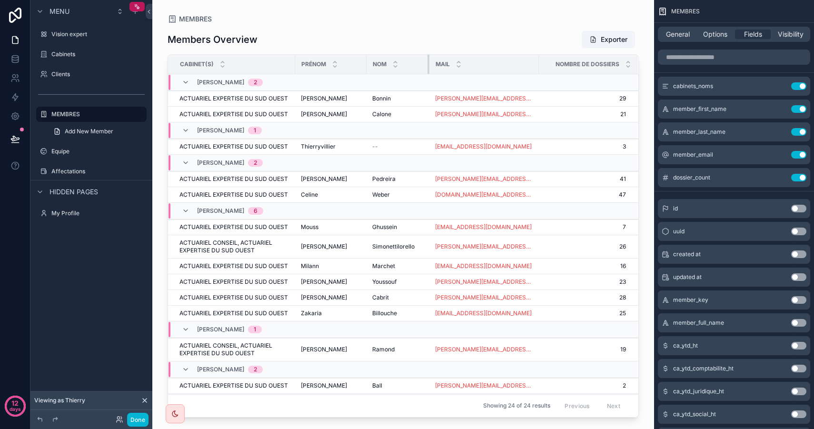
drag, startPoint x: 437, startPoint y: 63, endPoint x: 429, endPoint y: 63, distance: 8.1
click at [429, 63] on div "scrollable content" at bounding box center [429, 64] width 4 height 19
click at [802, 83] on button "Use setting" at bounding box center [798, 86] width 15 height 8
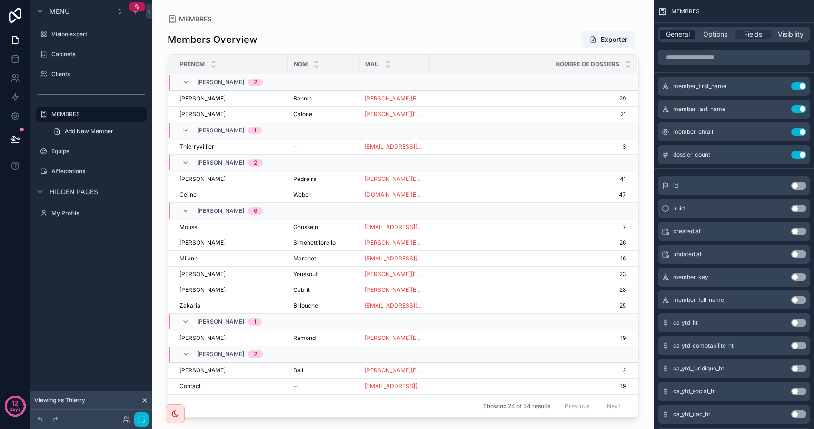
click at [671, 31] on span "General" at bounding box center [678, 35] width 24 height 10
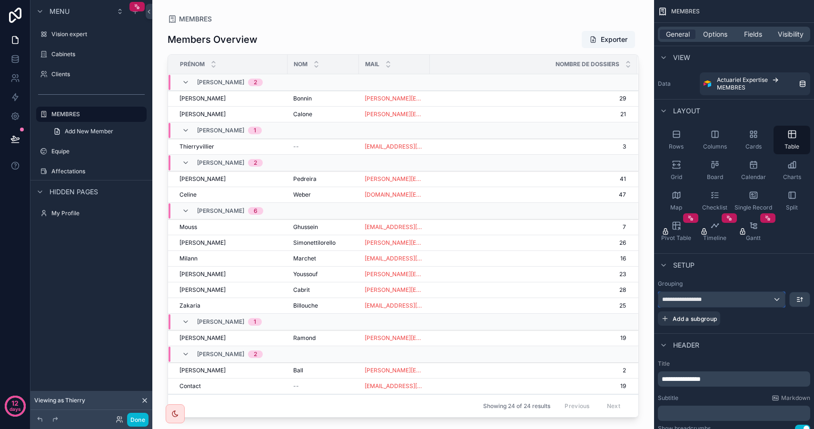
click at [777, 298] on div "**********" at bounding box center [721, 299] width 127 height 15
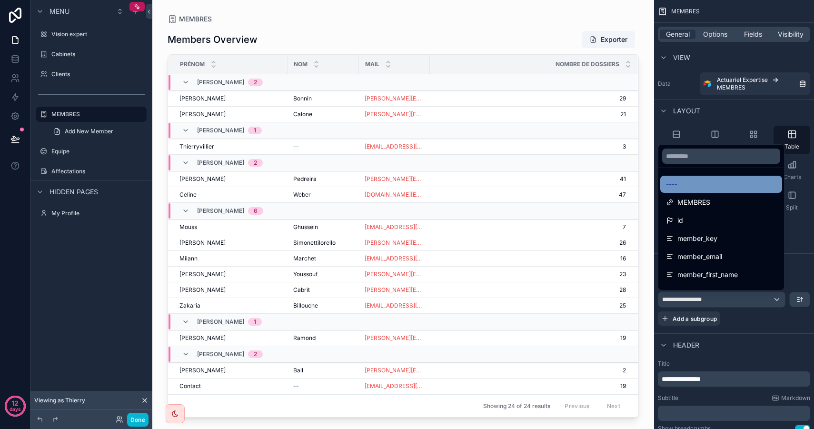
click at [700, 189] on div "----" at bounding box center [721, 183] width 110 height 11
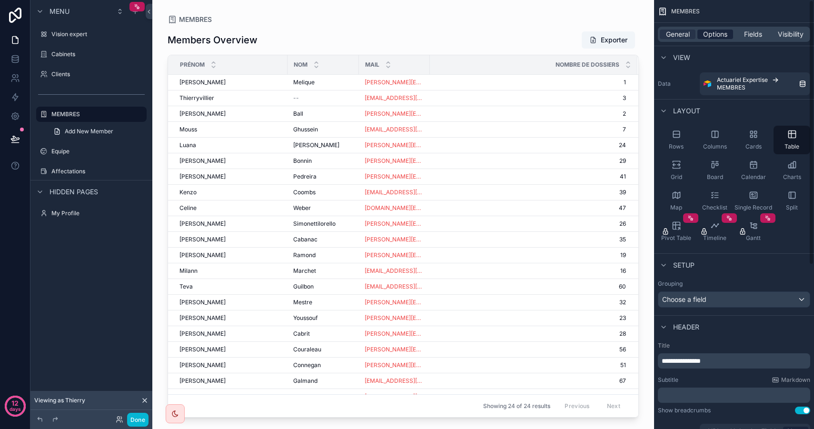
click at [719, 34] on span "Options" at bounding box center [715, 35] width 24 height 10
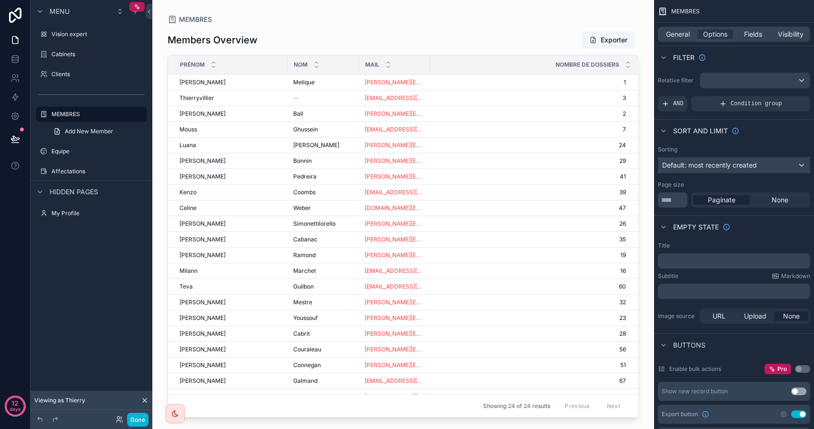
click at [733, 163] on span "Default: most recently created" at bounding box center [709, 165] width 95 height 8
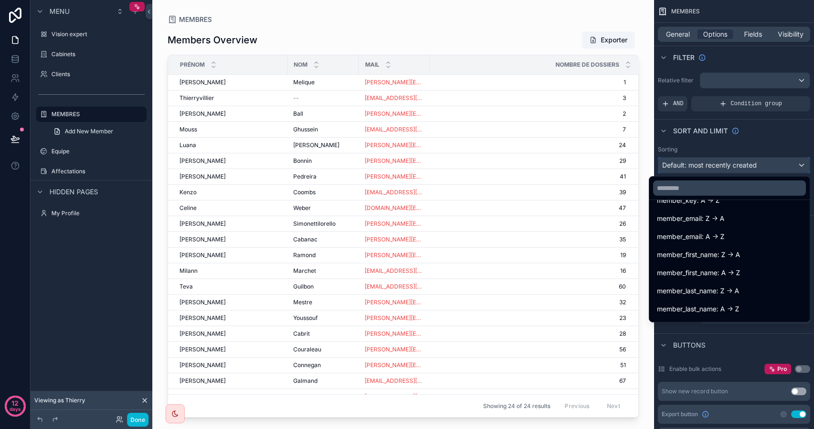
scroll to position [126, 0]
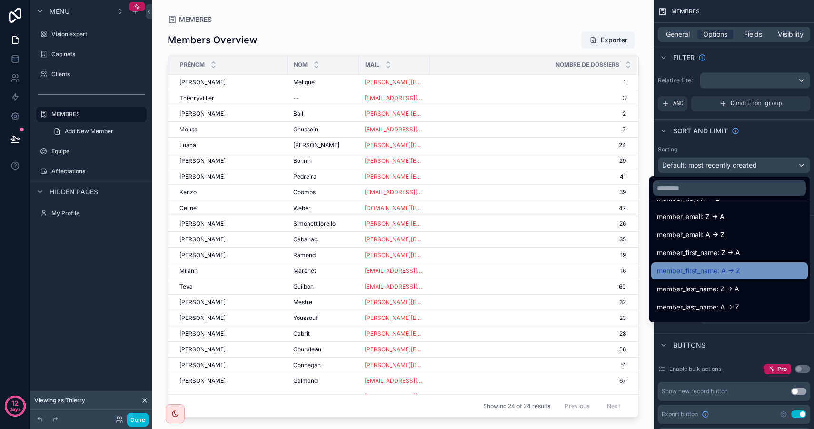
click at [747, 266] on div "member_first_name: A -> Z" at bounding box center [729, 270] width 145 height 11
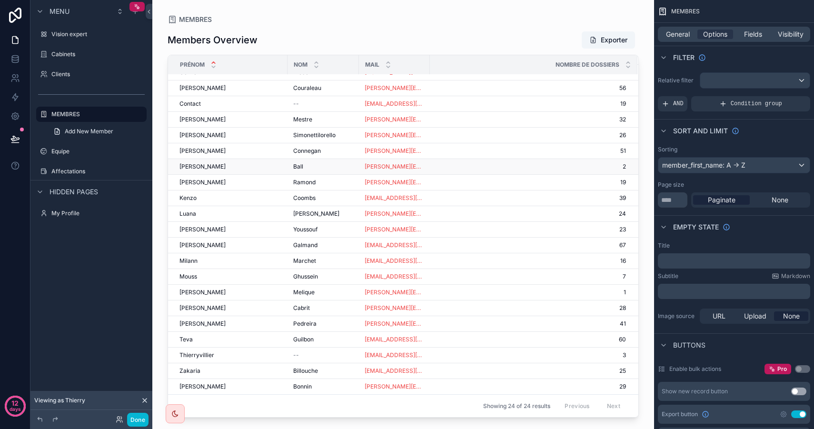
scroll to position [0, 0]
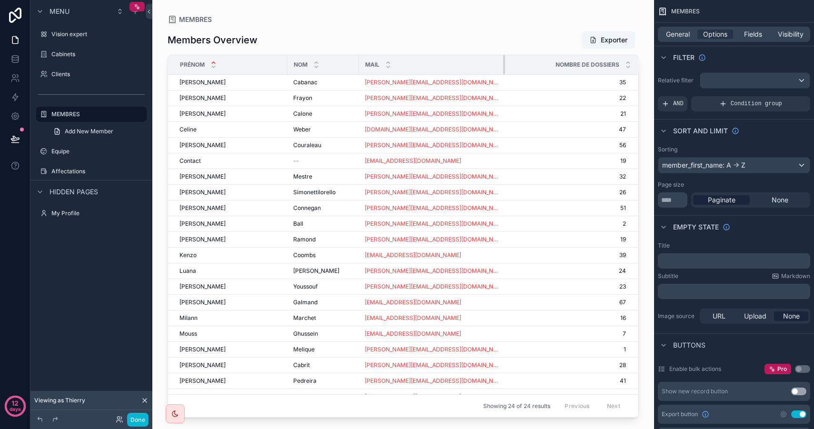
drag, startPoint x: 427, startPoint y: 65, endPoint x: 502, endPoint y: 70, distance: 74.9
click at [502, 70] on tr "Prénom Nom Mail Nombre de dossiers" at bounding box center [403, 65] width 470 height 20
click at [680, 34] on span "General" at bounding box center [678, 35] width 24 height 10
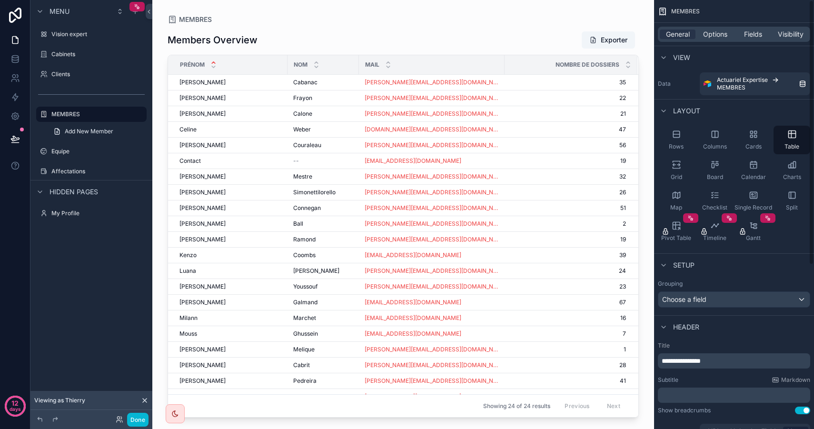
click at [749, 39] on div "General Options Fields Visibility" at bounding box center [734, 34] width 152 height 15
click at [754, 31] on span "Fields" at bounding box center [753, 35] width 18 height 10
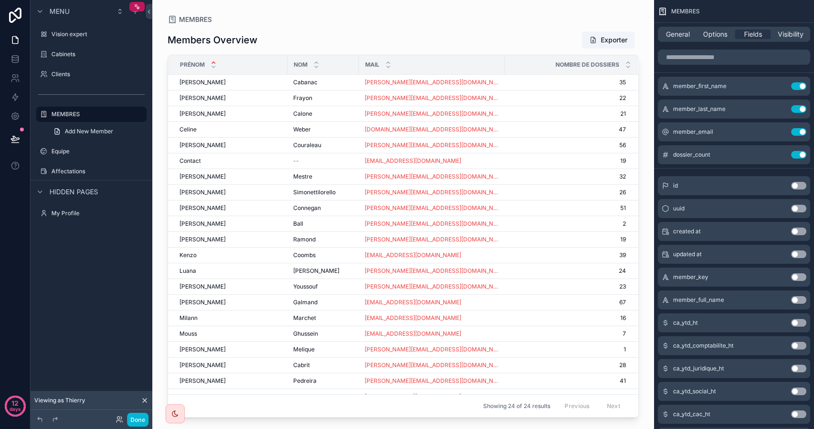
click at [799, 321] on button "Use setting" at bounding box center [798, 323] width 15 height 8
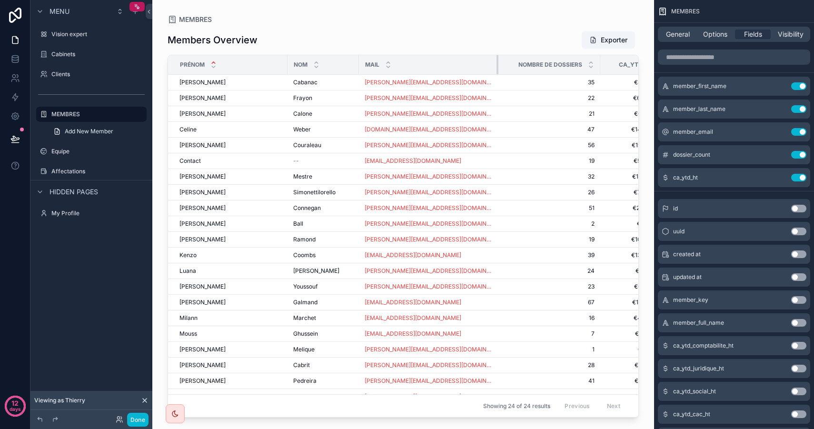
drag, startPoint x: 494, startPoint y: 64, endPoint x: 489, endPoint y: 65, distance: 5.8
click at [489, 65] on th "Mail" at bounding box center [428, 65] width 139 height 20
click at [601, 66] on th "Ca_ytd_ht" at bounding box center [636, 65] width 71 height 20
click at [599, 66] on div "scrollable content" at bounding box center [601, 64] width 4 height 19
click at [779, 157] on icon "scrollable content" at bounding box center [779, 155] width 4 height 4
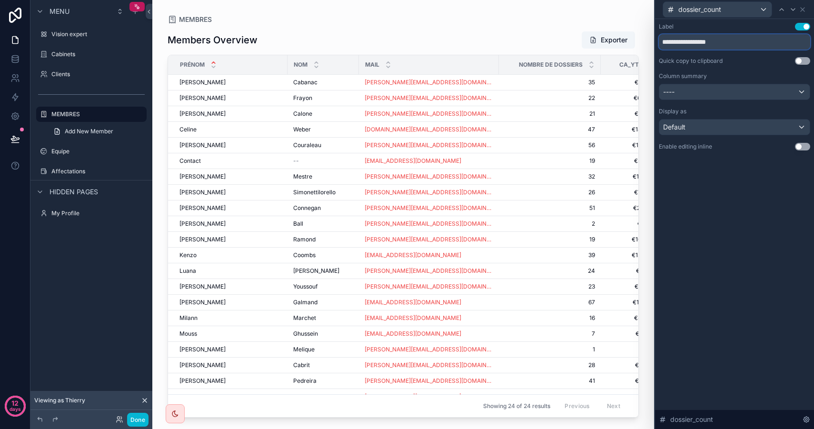
drag, startPoint x: 737, startPoint y: 39, endPoint x: 605, endPoint y: 21, distance: 133.0
click at [605, 21] on div "**********" at bounding box center [407, 214] width 814 height 429
type input "********"
click at [717, 245] on div "Label Use setting ******** Quick copy to clipboard Use setting Column summary -…" at bounding box center [734, 224] width 159 height 410
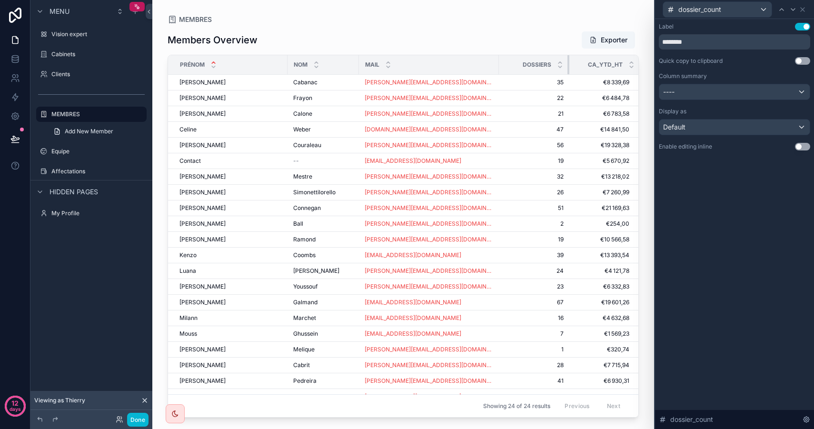
drag, startPoint x: 595, startPoint y: 62, endPoint x: 563, endPoint y: 62, distance: 31.9
click at [567, 62] on div "scrollable content" at bounding box center [569, 64] width 4 height 19
click at [742, 12] on div "dossier_count" at bounding box center [717, 9] width 108 height 15
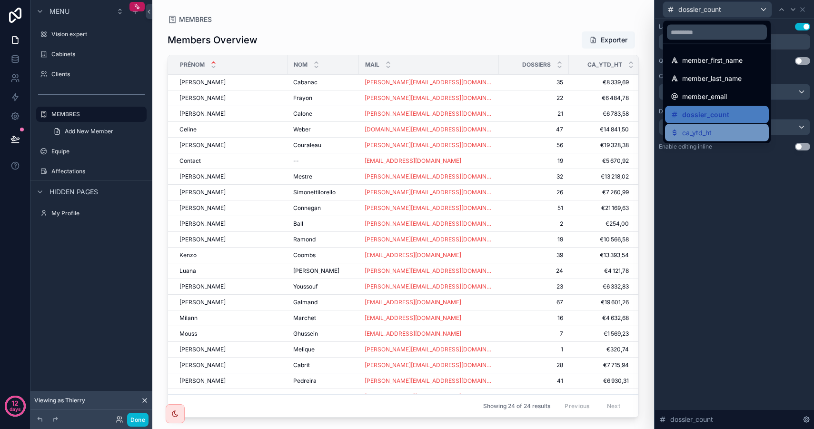
click at [708, 132] on span "ca_ytd_ht" at bounding box center [697, 132] width 30 height 11
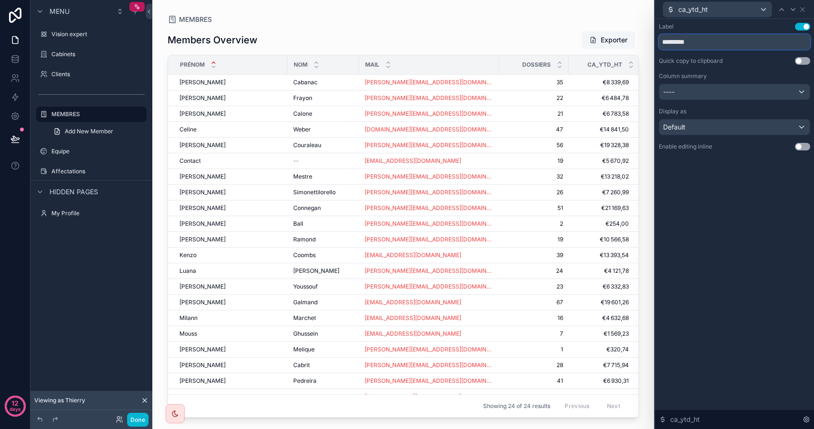
drag, startPoint x: 702, startPoint y: 45, endPoint x: 632, endPoint y: 39, distance: 70.2
click at [632, 39] on div "ca_ytd_ht Label Use setting ********* Quick copy to clipboard Use setting Colum…" at bounding box center [407, 214] width 814 height 429
type input "********"
click at [724, 223] on div "Label Use setting ******** Quick copy to clipboard Use setting Column summary -…" at bounding box center [734, 224] width 159 height 410
click at [696, 92] on div "----" at bounding box center [734, 91] width 150 height 15
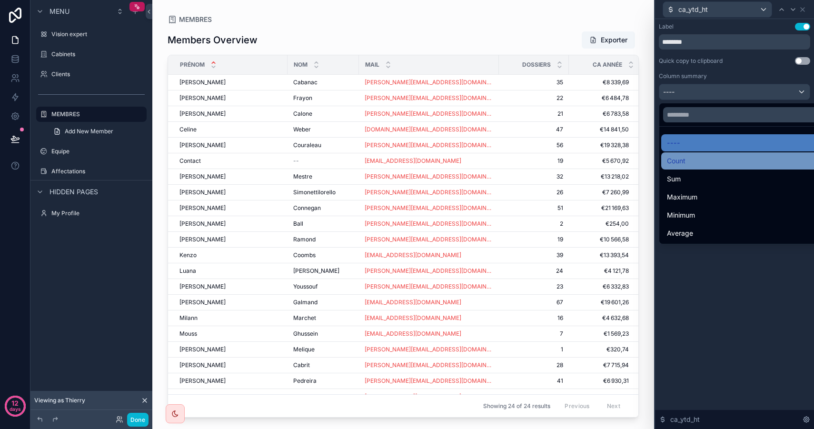
click at [706, 161] on div "Count" at bounding box center [745, 160] width 157 height 11
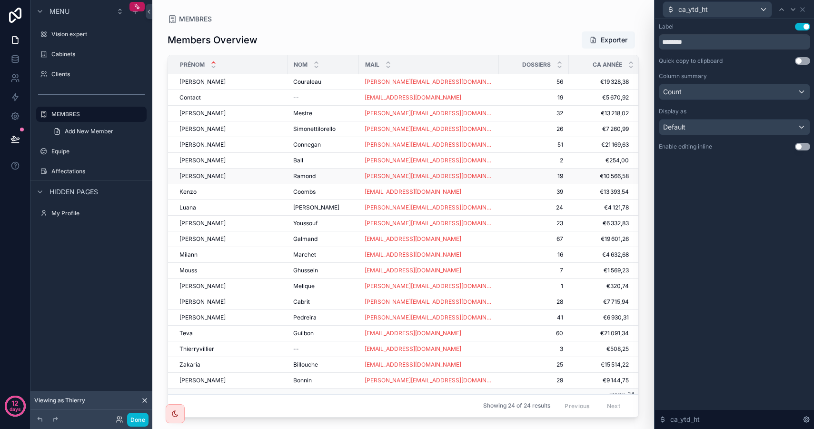
scroll to position [69, 0]
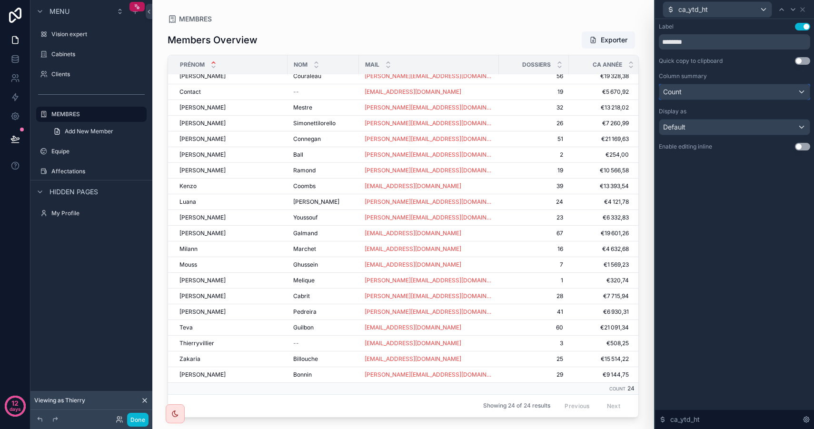
click at [690, 90] on div "Count" at bounding box center [734, 91] width 150 height 15
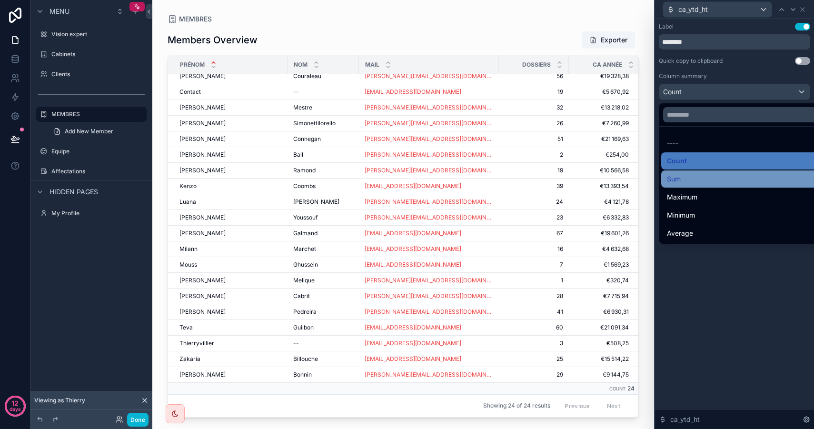
click at [704, 180] on div "Sum" at bounding box center [745, 178] width 157 height 11
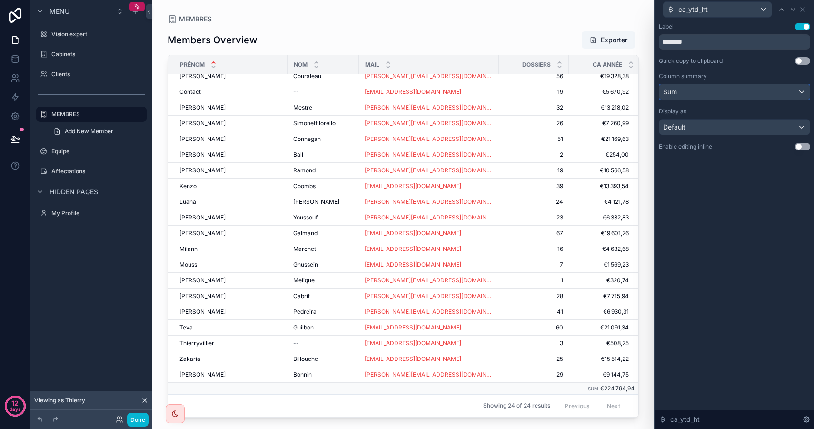
click at [691, 95] on div "Sum" at bounding box center [734, 91] width 150 height 15
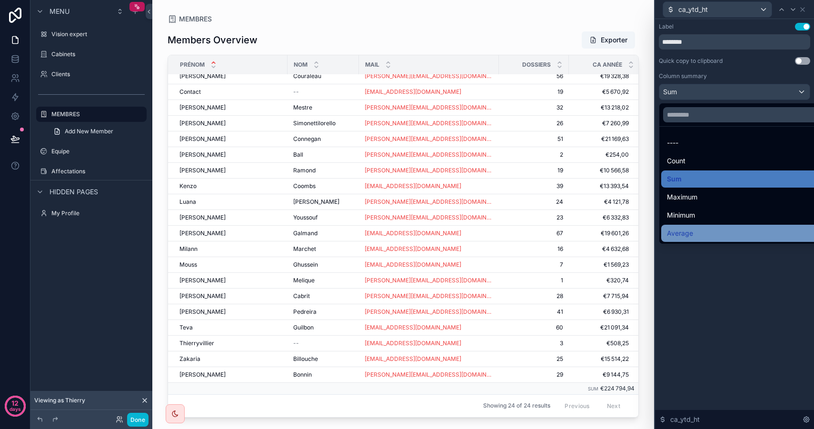
click at [697, 229] on div "Average" at bounding box center [745, 232] width 157 height 11
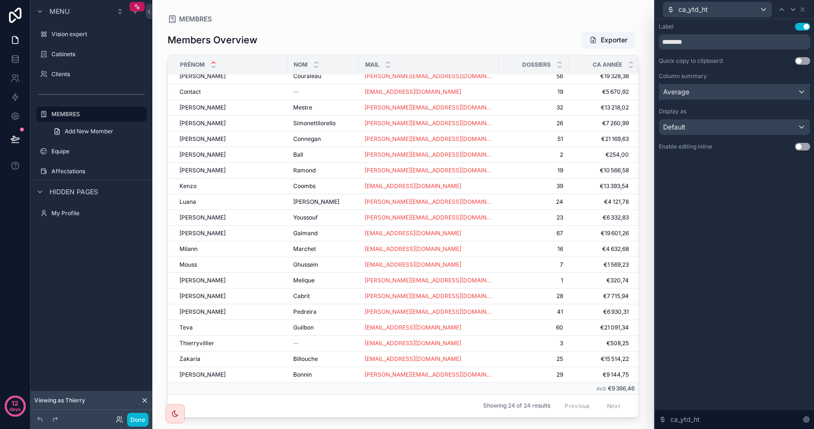
click at [707, 90] on div "Average" at bounding box center [734, 91] width 150 height 15
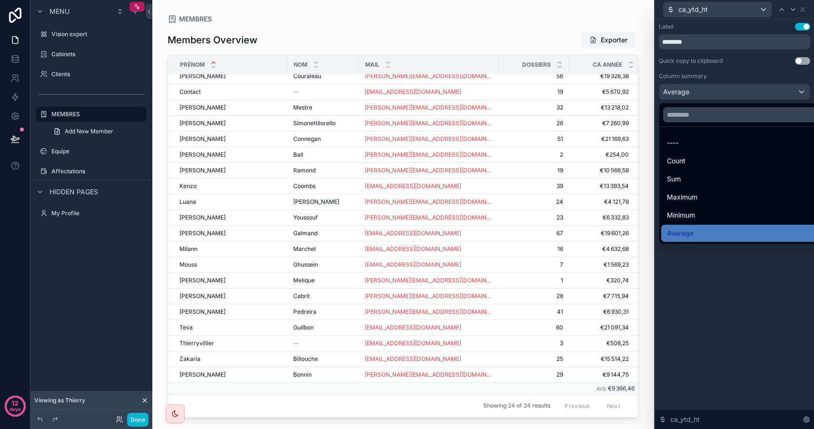
click at [705, 89] on div at bounding box center [734, 214] width 159 height 429
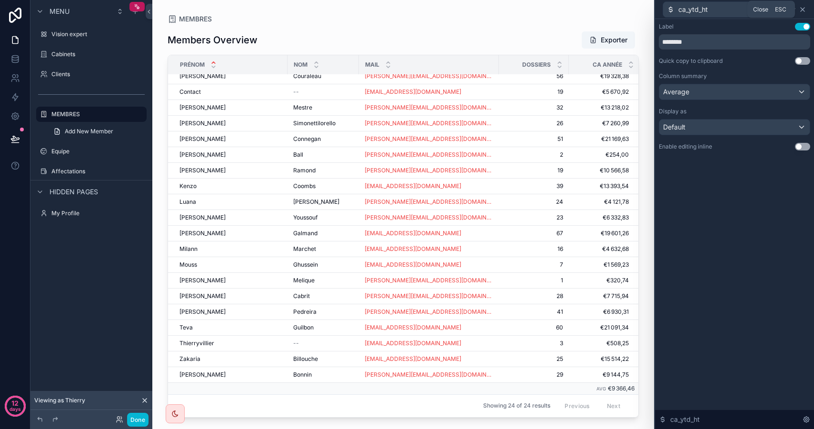
click at [802, 7] on icon at bounding box center [802, 10] width 8 height 8
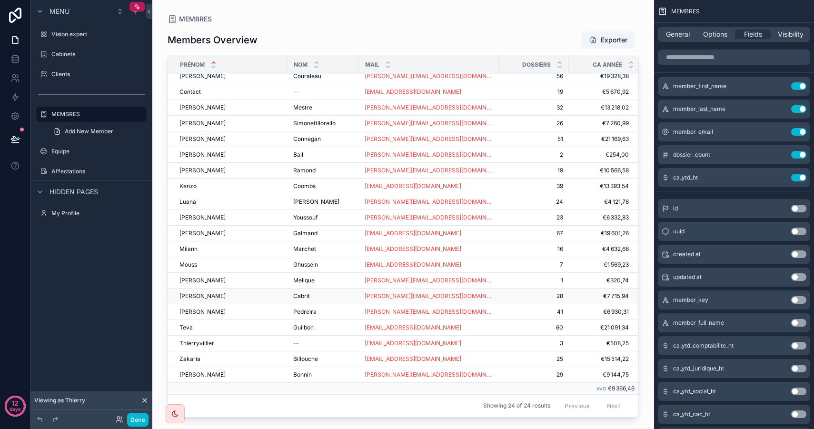
scroll to position [0, 0]
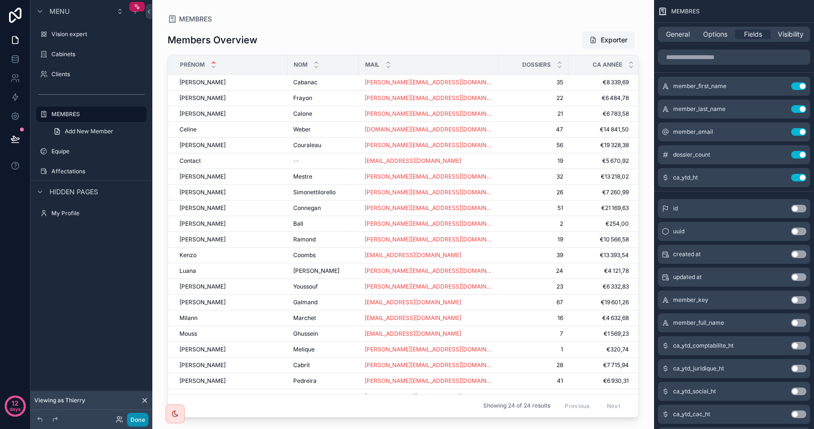
click at [142, 420] on button "Done" at bounding box center [137, 420] width 21 height 14
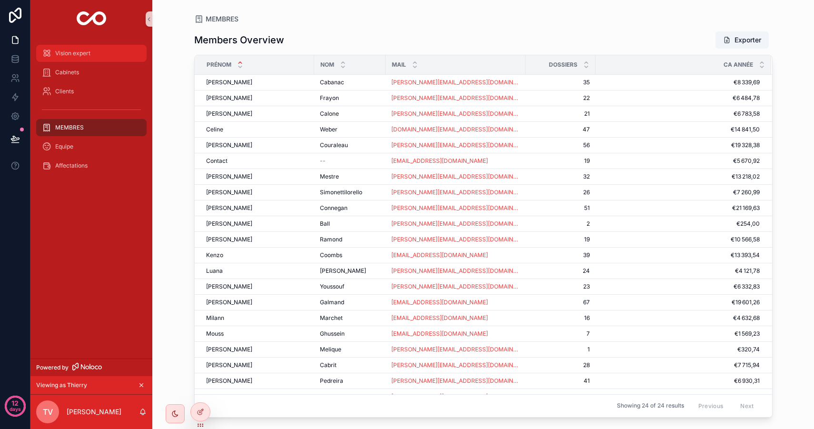
click at [76, 58] on div "Vision expert" at bounding box center [91, 53] width 99 height 15
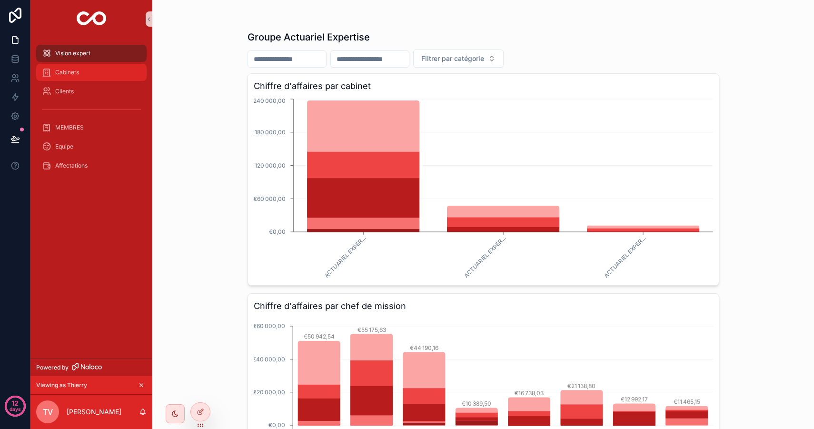
click at [77, 74] on span "Cabinets" at bounding box center [67, 73] width 24 height 8
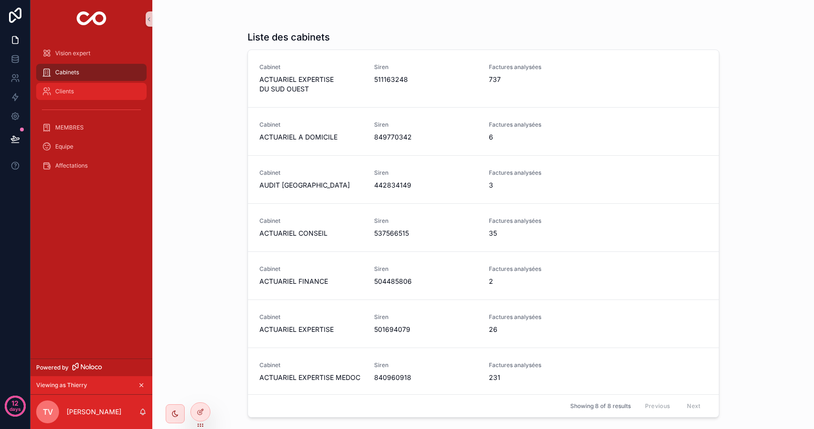
click at [82, 89] on div "Clients" at bounding box center [91, 91] width 99 height 15
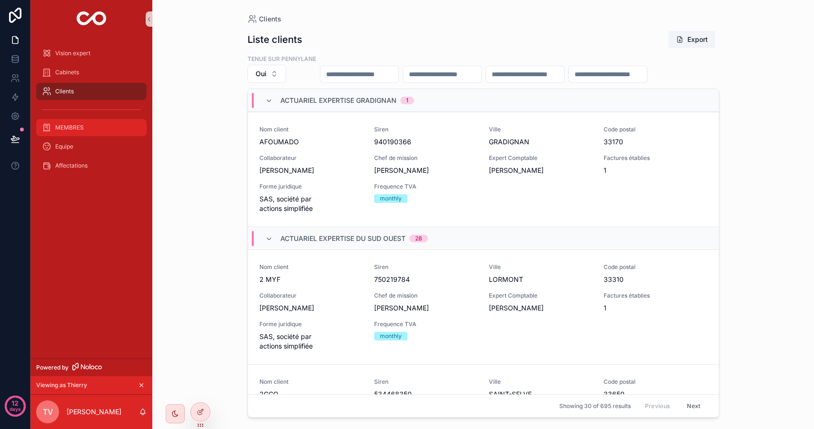
click at [89, 122] on div "MEMBRES" at bounding box center [91, 127] width 99 height 15
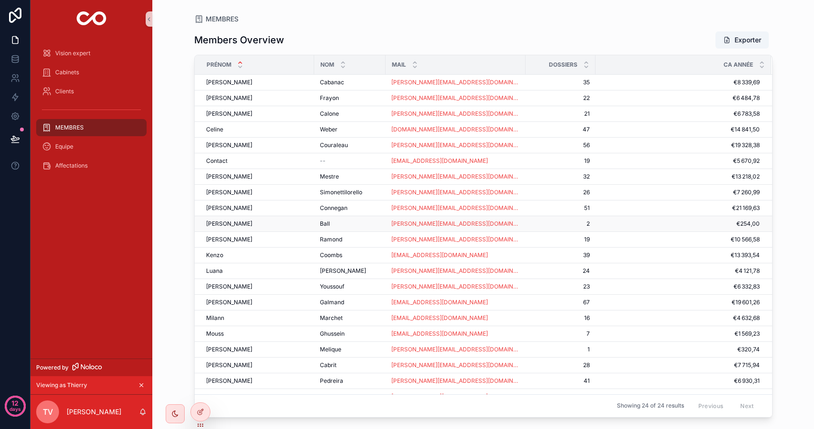
scroll to position [69, 0]
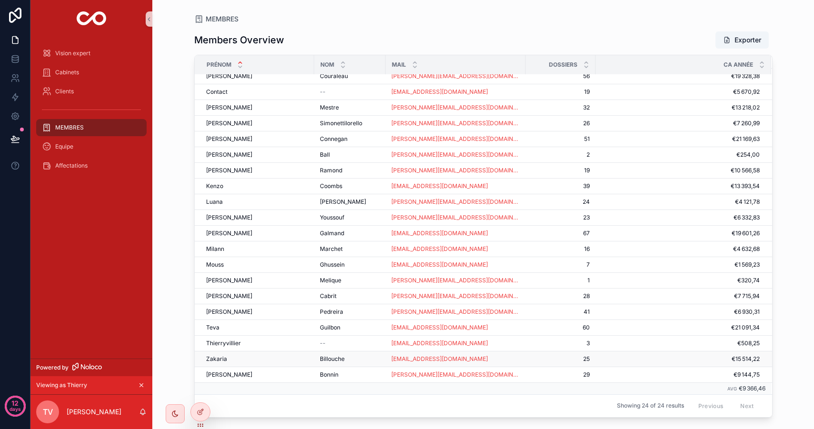
click at [216, 360] on span "Zakaria" at bounding box center [216, 359] width 21 height 8
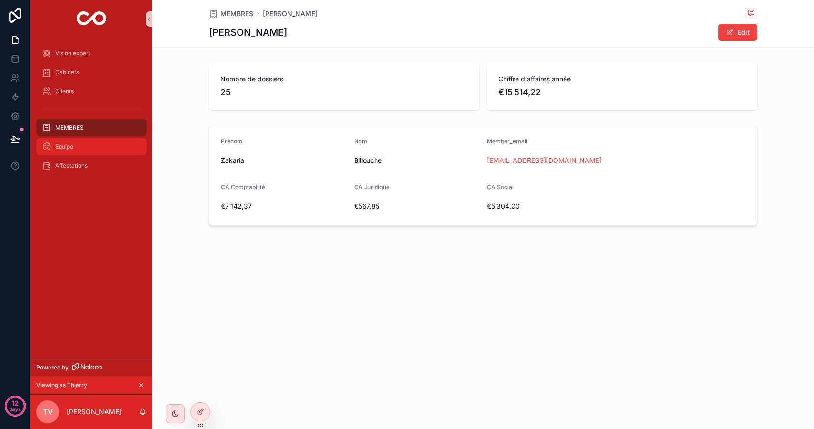
click at [67, 149] on span "Equipe" at bounding box center [64, 147] width 18 height 8
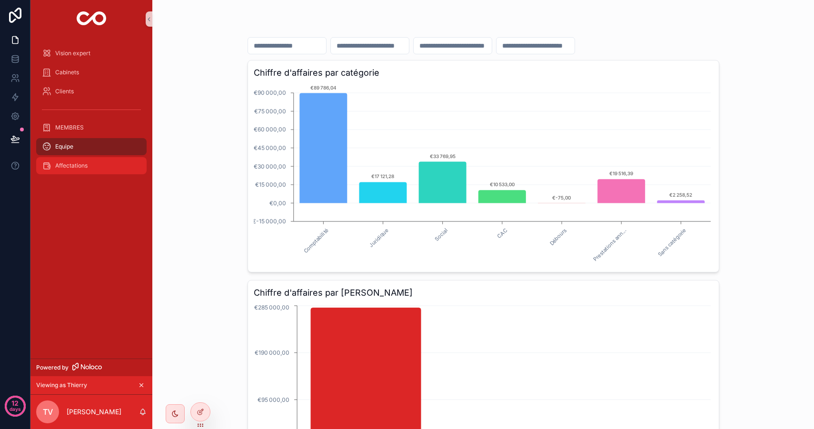
click at [70, 162] on span "Affectations" at bounding box center [71, 166] width 32 height 8
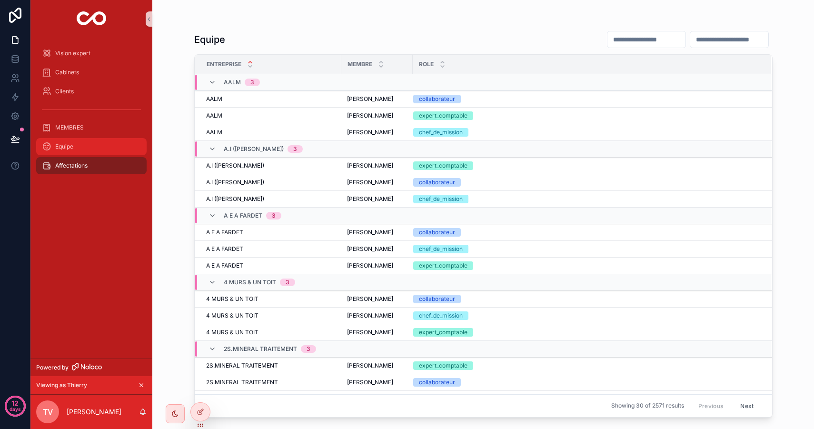
click at [79, 142] on div "Equipe" at bounding box center [91, 146] width 99 height 15
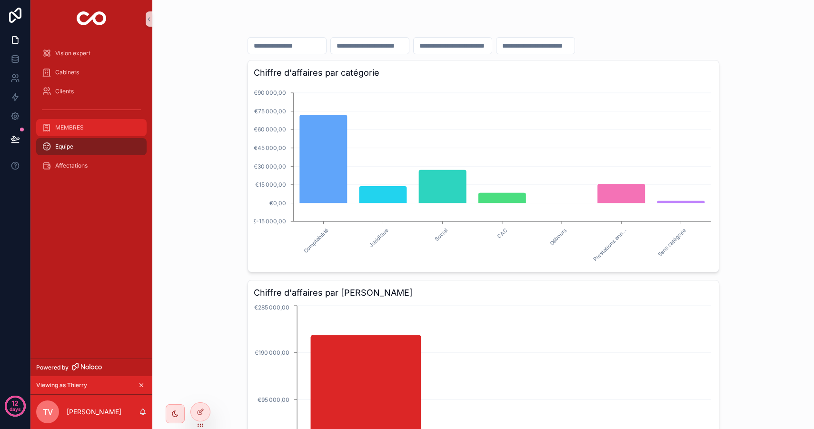
click at [83, 131] on div "MEMBRES" at bounding box center [91, 127] width 99 height 15
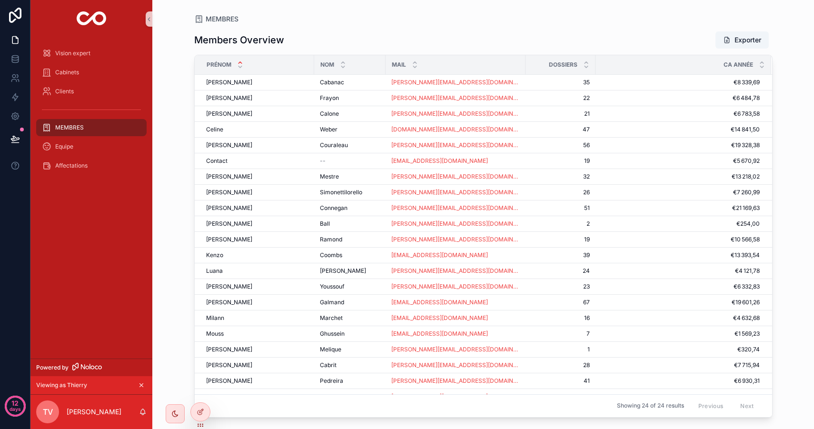
click at [742, 69] on div "CA Année" at bounding box center [683, 65] width 175 height 18
click at [743, 66] on span "CA Année" at bounding box center [738, 65] width 30 height 8
click at [759, 67] on icon "scrollable content" at bounding box center [761, 67] width 6 height 6
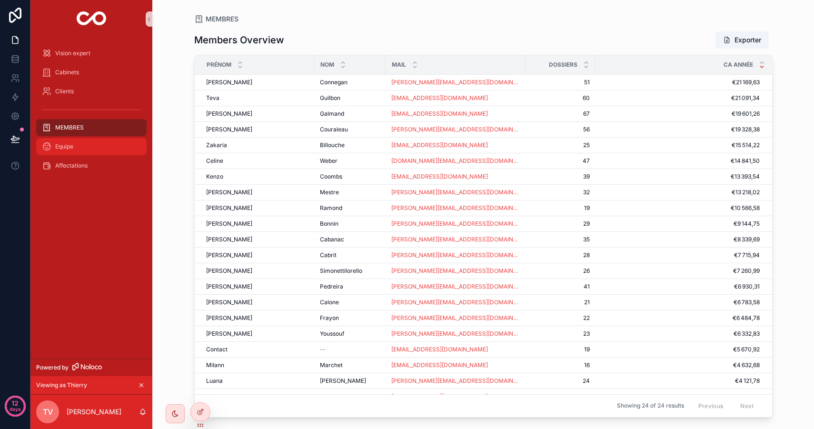
click at [87, 149] on div "Equipe" at bounding box center [91, 146] width 99 height 15
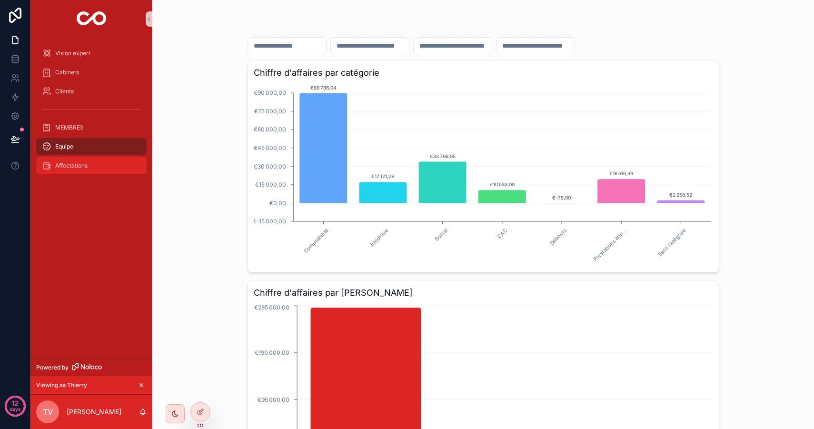
click at [86, 166] on span "Affectations" at bounding box center [71, 166] width 32 height 8
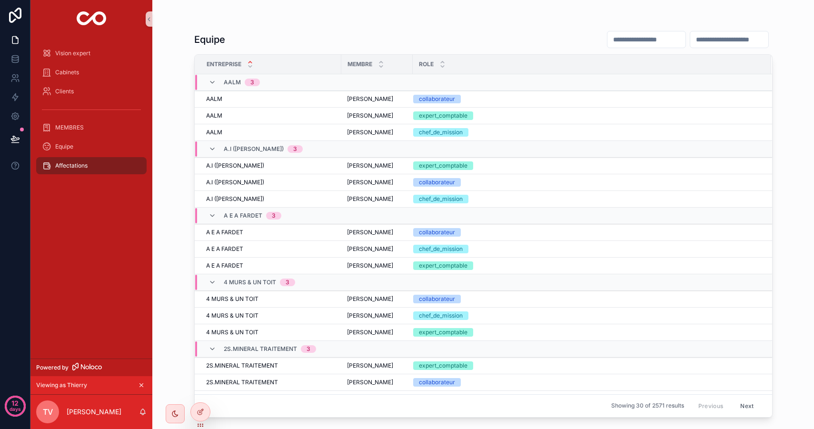
click at [91, 156] on div "Affectations" at bounding box center [91, 165] width 122 height 19
click at [94, 144] on div "Equipe" at bounding box center [91, 146] width 99 height 15
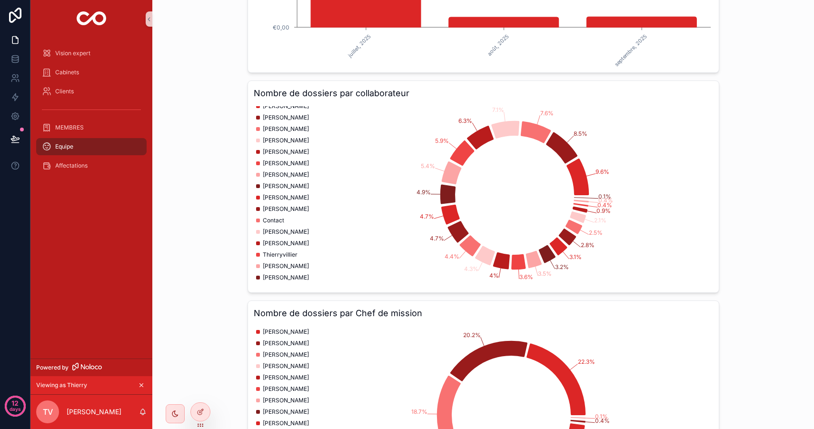
scroll to position [532, 0]
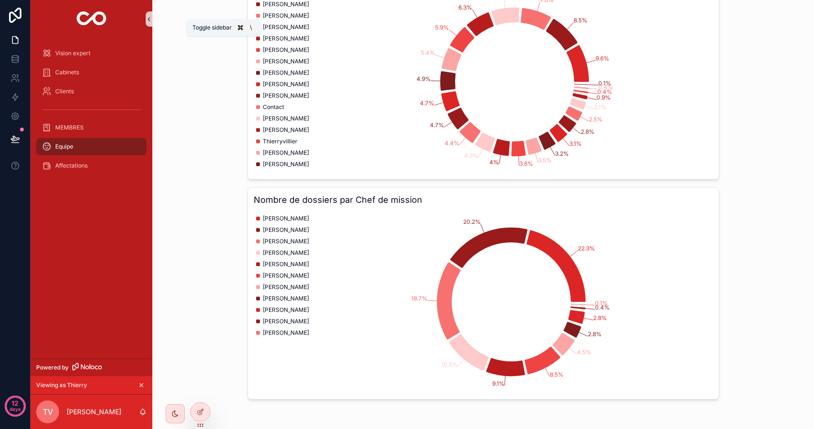
click at [147, 20] on icon "scrollable content" at bounding box center [149, 19] width 7 height 7
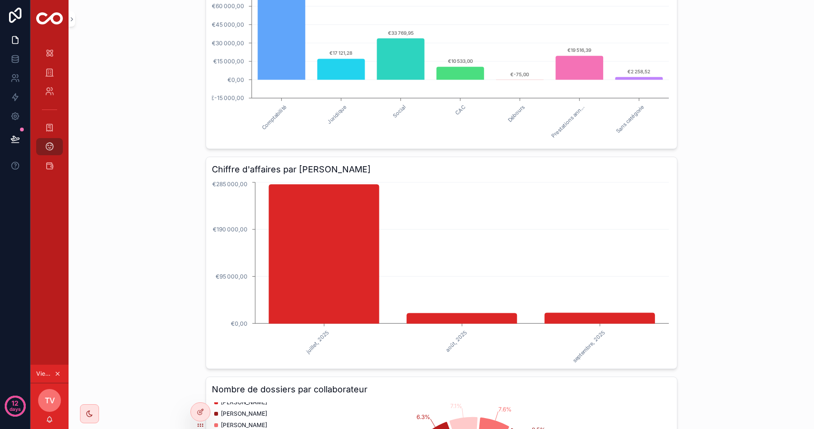
scroll to position [0, 0]
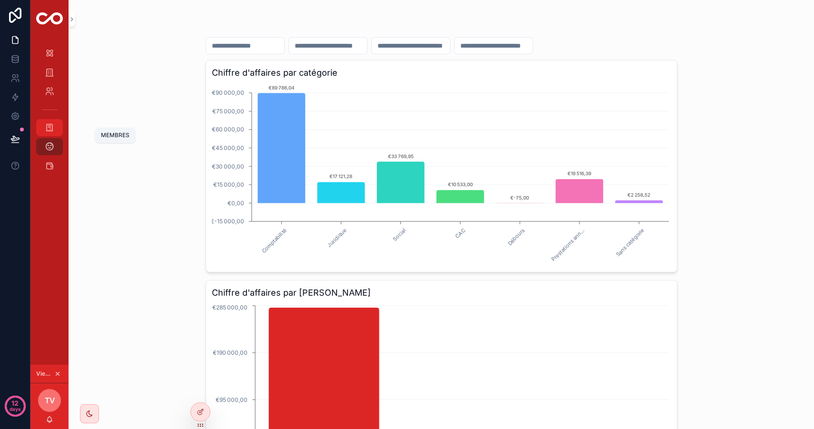
click at [50, 128] on icon "scrollable content" at bounding box center [50, 128] width 10 height 10
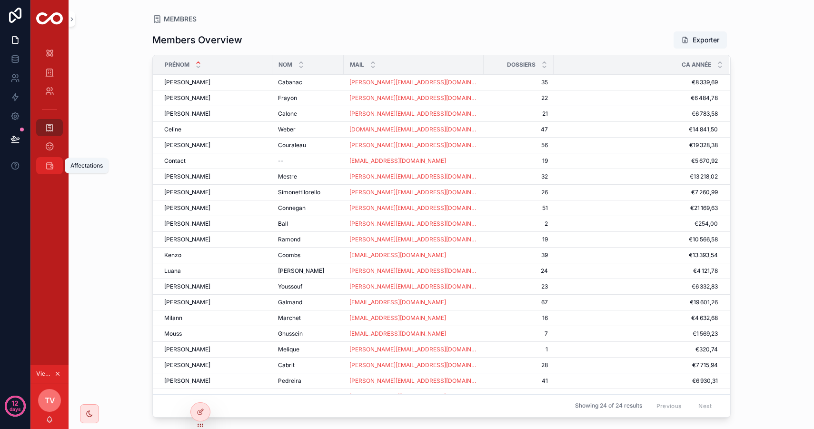
click at [50, 161] on icon "scrollable content" at bounding box center [50, 166] width 10 height 10
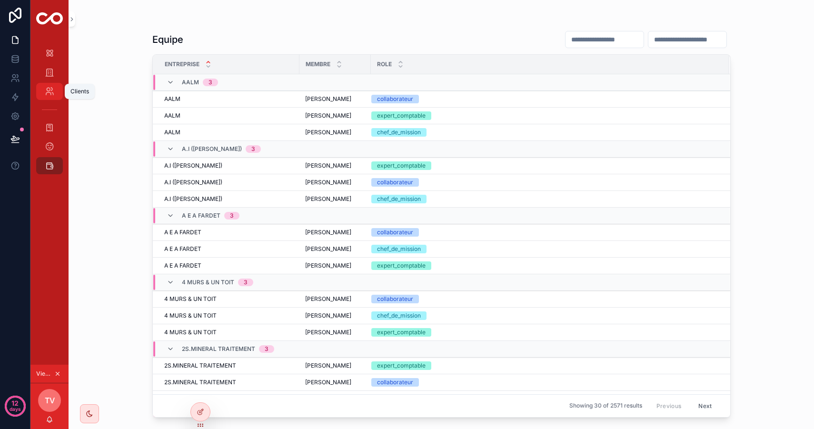
click at [54, 93] on icon "scrollable content" at bounding box center [50, 92] width 10 height 10
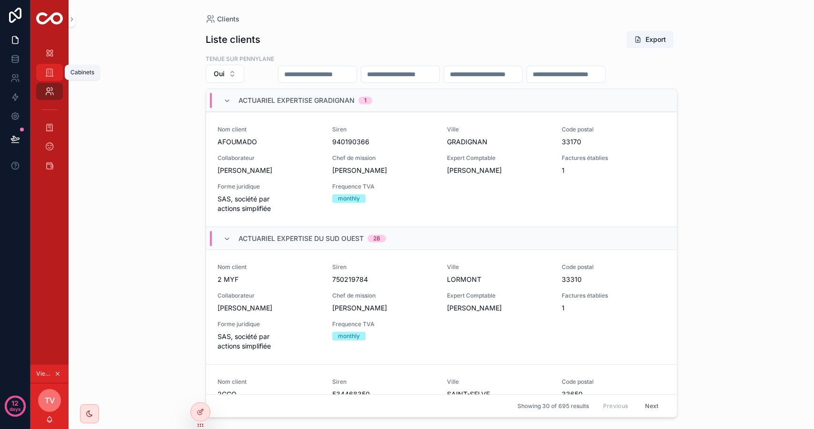
click at [53, 74] on icon "scrollable content" at bounding box center [50, 73] width 10 height 10
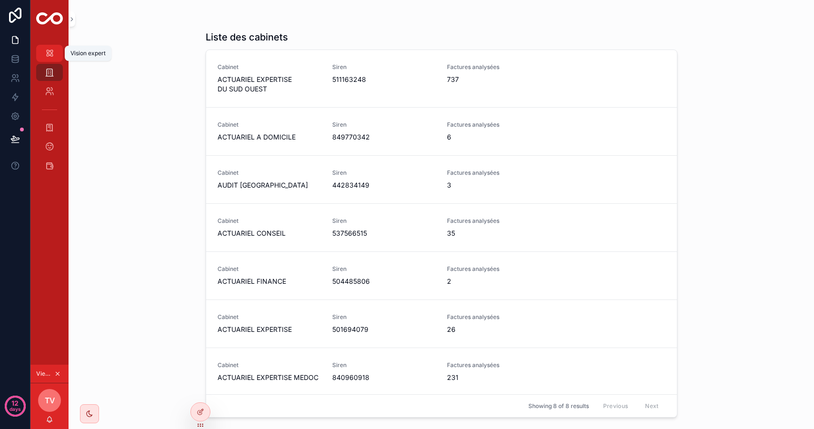
click at [52, 58] on div "Vision expert" at bounding box center [49, 53] width 15 height 15
